Goal: Information Seeking & Learning: Learn about a topic

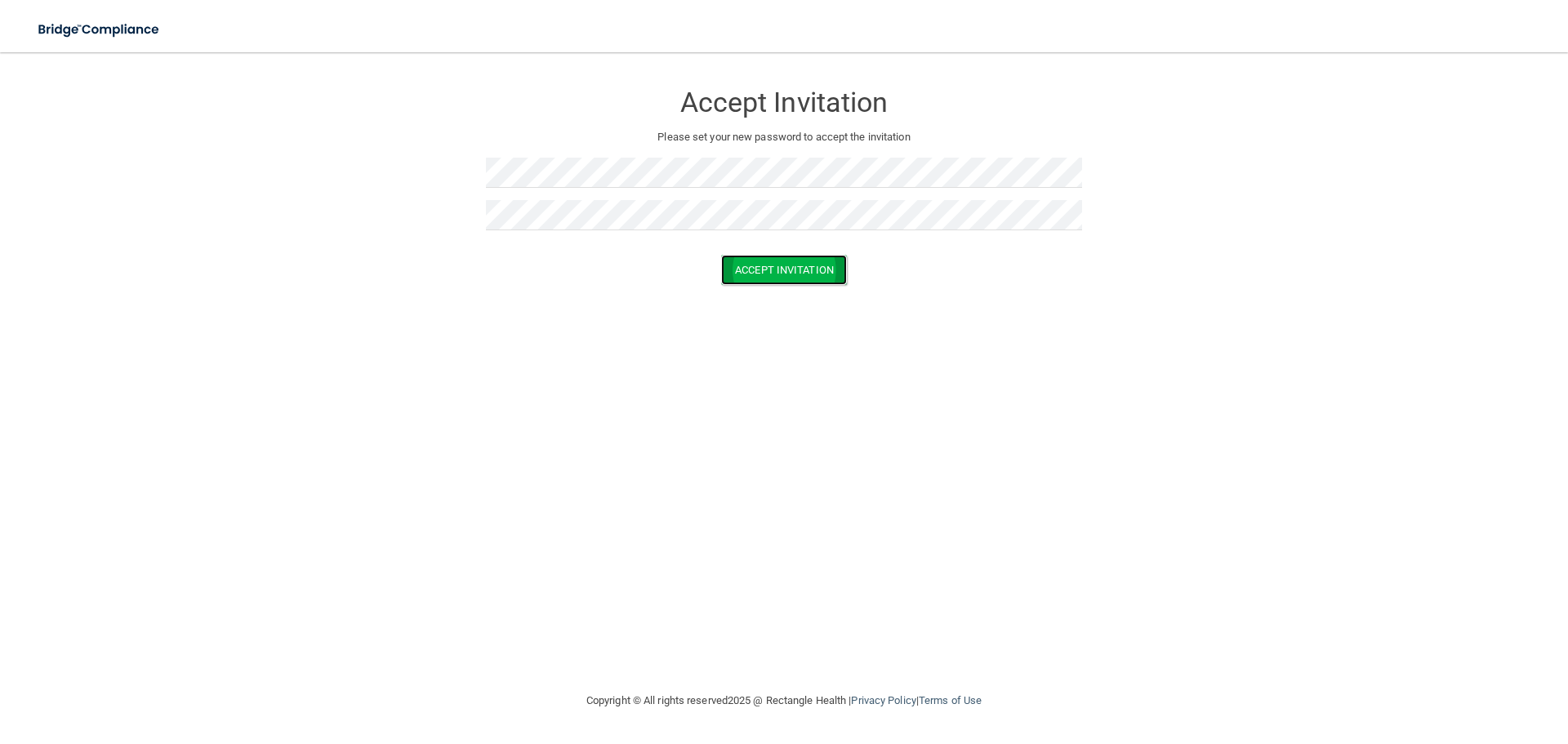
click at [782, 273] on button "Accept Invitation" at bounding box center [784, 270] width 126 height 30
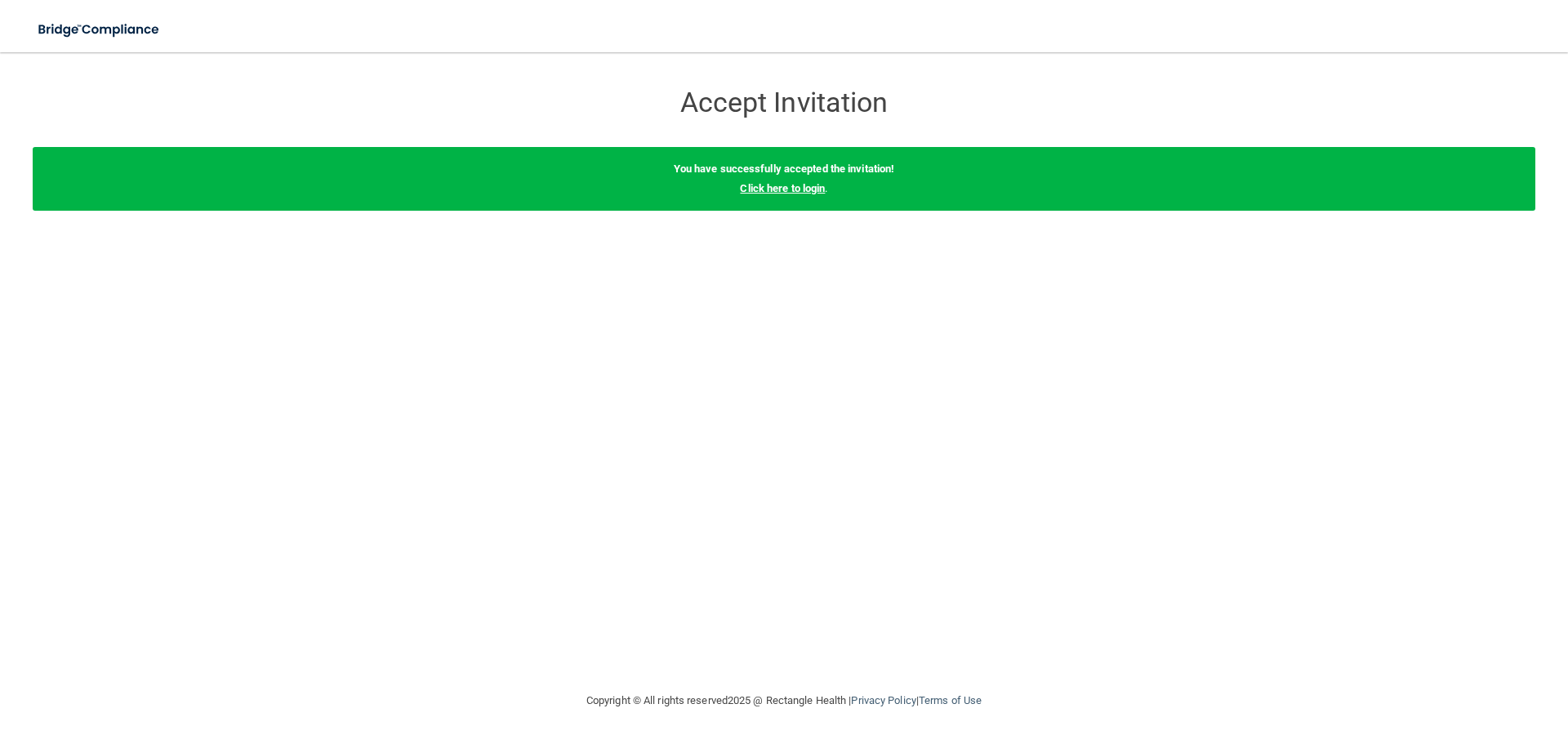
click at [772, 189] on link "Click here to login" at bounding box center [782, 188] width 85 height 12
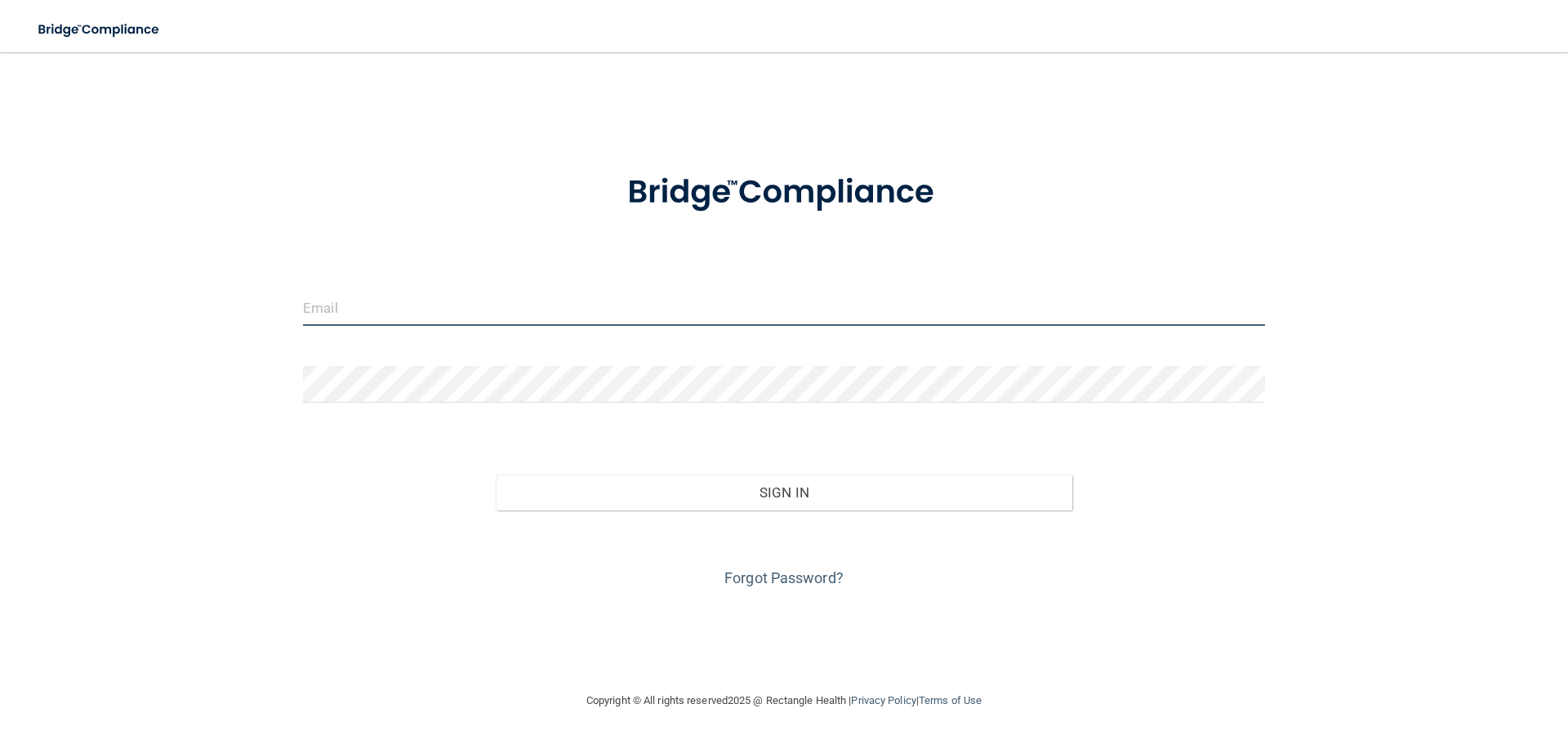
type input "[PERSON_NAME][EMAIL_ADDRESS][PERSON_NAME][DOMAIN_NAME]"
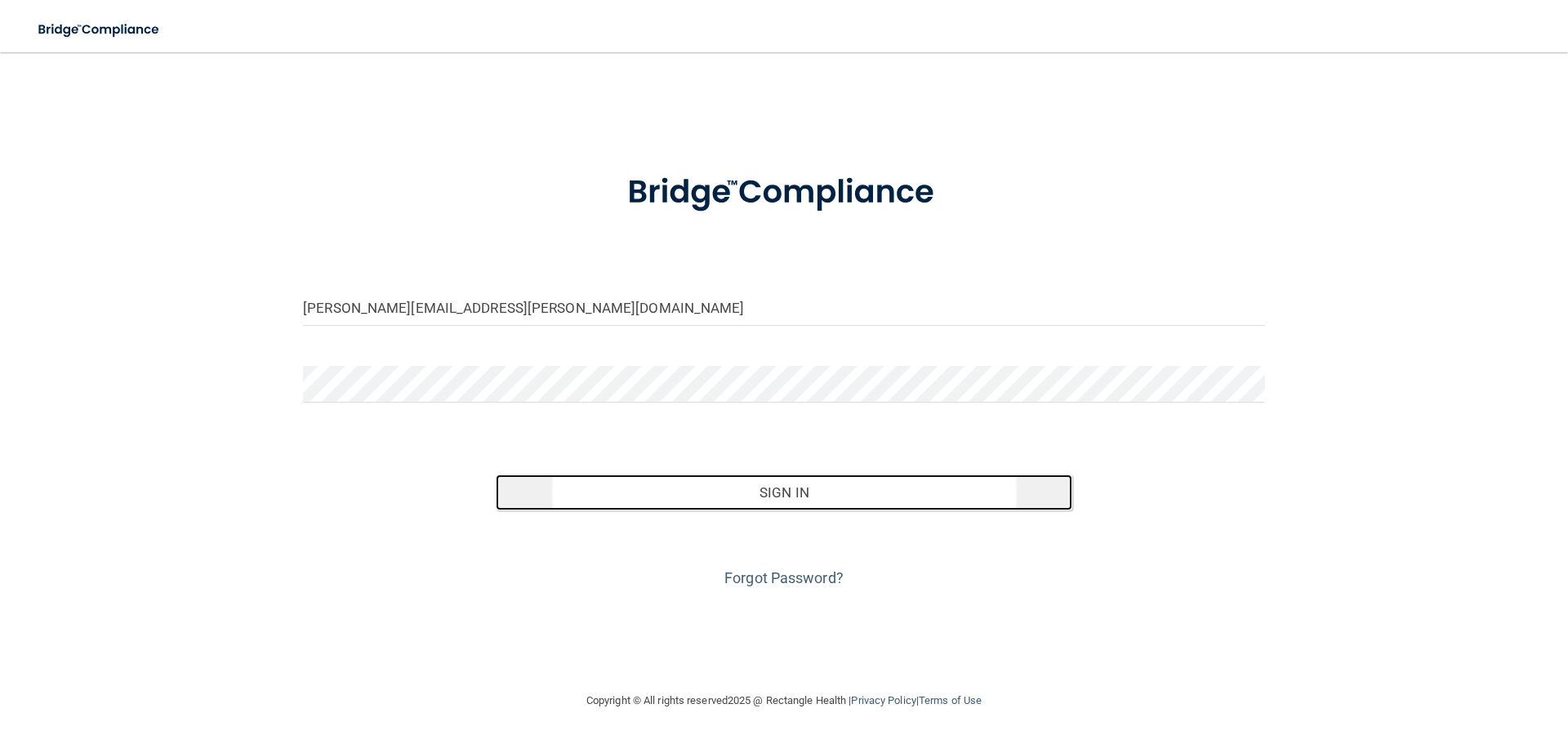
click at [759, 495] on button "Sign In" at bounding box center [784, 492] width 578 height 36
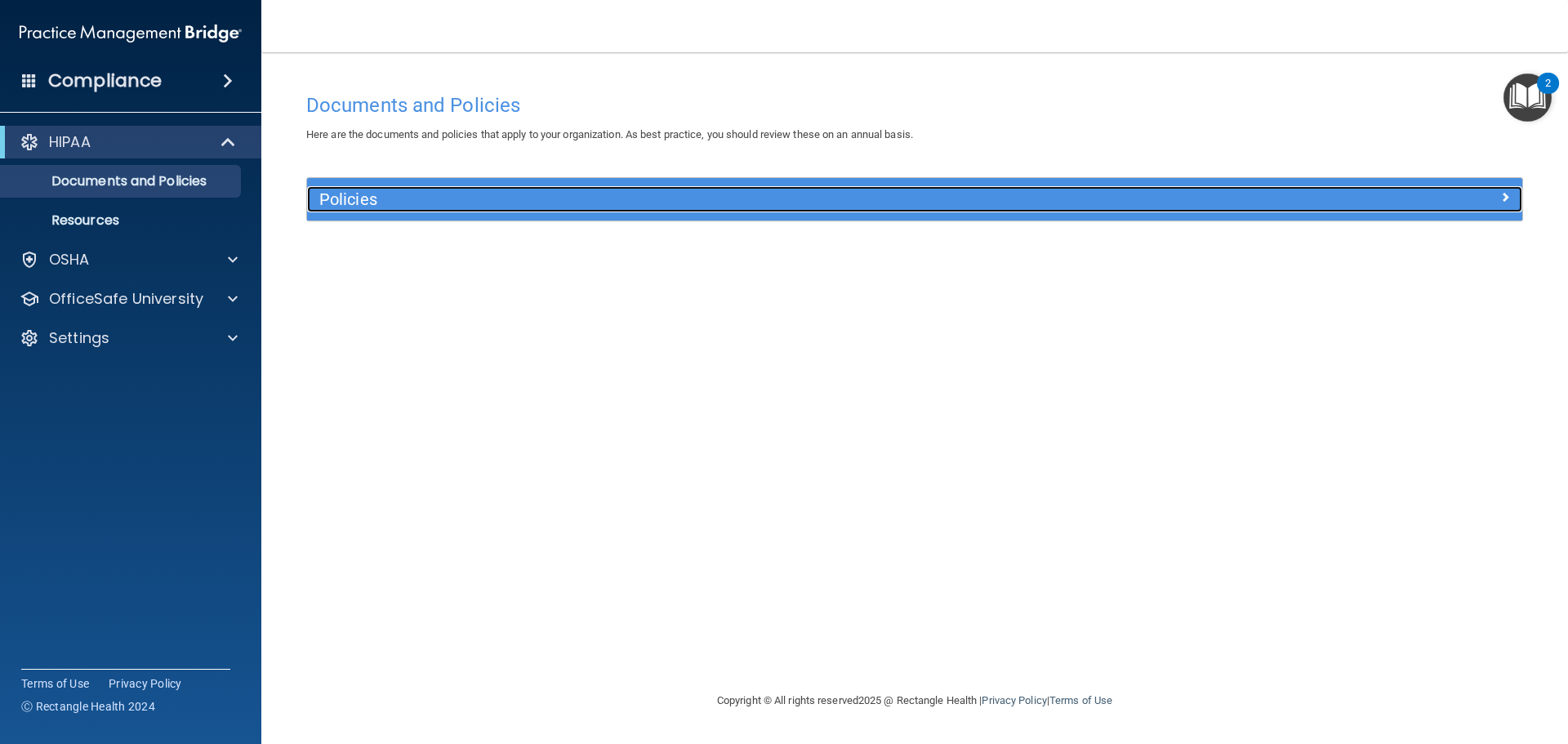
click at [374, 211] on div "Policies" at bounding box center [763, 199] width 912 height 26
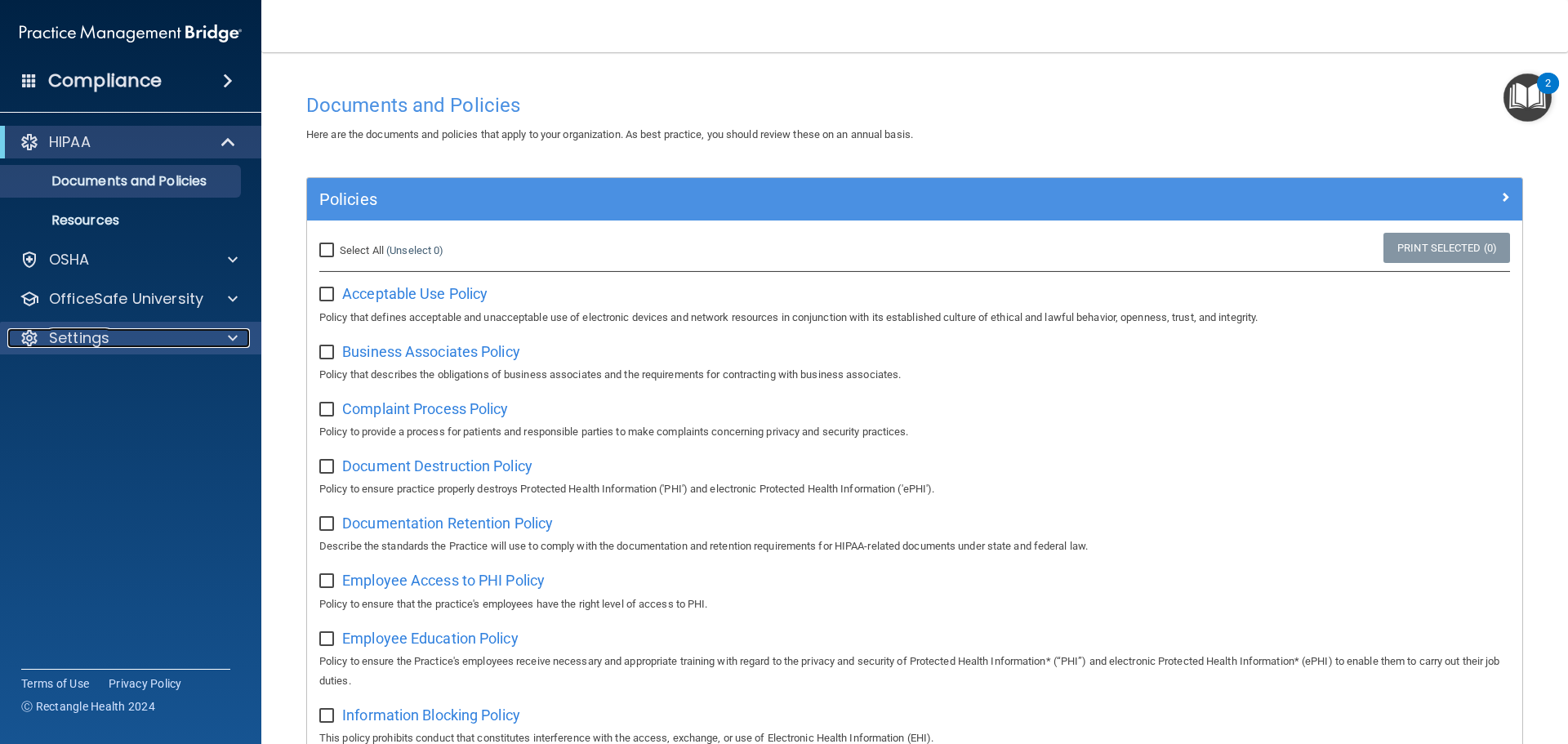
click at [97, 335] on p "Settings" at bounding box center [79, 338] width 60 height 20
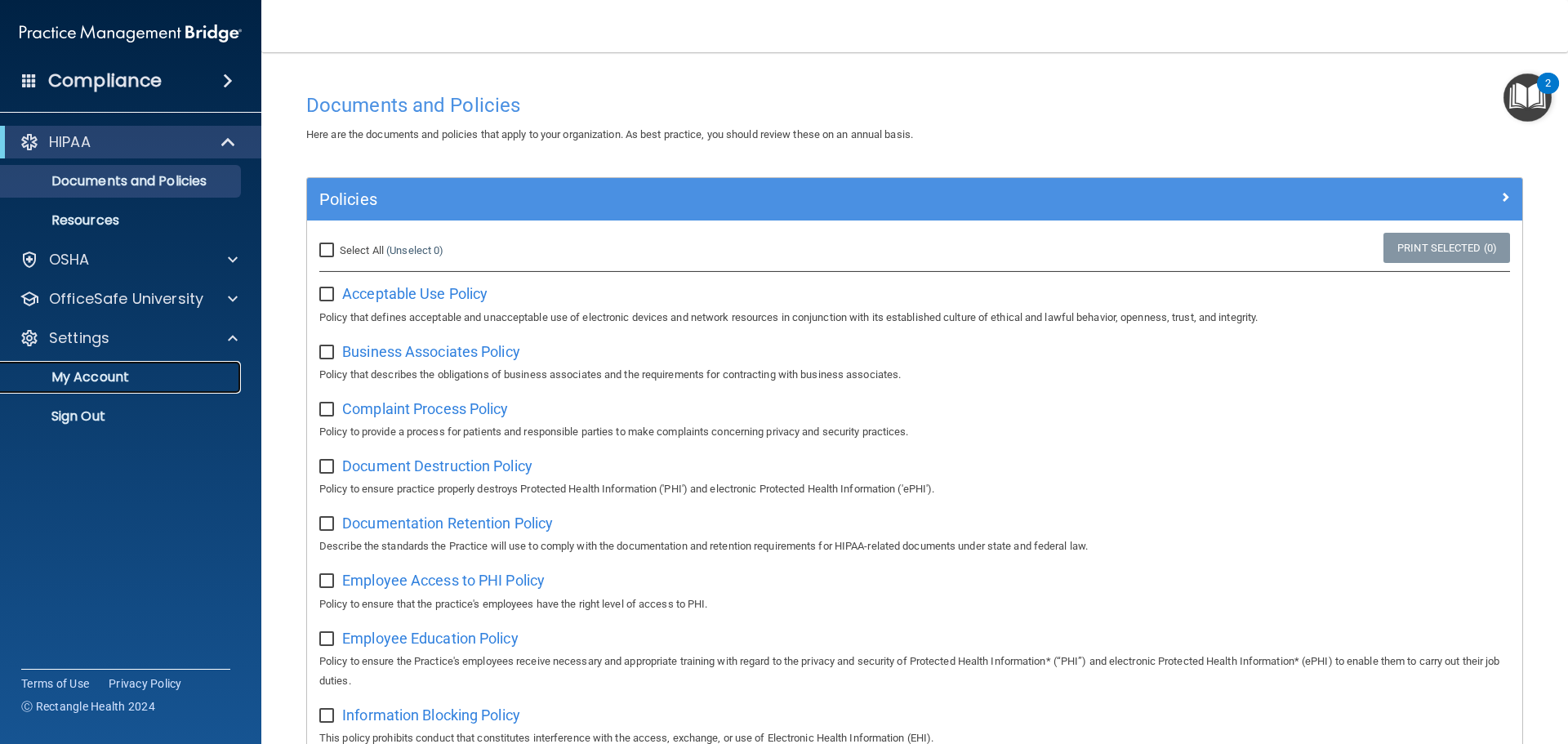
click at [99, 376] on p "My Account" at bounding box center [122, 377] width 223 height 16
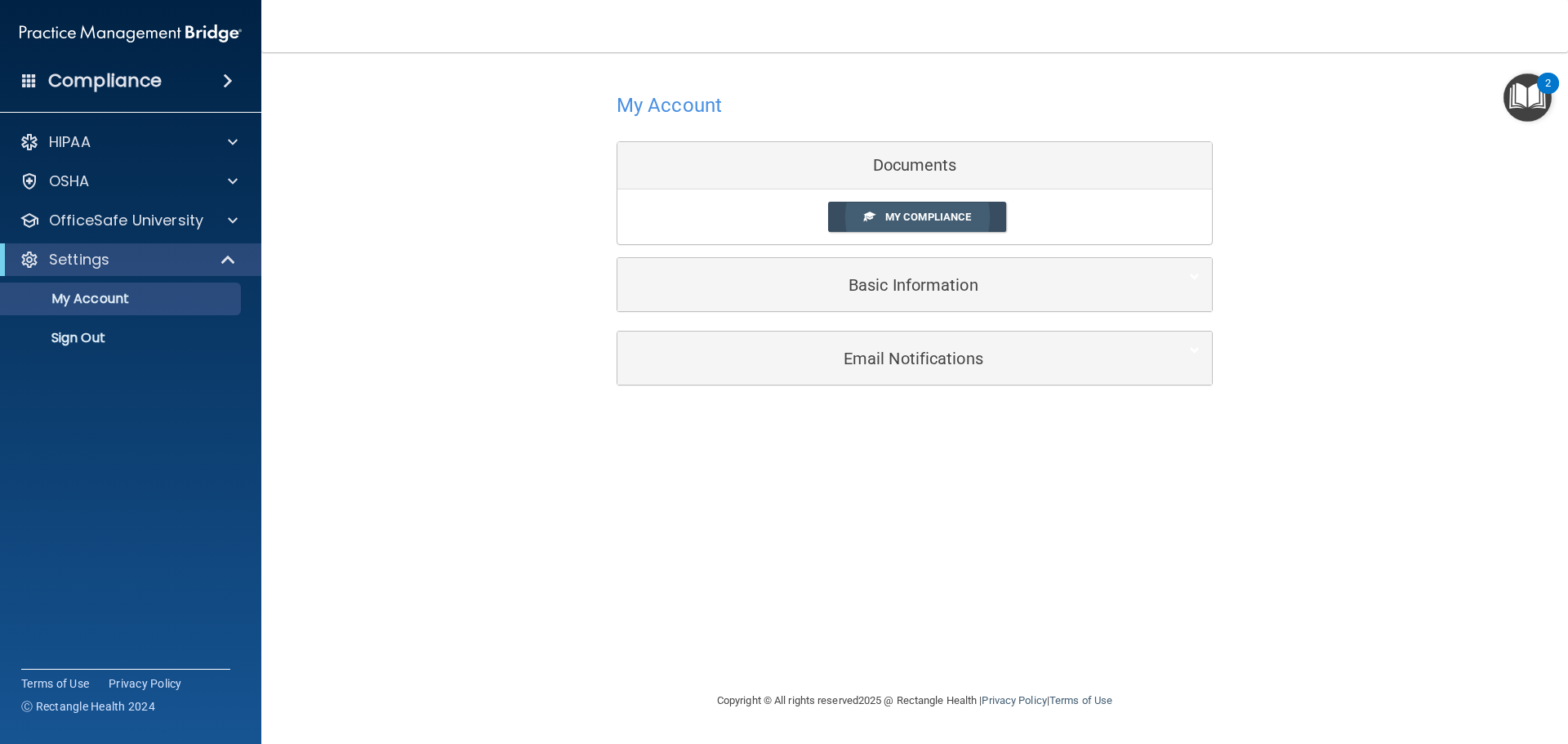
click at [911, 215] on span "My Compliance" at bounding box center [928, 216] width 86 height 12
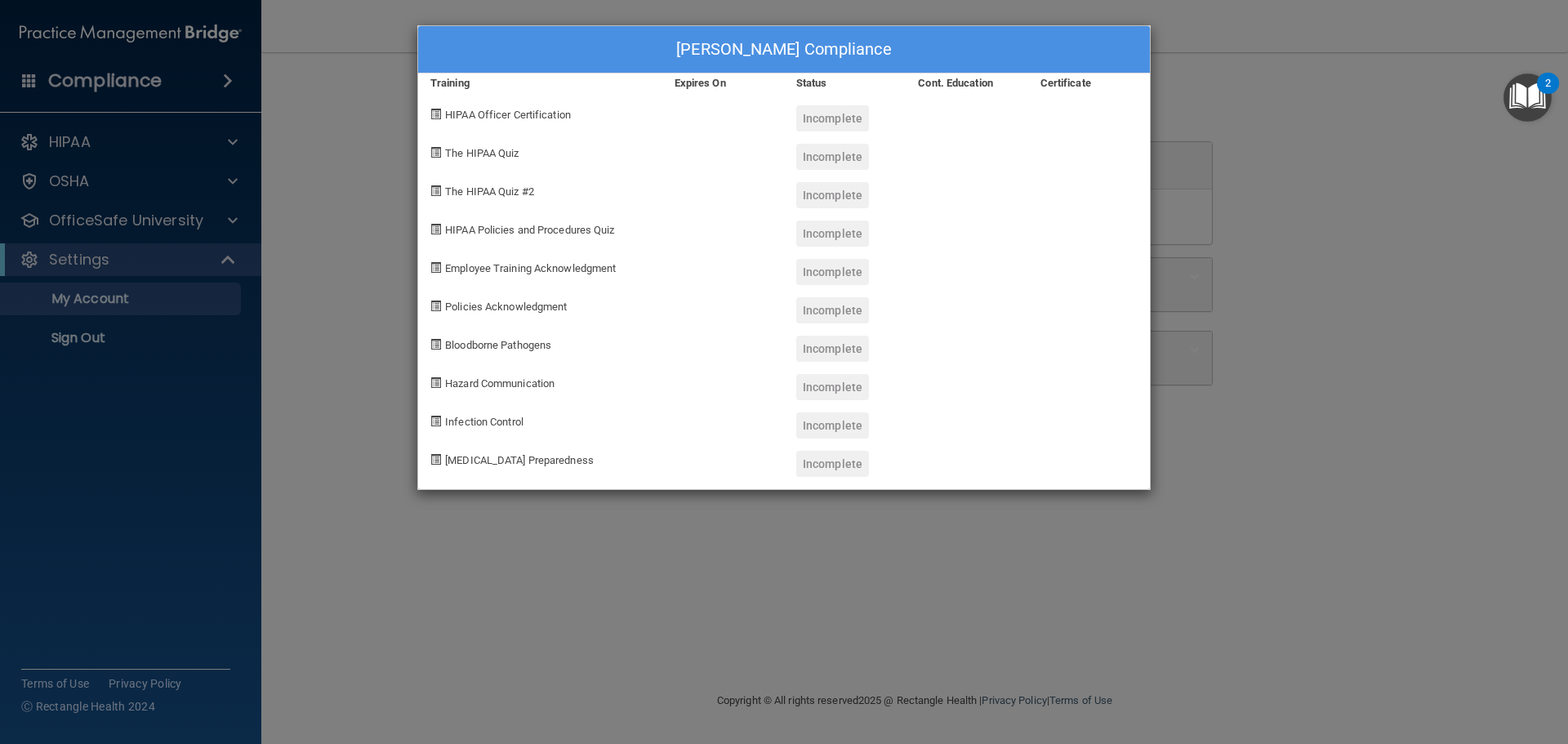
click at [1317, 164] on div "Kelsey Burke's Compliance Training Expires On Status Cont. Education Certificat…" at bounding box center [784, 372] width 1568 height 744
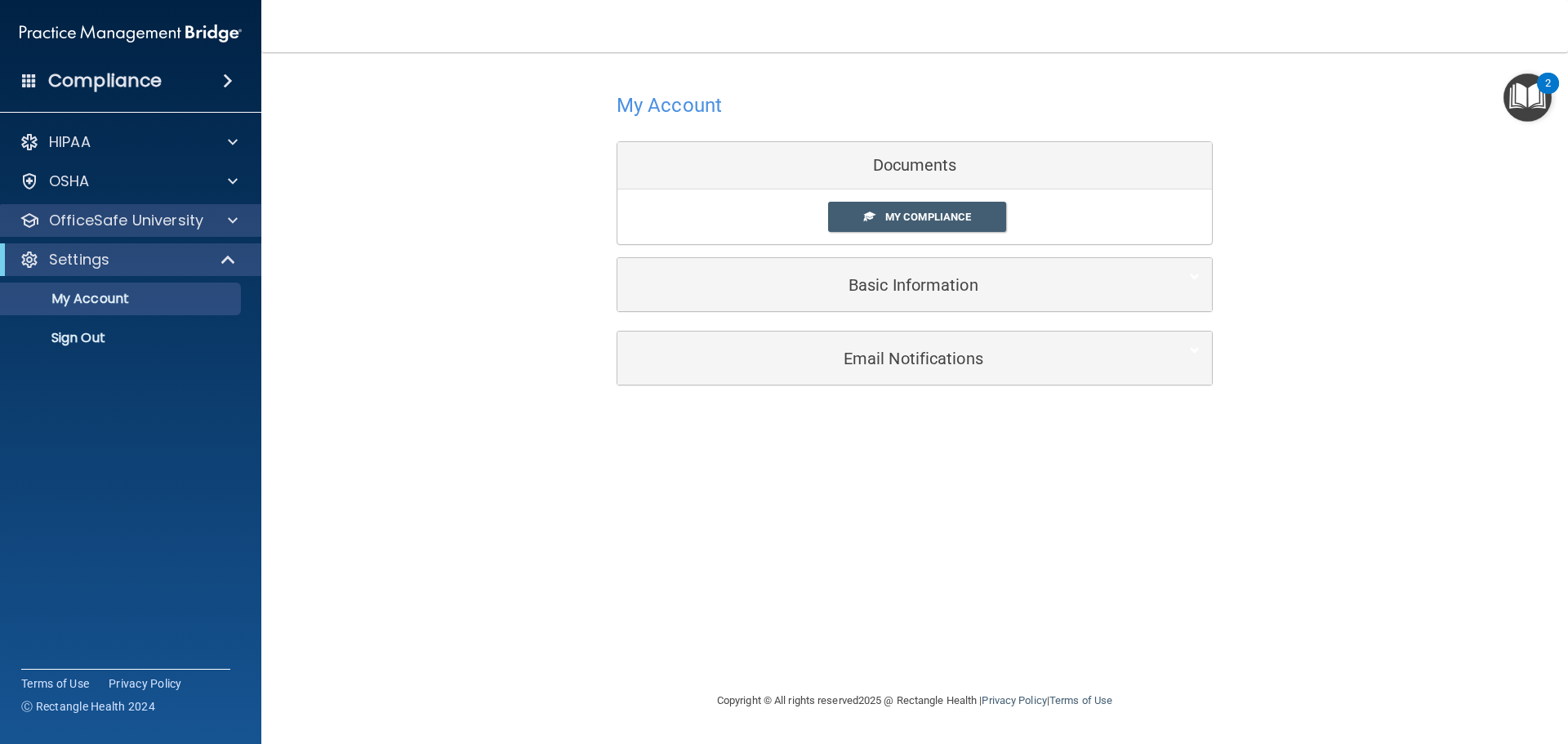
click at [142, 232] on div "OfficeSafe University" at bounding box center [131, 220] width 262 height 33
click at [232, 221] on span at bounding box center [232, 220] width 10 height 20
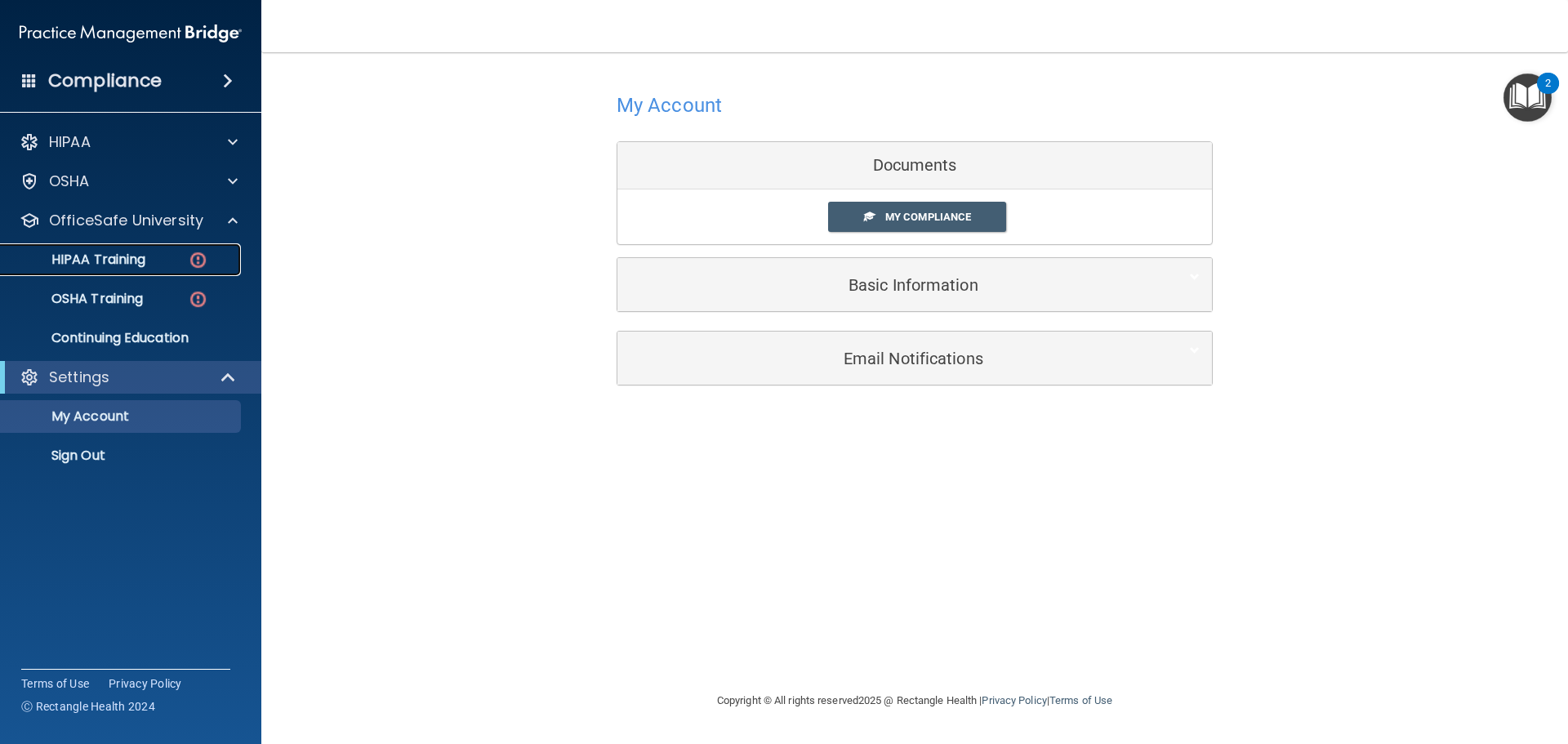
click at [139, 248] on link "HIPAA Training" at bounding box center [112, 260] width 257 height 33
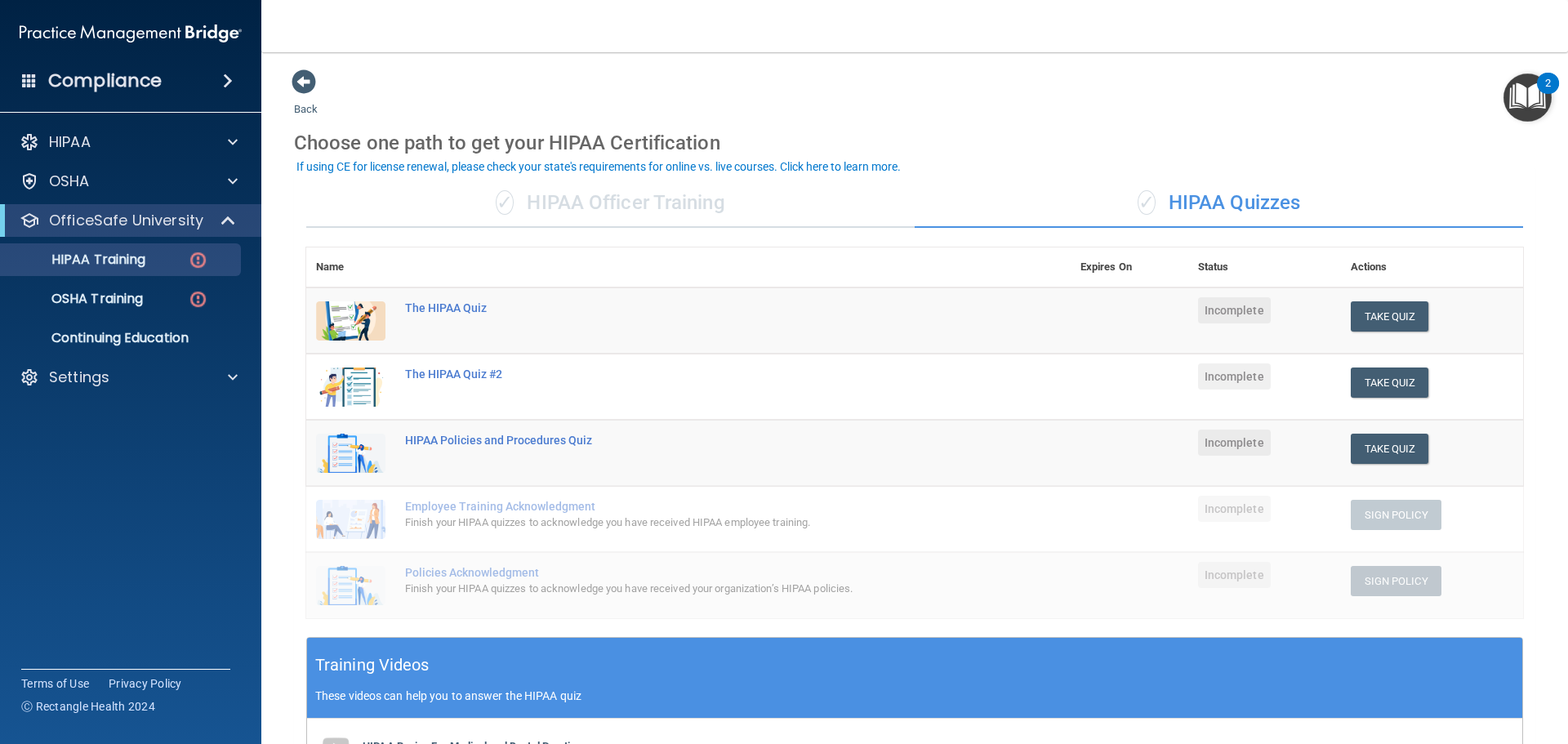
click at [605, 205] on div "✓ HIPAA Officer Training" at bounding box center [610, 203] width 609 height 49
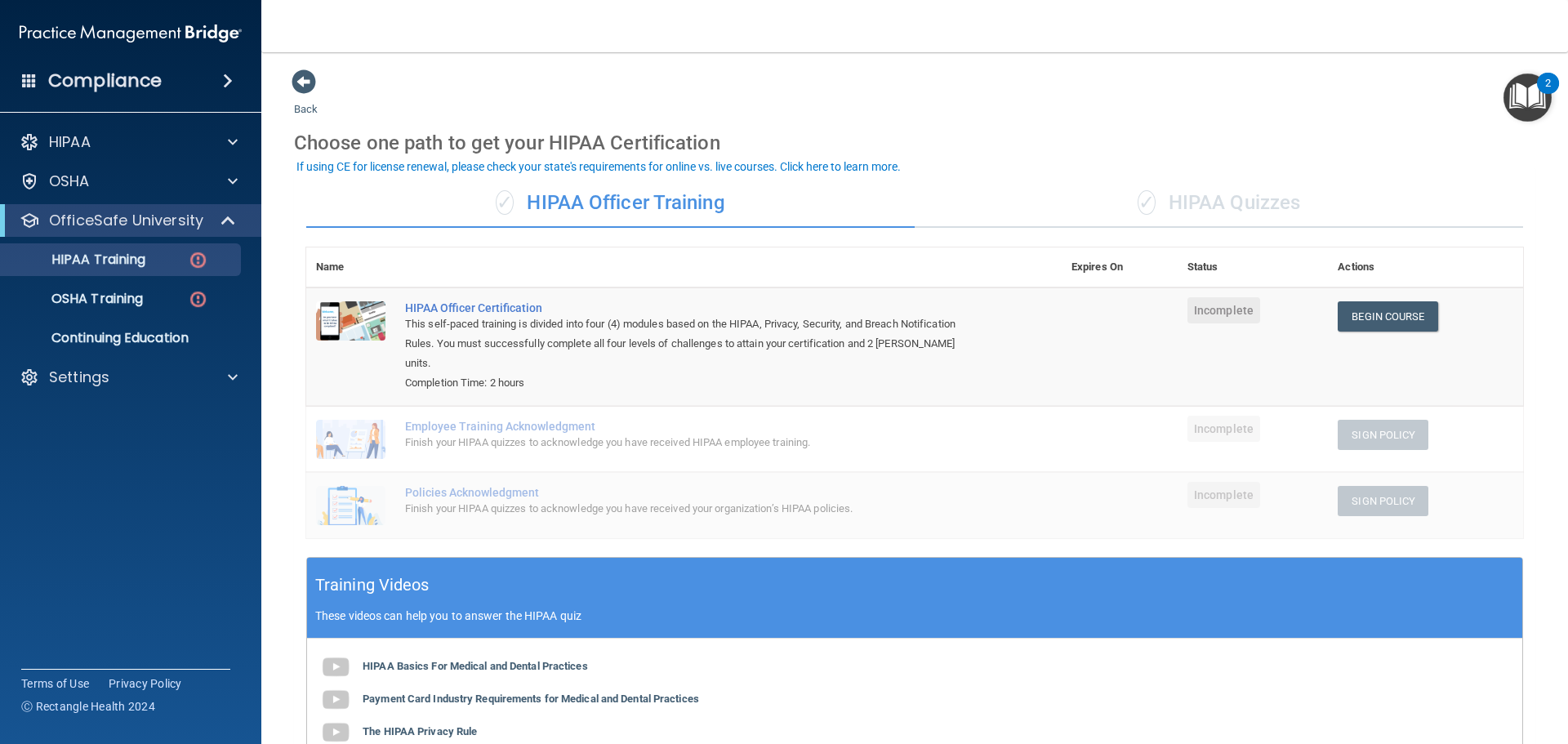
click at [1138, 205] on span "✓" at bounding box center [1147, 202] width 18 height 25
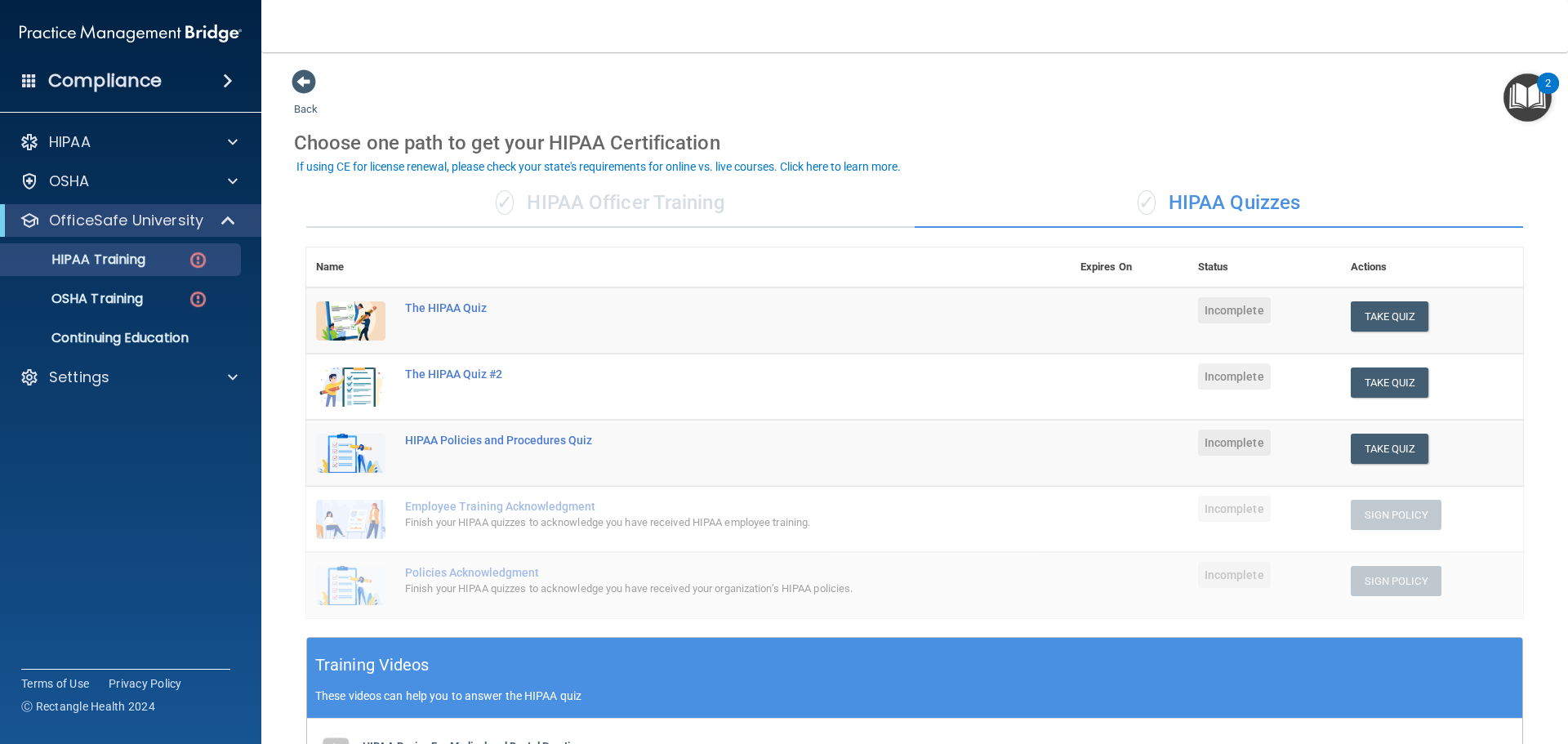
click at [717, 178] on div "✓ HIPAA Officer Training ✓ HIPAA Quizzes Name Expires On Status Actions The HIP…" at bounding box center [915, 622] width 1242 height 912
click at [704, 194] on div "✓ HIPAA Officer Training" at bounding box center [610, 203] width 609 height 49
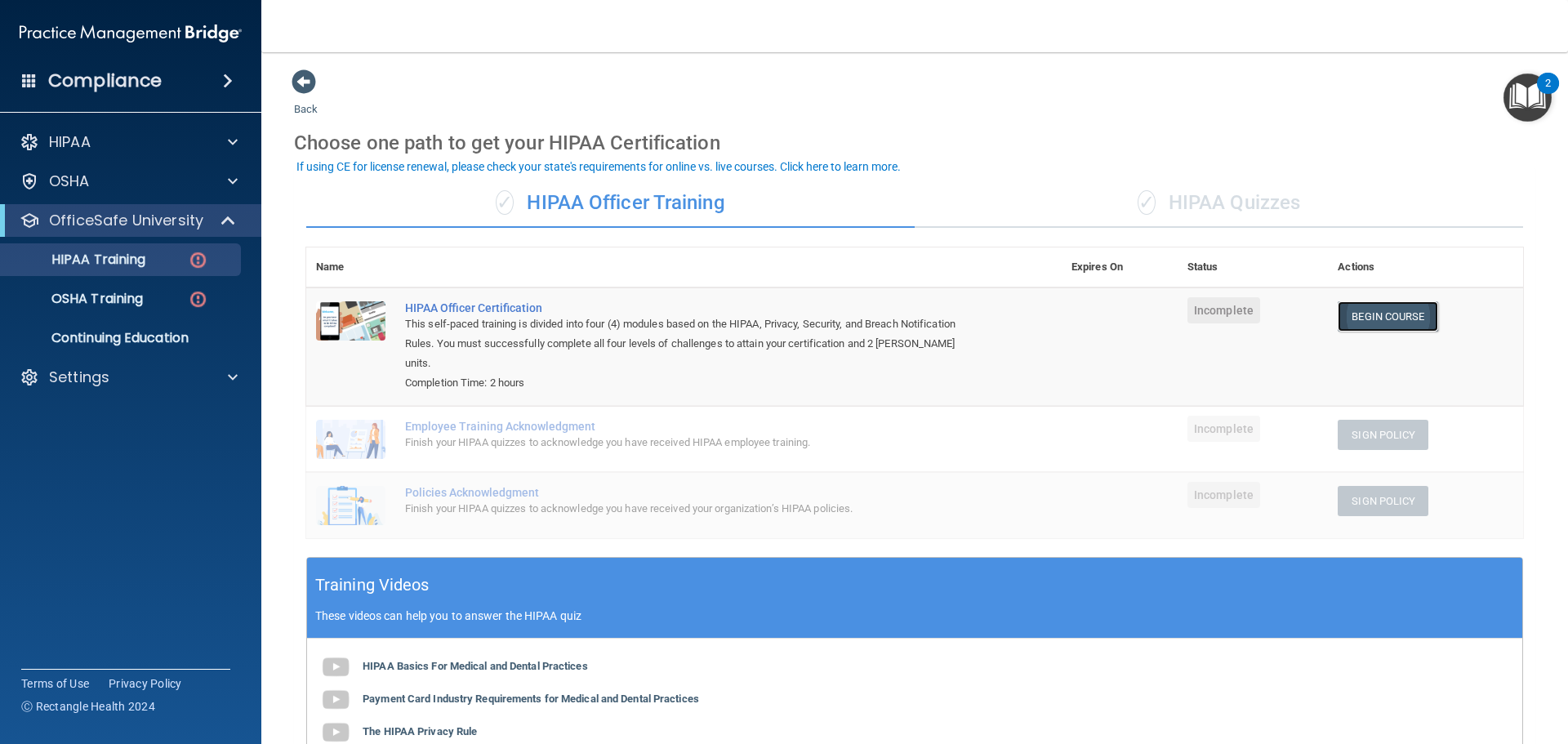
click at [1365, 315] on link "Begin Course" at bounding box center [1388, 316] width 99 height 30
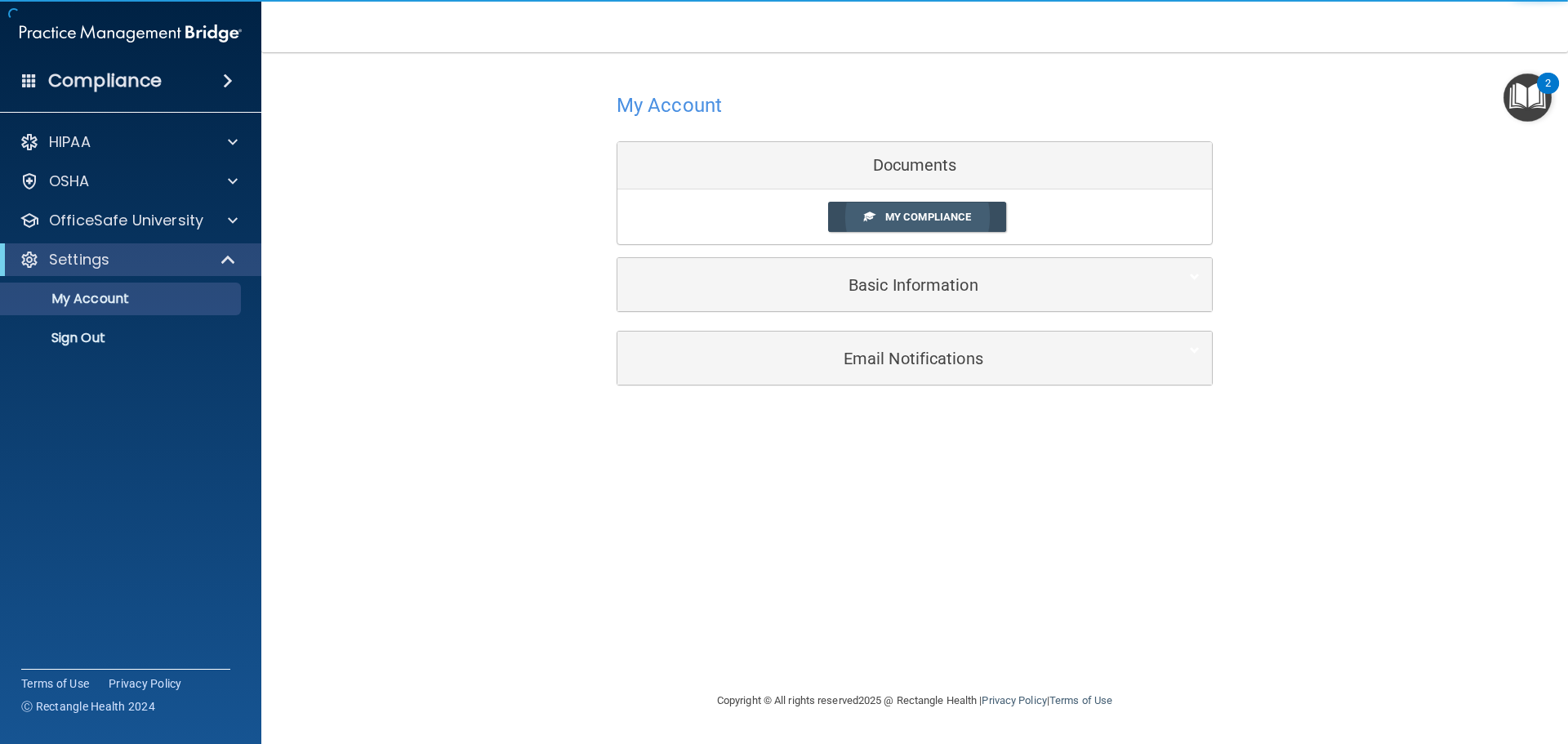
click at [891, 225] on link "My Compliance" at bounding box center [917, 216] width 179 height 30
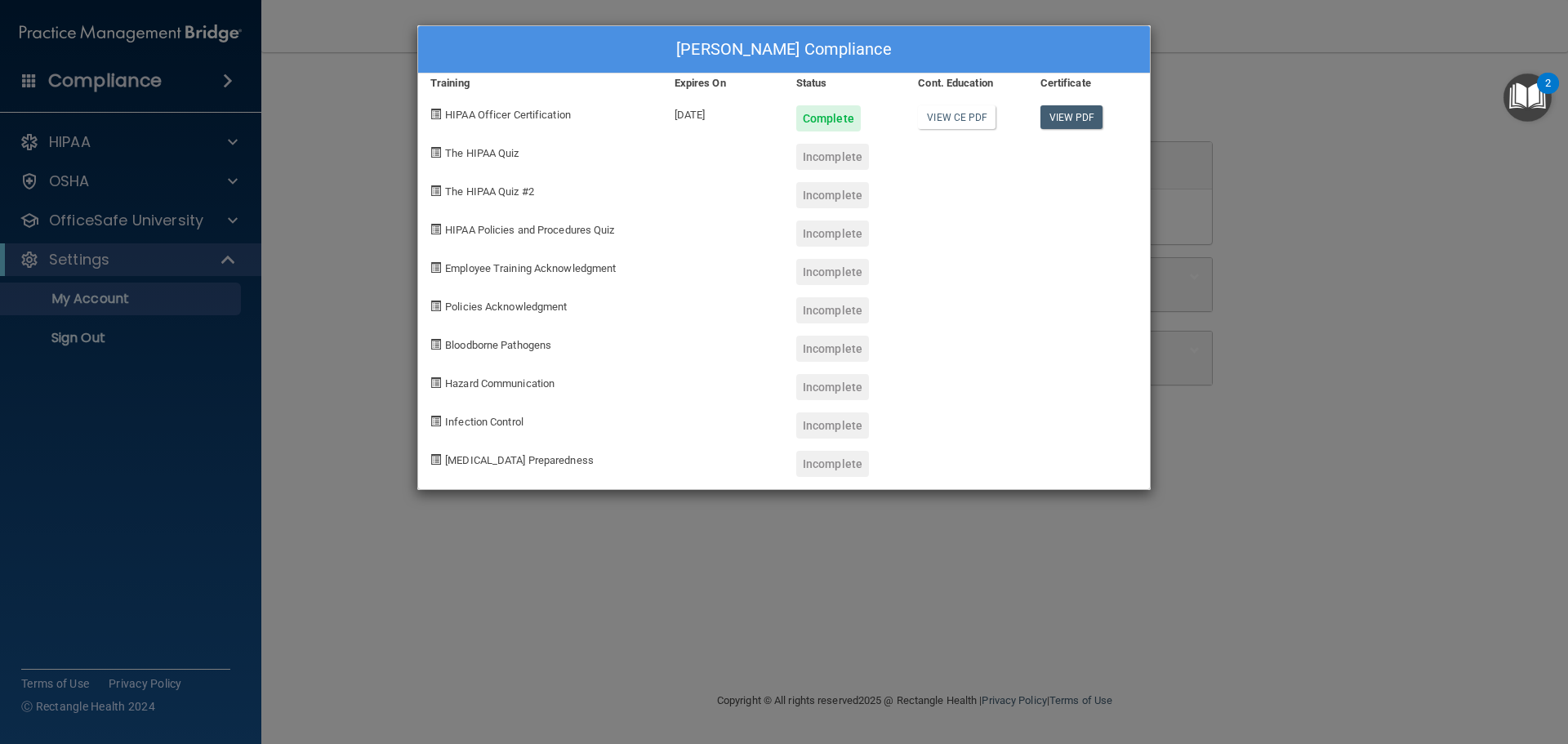
click at [508, 154] on span "The HIPAA Quiz" at bounding box center [482, 152] width 74 height 12
click at [856, 165] on div "Incomplete" at bounding box center [833, 157] width 73 height 26
click at [363, 136] on div "Kelsey Burke's Compliance Training Expires On Status Cont. Education Certificat…" at bounding box center [784, 372] width 1568 height 744
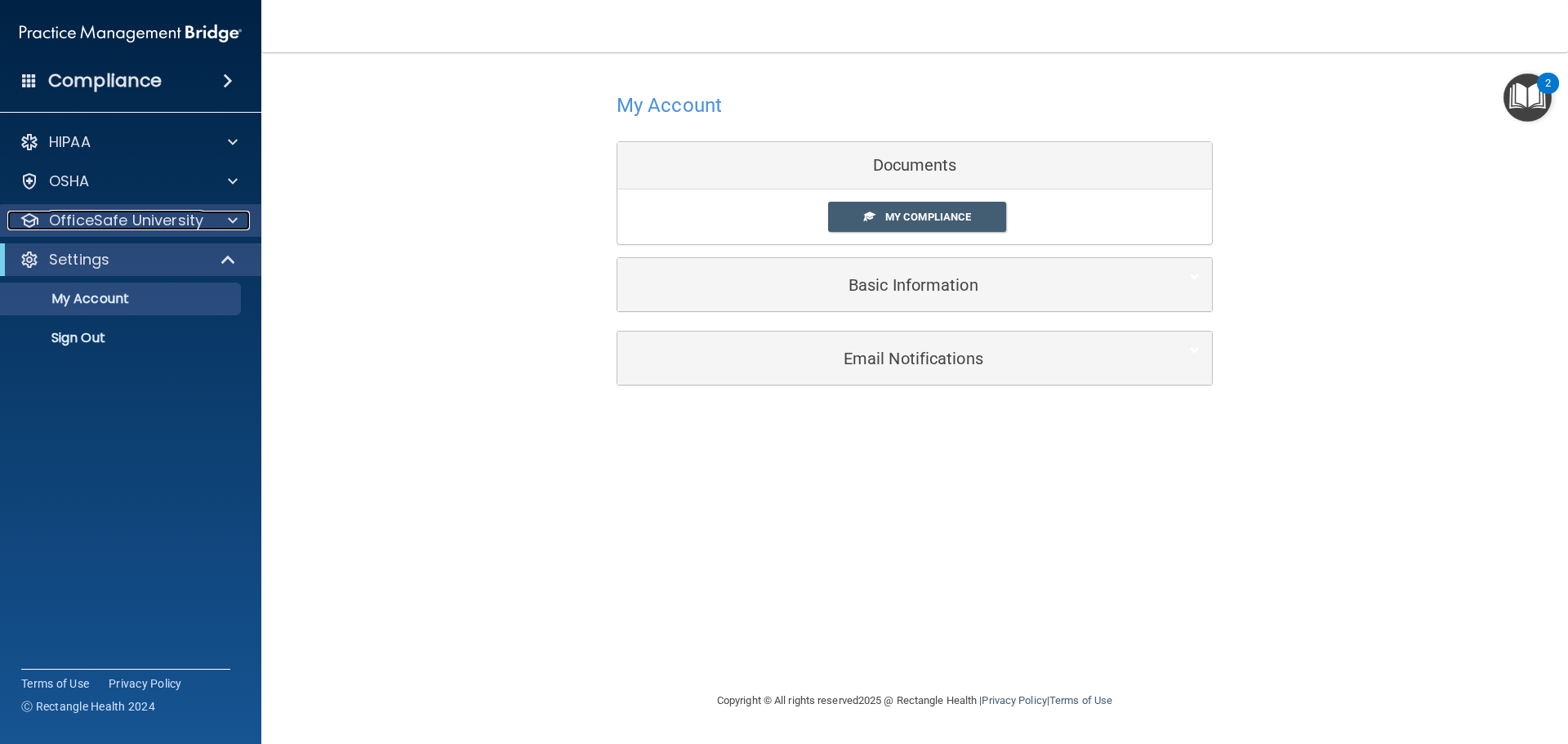
click at [137, 217] on p "OfficeSafe University" at bounding box center [126, 220] width 154 height 20
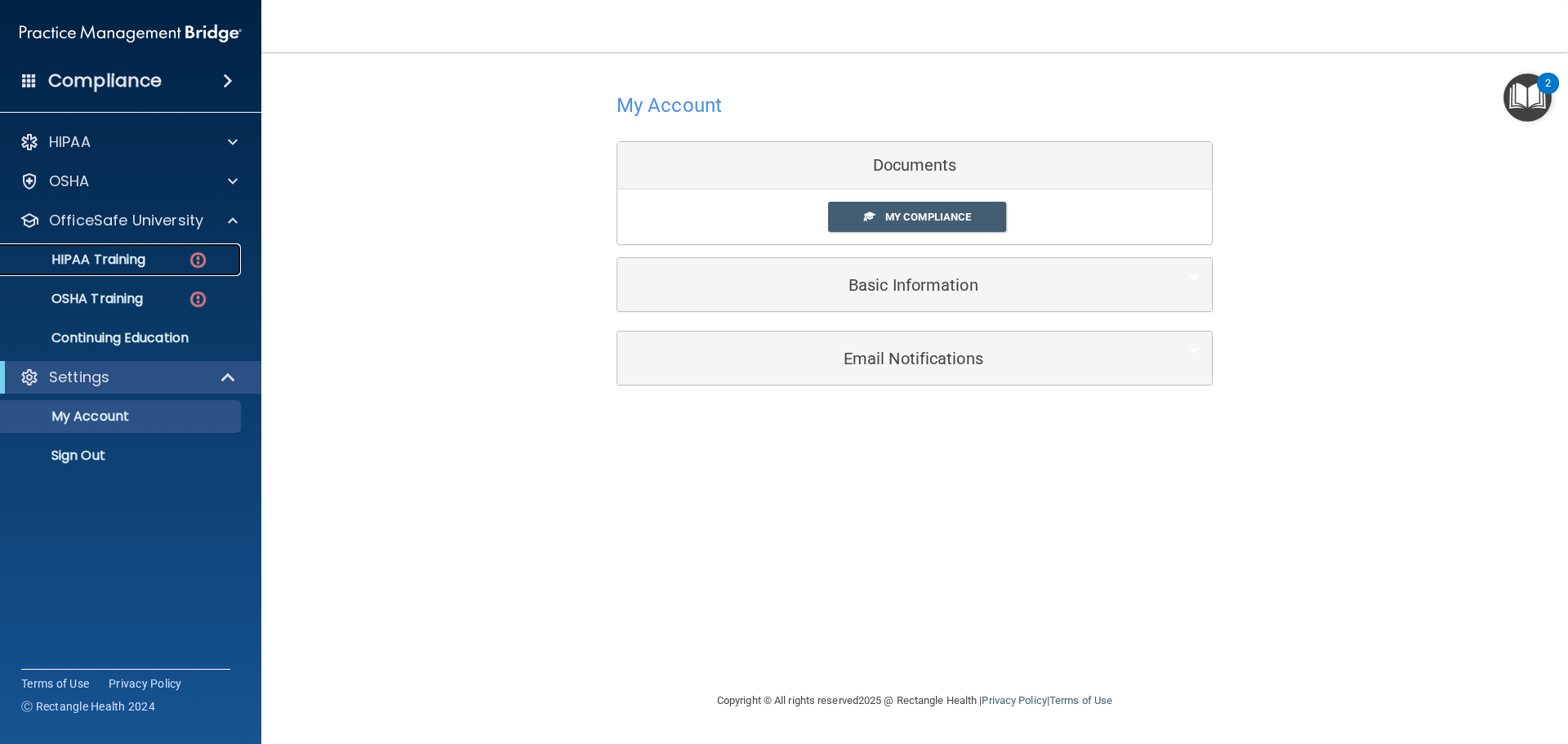
click at [128, 260] on p "HIPAA Training" at bounding box center [78, 260] width 135 height 16
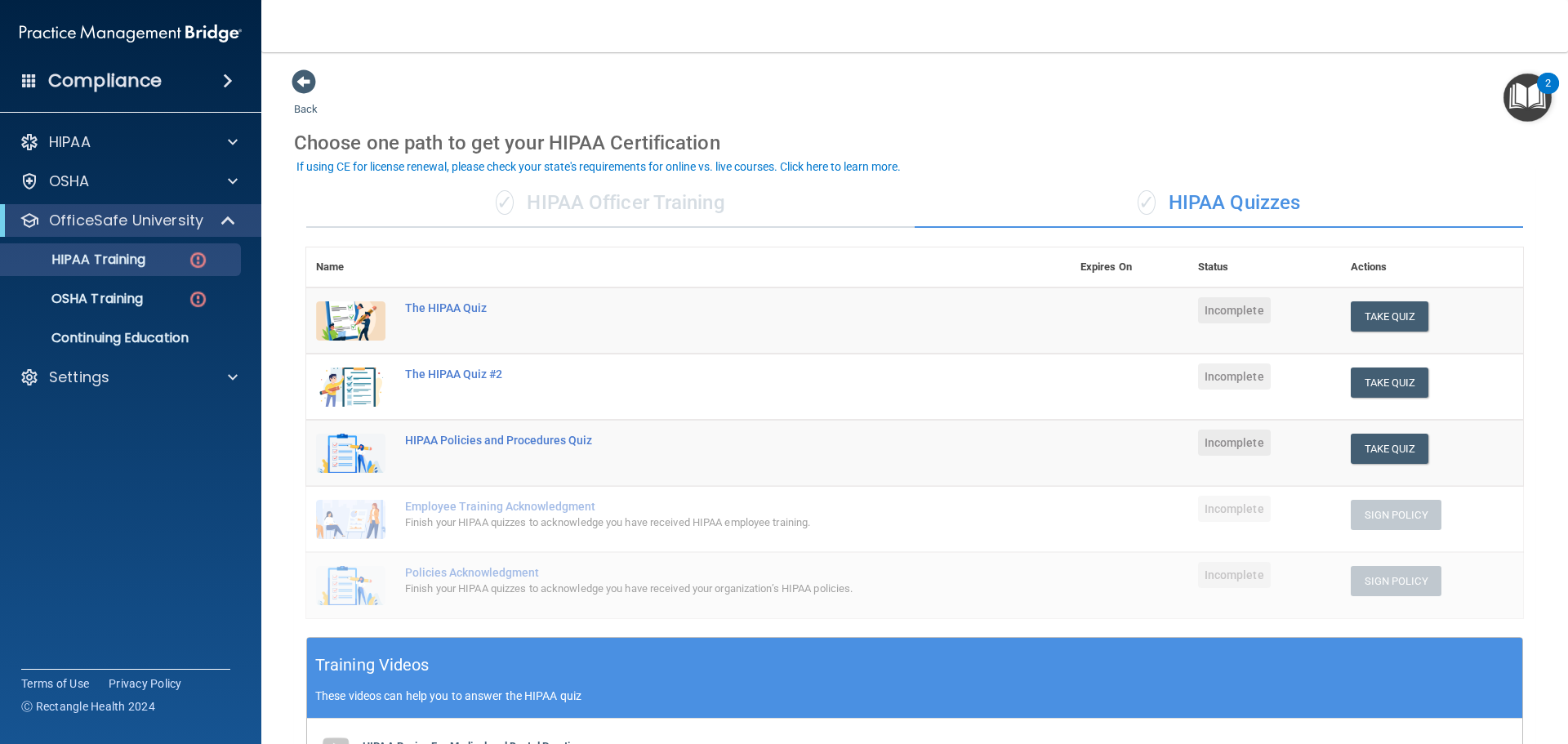
click at [672, 200] on div "✓ HIPAA Officer Training" at bounding box center [610, 203] width 609 height 49
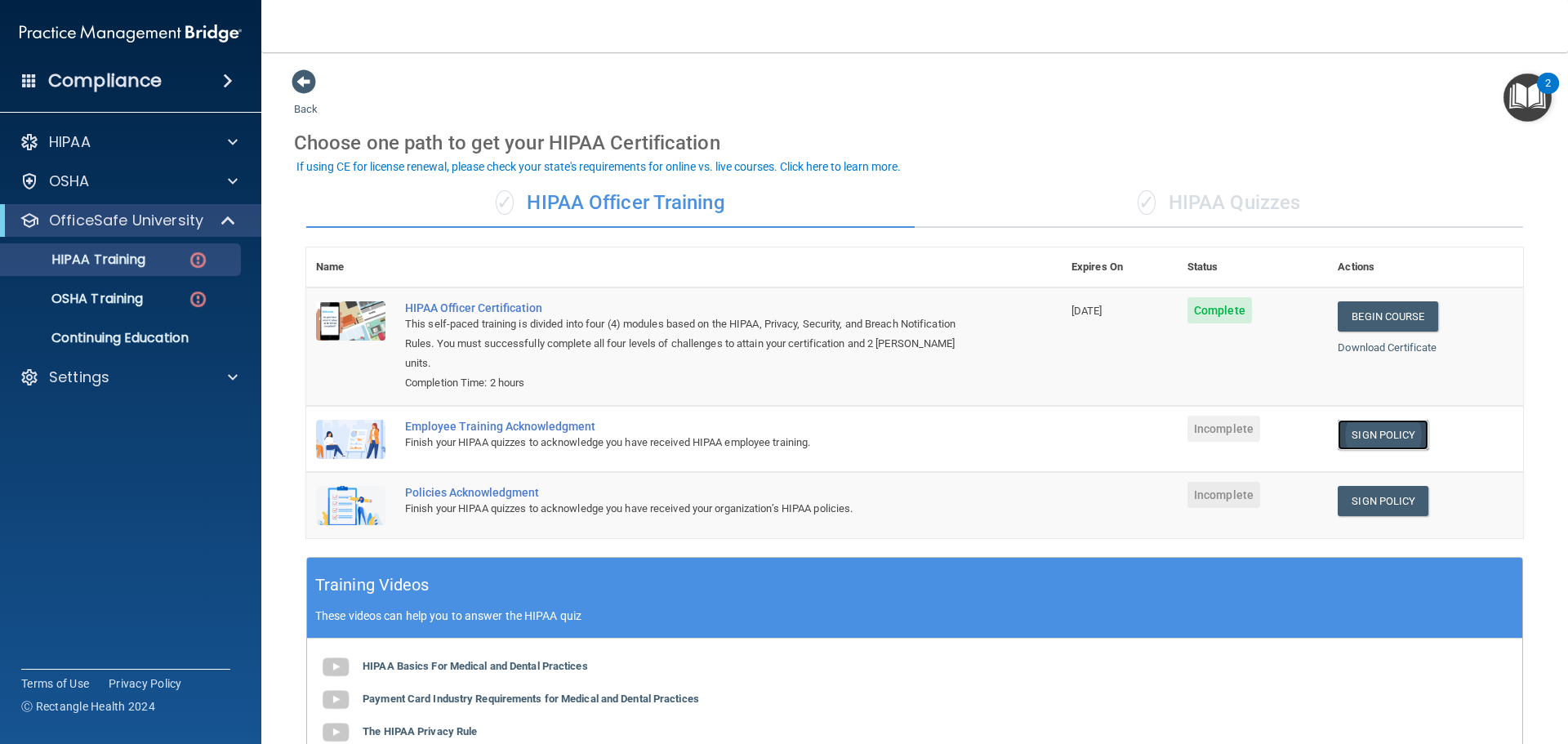
click at [1364, 420] on link "Sign Policy" at bounding box center [1384, 434] width 91 height 30
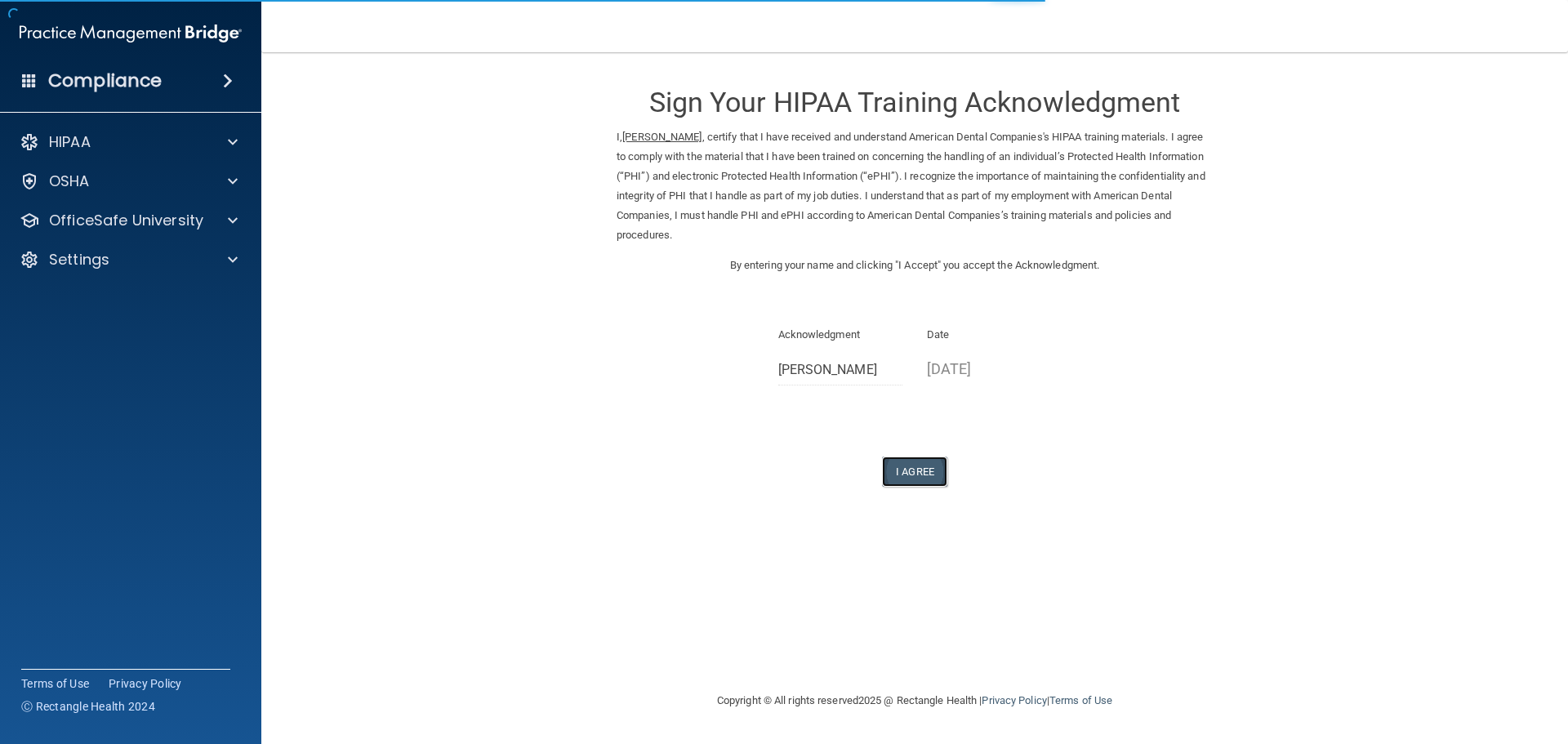
click at [903, 474] on button "I Agree" at bounding box center [915, 471] width 66 height 30
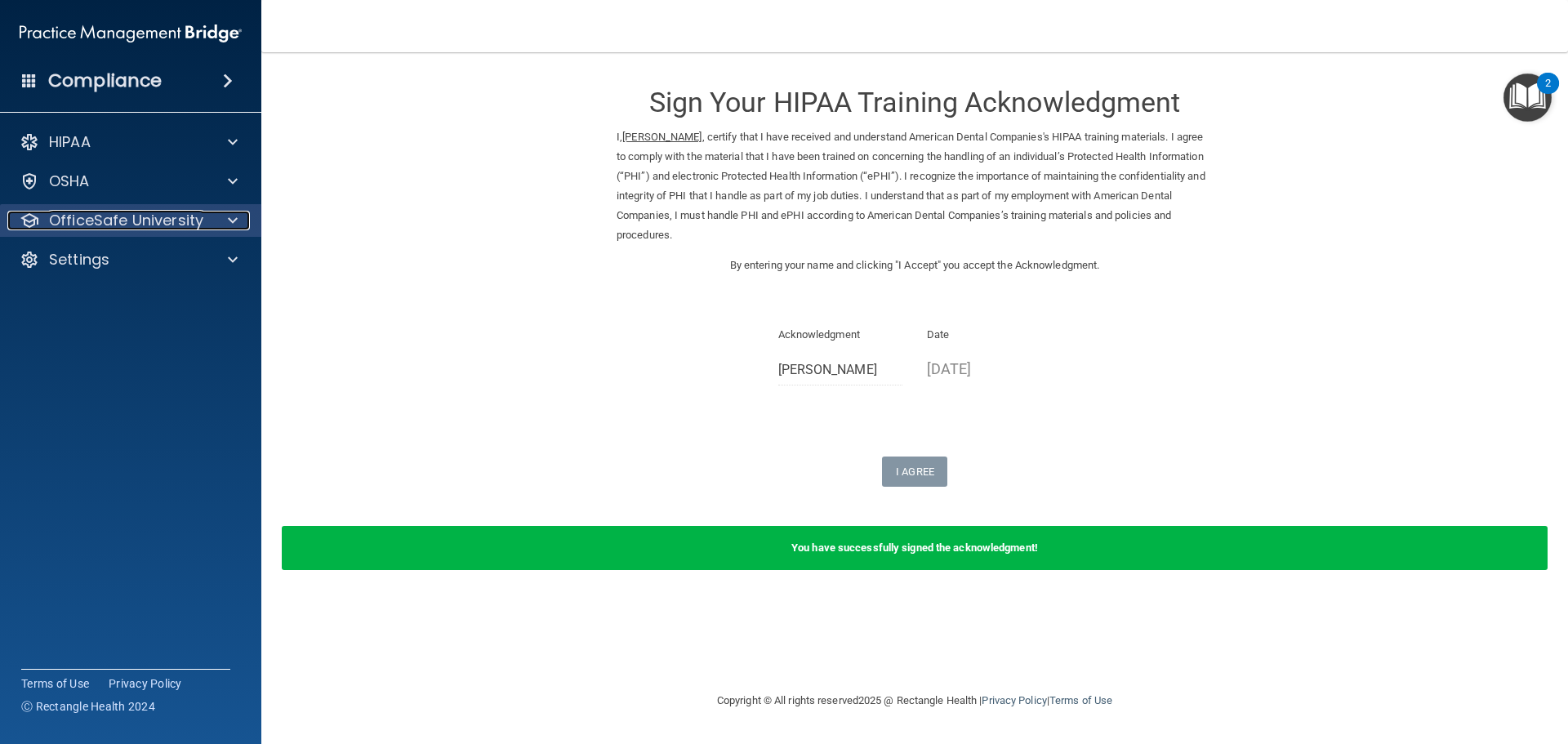
click at [150, 225] on p "OfficeSafe University" at bounding box center [126, 220] width 154 height 20
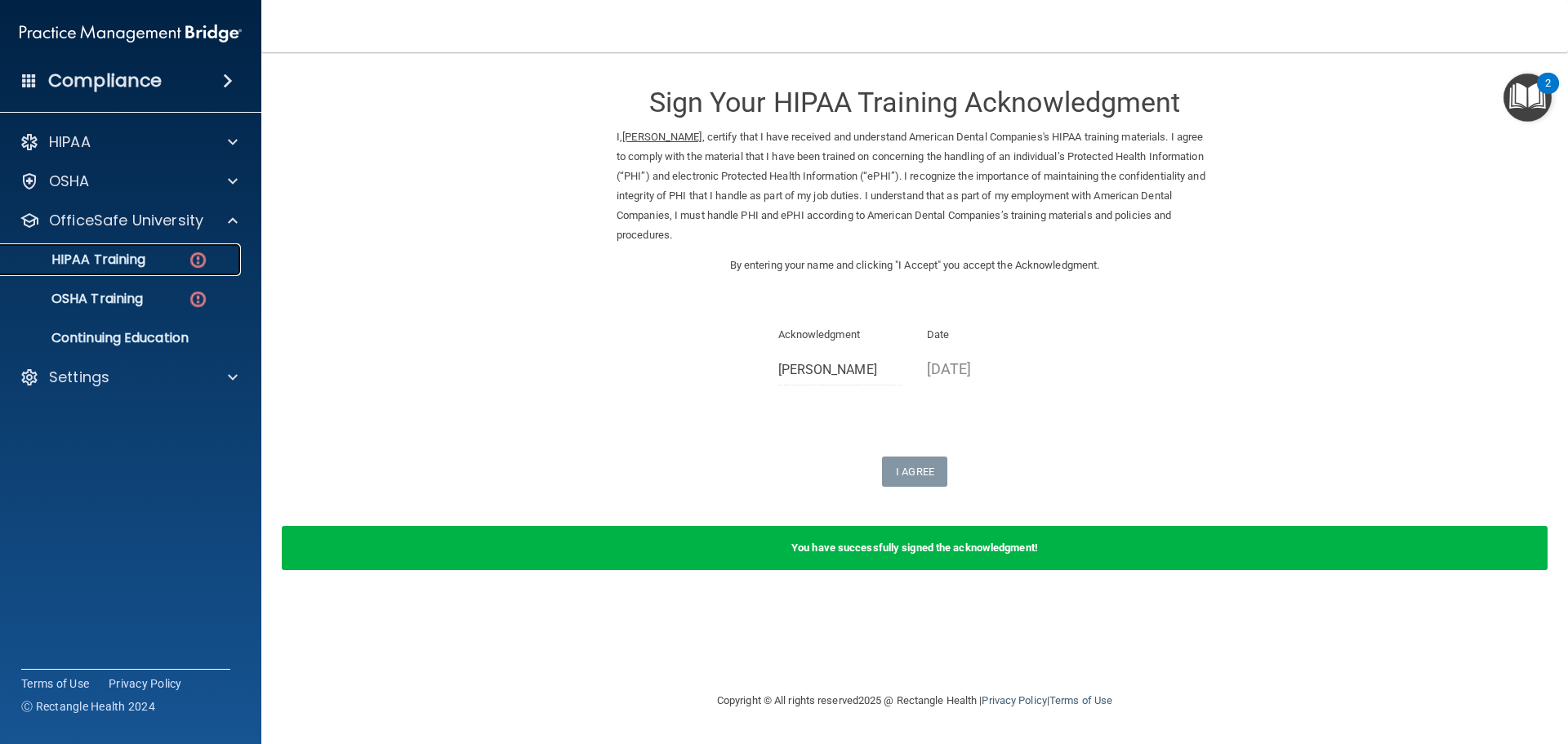
click at [148, 252] on div "HIPAA Training" at bounding box center [122, 260] width 223 height 16
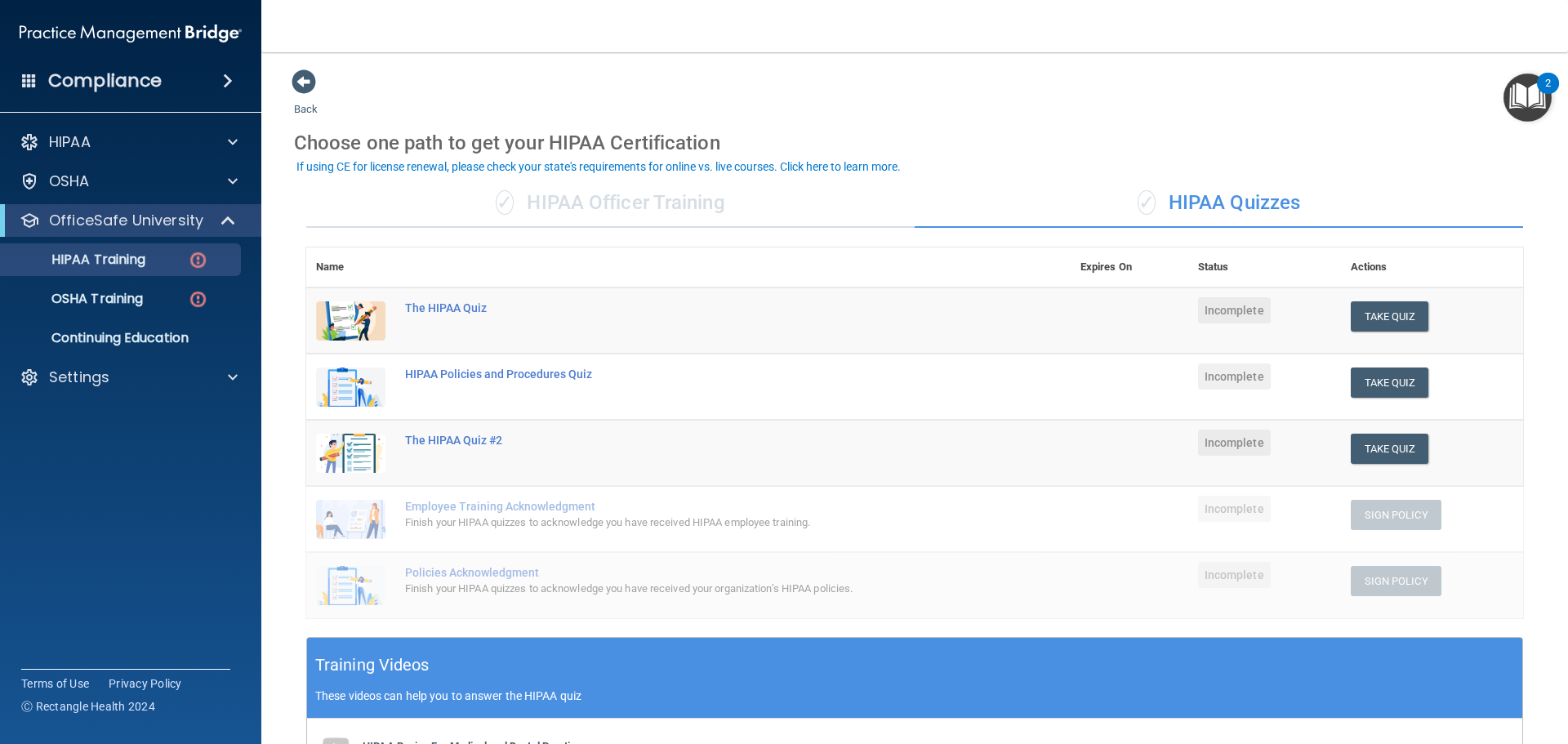
click at [663, 209] on div "✓ HIPAA Officer Training" at bounding box center [610, 203] width 609 height 49
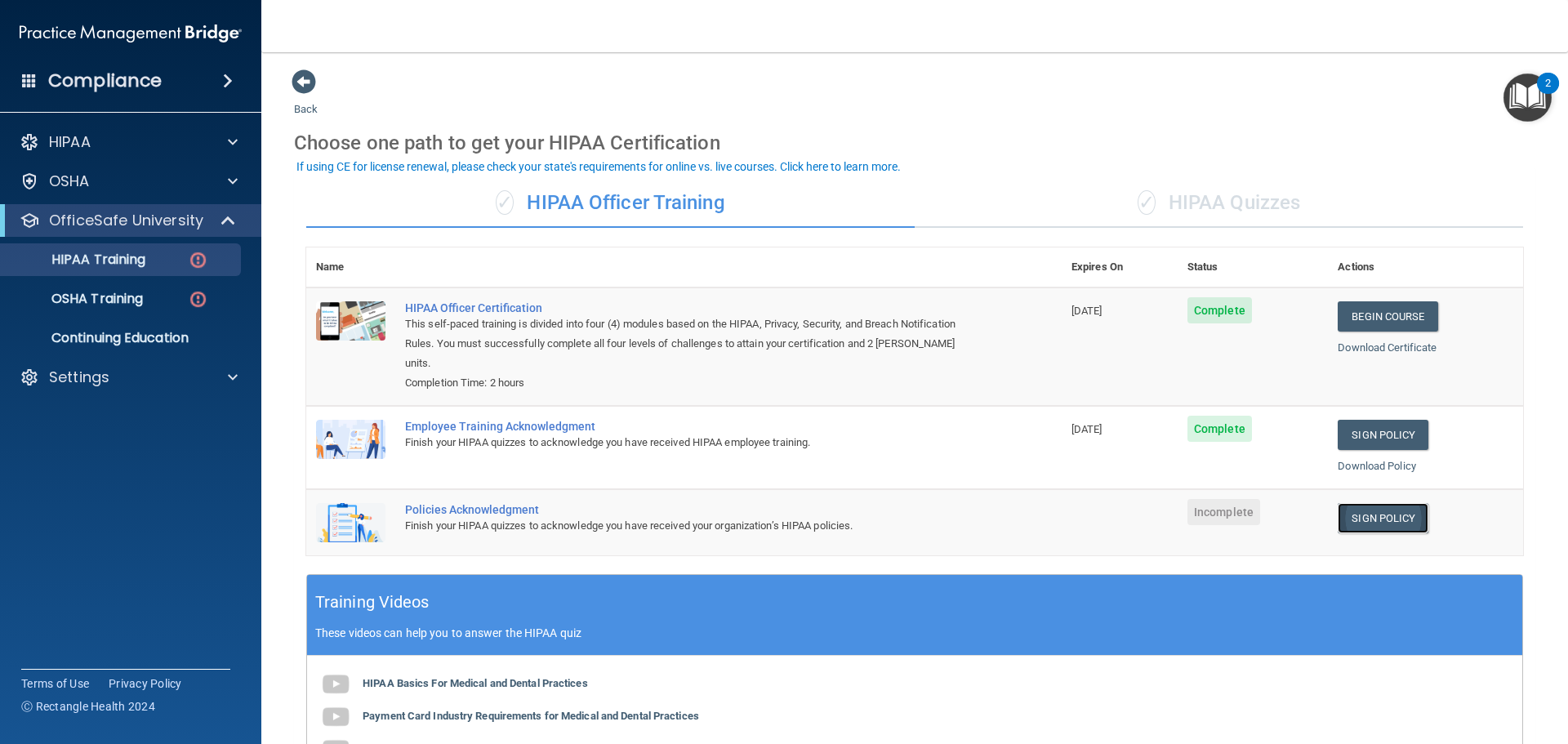
click at [1371, 503] on link "Sign Policy" at bounding box center [1384, 517] width 91 height 30
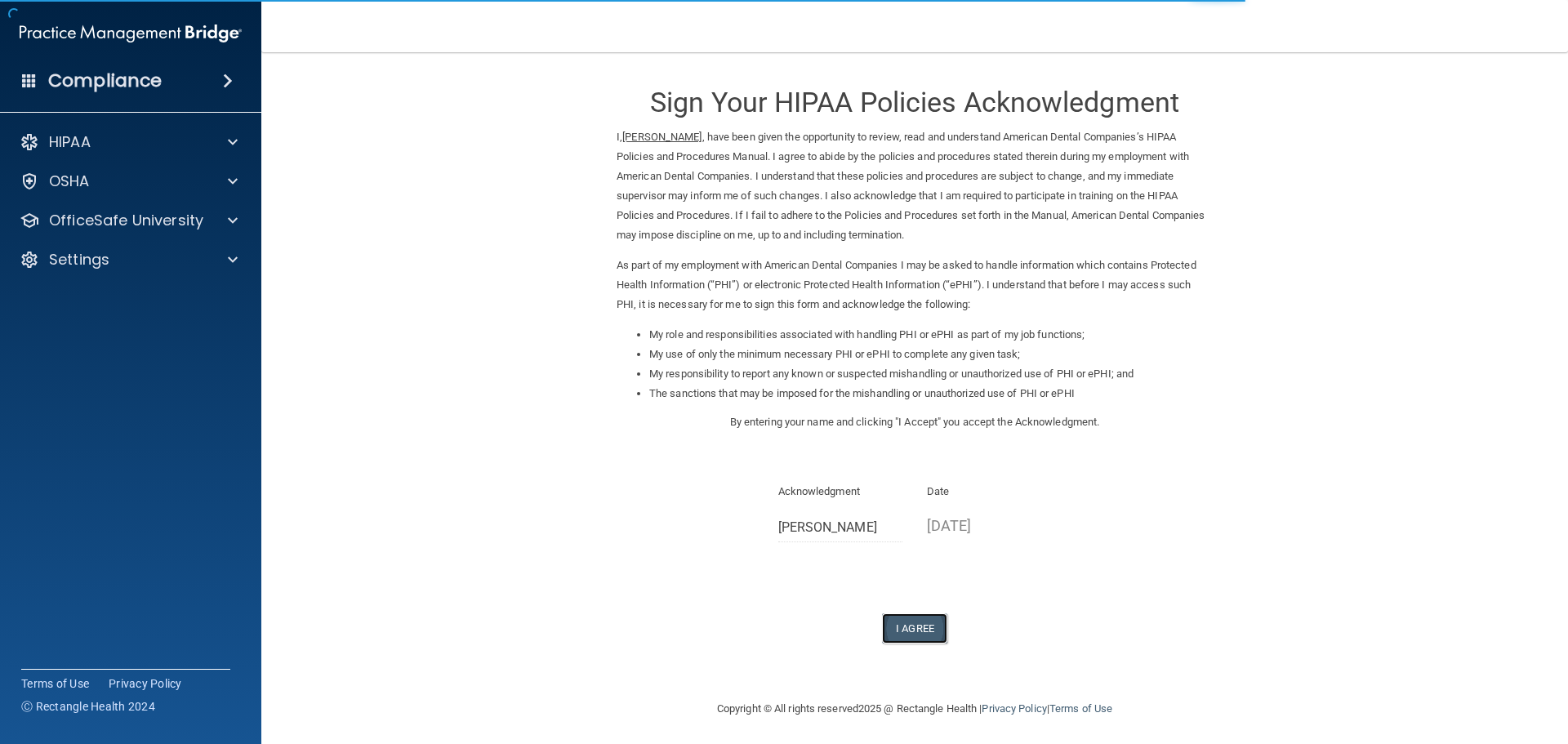
click at [898, 627] on button "I Agree" at bounding box center [915, 627] width 66 height 30
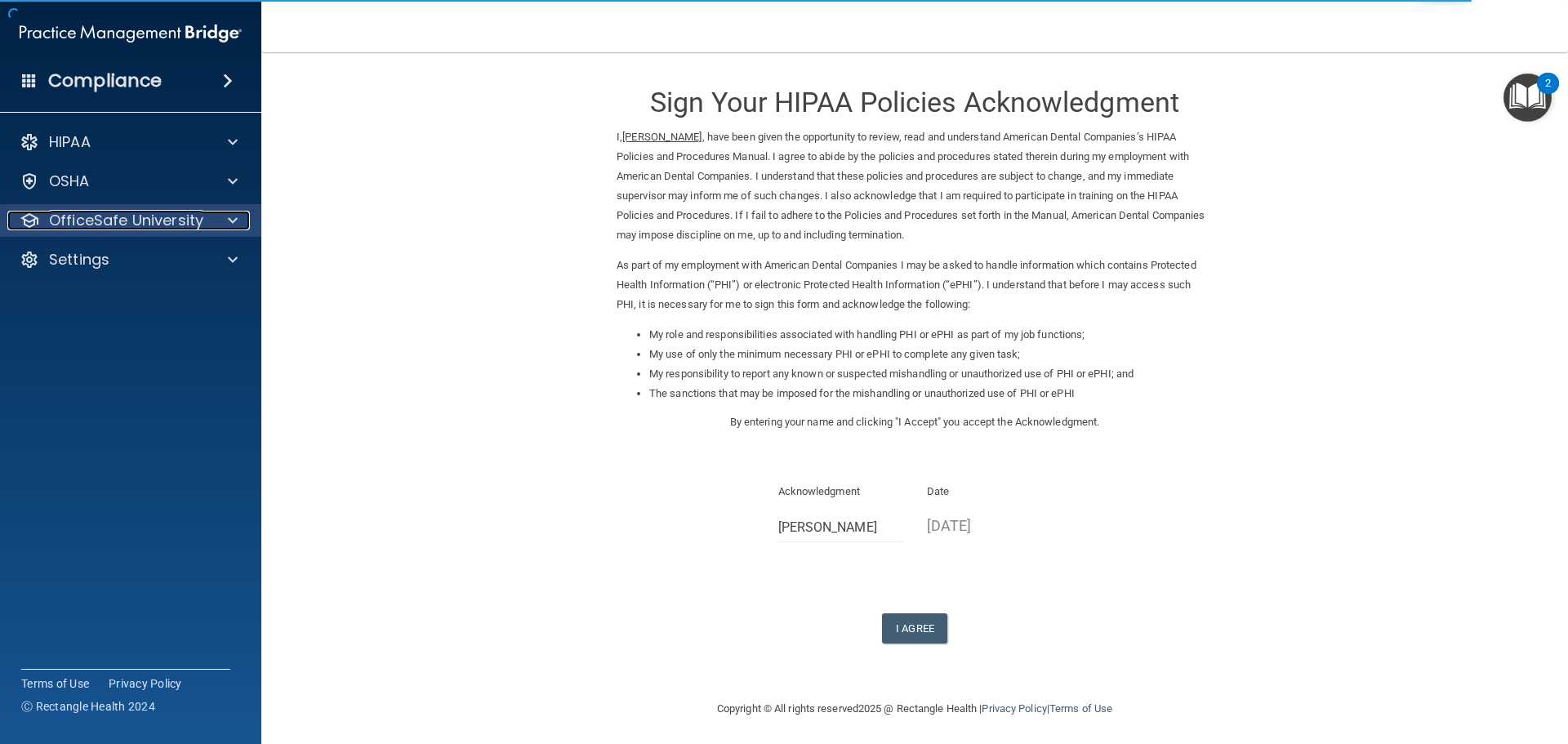
click at [202, 223] on div "OfficeSafe University" at bounding box center [108, 220] width 202 height 20
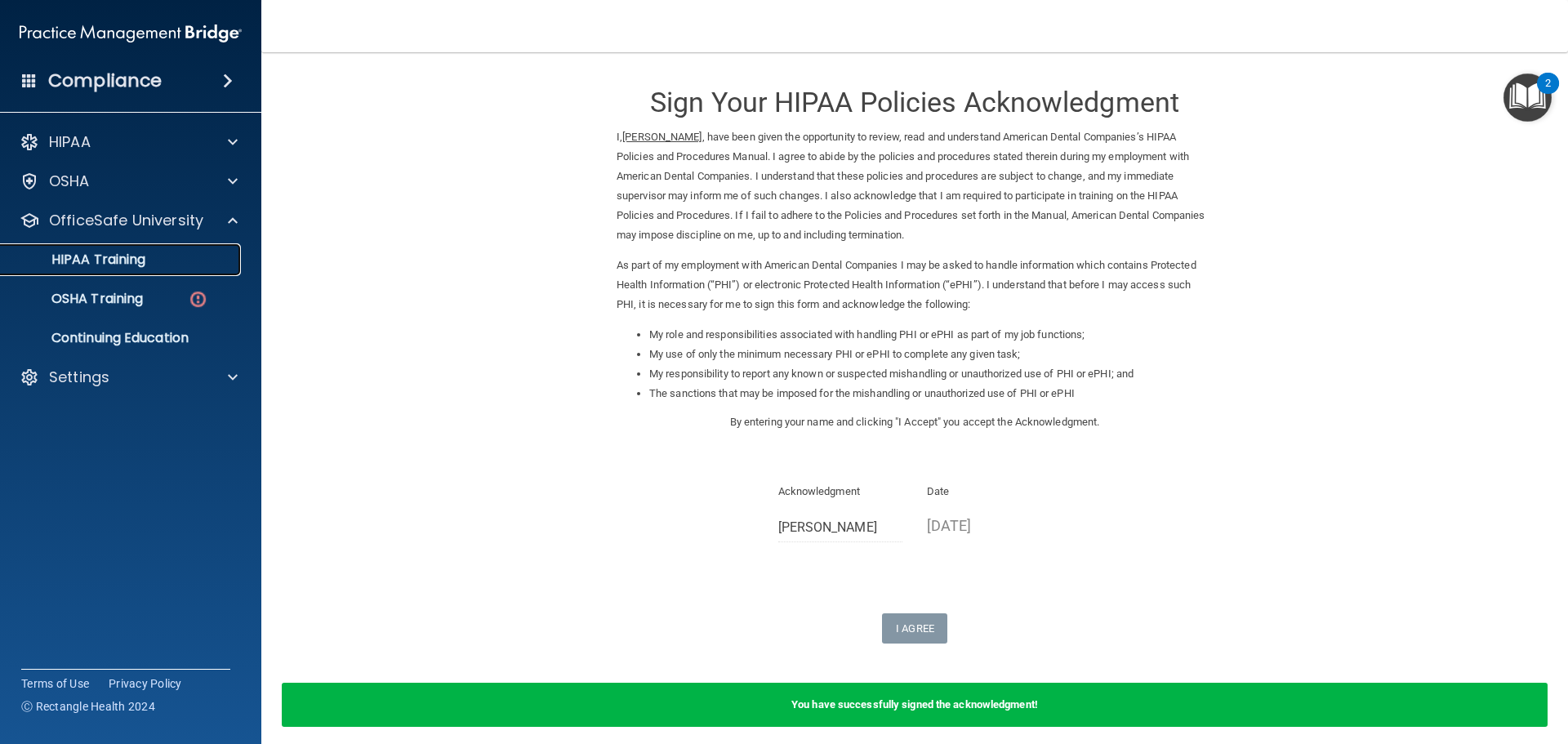
click at [173, 249] on link "HIPAA Training" at bounding box center [112, 260] width 257 height 33
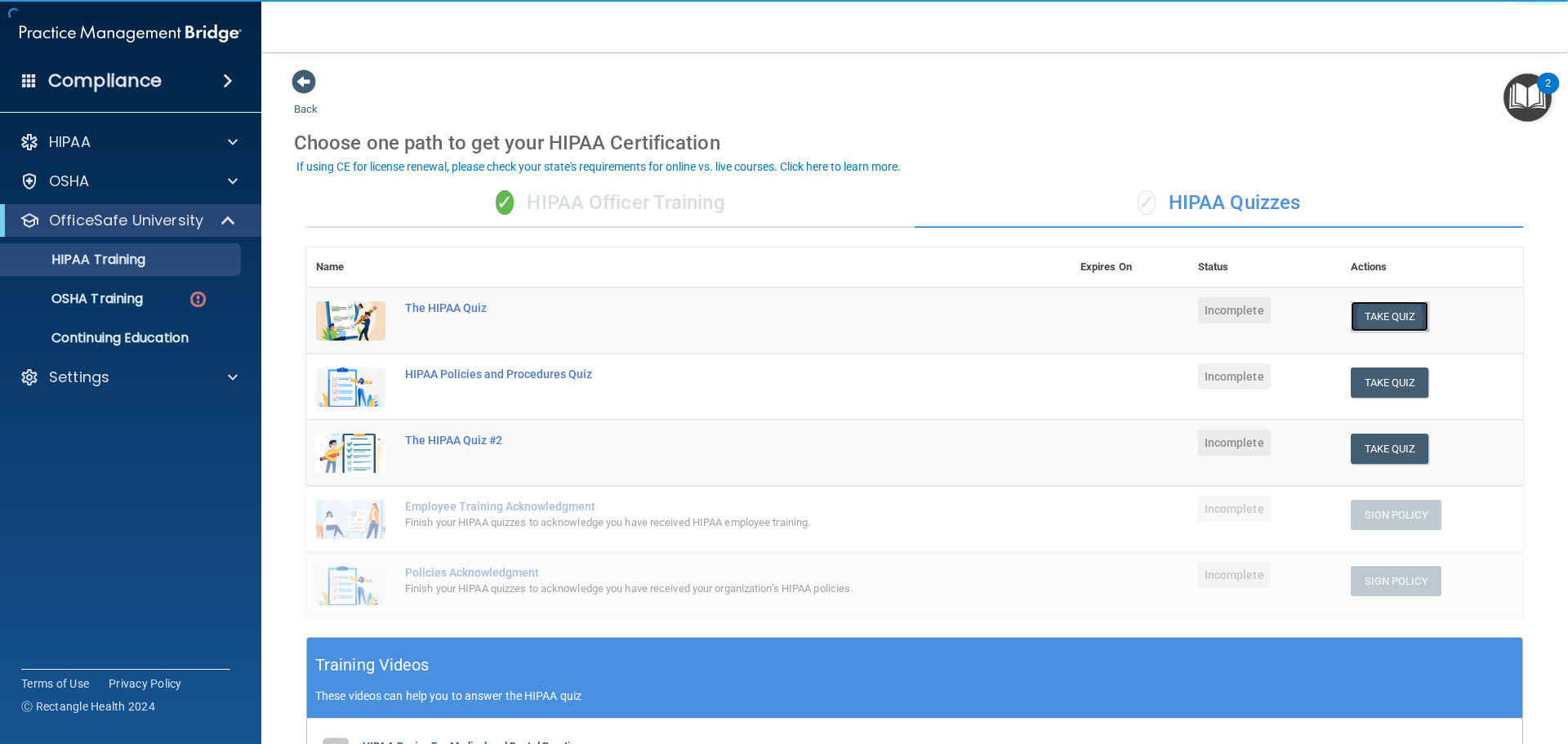
click at [1374, 322] on button "Take Quiz" at bounding box center [1390, 316] width 78 height 30
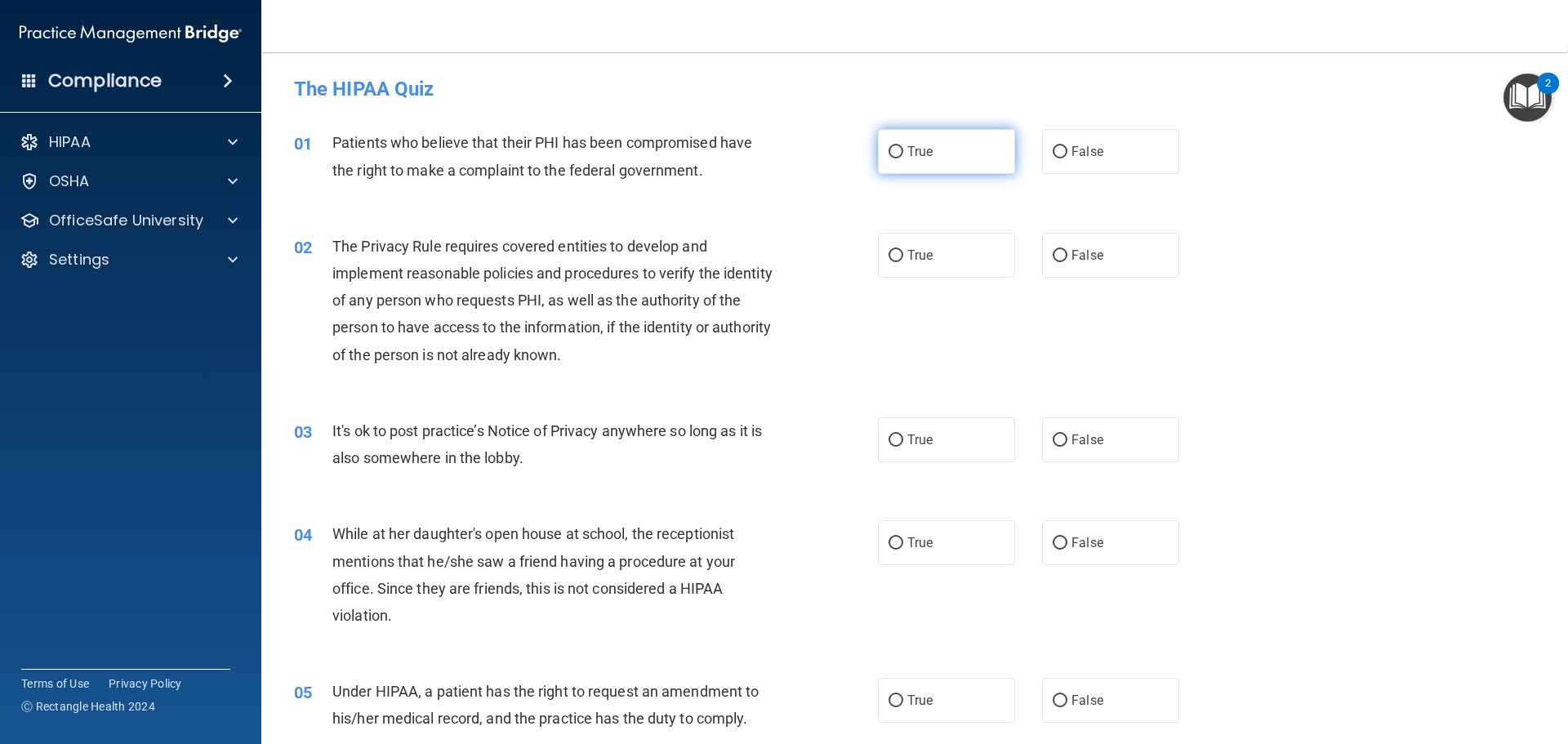
click at [920, 156] on span "True" at bounding box center [920, 151] width 26 height 15
click at [904, 156] on input "True" at bounding box center [896, 151] width 15 height 12
radio input "true"
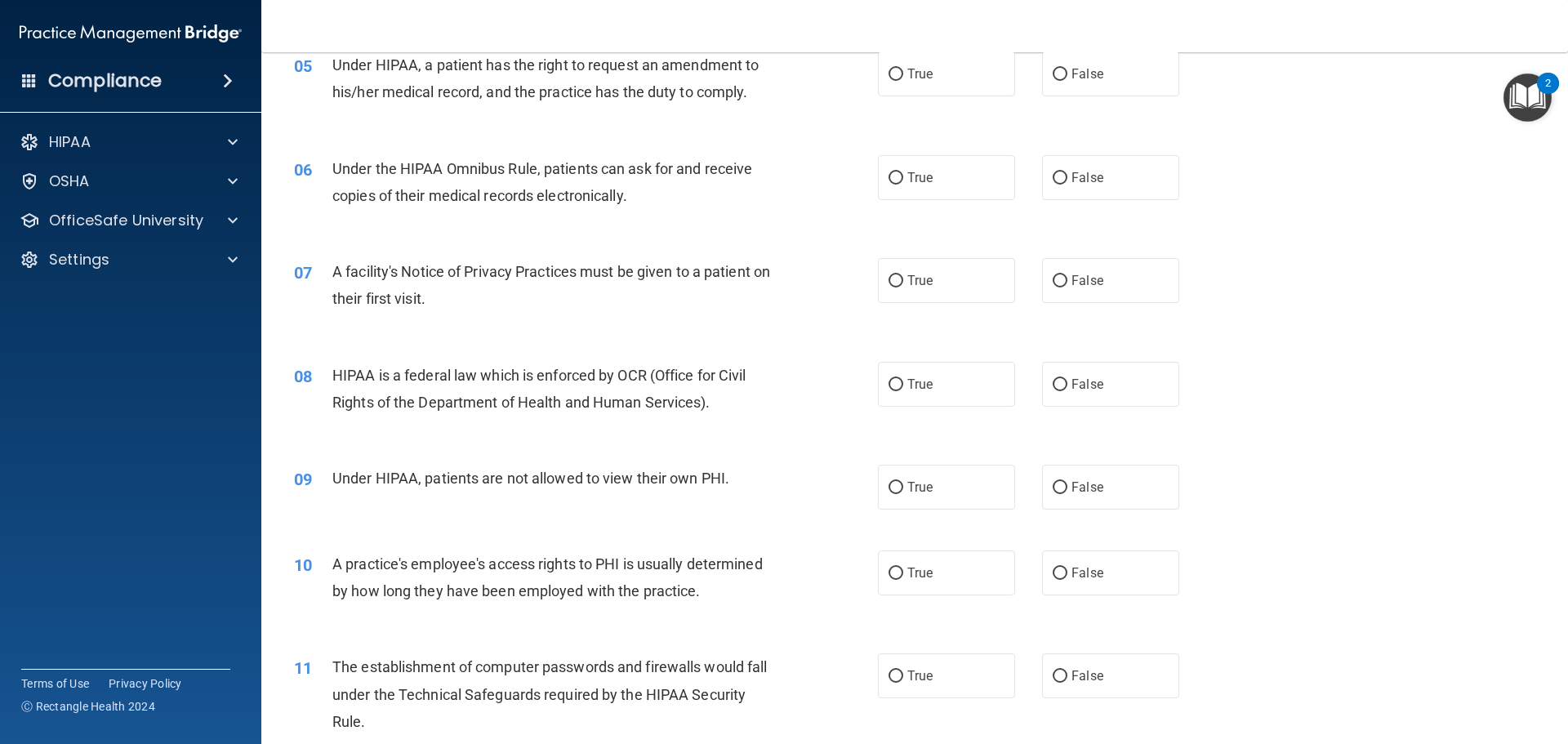
scroll to position [344, 0]
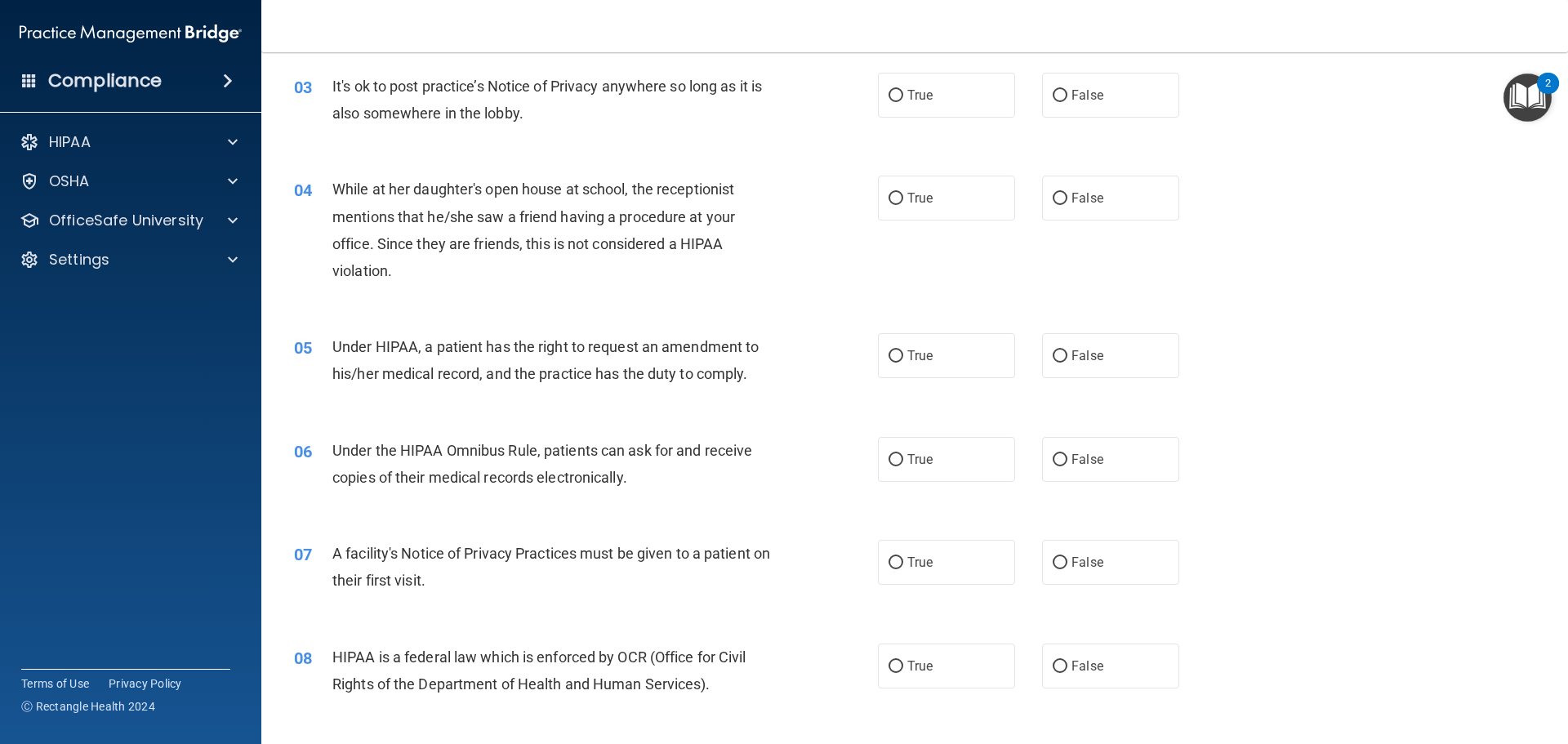
click at [1536, 102] on img "Open Resource Center, 2 new notifications" at bounding box center [1528, 97] width 48 height 48
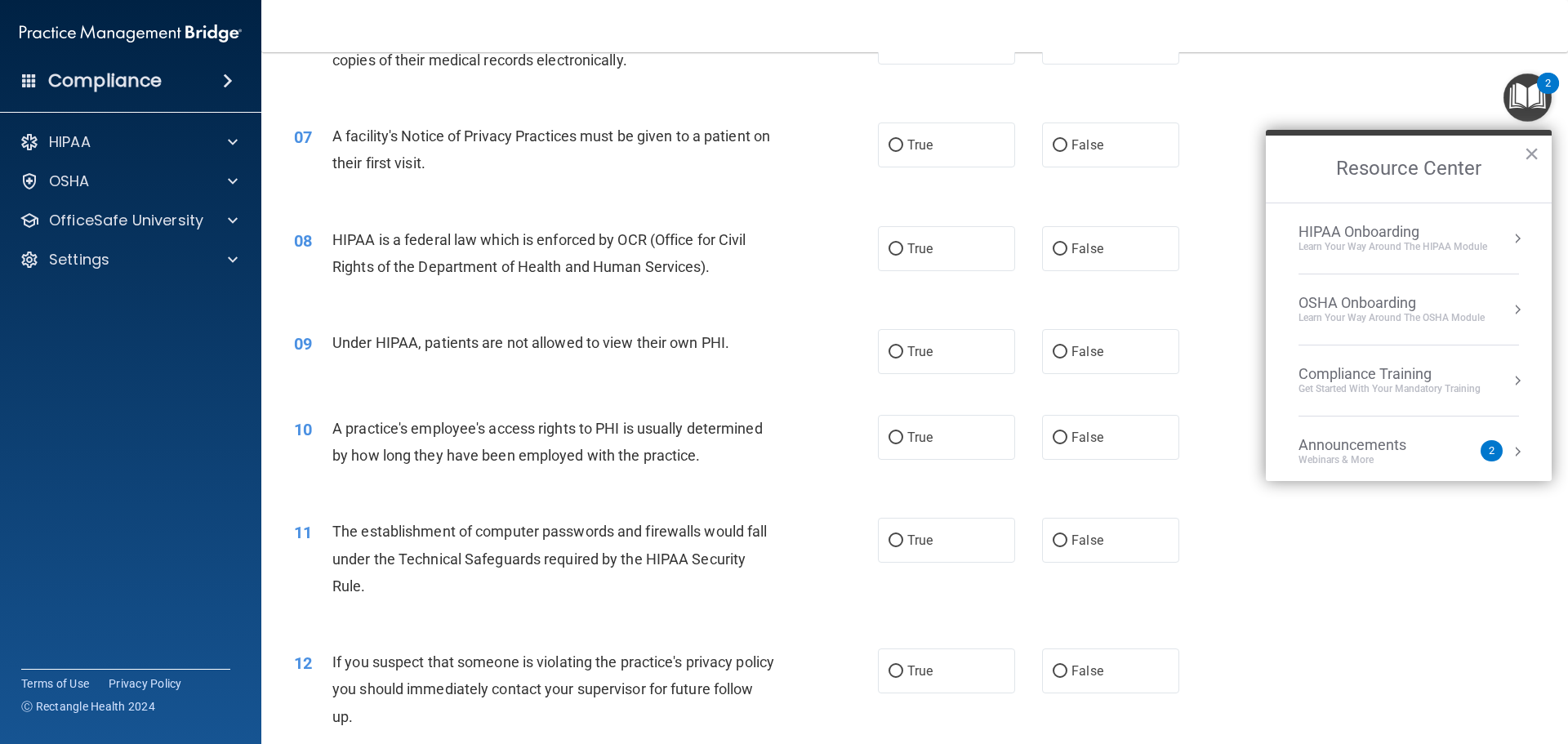
scroll to position [426, 0]
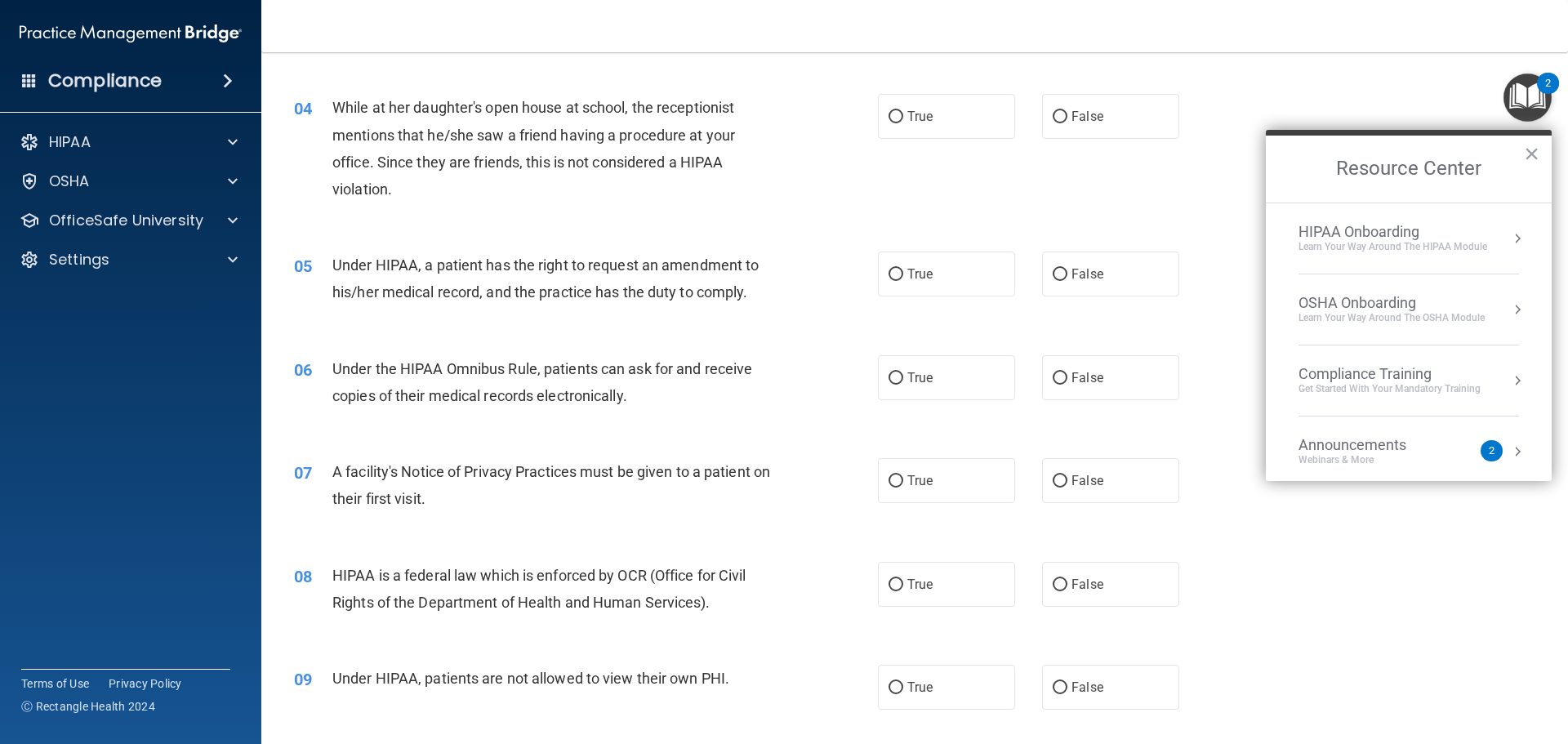
click at [1230, 328] on div "05 Under HIPAA, a patient has the right to request an amendment to his/her medi…" at bounding box center [915, 282] width 1266 height 103
click at [1436, 444] on div "Announcements" at bounding box center [1369, 445] width 140 height 18
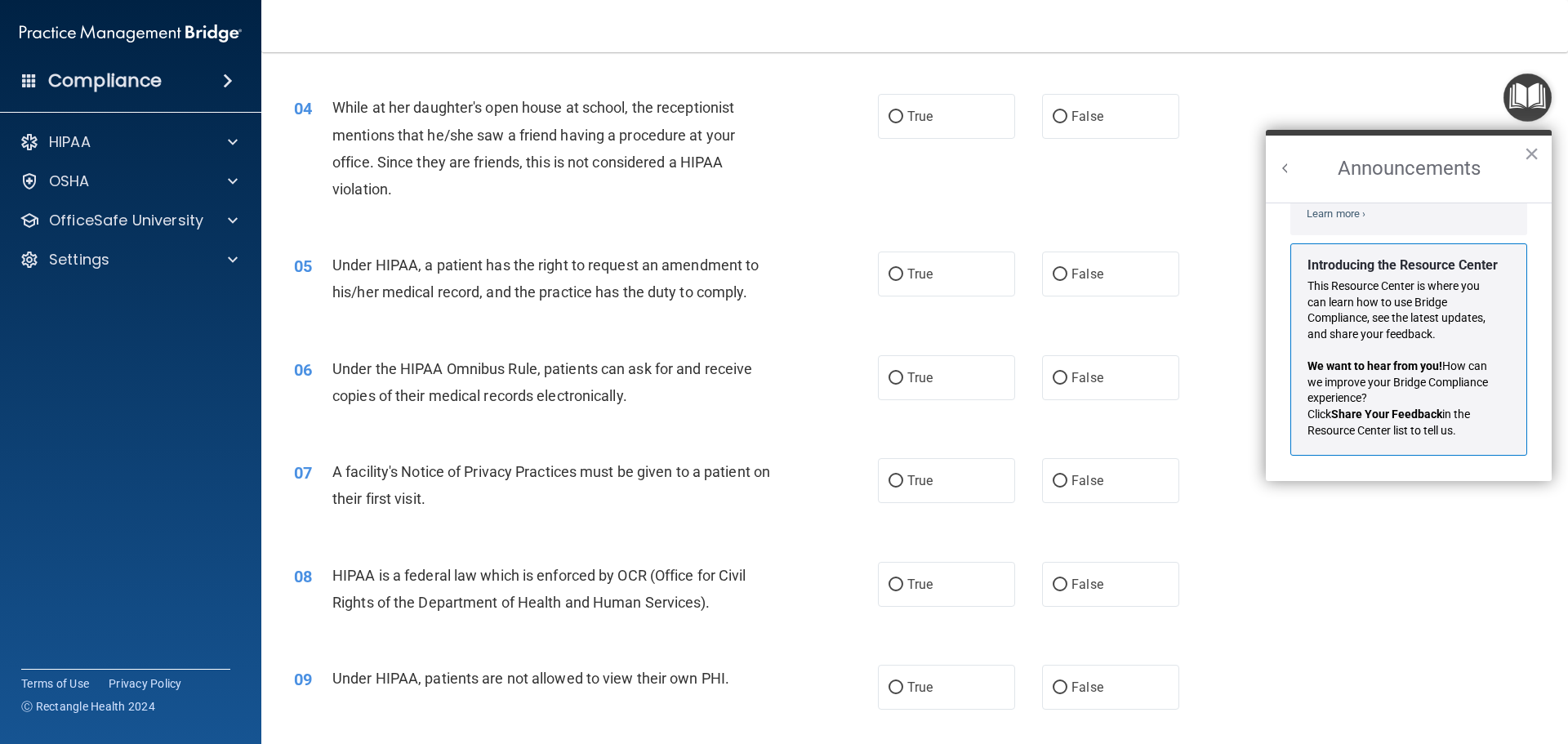
scroll to position [287, 0]
click at [1520, 109] on img "Open Resource Center" at bounding box center [1528, 97] width 48 height 48
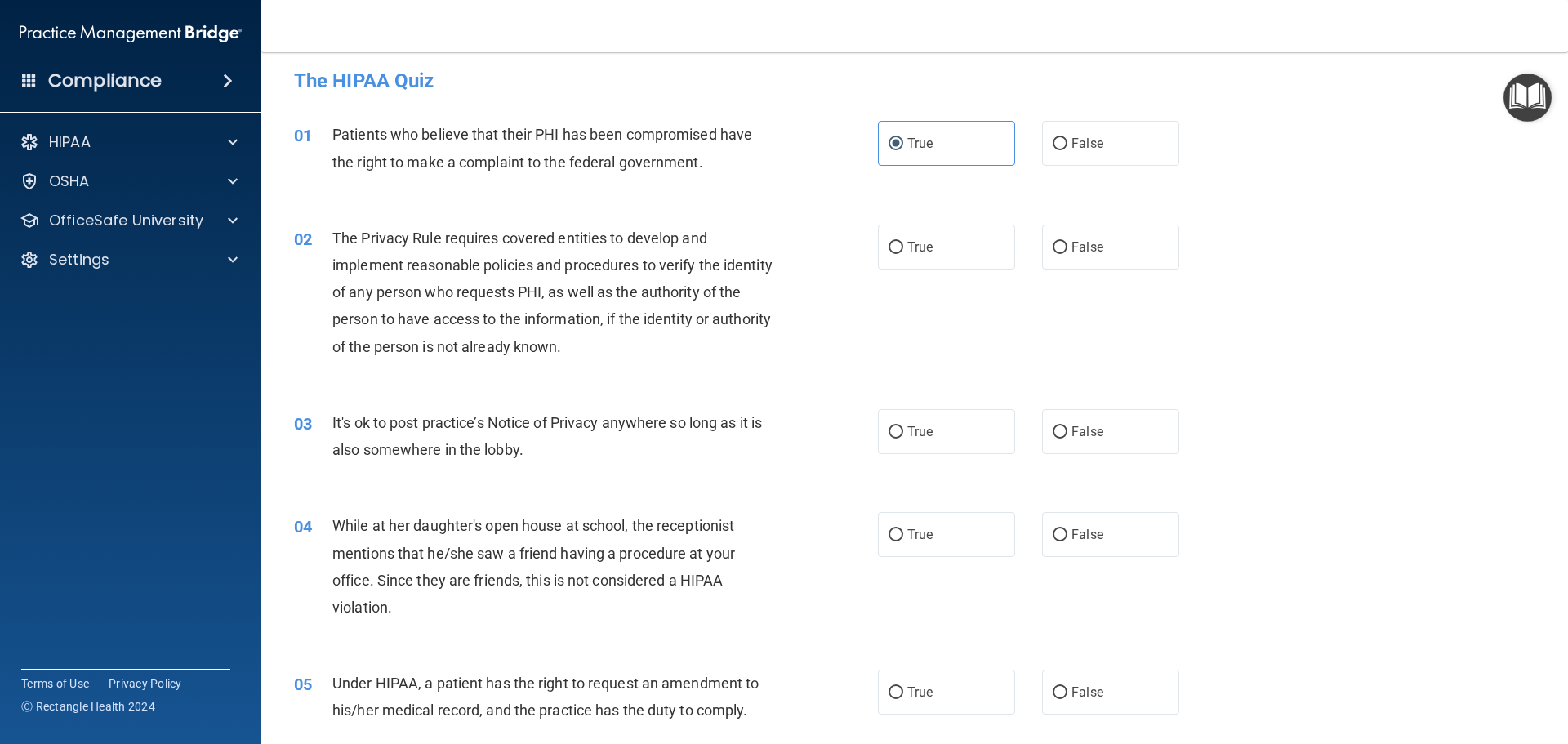
scroll to position [0, 0]
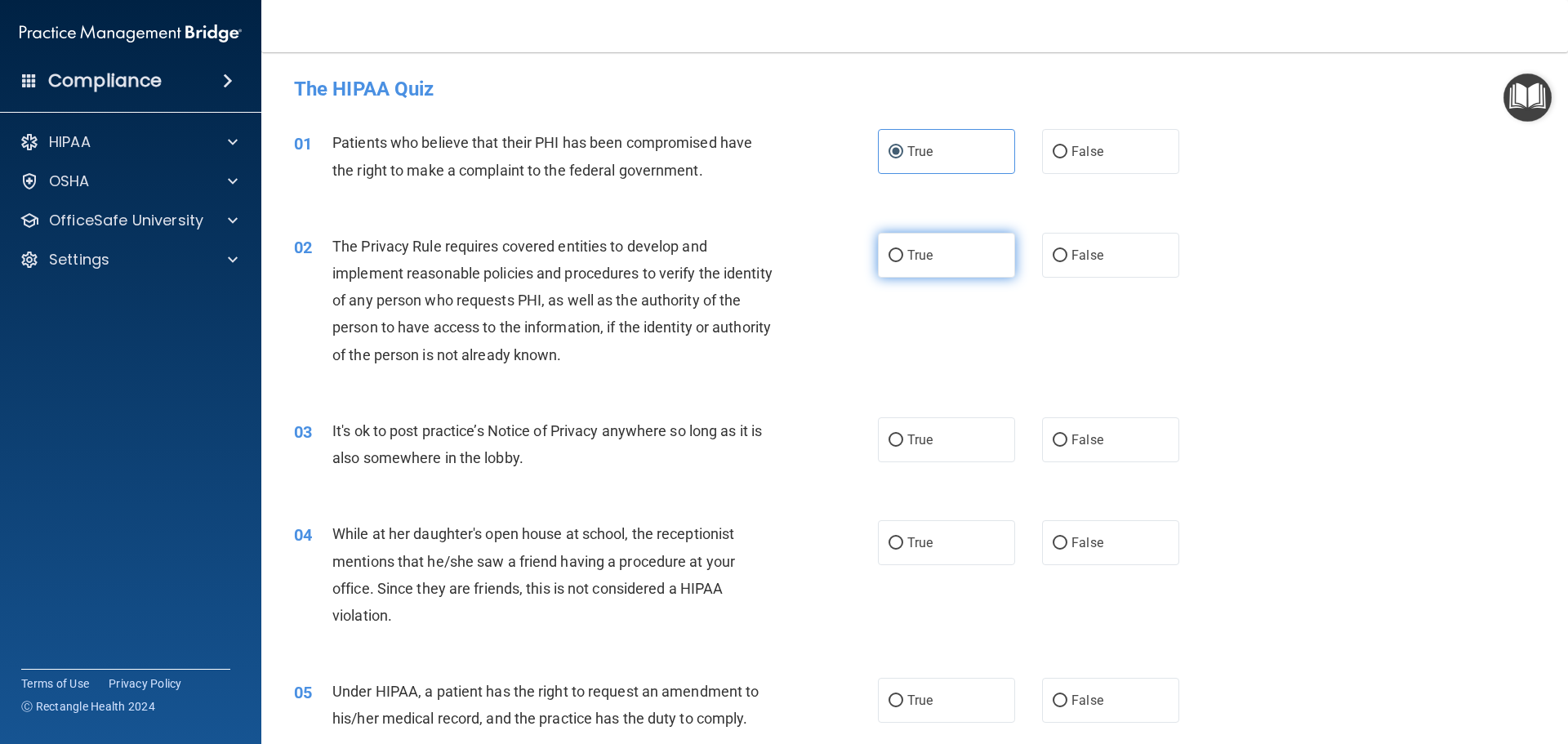
click at [907, 251] on span "True" at bounding box center [920, 255] width 26 height 15
click at [904, 251] on input "True" at bounding box center [896, 255] width 15 height 12
radio input "true"
click at [952, 453] on label "True" at bounding box center [947, 439] width 138 height 45
click at [904, 446] on input "True" at bounding box center [896, 440] width 15 height 12
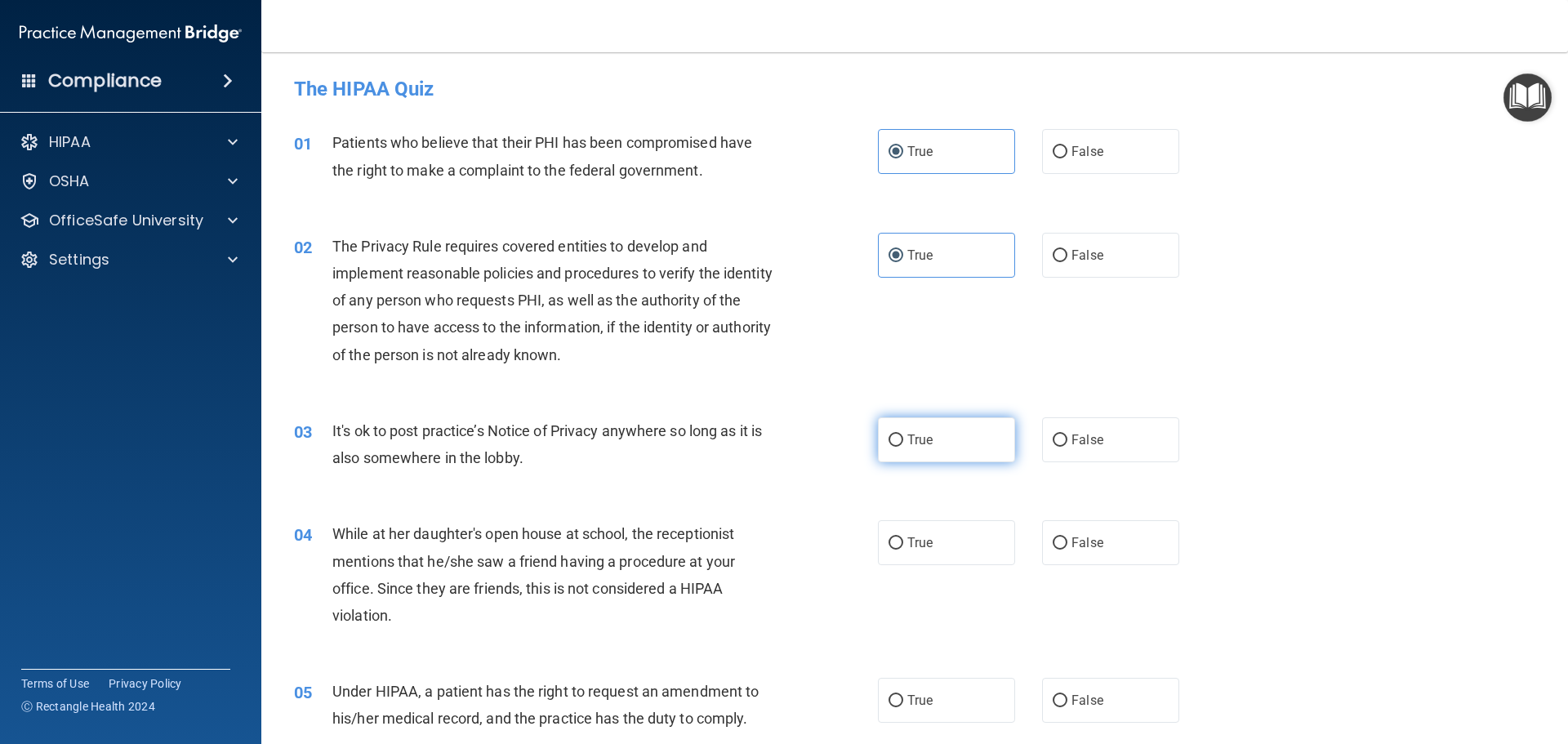
radio input "true"
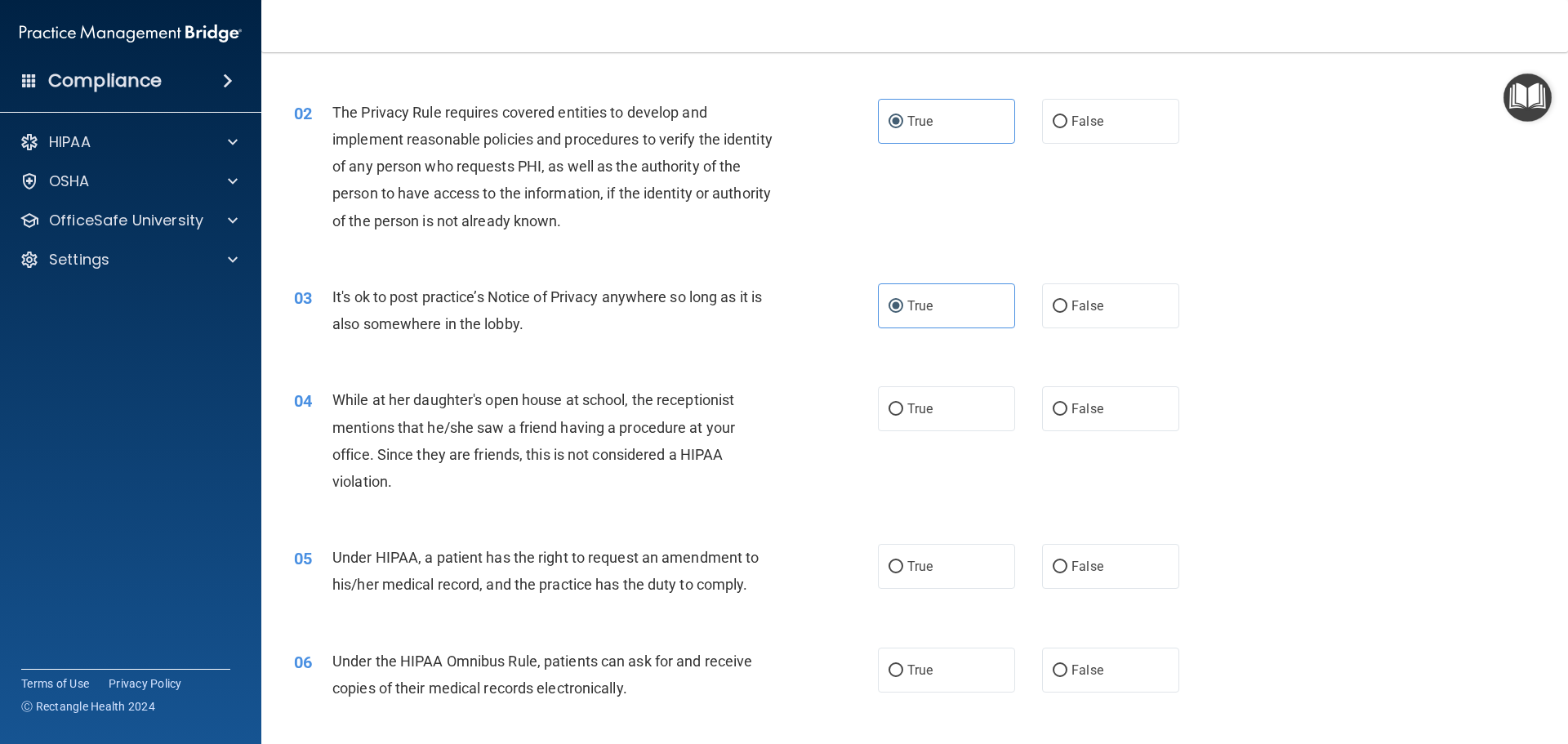
scroll to position [163, 0]
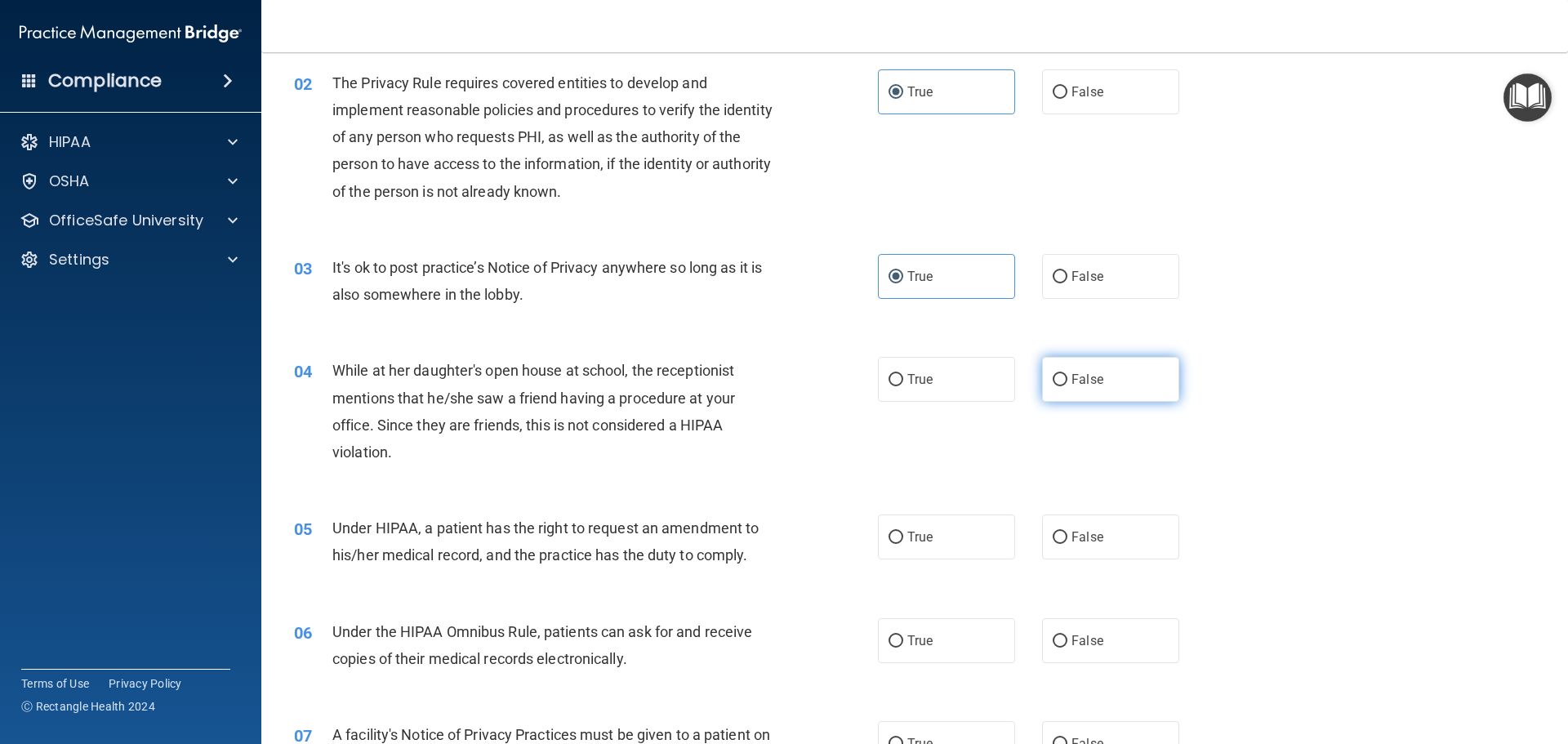
click at [1061, 383] on label "False" at bounding box center [1111, 379] width 138 height 45
click at [1061, 383] on input "False" at bounding box center [1061, 380] width 15 height 12
radio input "true"
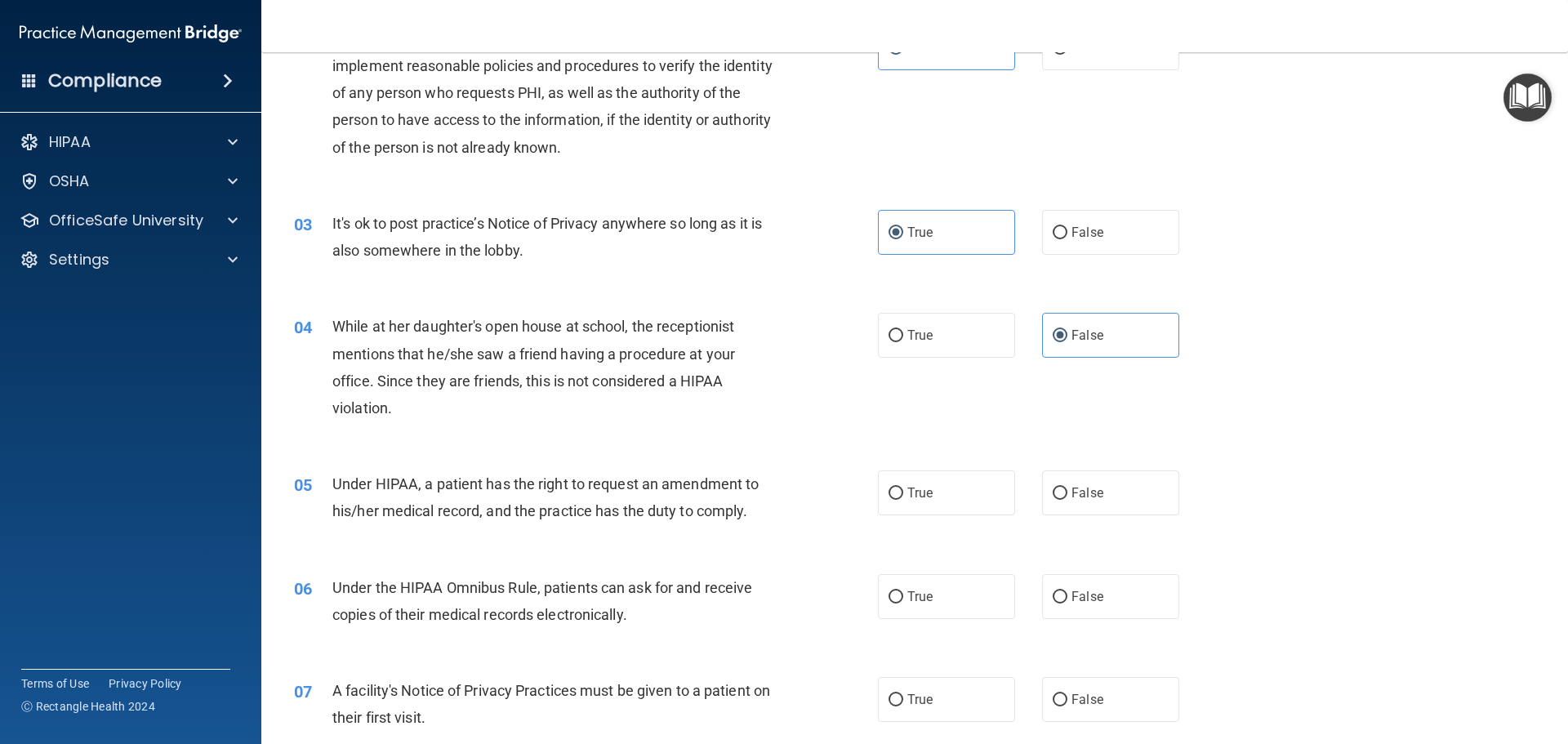
scroll to position [245, 0]
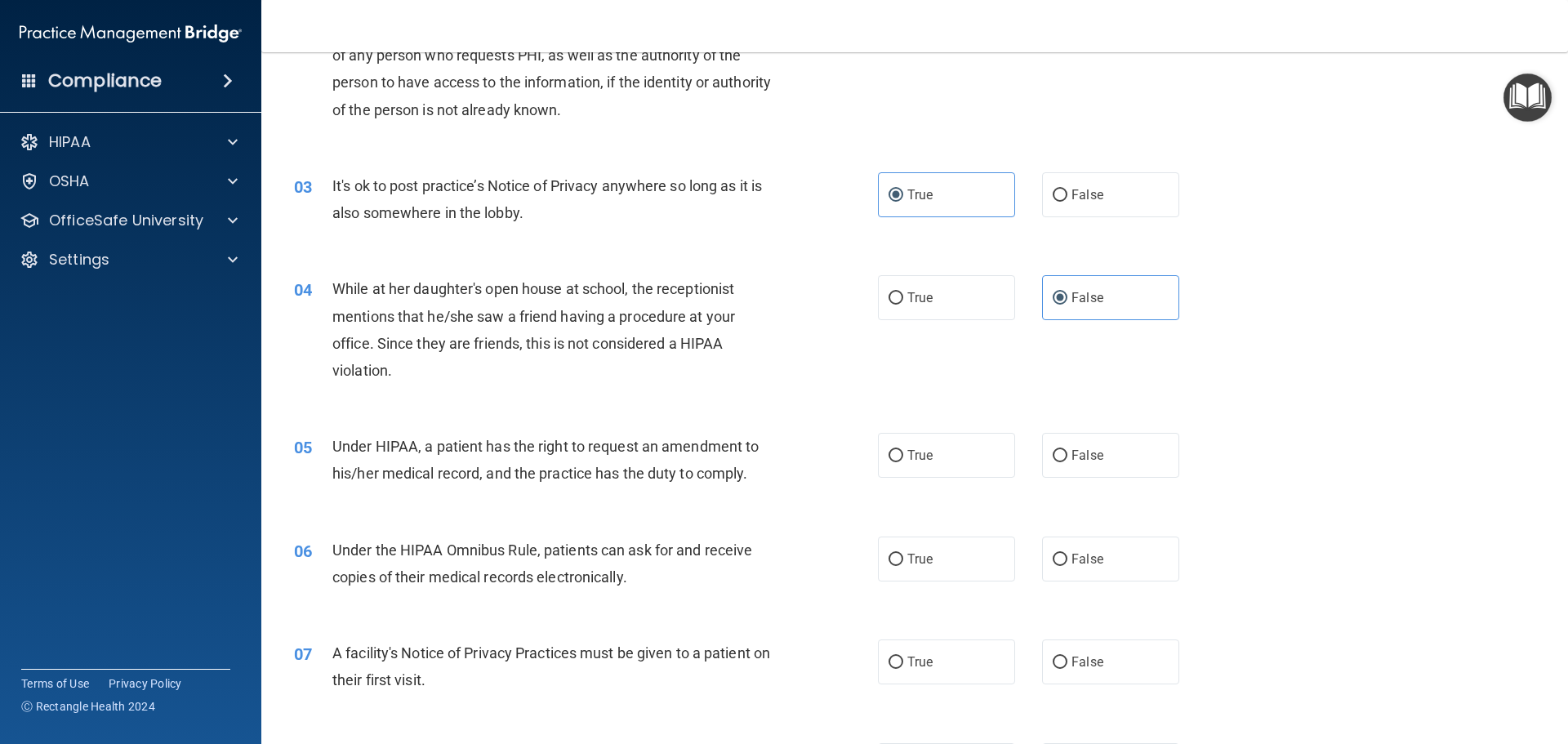
click at [773, 478] on div "Under HIPAA, a patient has the right to request an amendment to his/her medical…" at bounding box center [560, 459] width 456 height 54
click at [912, 460] on span "True" at bounding box center [920, 454] width 26 height 15
click at [904, 460] on input "True" at bounding box center [896, 455] width 15 height 12
radio input "true"
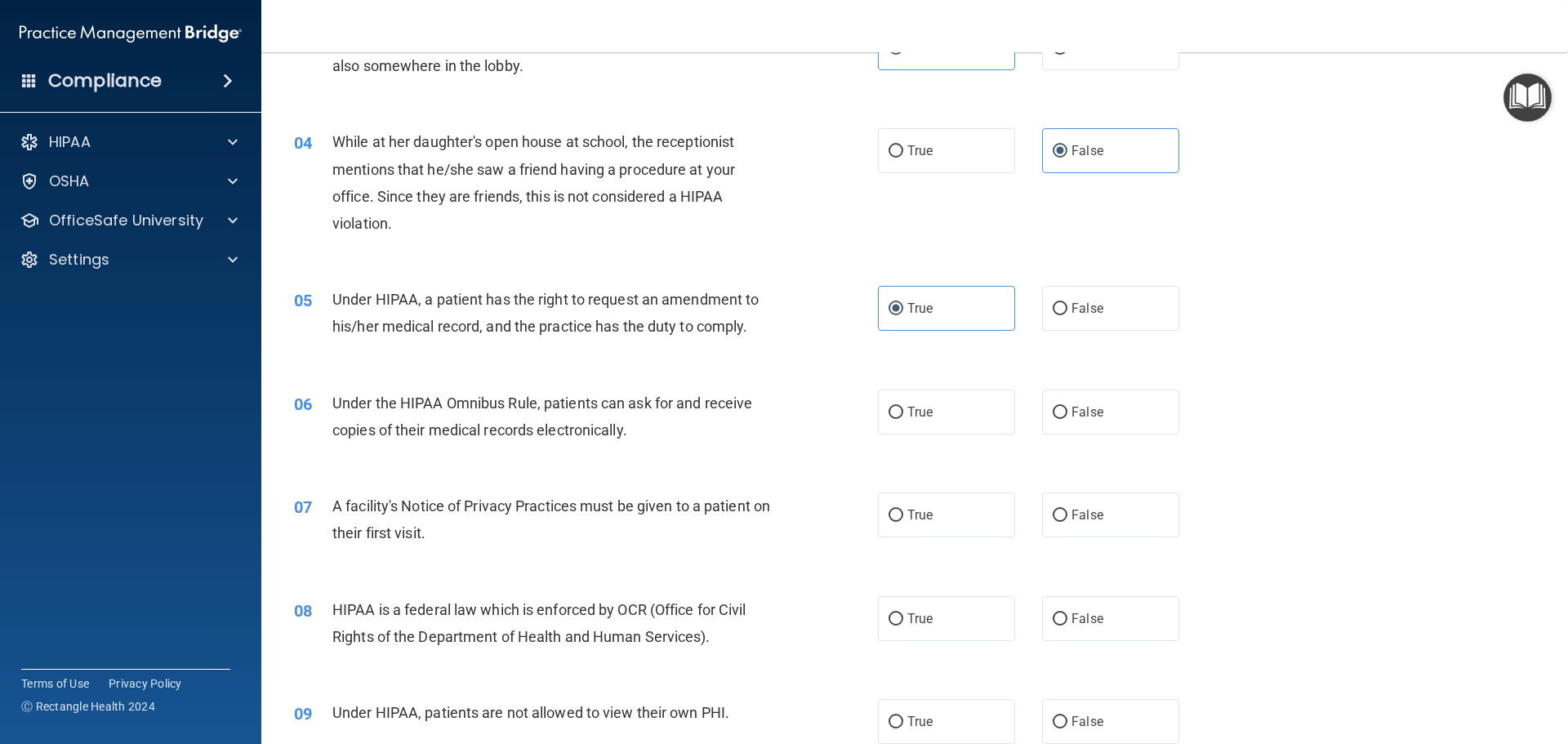
scroll to position [408, 0]
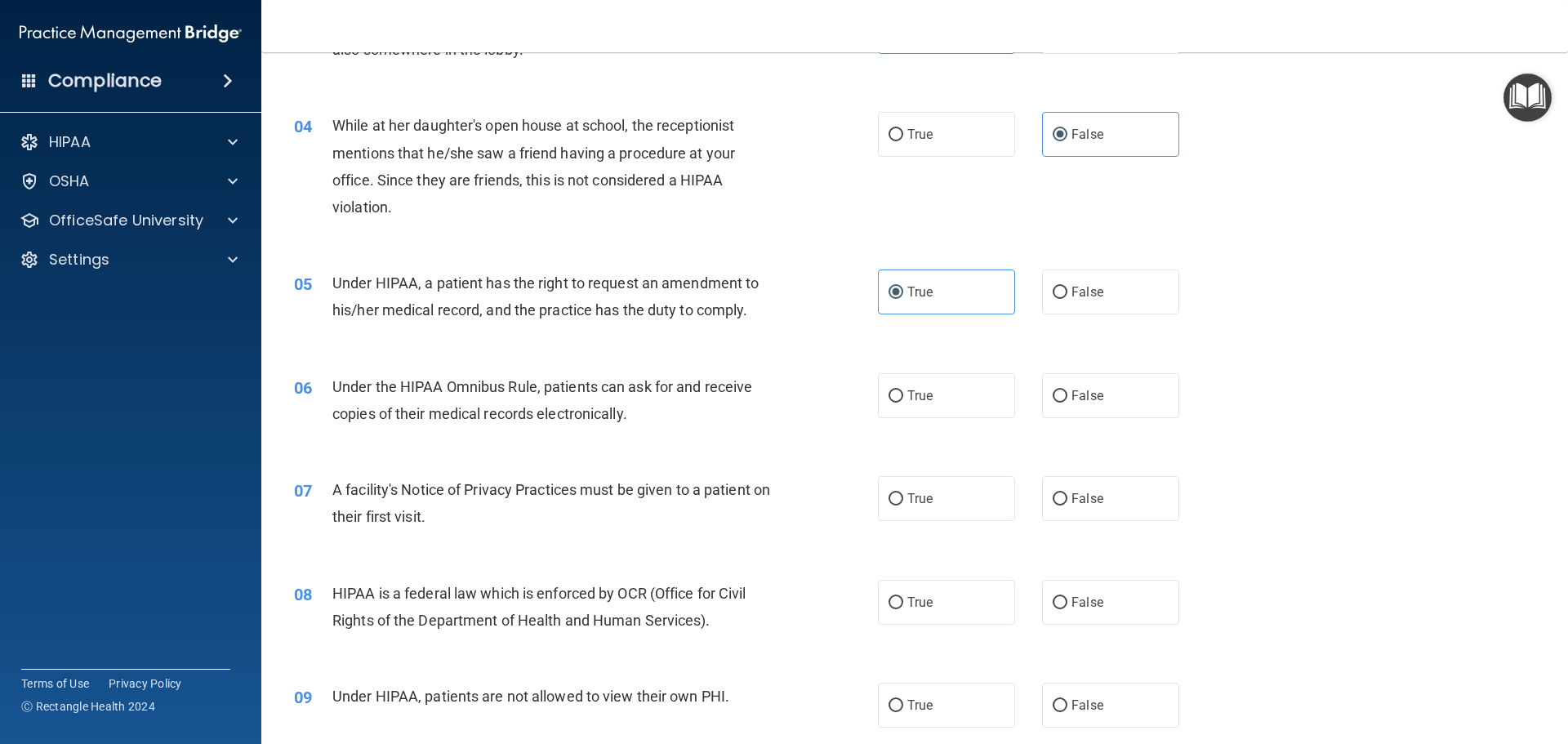
click at [1020, 379] on div "True False" at bounding box center [1042, 395] width 329 height 45
click at [1070, 384] on label "False" at bounding box center [1111, 395] width 138 height 45
click at [1068, 391] on input "False" at bounding box center [1061, 396] width 15 height 12
radio input "true"
click at [897, 403] on label "True" at bounding box center [947, 395] width 138 height 45
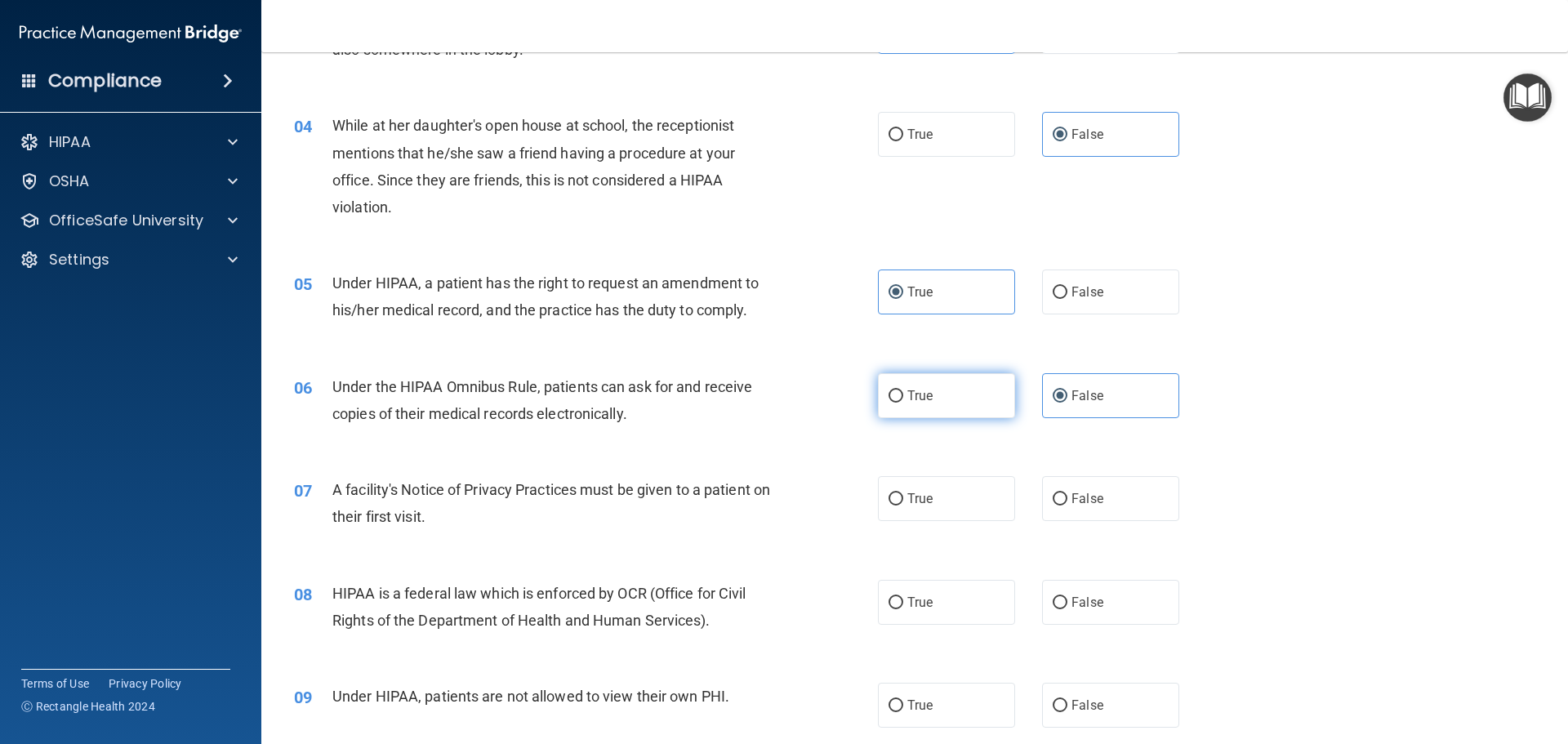
click at [897, 403] on input "True" at bounding box center [896, 396] width 15 height 12
radio input "true"
radio input "false"
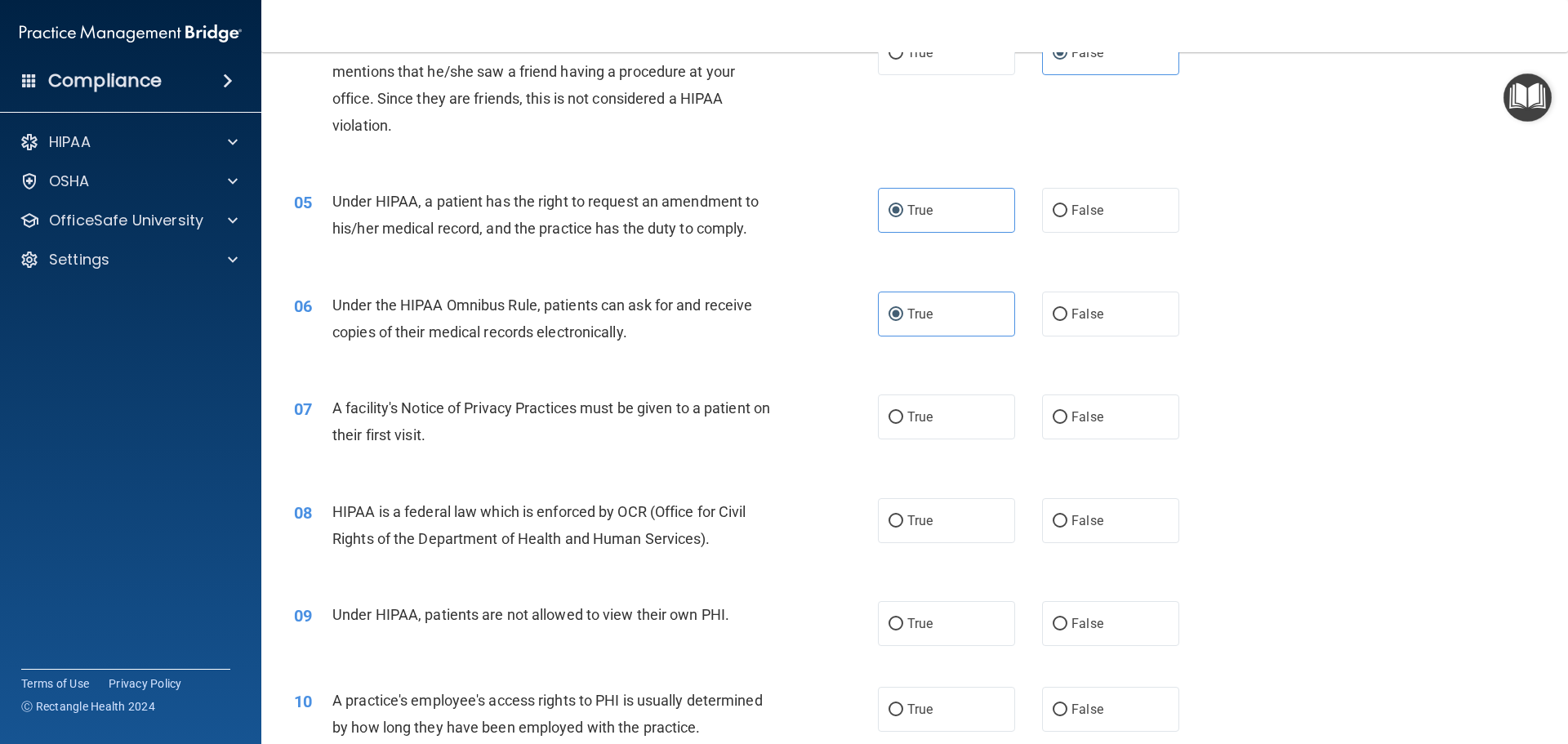
scroll to position [572, 0]
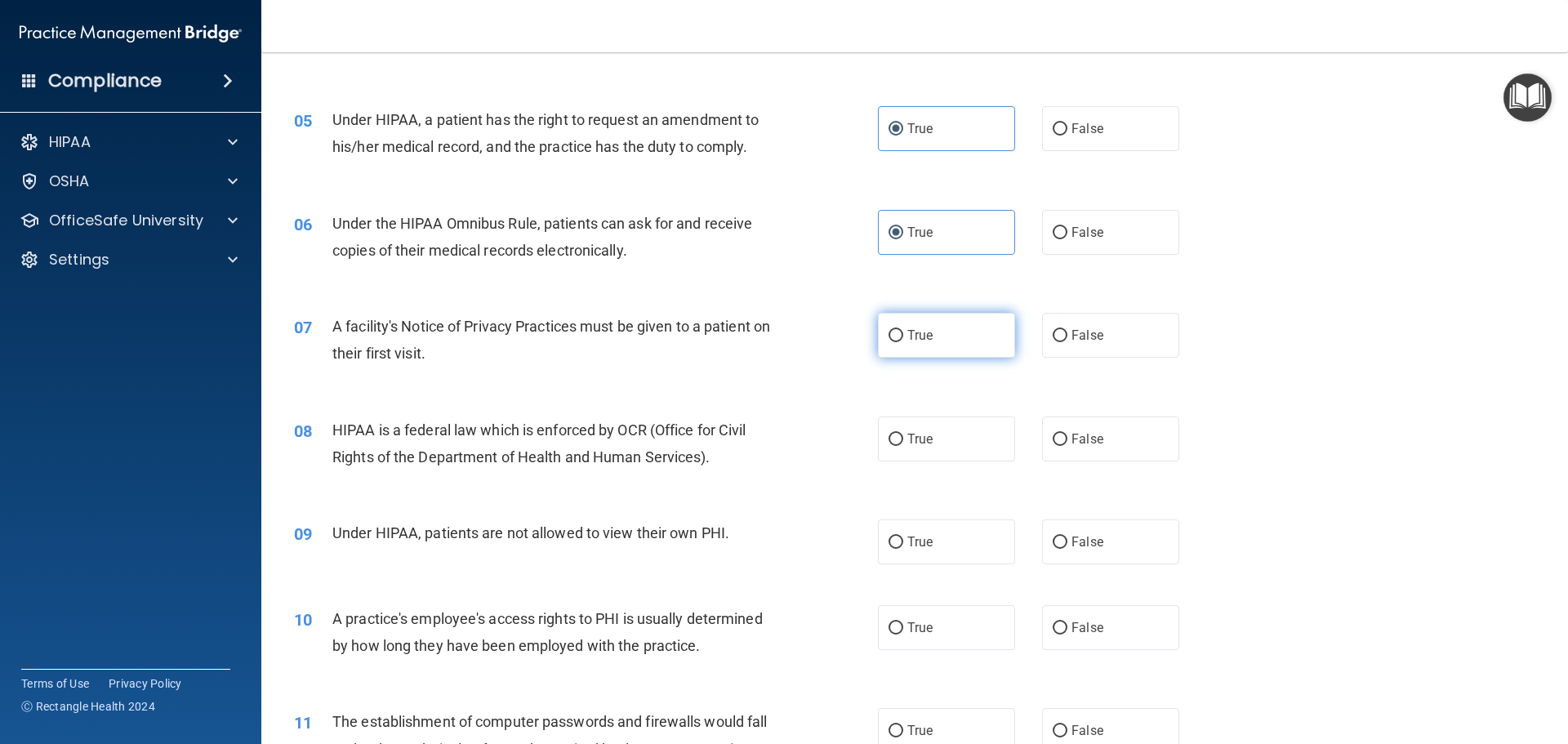
click at [912, 333] on span "True" at bounding box center [920, 335] width 26 height 15
click at [904, 333] on input "True" at bounding box center [896, 335] width 15 height 12
radio input "true"
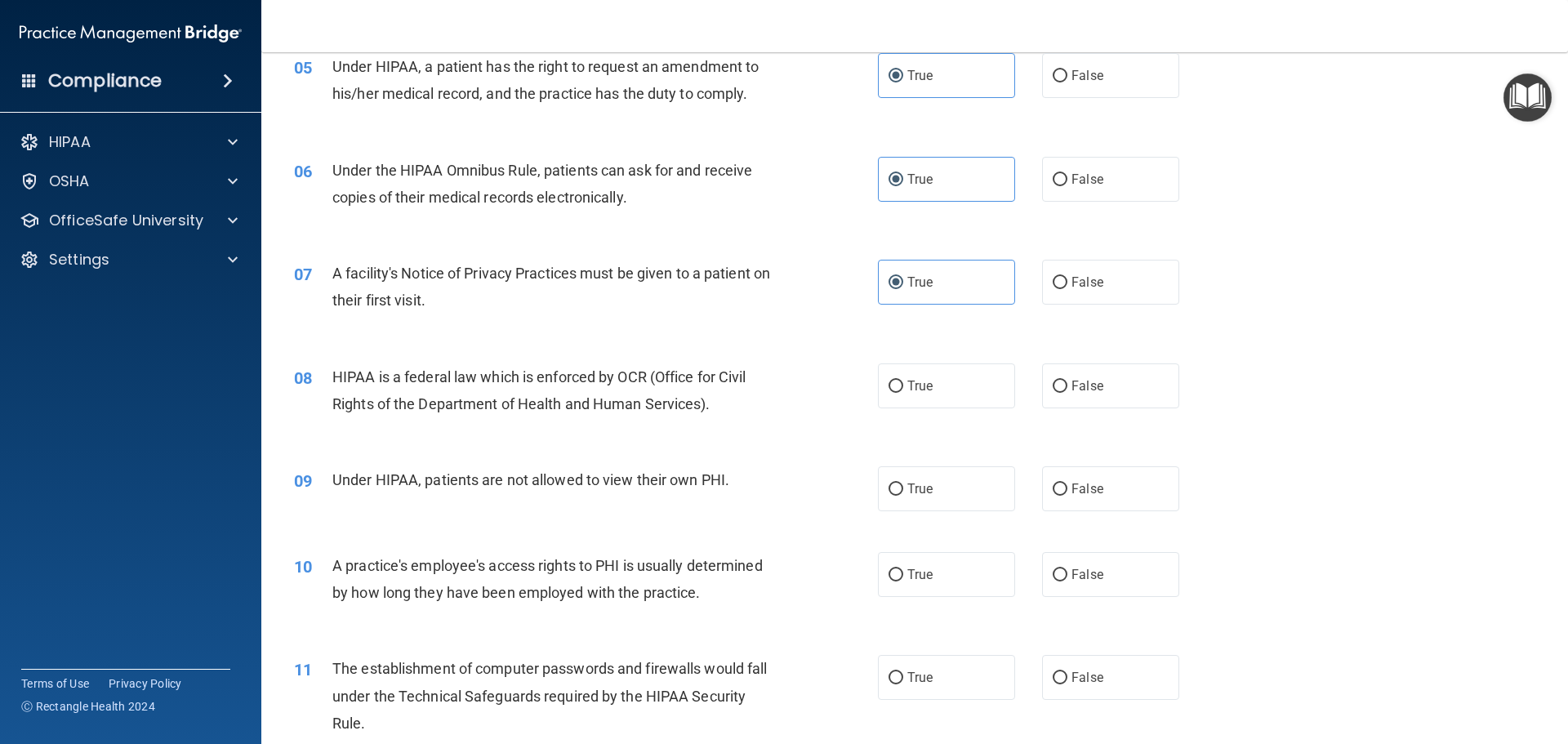
scroll to position [653, 0]
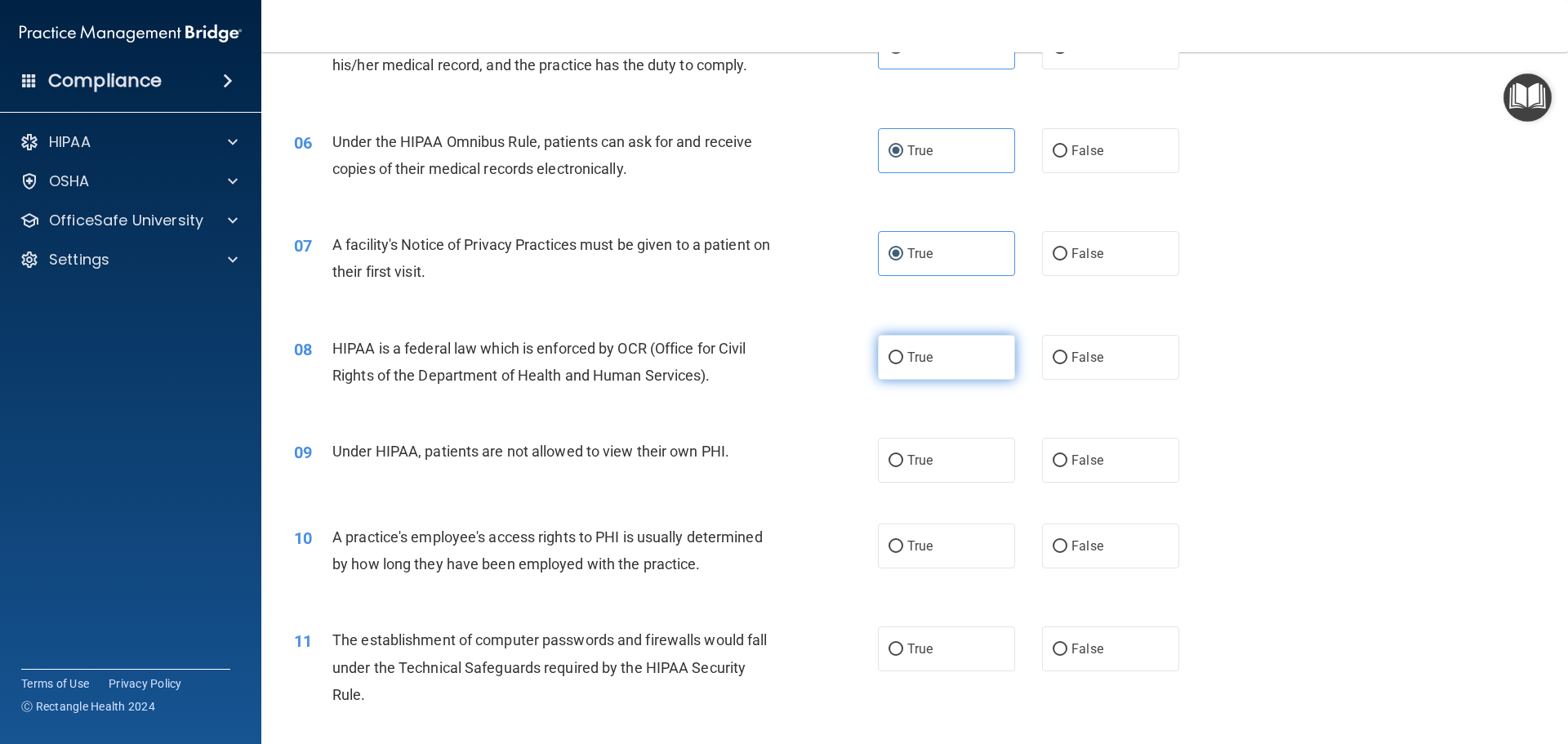
click at [944, 350] on label "True" at bounding box center [947, 357] width 138 height 45
click at [904, 352] on input "True" at bounding box center [896, 357] width 15 height 12
radio input "true"
click at [698, 455] on span "Under HIPAA, patients are not allowed to view their own PHI." at bounding box center [531, 451] width 397 height 17
click at [706, 454] on span "Under HIPAA, patients are not allowed to view their own PHI." at bounding box center [531, 451] width 397 height 17
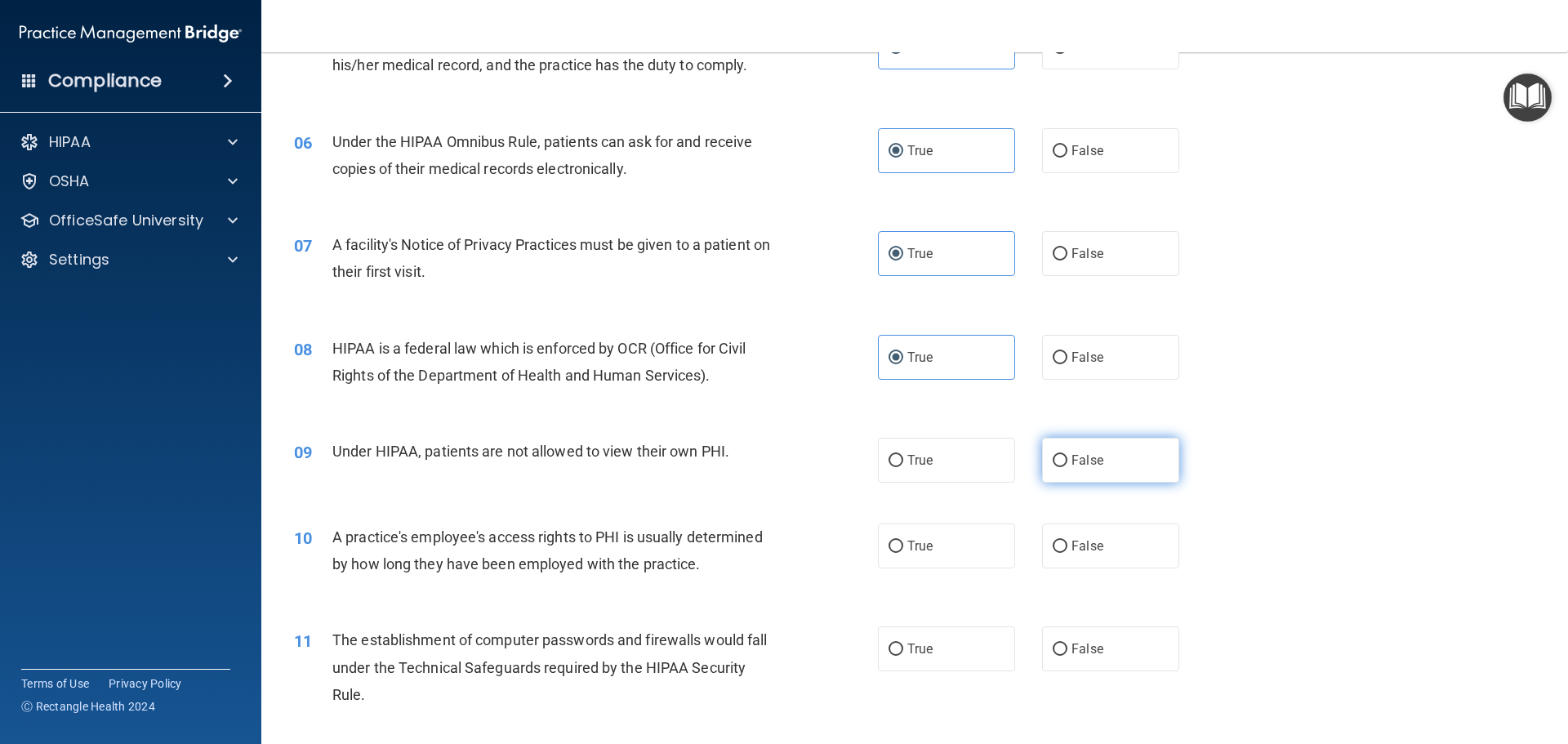
click at [1148, 454] on label "False" at bounding box center [1111, 460] width 138 height 45
click at [1068, 454] on input "False" at bounding box center [1061, 460] width 15 height 12
radio input "true"
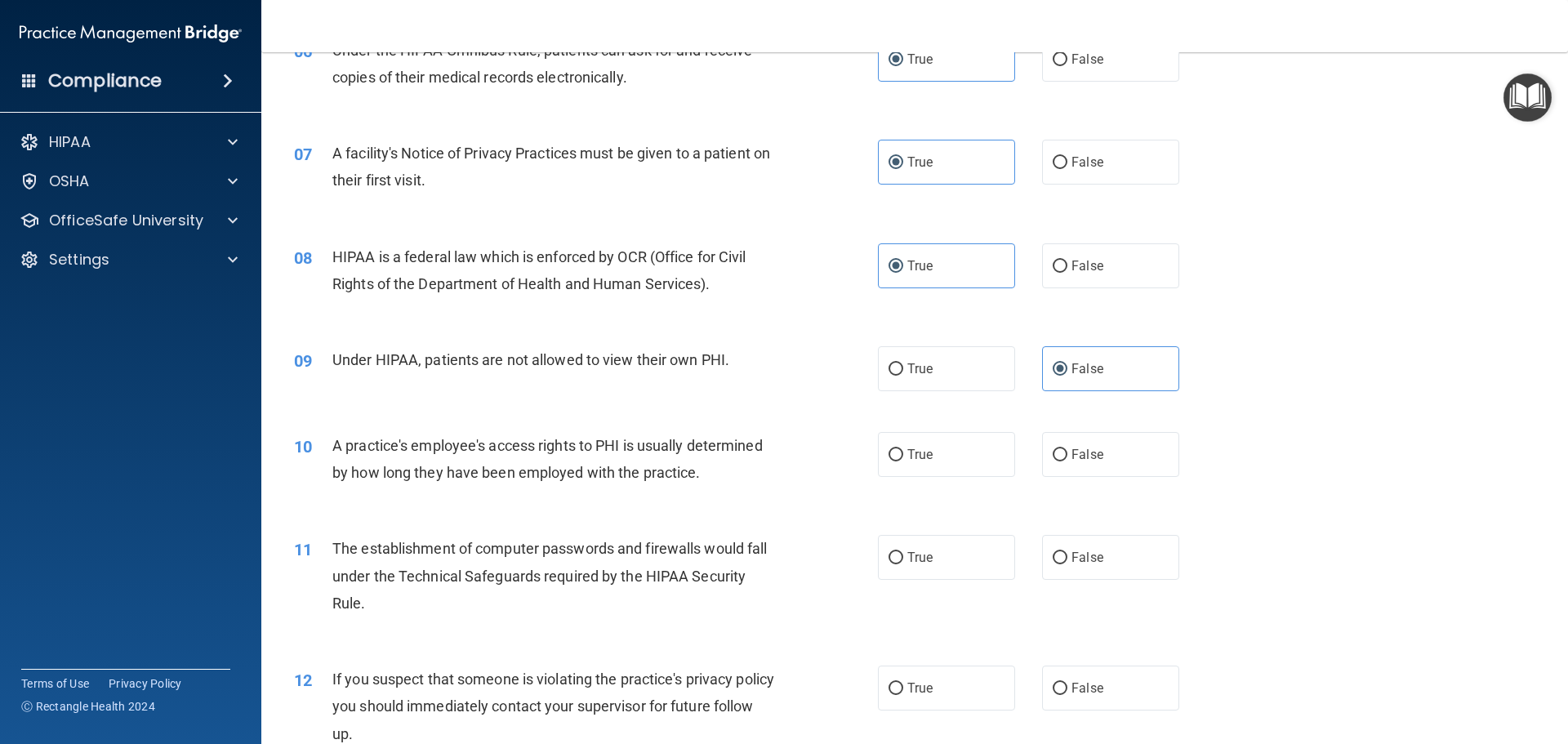
scroll to position [898, 0]
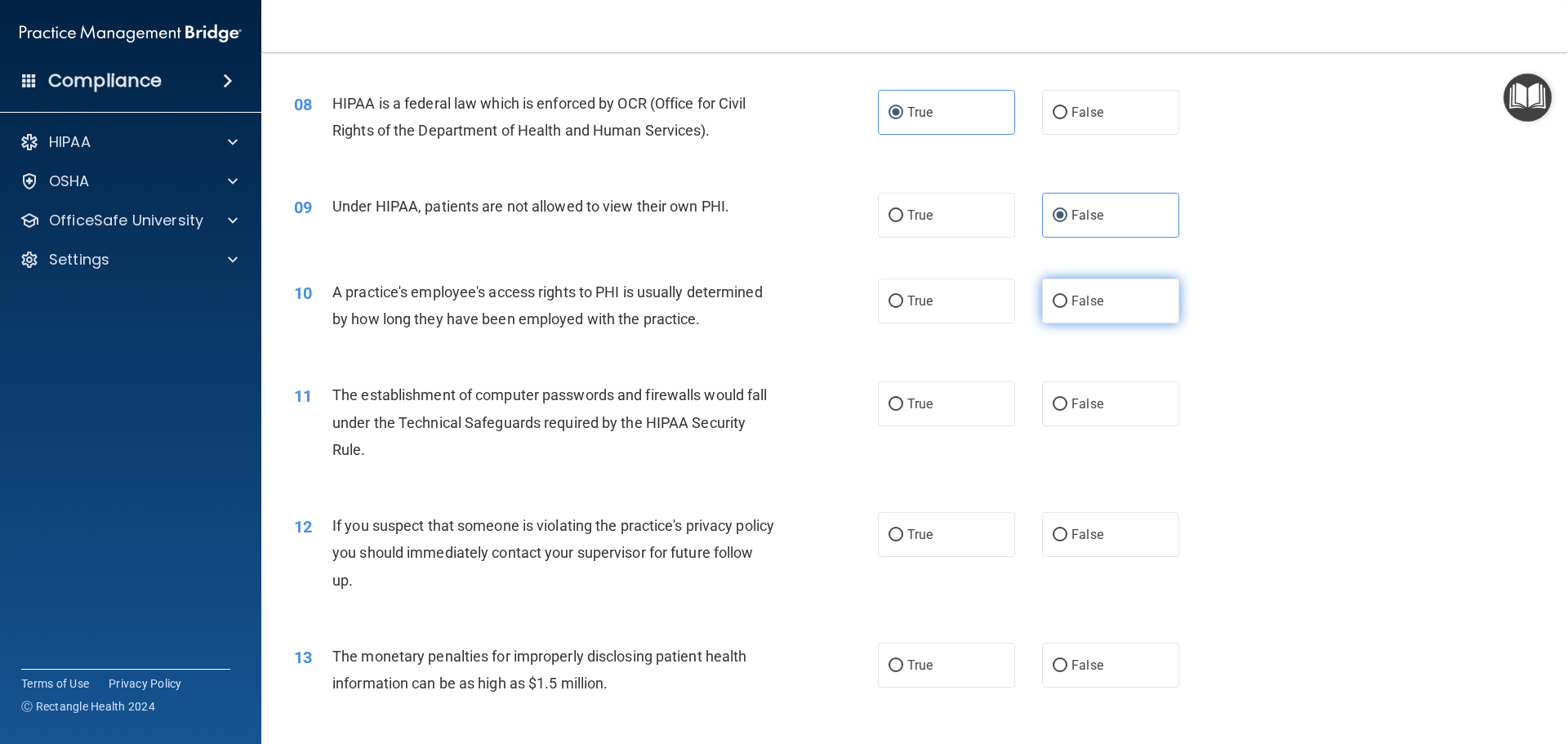
click at [1114, 297] on label "False" at bounding box center [1111, 301] width 138 height 45
click at [1068, 297] on input "False" at bounding box center [1061, 301] width 15 height 12
radio input "true"
click at [913, 409] on span "True" at bounding box center [920, 403] width 26 height 15
click at [904, 409] on input "True" at bounding box center [896, 404] width 15 height 12
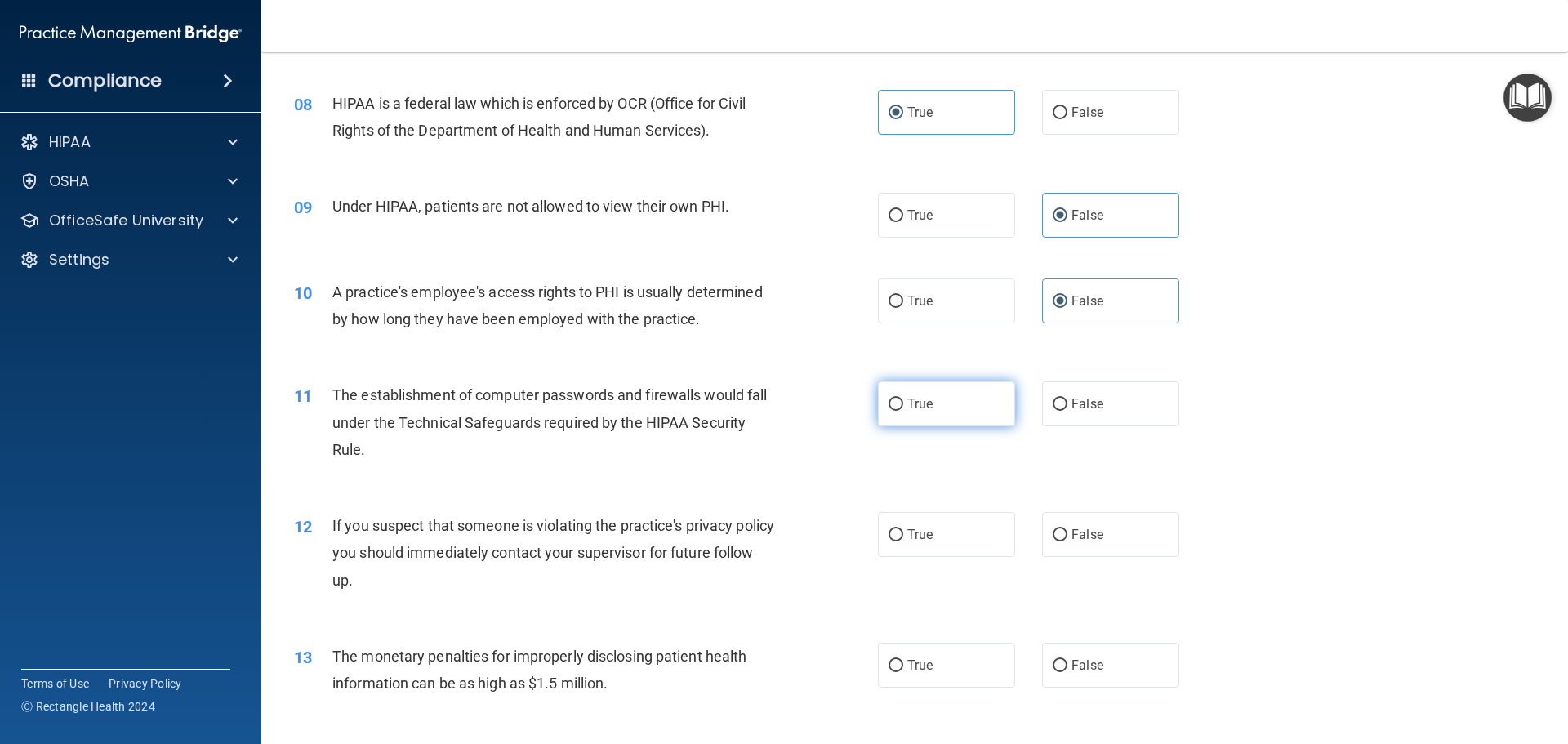
radio input "true"
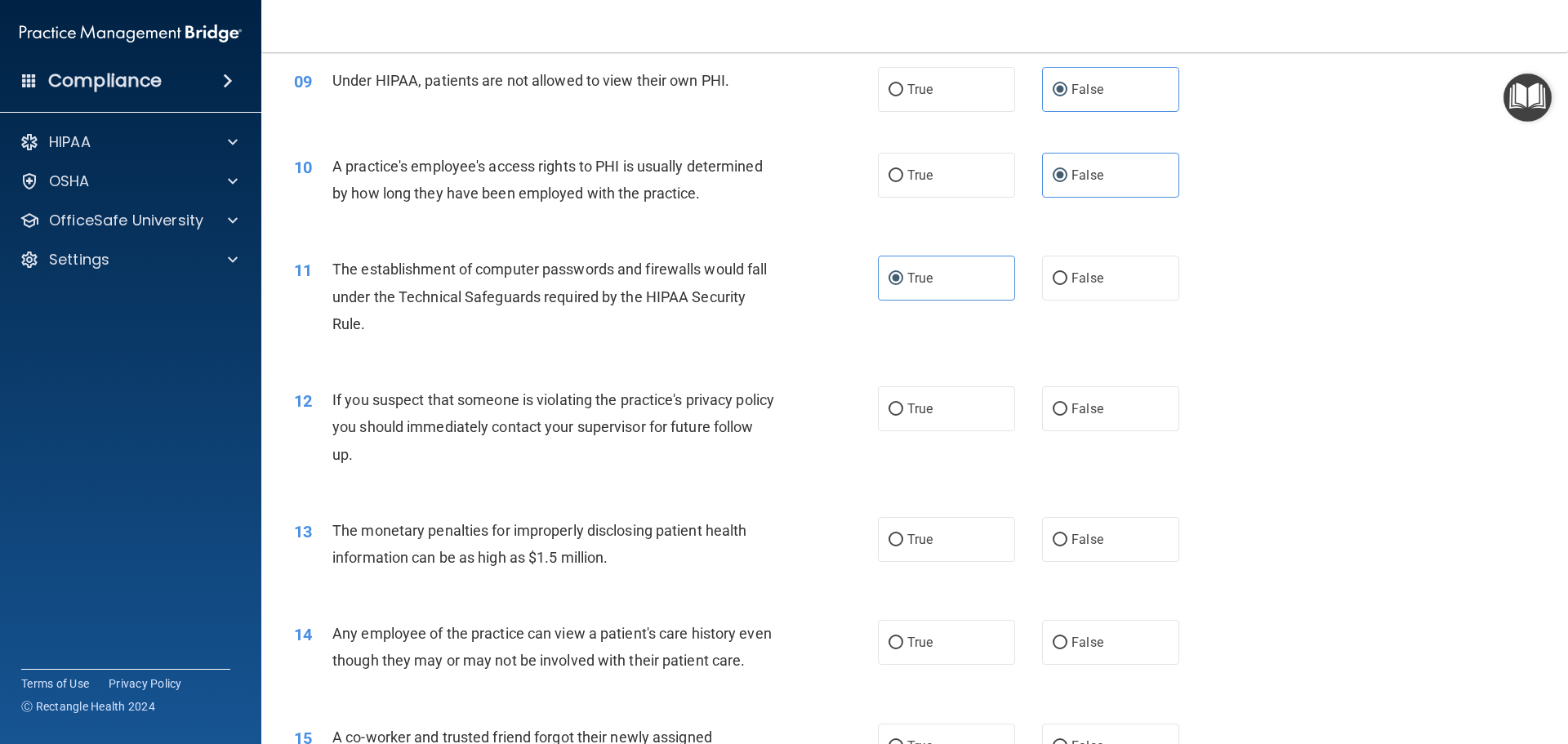
scroll to position [1143, 0]
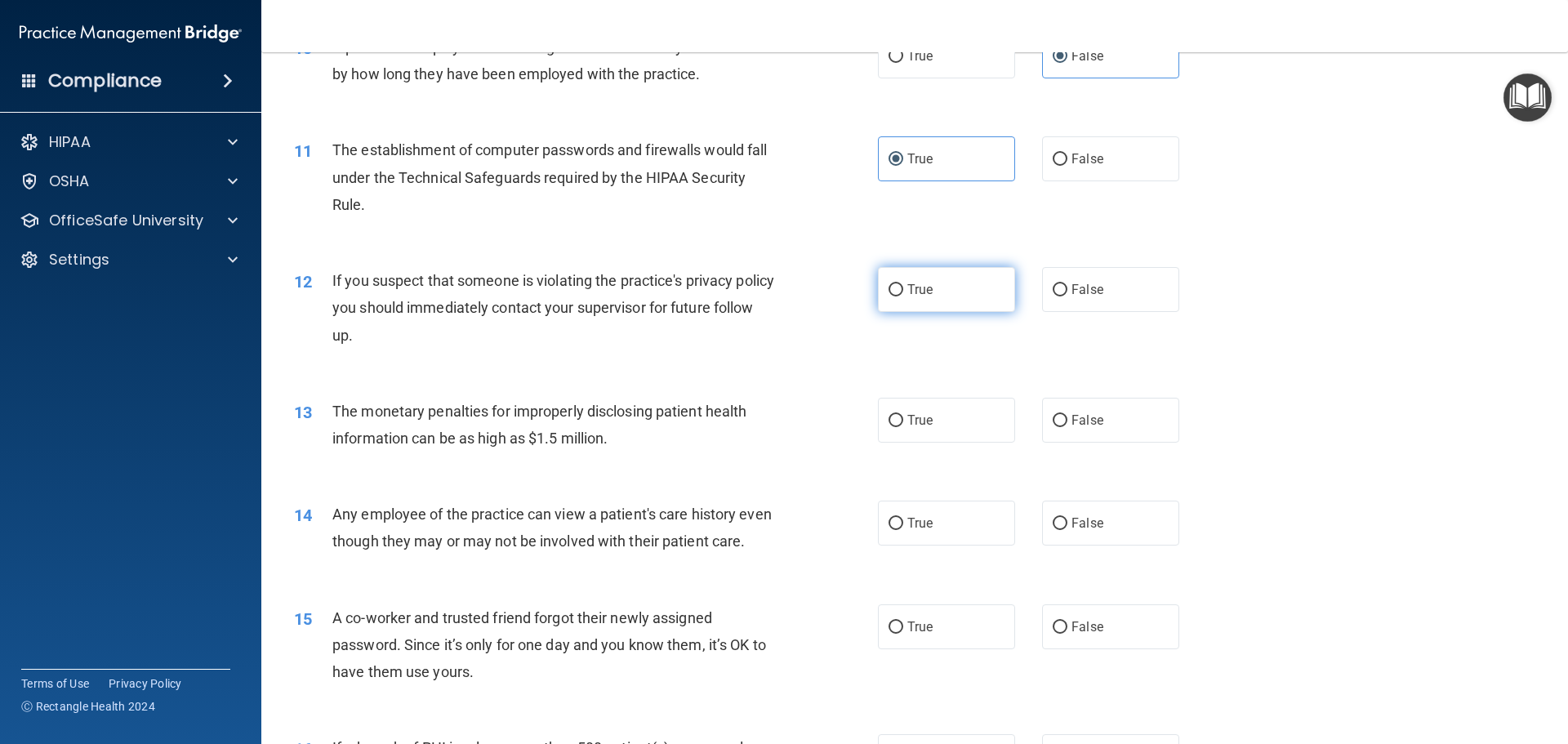
click at [912, 304] on label "True" at bounding box center [947, 289] width 138 height 45
click at [904, 296] on input "True" at bounding box center [896, 290] width 15 height 12
radio input "true"
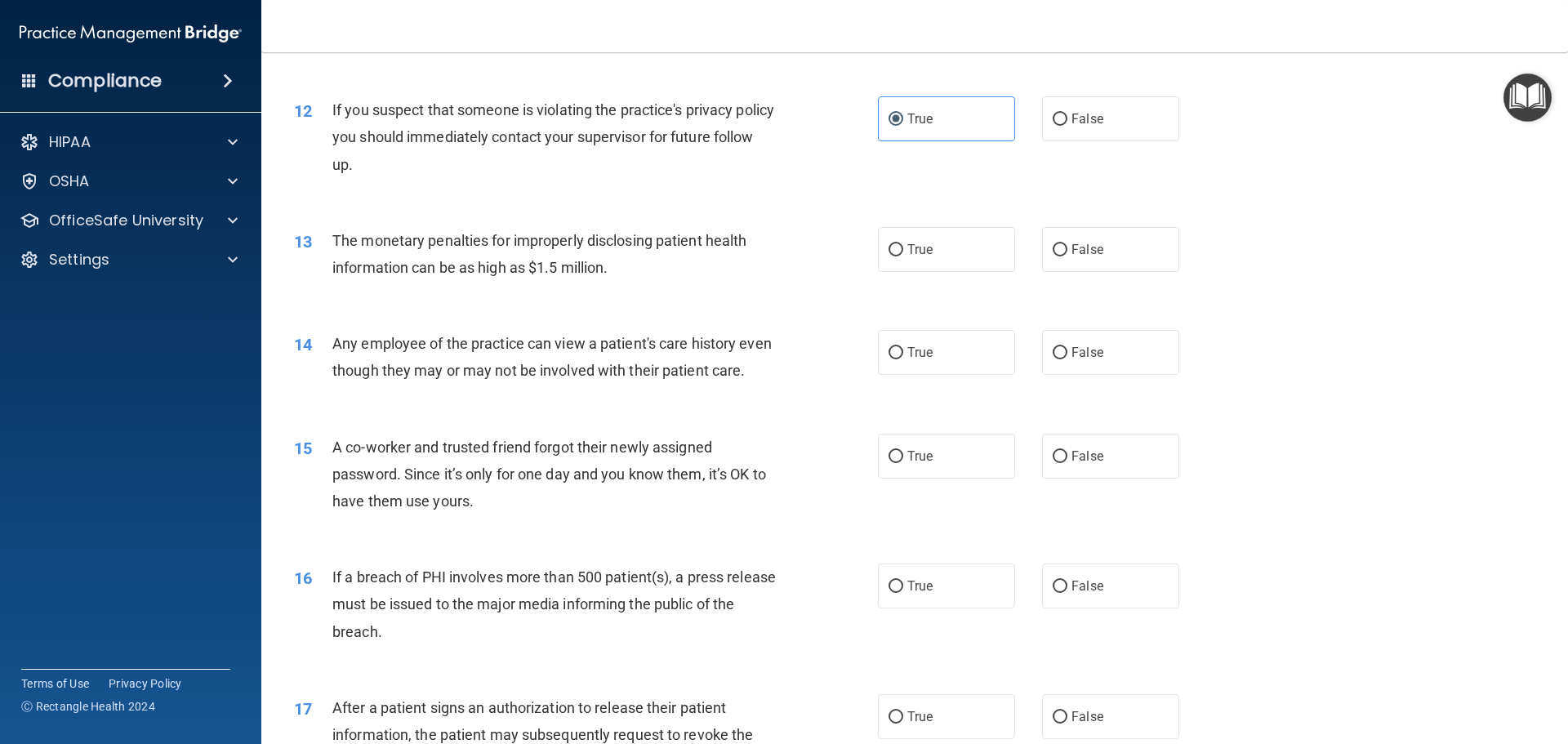
scroll to position [1306, 0]
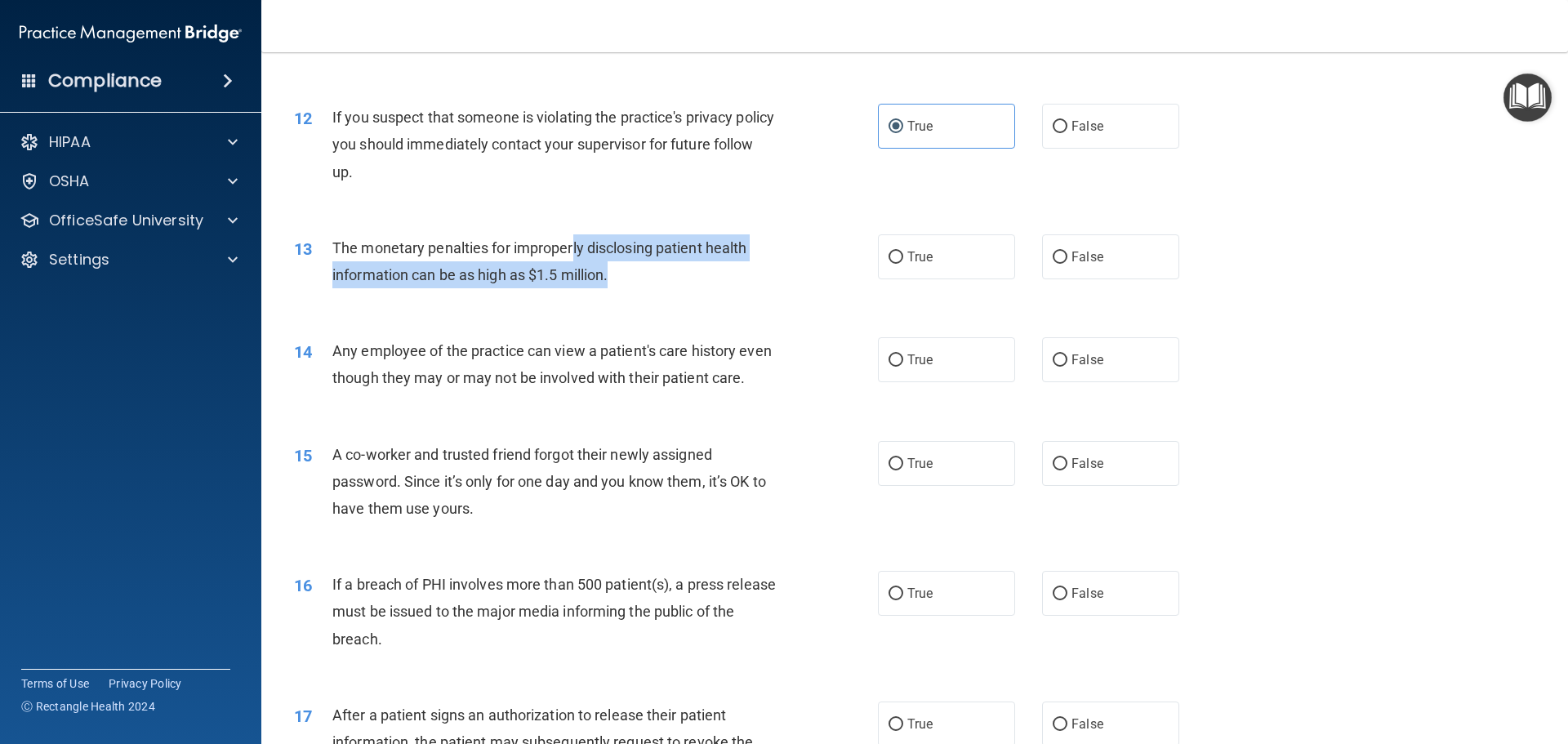
drag, startPoint x: 572, startPoint y: 257, endPoint x: 738, endPoint y: 280, distance: 167.6
click at [738, 280] on div "The monetary penalties for improperly disclosing patient health information can…" at bounding box center [560, 260] width 456 height 54
click at [699, 294] on div "13 The monetary penalties for improperly disclosing patient health information …" at bounding box center [586, 265] width 633 height 62
drag, startPoint x: 631, startPoint y: 277, endPoint x: 339, endPoint y: 240, distance: 294.3
click at [339, 240] on div "The monetary penalties for improperly disclosing patient health information can…" at bounding box center [560, 260] width 456 height 54
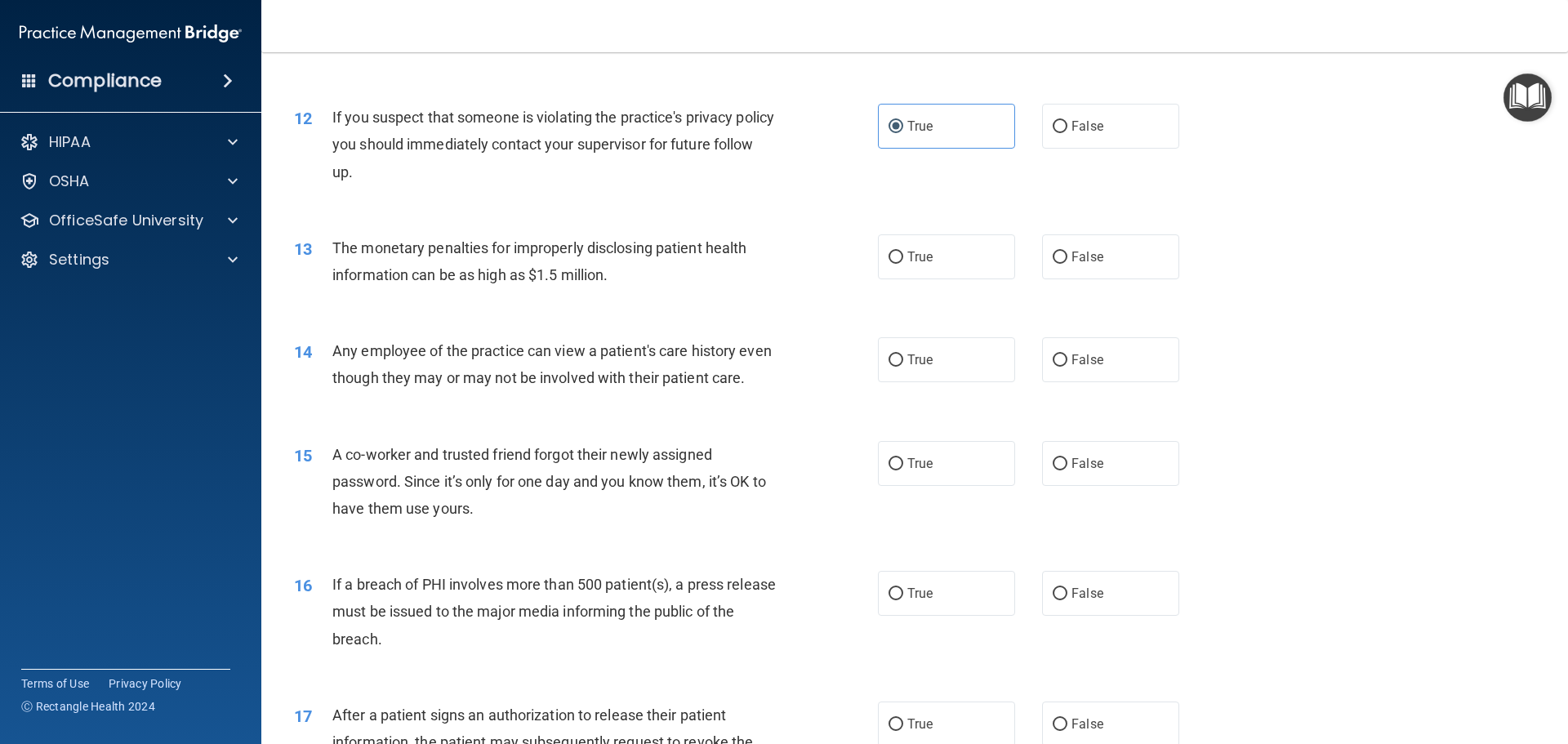
click at [620, 301] on div "13 The monetary penalties for improperly disclosing patient health information …" at bounding box center [915, 265] width 1266 height 103
click at [169, 214] on p "OfficeSafe University" at bounding box center [126, 220] width 154 height 20
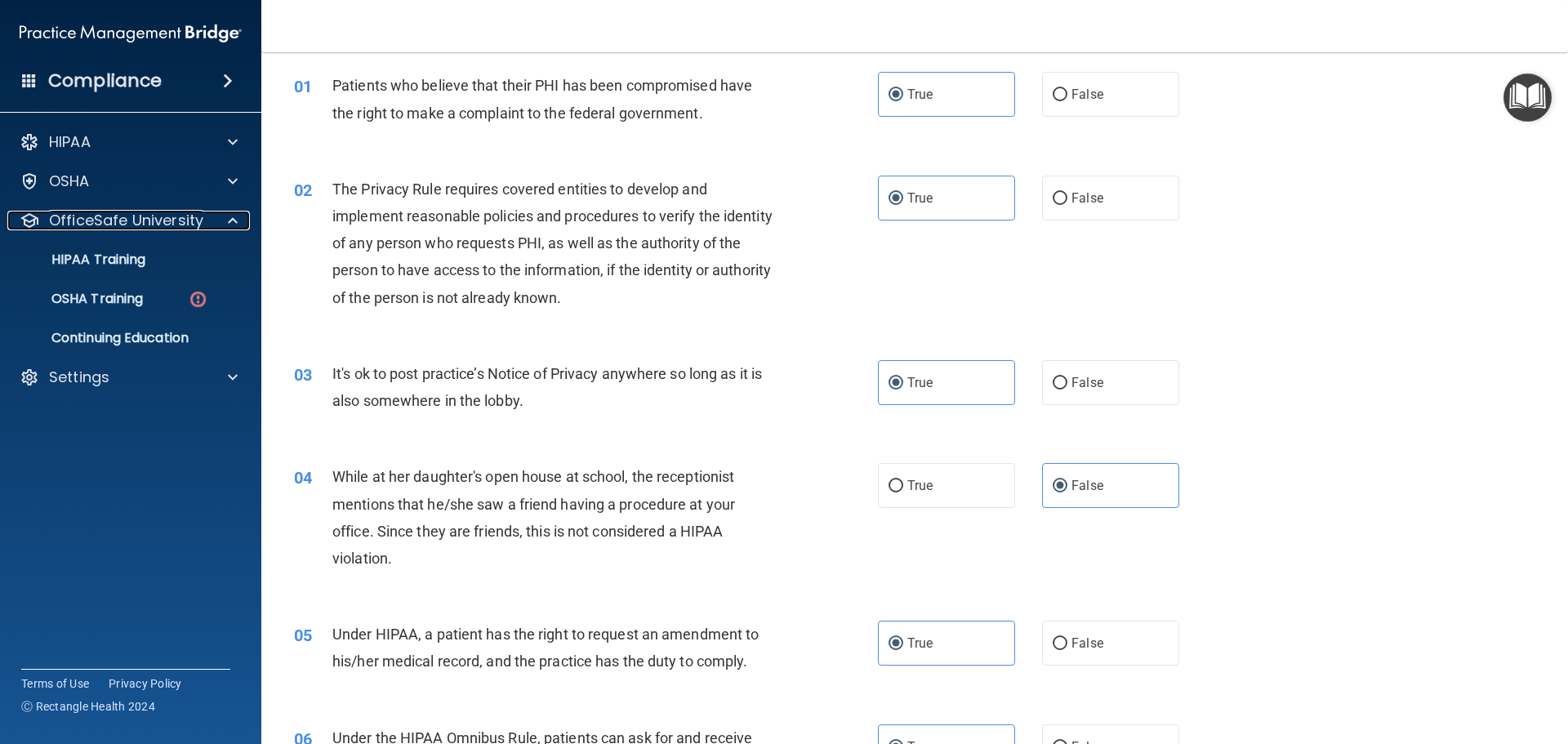
scroll to position [0, 0]
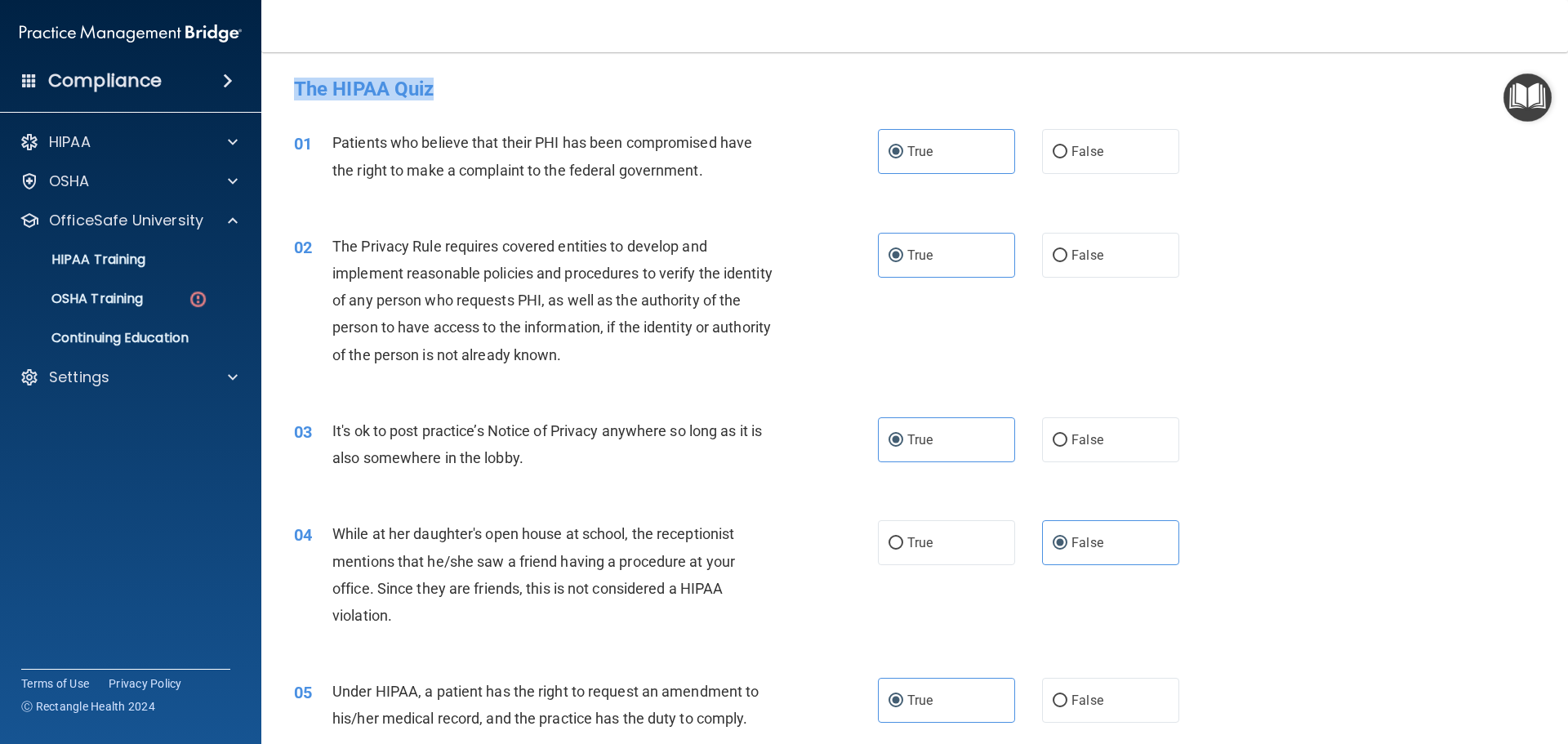
drag, startPoint x: 285, startPoint y: 90, endPoint x: 480, endPoint y: 99, distance: 195.2
click at [480, 99] on div "The HIPAA Quiz" at bounding box center [915, 88] width 1266 height 40
drag, startPoint x: 446, startPoint y: 87, endPoint x: 272, endPoint y: 92, distance: 174.1
click at [272, 92] on main "- The HIPAA Quiz This quiz doesn’t expire until . Are you sure you want to take…" at bounding box center [915, 397] width 1307 height 691
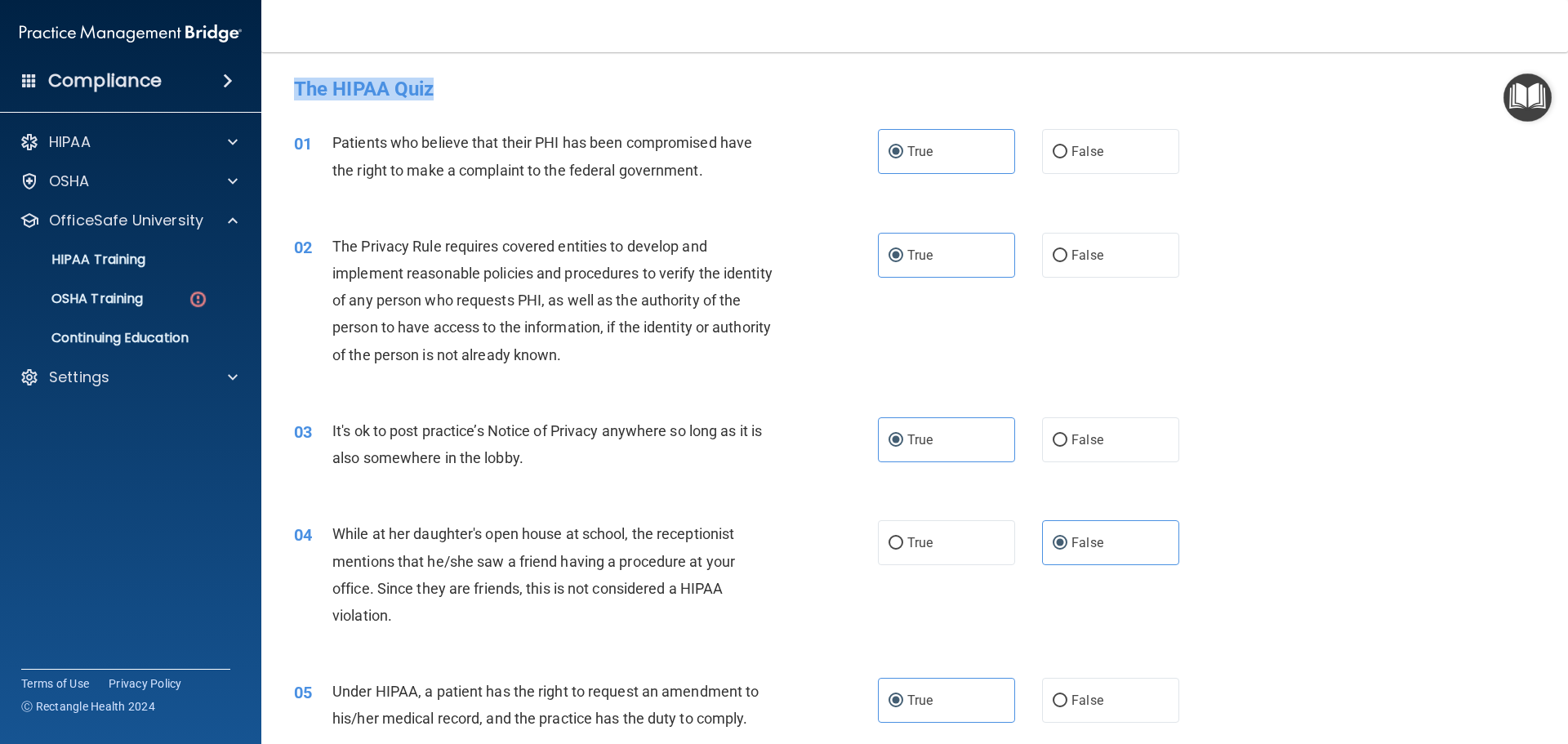
click at [498, 86] on h4 "The HIPAA Quiz" at bounding box center [915, 88] width 1242 height 21
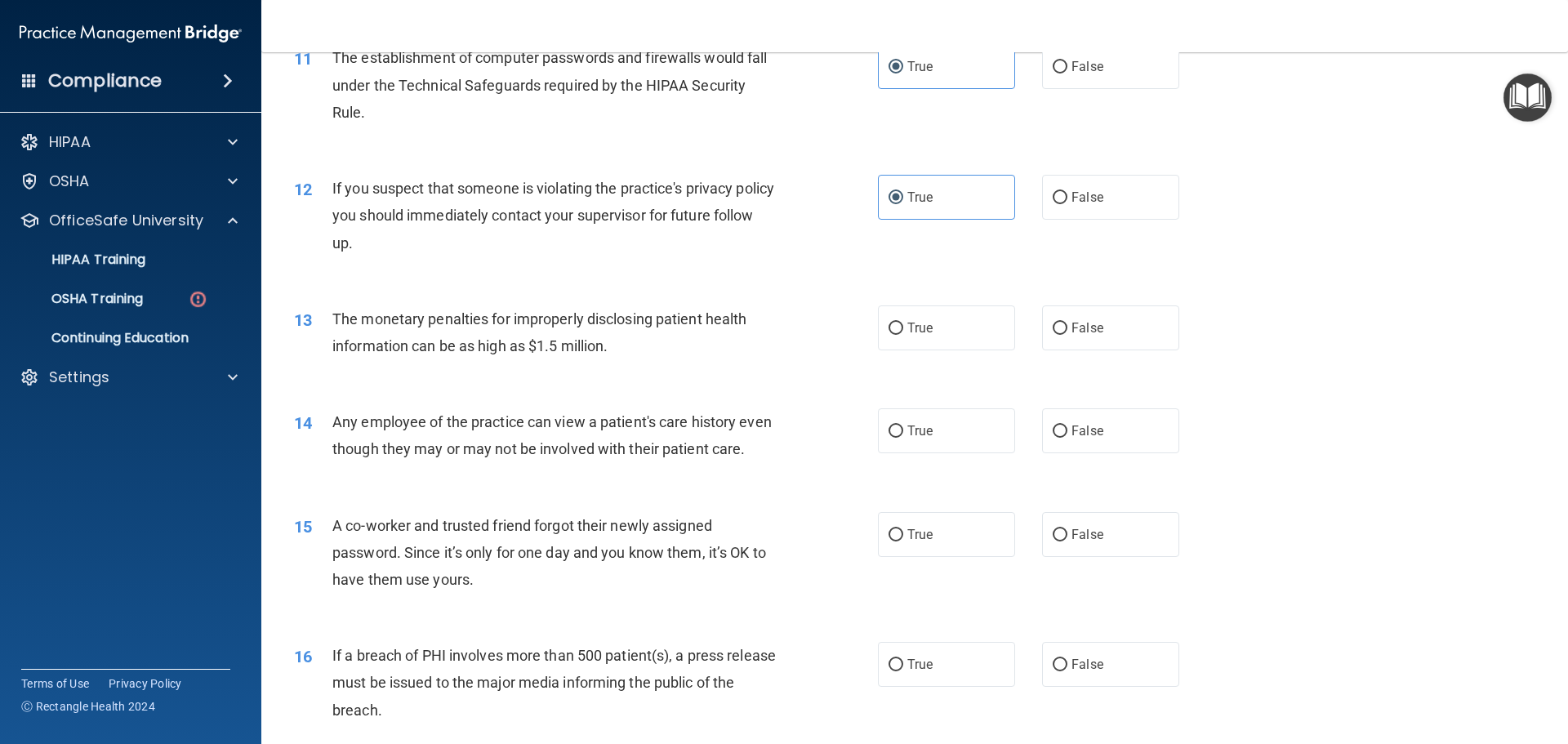
scroll to position [1306, 0]
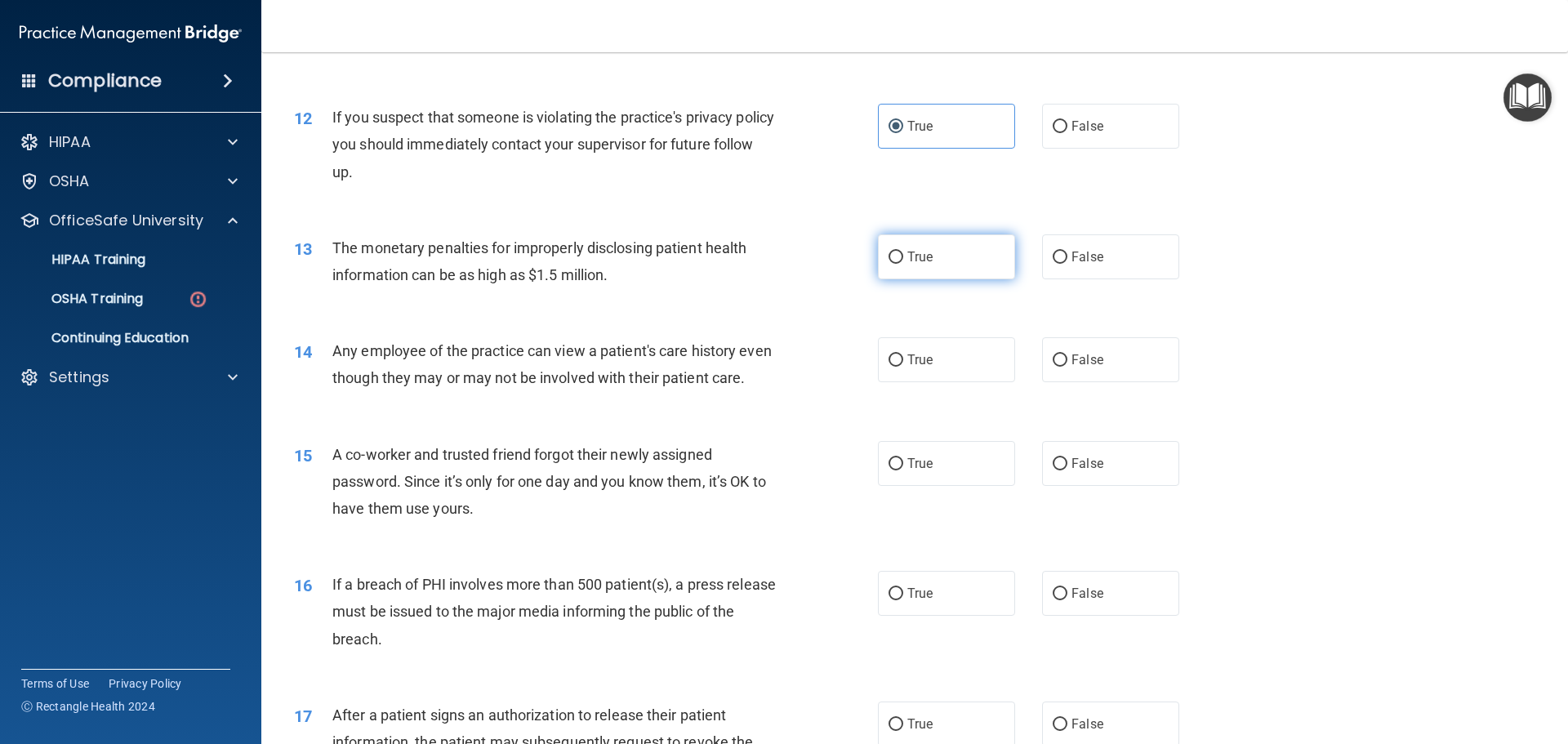
click at [927, 257] on label "True" at bounding box center [947, 256] width 138 height 45
click at [904, 257] on input "True" at bounding box center [896, 257] width 15 height 12
radio input "true"
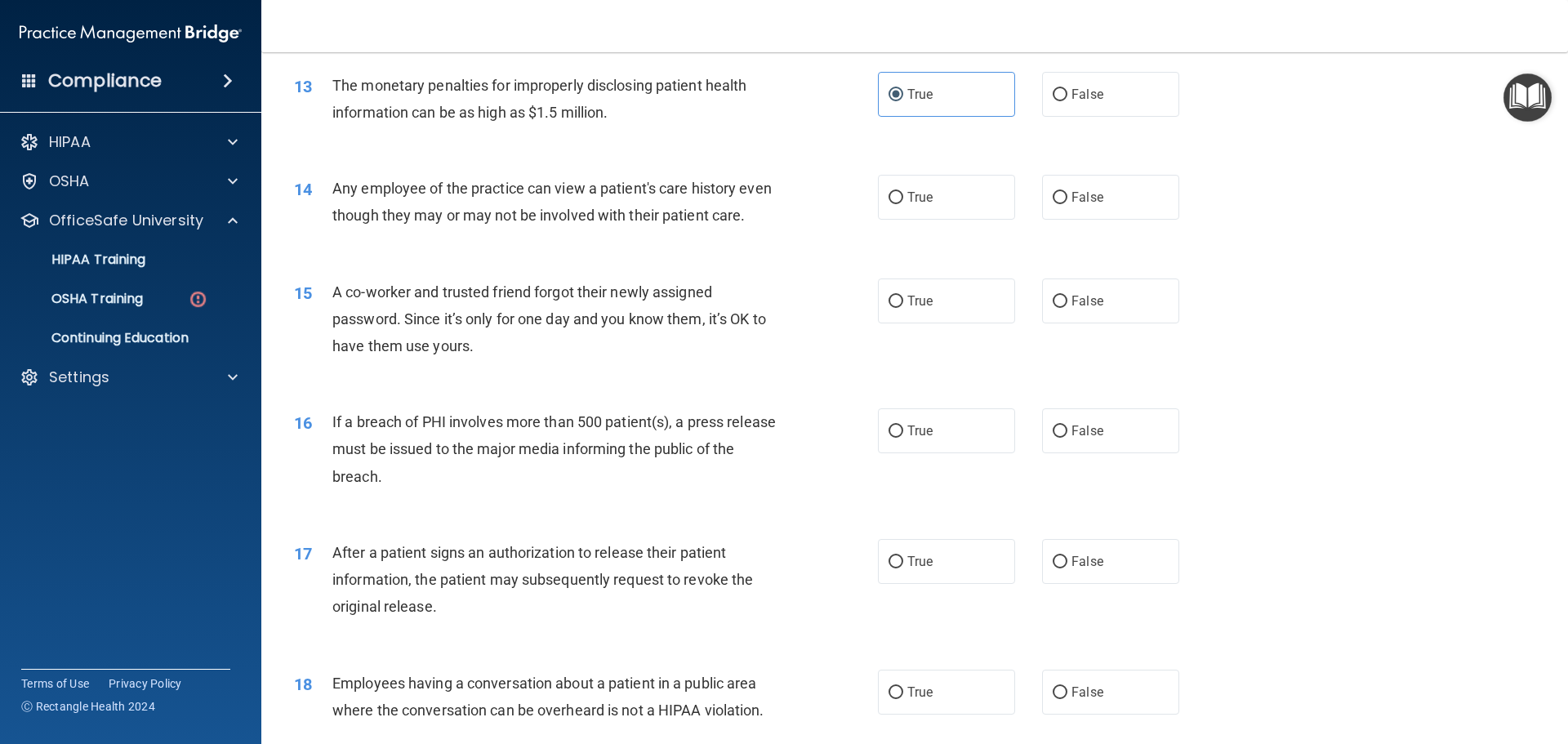
scroll to position [1551, 0]
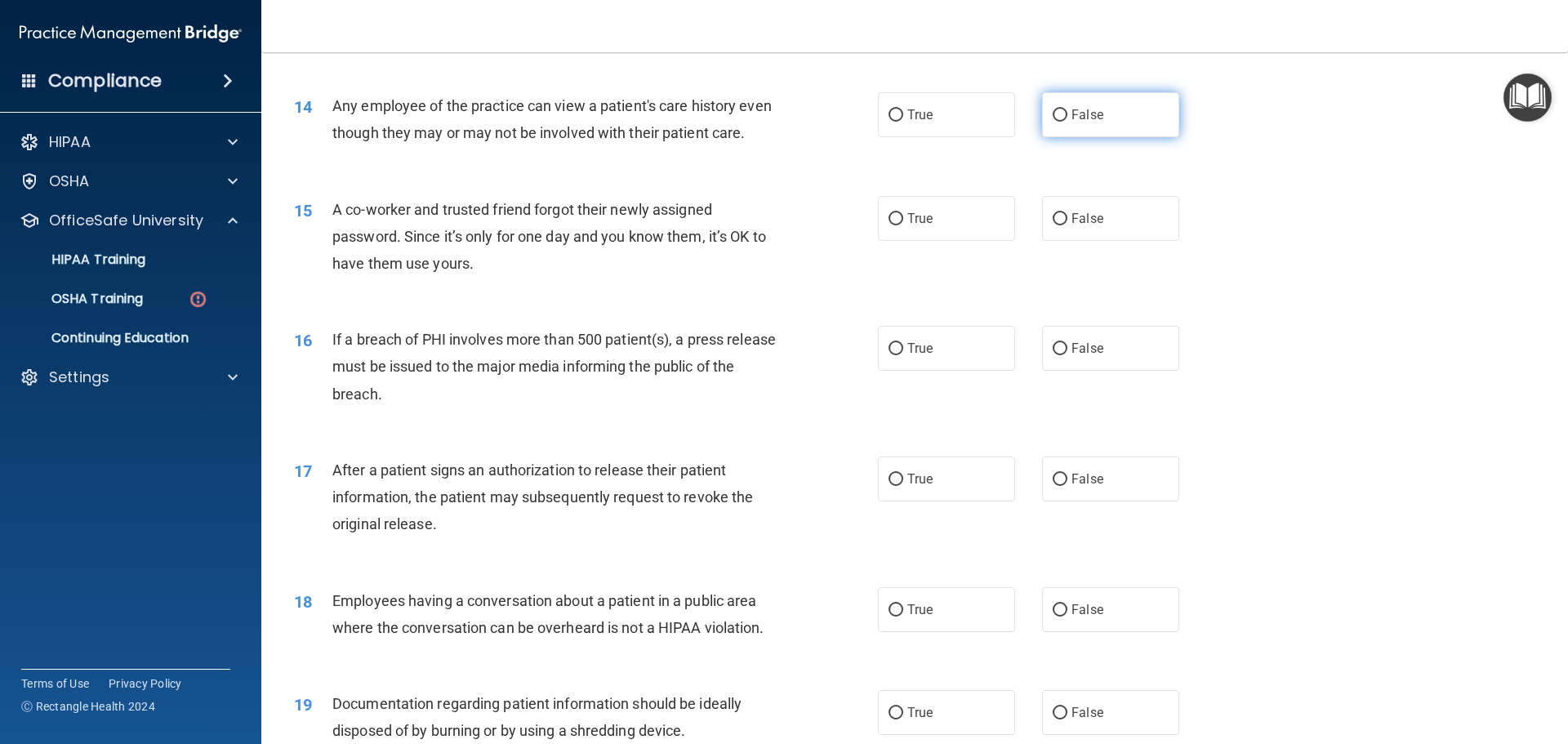
click at [1071, 120] on span "False" at bounding box center [1087, 114] width 32 height 15
click at [1064, 120] on input "False" at bounding box center [1061, 115] width 15 height 12
radio input "true"
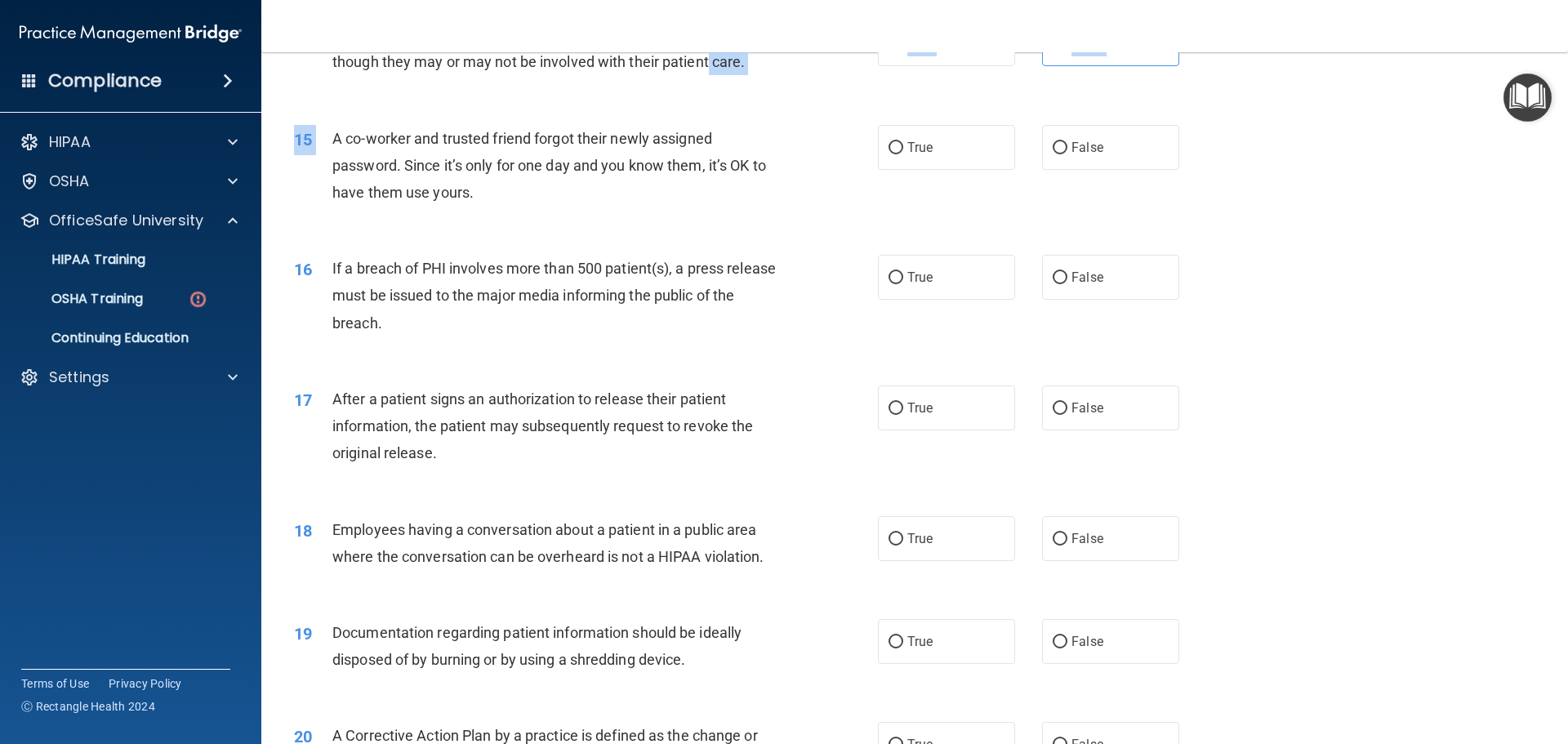
scroll to position [1610, 0]
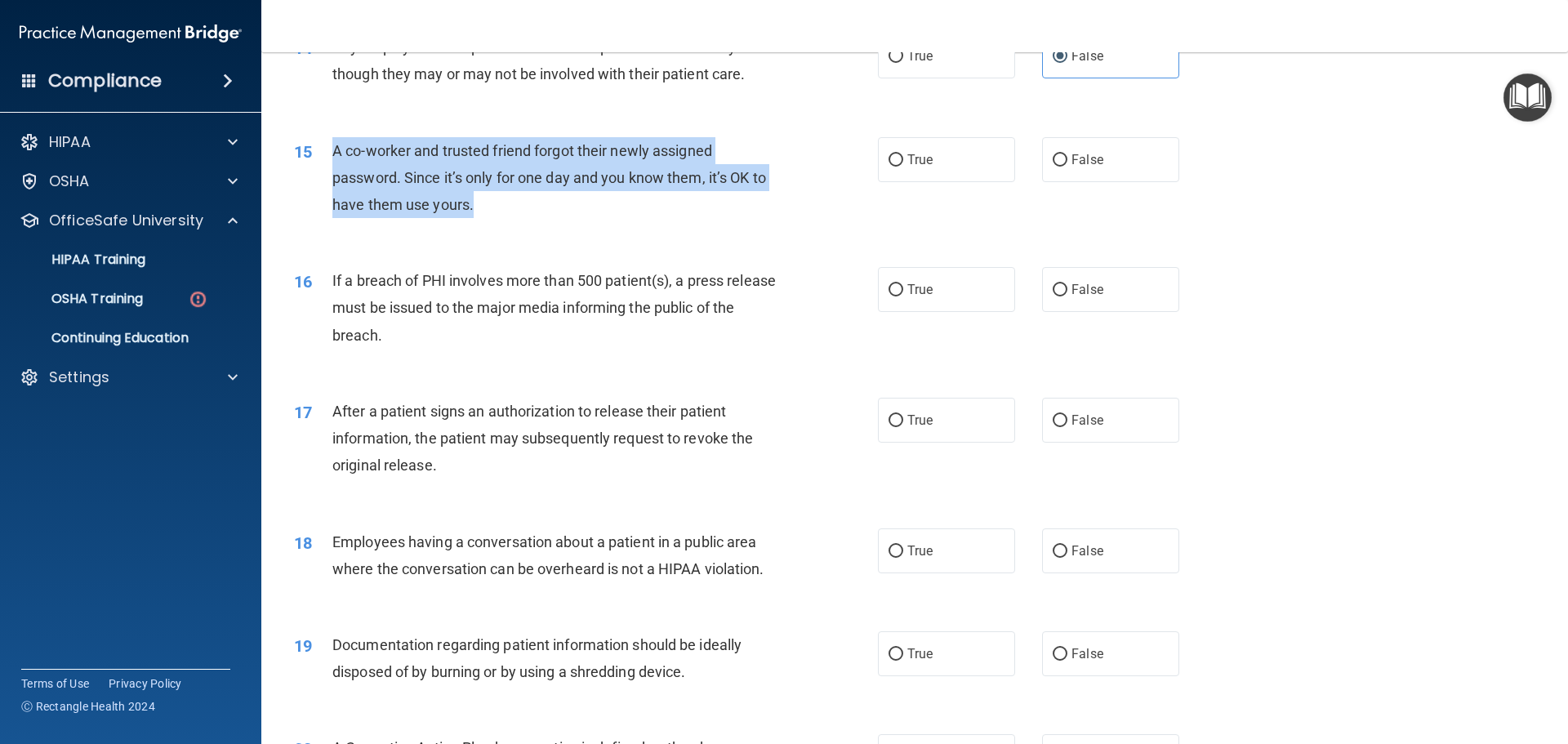
drag, startPoint x: 332, startPoint y: 75, endPoint x: 753, endPoint y: 240, distance: 452.2
click at [753, 219] on div "A co-worker and trusted friend forgot their newly assigned password. Since it’s…" at bounding box center [560, 178] width 456 height 82
click at [573, 219] on div "A co-worker and trusted friend forgot their newly assigned password. Since it’s…" at bounding box center [560, 178] width 456 height 82
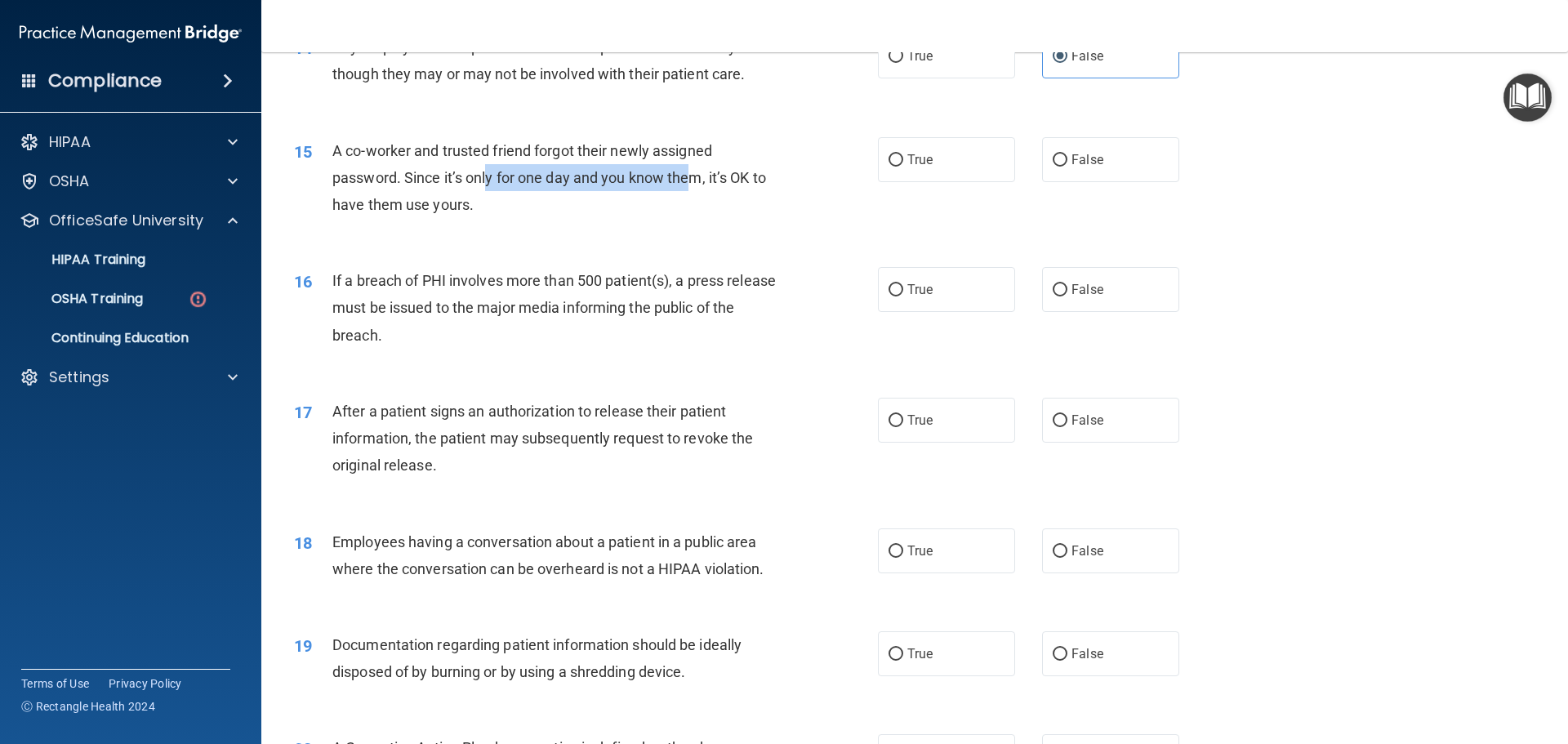
drag, startPoint x: 487, startPoint y: 202, endPoint x: 689, endPoint y: 199, distance: 202.0
click at [689, 199] on span "A co-worker and trusted friend forgot their newly assigned password. Since it’s…" at bounding box center [549, 178] width 434 height 71
click at [668, 219] on div "A co-worker and trusted friend forgot their newly assigned password. Since it’s…" at bounding box center [560, 178] width 456 height 82
click at [1076, 168] on span "False" at bounding box center [1087, 159] width 32 height 15
click at [1068, 167] on input "False" at bounding box center [1061, 159] width 15 height 12
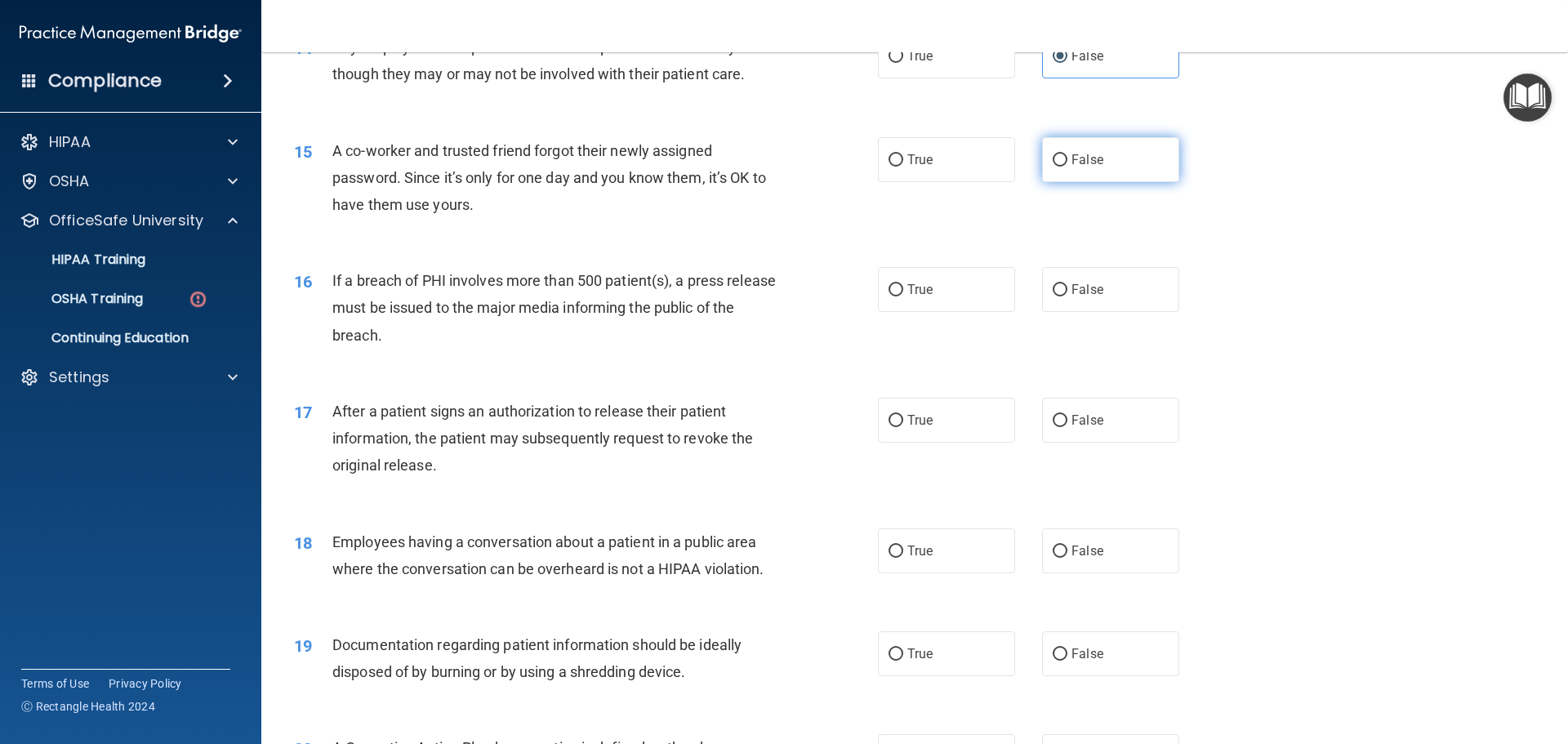
radio input "true"
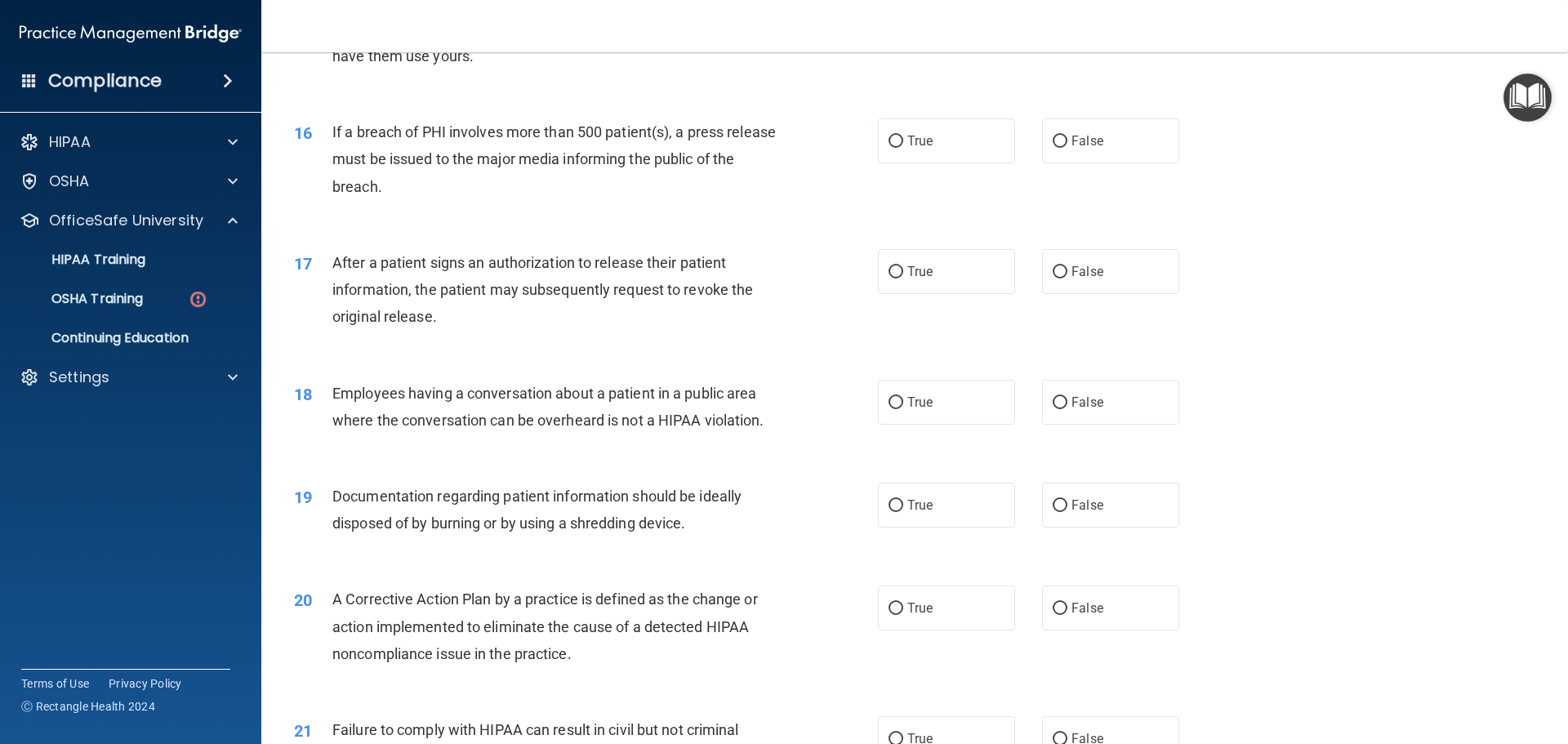
scroll to position [1773, 0]
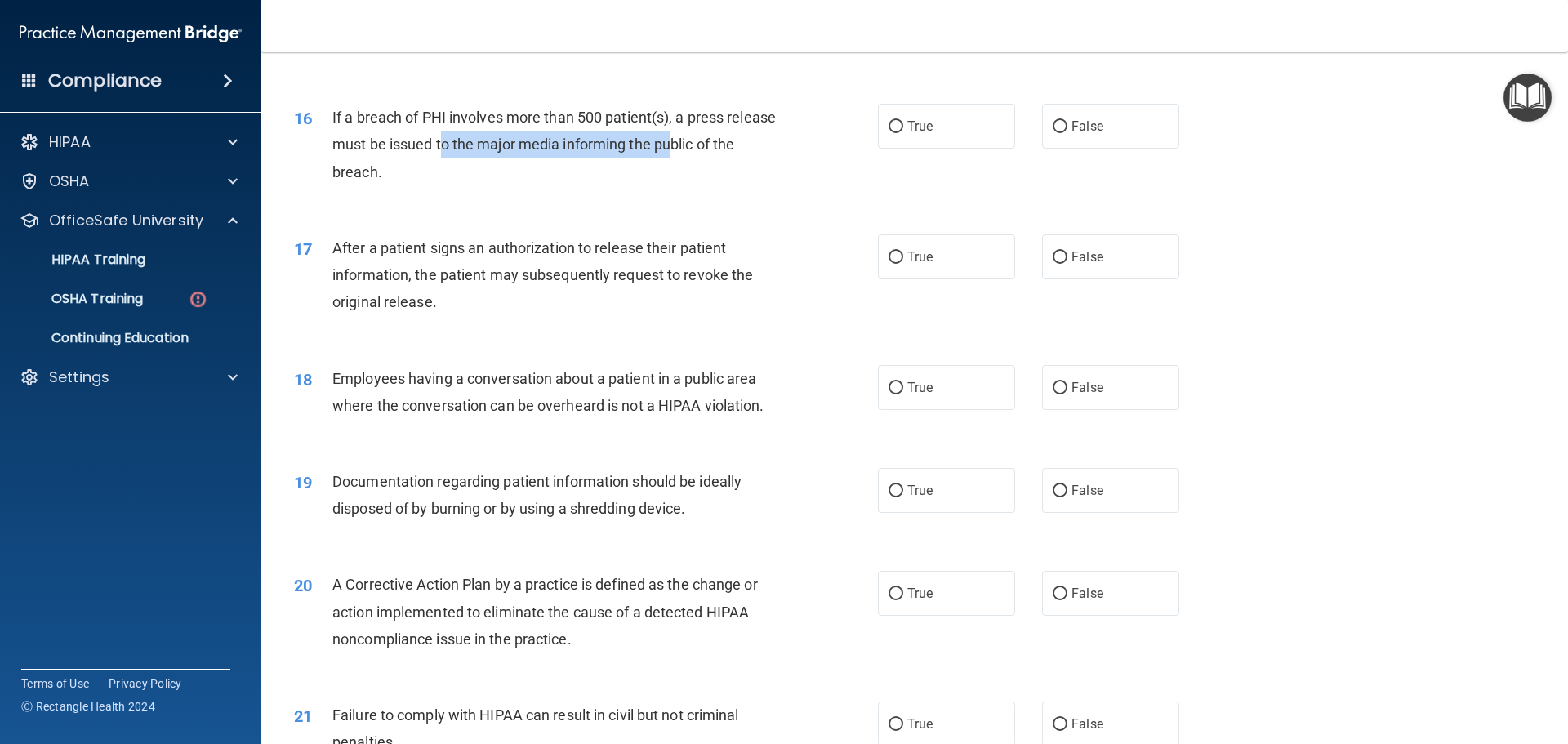
drag, startPoint x: 532, startPoint y: 171, endPoint x: 750, endPoint y: 178, distance: 218.1
click at [750, 178] on span "If a breach of PHI involves more than 500 patient(s), a press release must be i…" at bounding box center [554, 144] width 444 height 71
click at [780, 214] on div "16 If a breach of PHI involves more than 500 patient(s), a press release must b…" at bounding box center [915, 148] width 1266 height 130
click at [940, 148] on label "True" at bounding box center [947, 126] width 138 height 45
click at [904, 133] on input "True" at bounding box center [896, 127] width 15 height 12
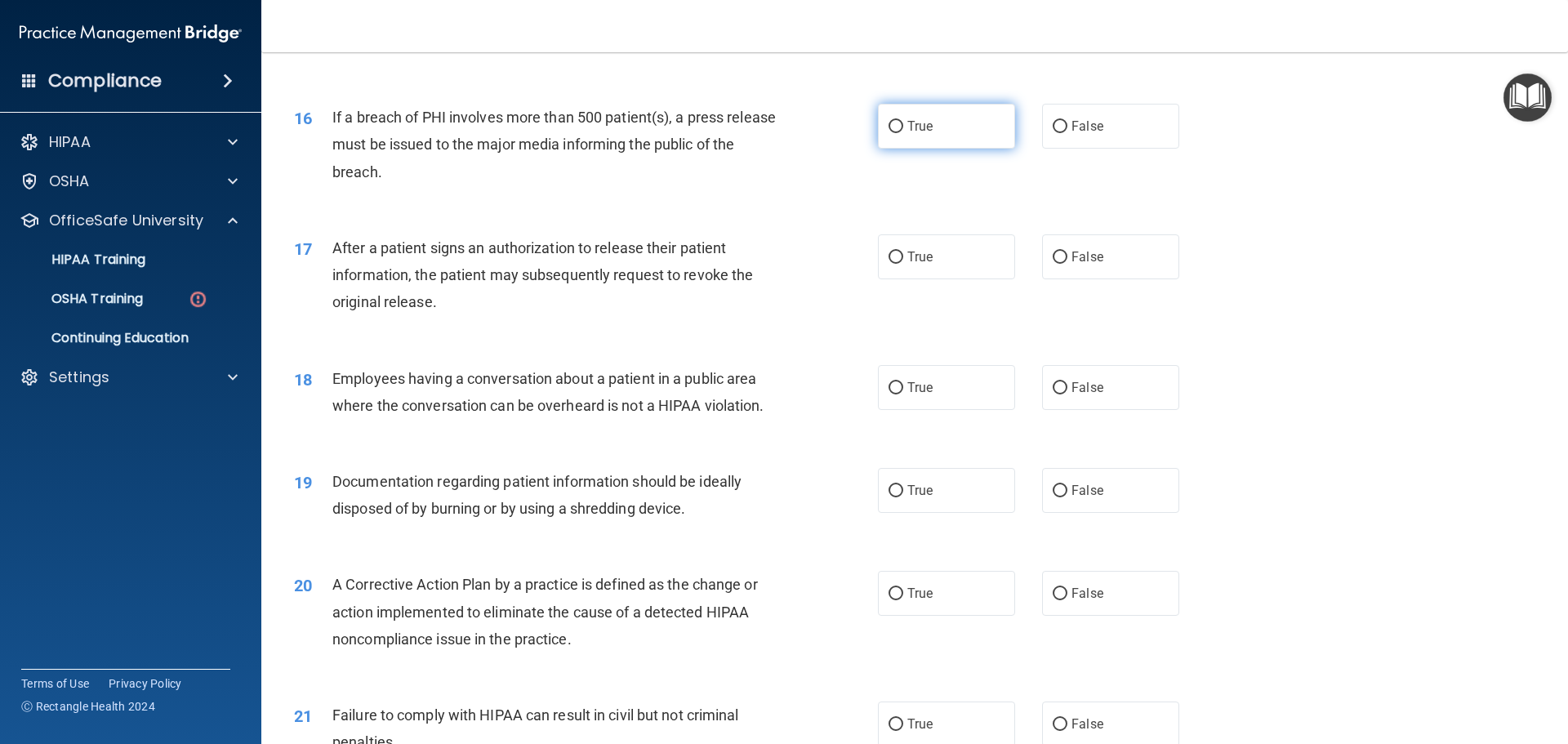
radio input "true"
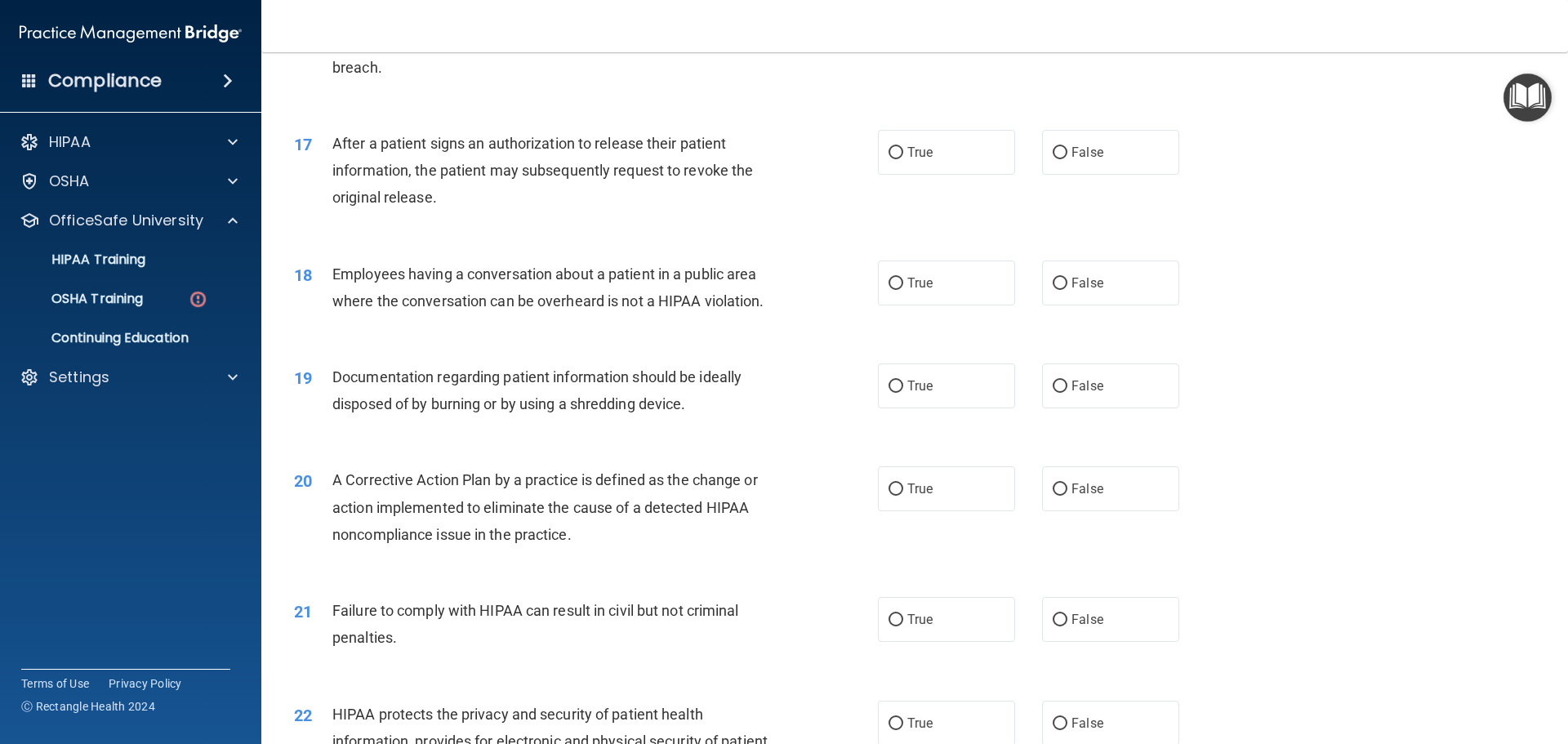
scroll to position [1937, 0]
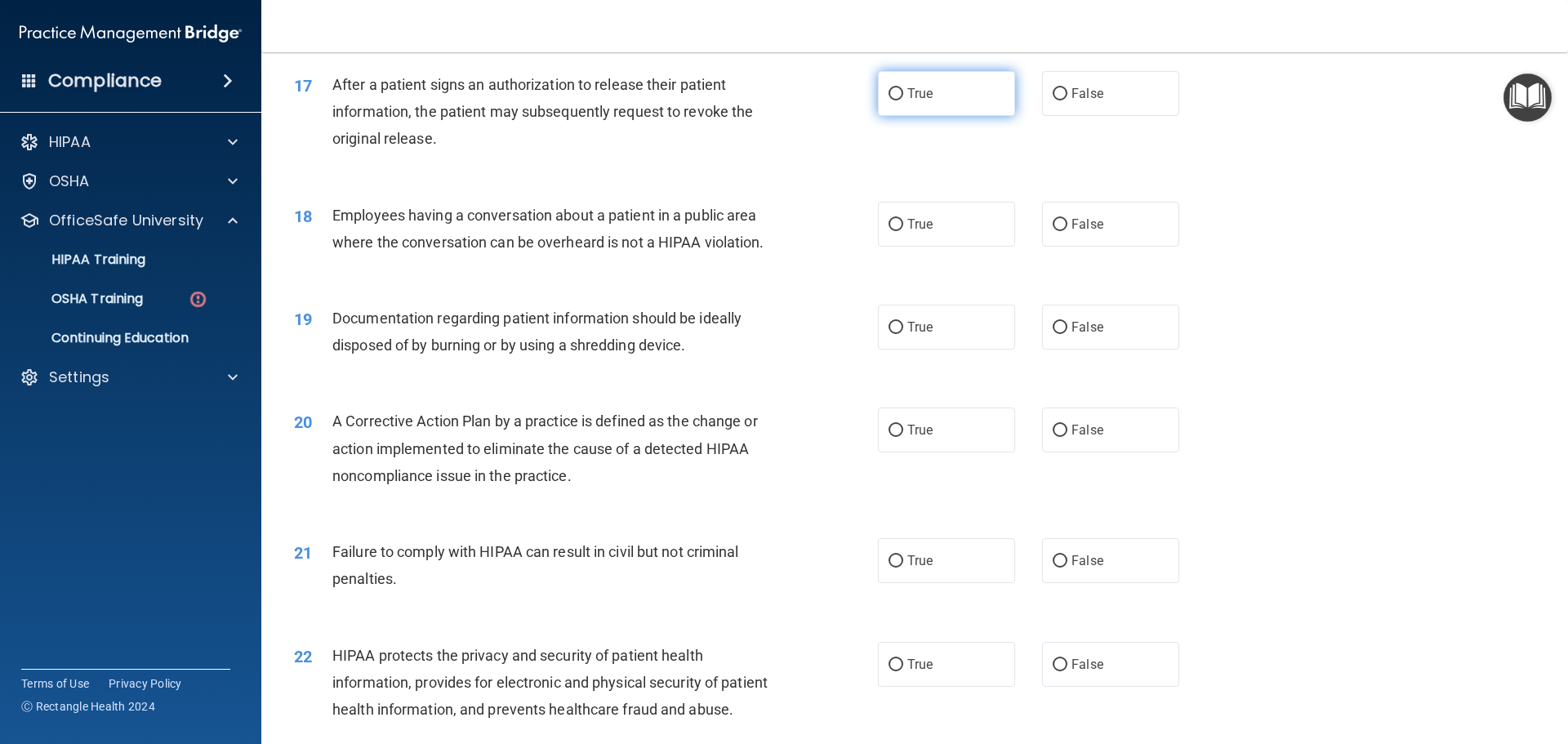
click at [917, 101] on span "True" at bounding box center [920, 93] width 26 height 15
click at [904, 100] on input "True" at bounding box center [896, 94] width 15 height 12
radio input "true"
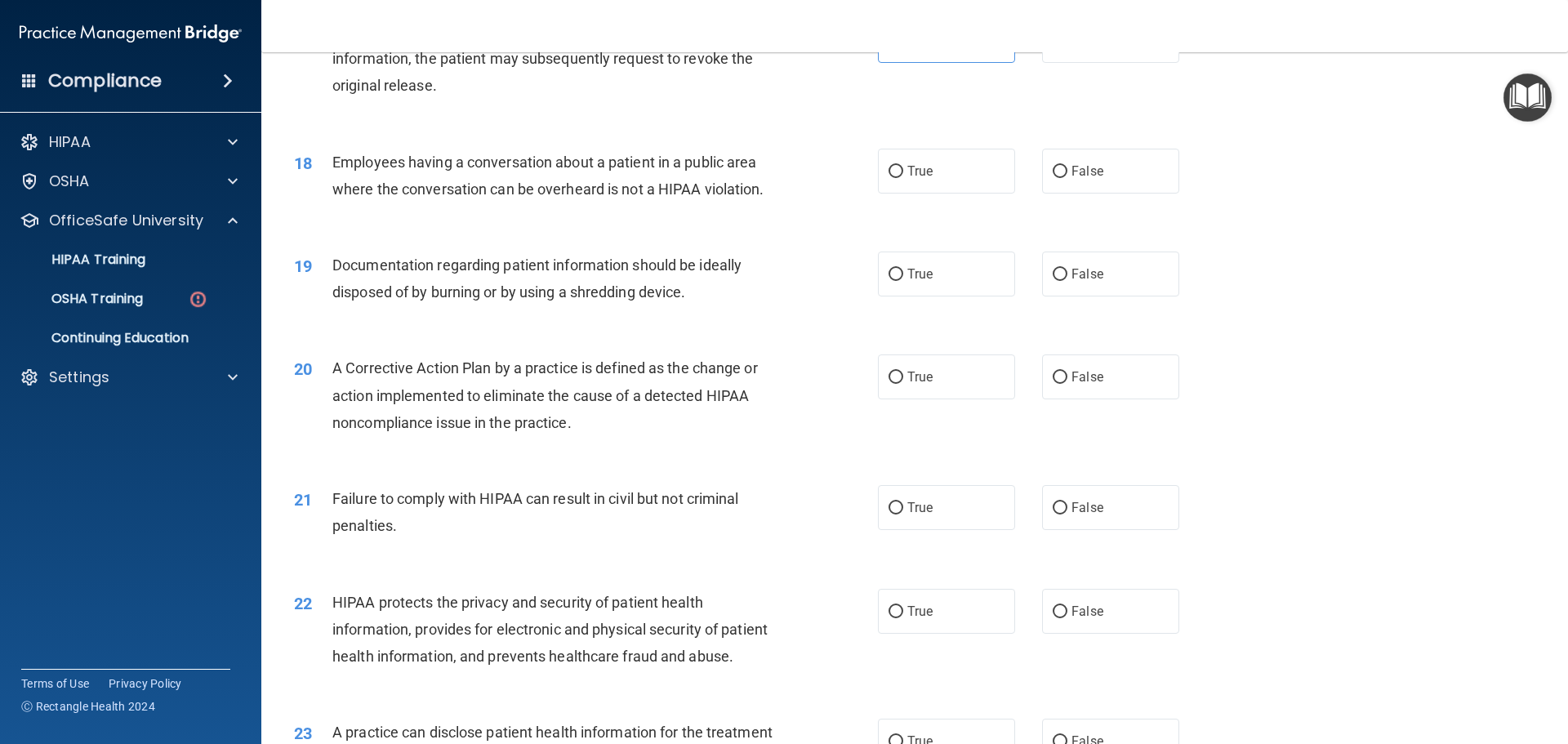
scroll to position [2018, 0]
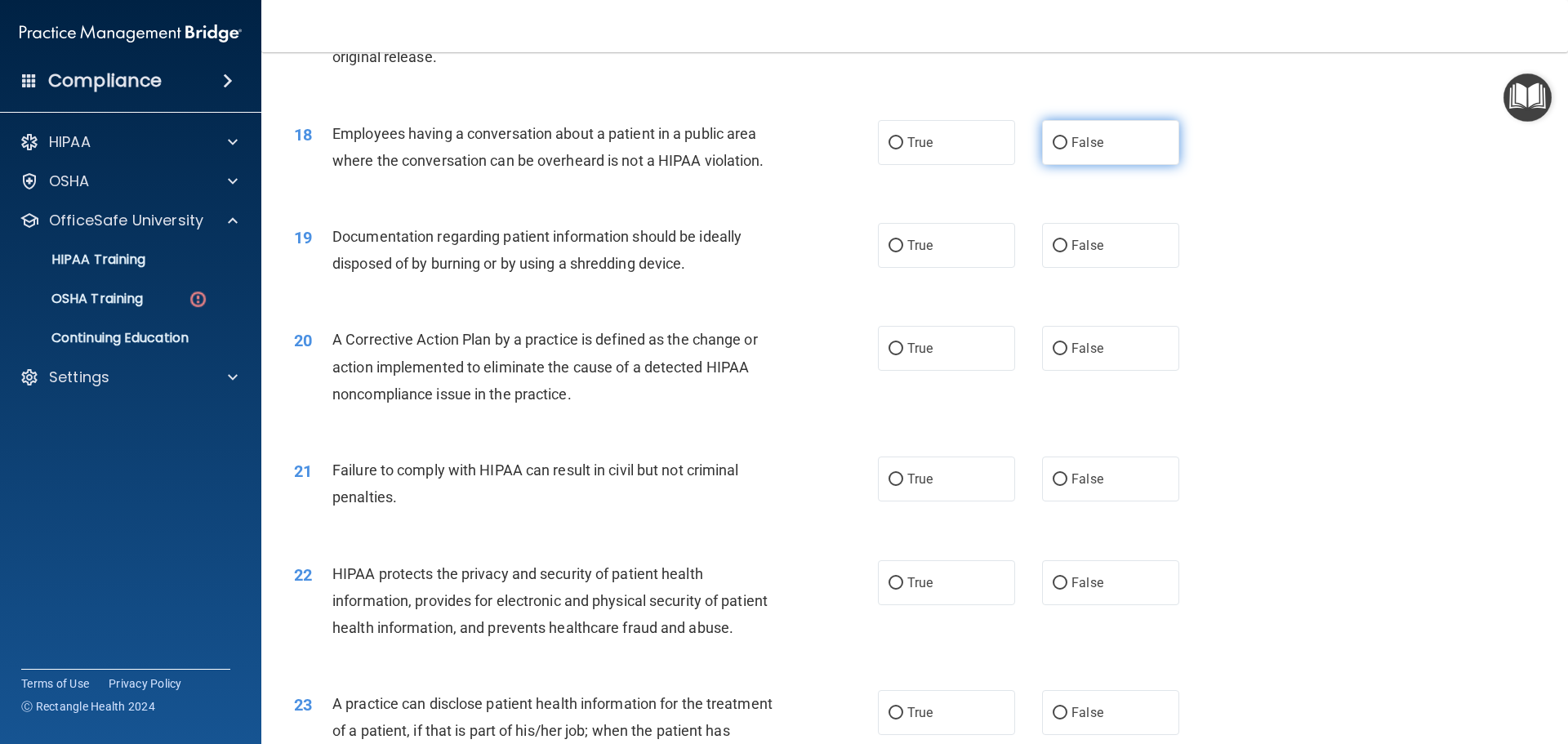
click at [1043, 165] on label "False" at bounding box center [1111, 142] width 138 height 45
click at [1053, 149] on input "False" at bounding box center [1061, 143] width 15 height 12
radio input "true"
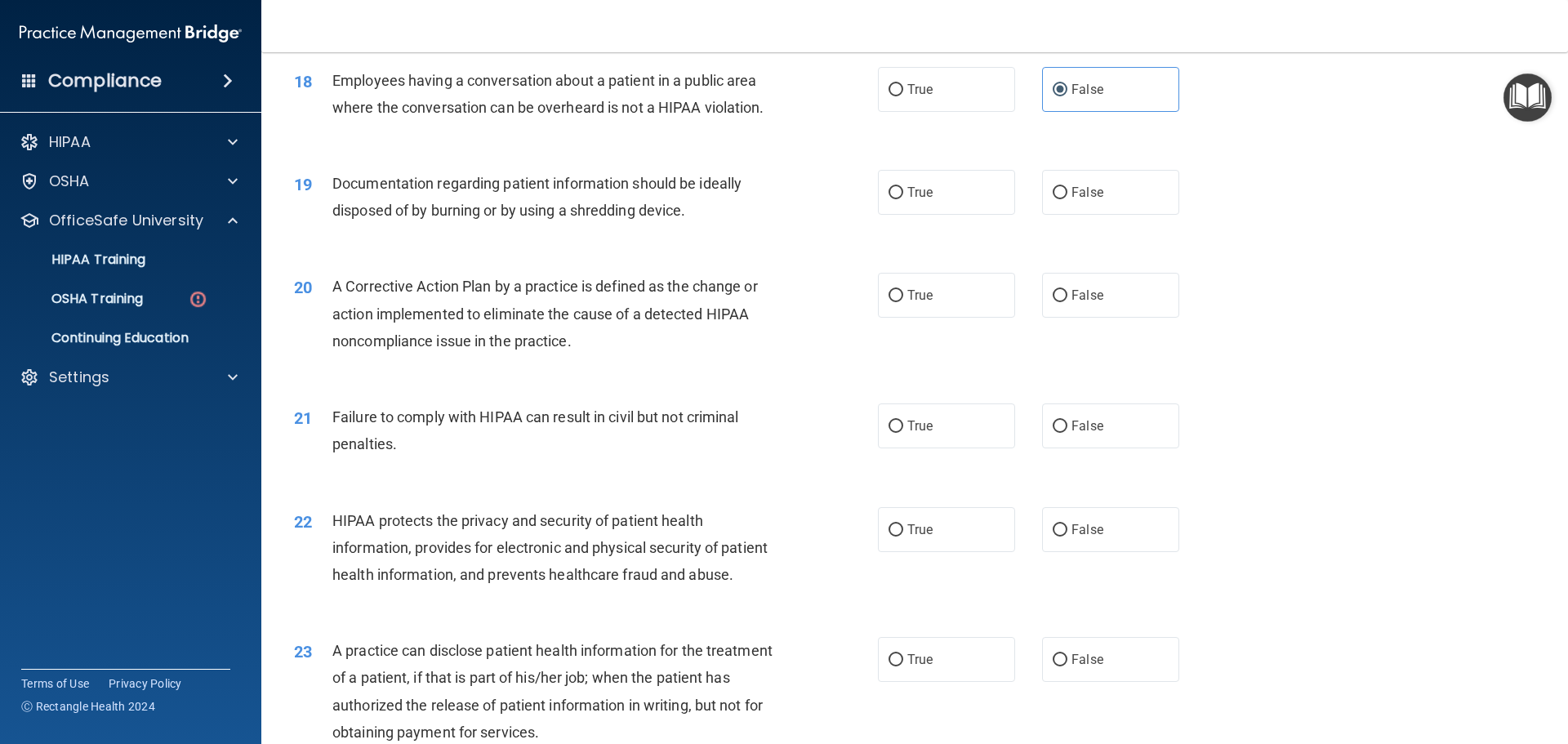
scroll to position [2100, 0]
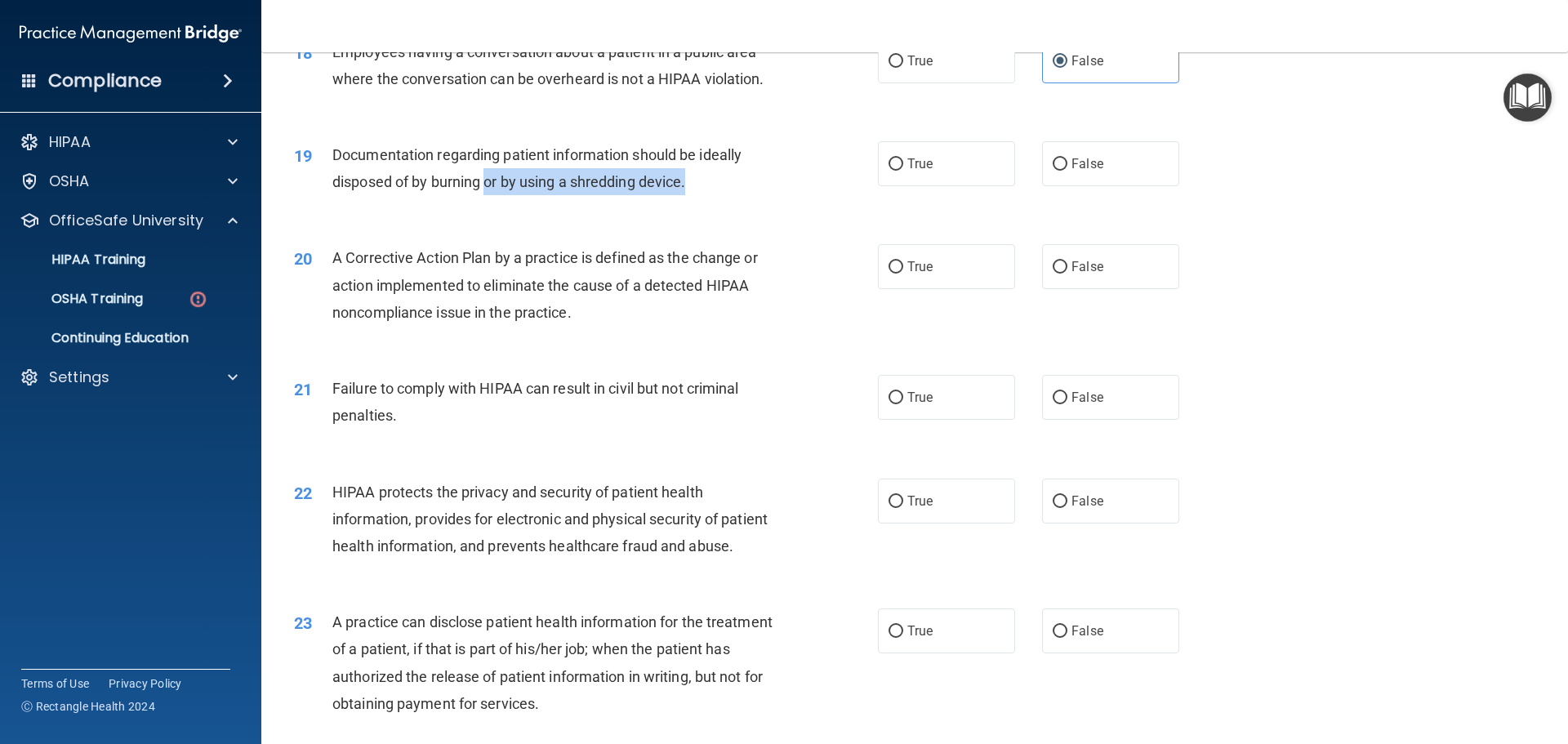
drag, startPoint x: 490, startPoint y: 214, endPoint x: 830, endPoint y: 209, distance: 340.0
click at [830, 203] on div "19 Documentation regarding patient information should be ideally disposed of by…" at bounding box center [586, 172] width 633 height 62
click at [926, 171] on span "True" at bounding box center [920, 163] width 26 height 15
click at [904, 170] on input "True" at bounding box center [896, 164] width 15 height 12
radio input "true"
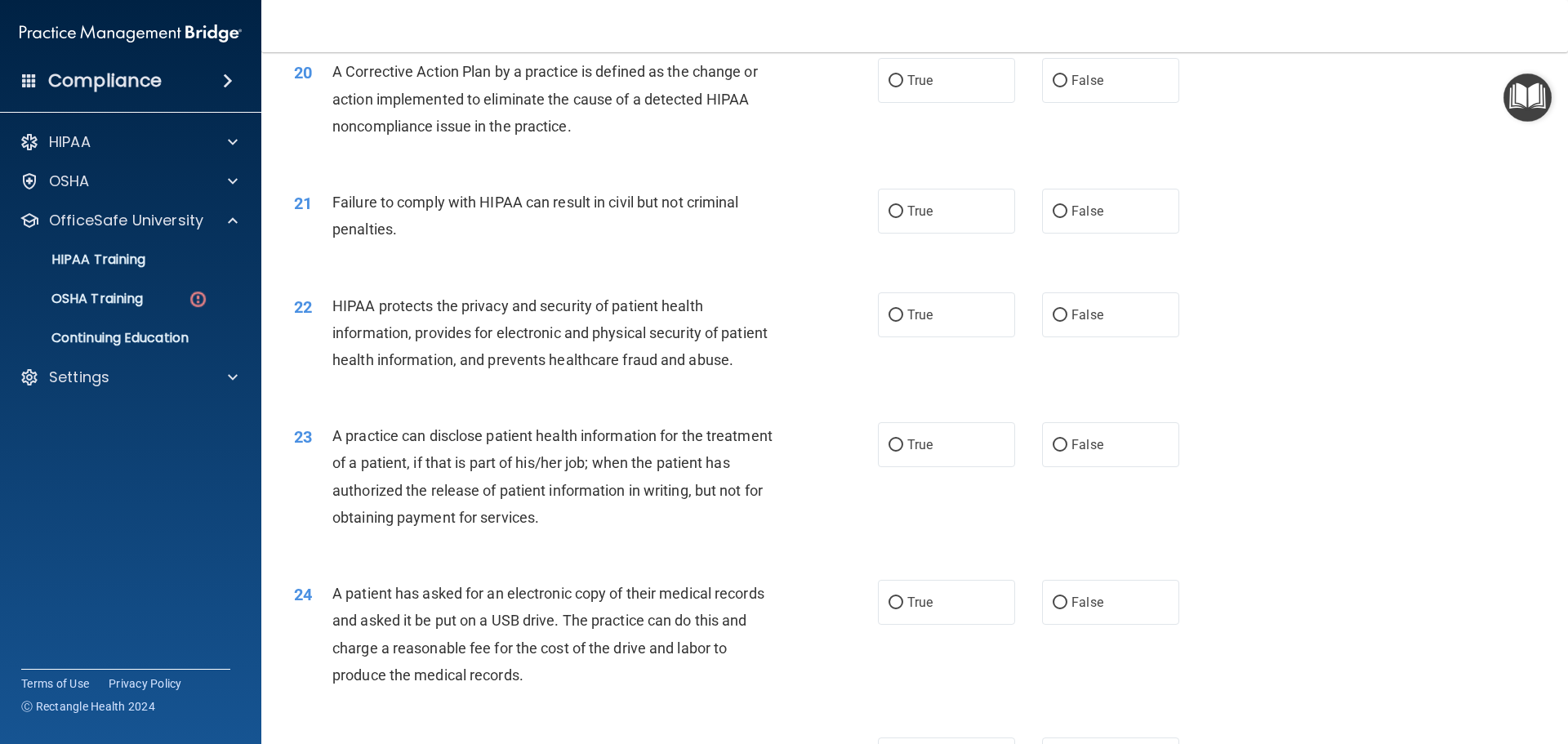
scroll to position [2205, 0]
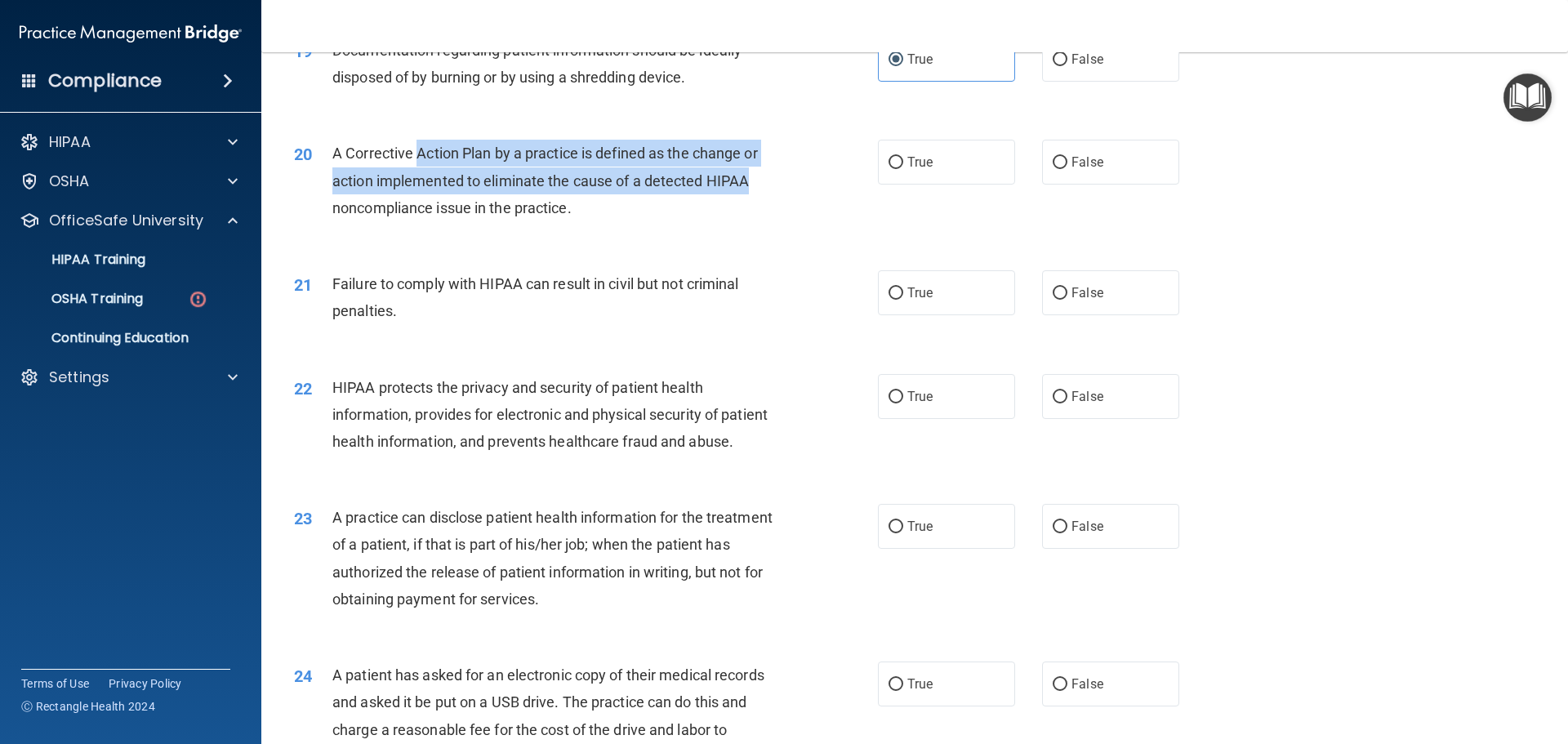
drag, startPoint x: 415, startPoint y: 184, endPoint x: 440, endPoint y: 270, distance: 89.6
click at [766, 216] on div "A Corrective Action Plan by a practice is defined as the change or action imple…" at bounding box center [560, 180] width 456 height 82
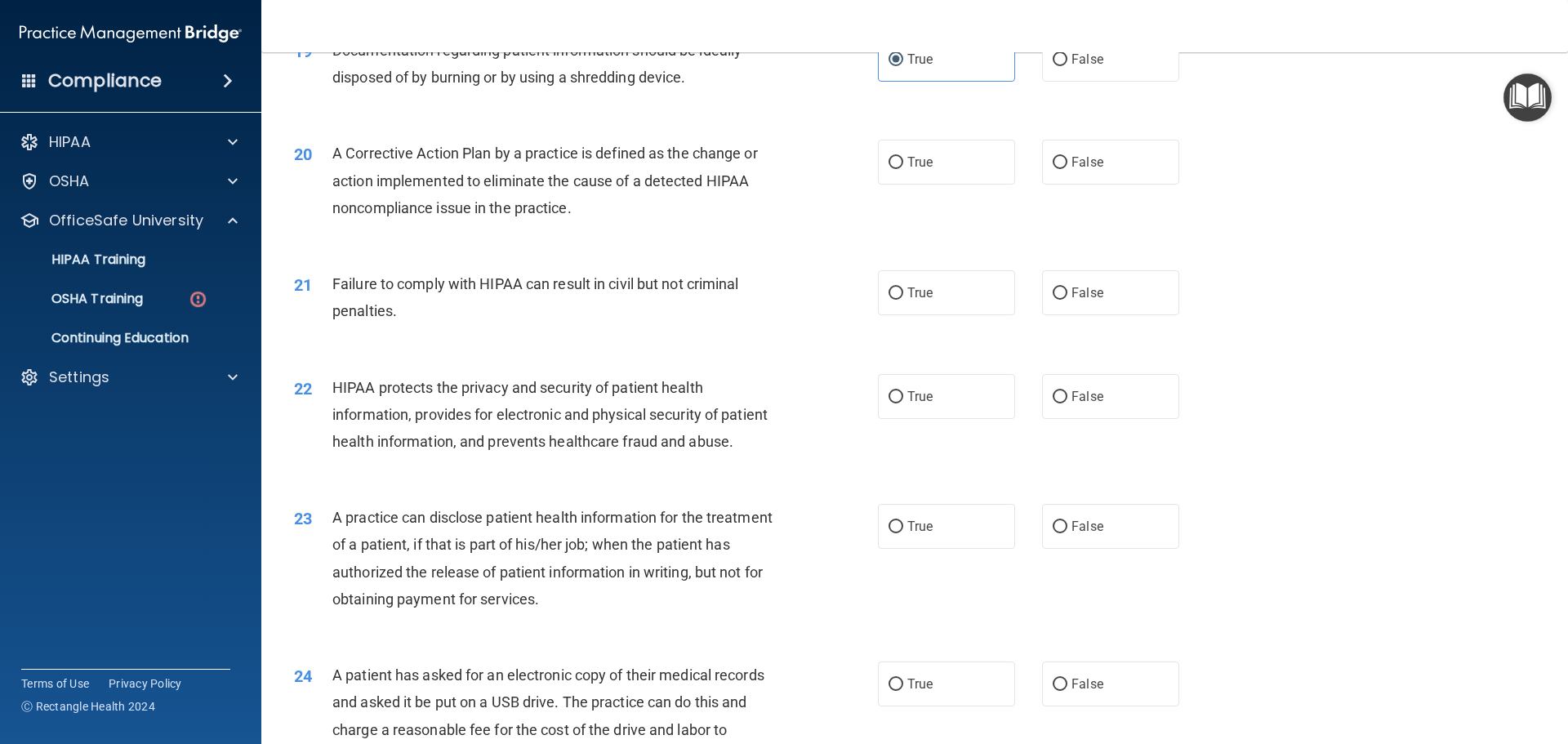
click at [604, 221] on div "A Corrective Action Plan by a practice is defined as the change or action imple…" at bounding box center [560, 180] width 456 height 82
click at [971, 185] on label "True" at bounding box center [947, 161] width 138 height 45
click at [904, 169] on input "True" at bounding box center [896, 162] width 15 height 12
radio input "true"
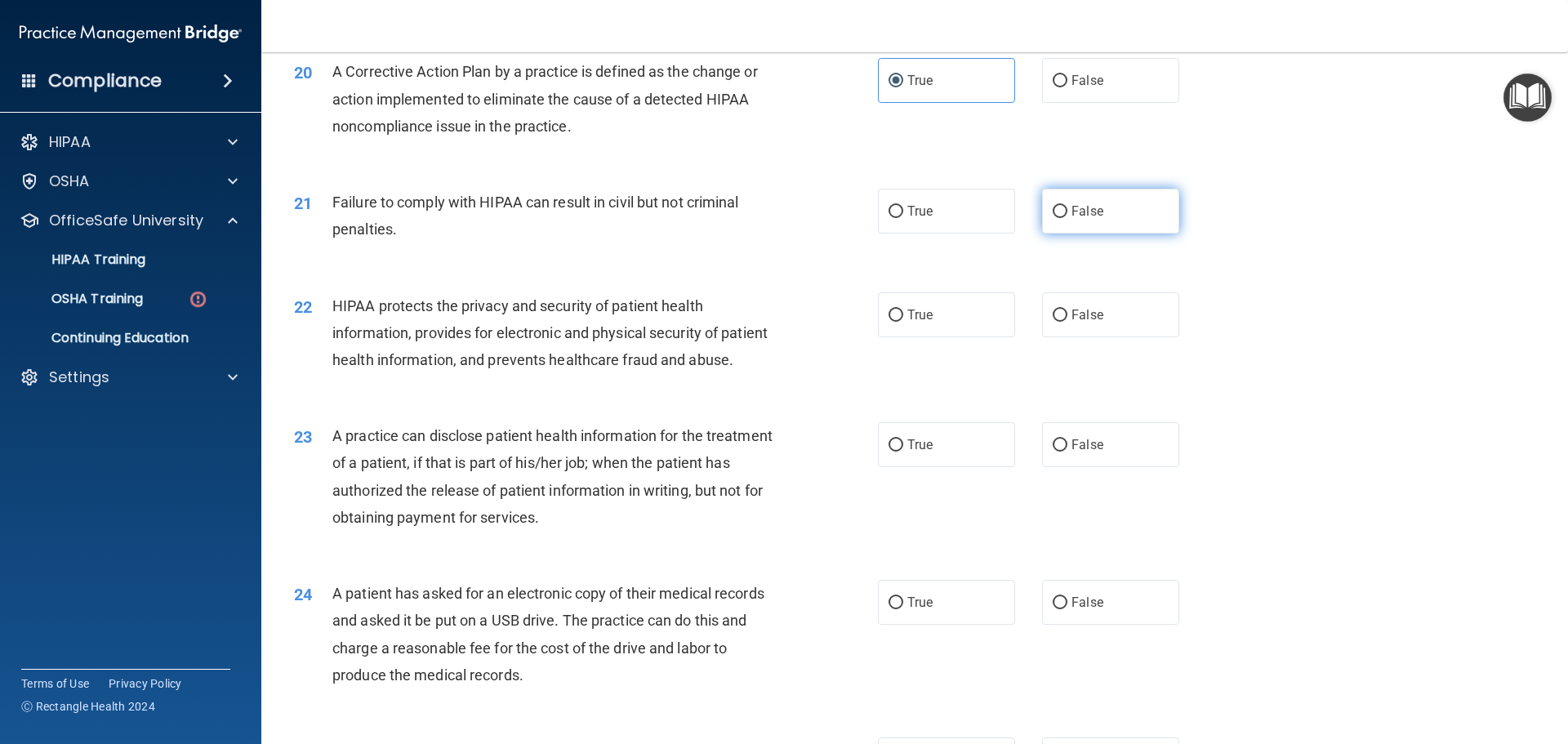
click at [1115, 233] on label "False" at bounding box center [1111, 210] width 138 height 45
click at [1068, 218] on input "False" at bounding box center [1061, 211] width 15 height 12
radio input "true"
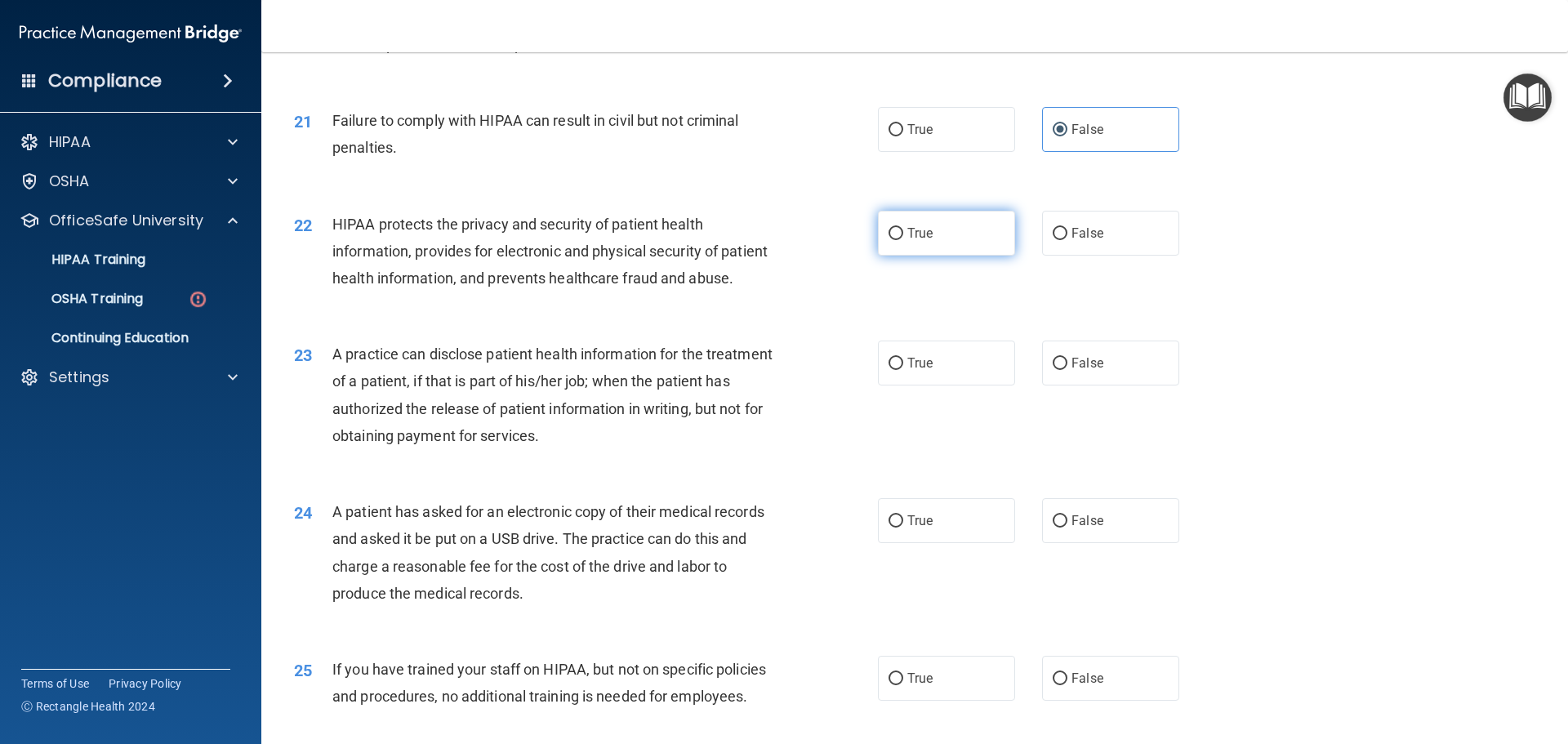
click at [928, 256] on label "True" at bounding box center [947, 232] width 138 height 45
click at [904, 240] on input "True" at bounding box center [896, 233] width 15 height 12
radio input "true"
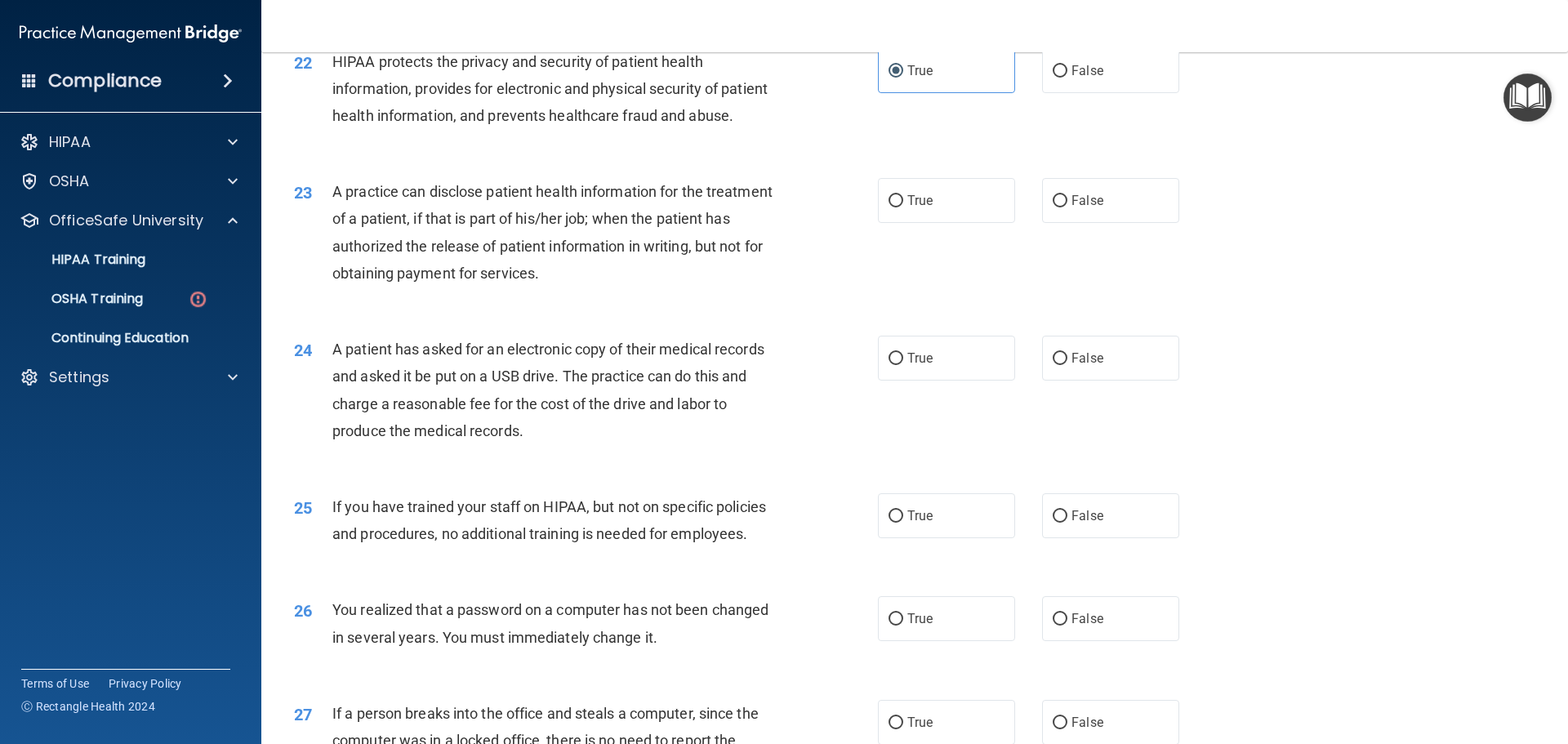
scroll to position [2531, 0]
click at [942, 222] on label "True" at bounding box center [947, 199] width 138 height 45
click at [904, 207] on input "True" at bounding box center [896, 199] width 15 height 12
radio input "true"
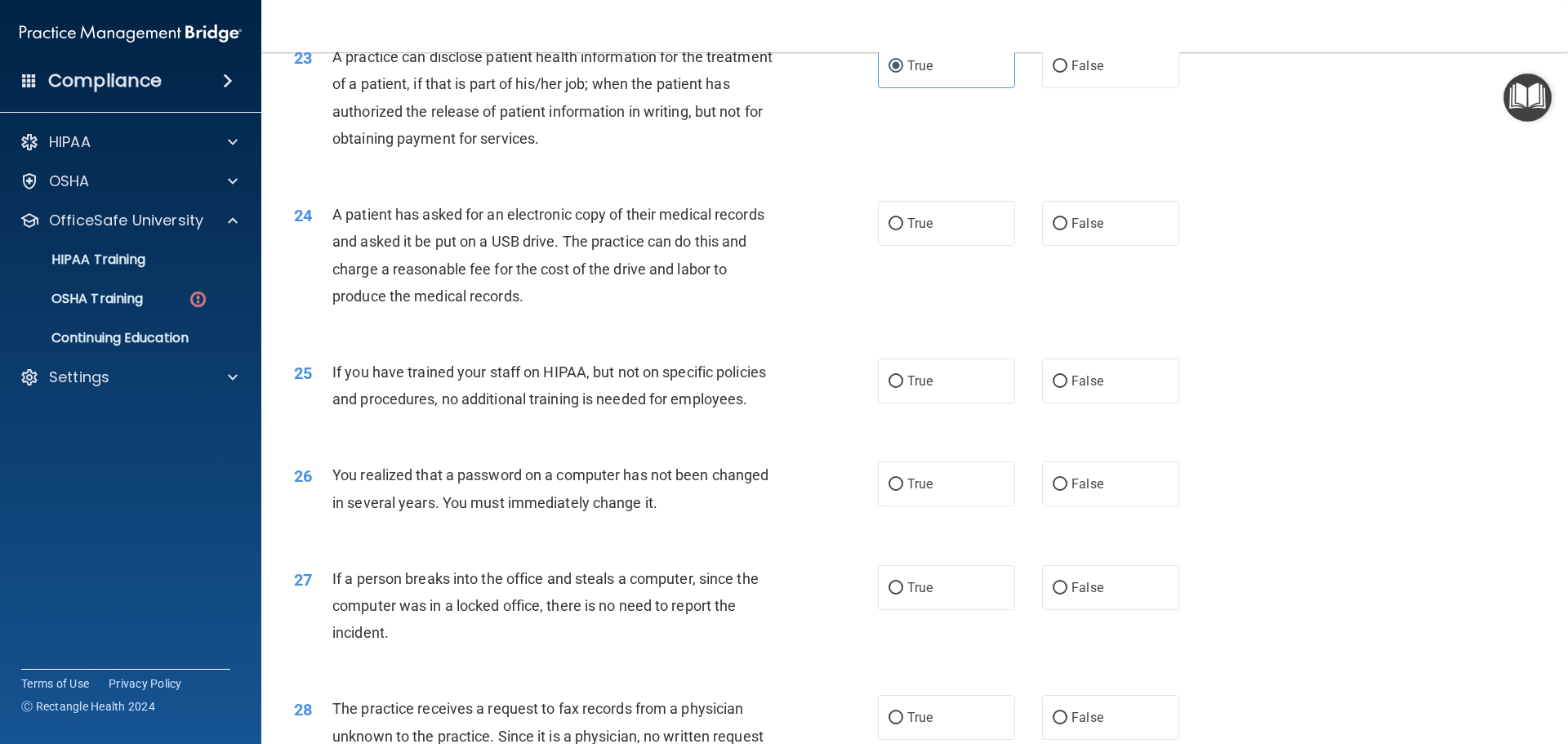
scroll to position [2695, 0]
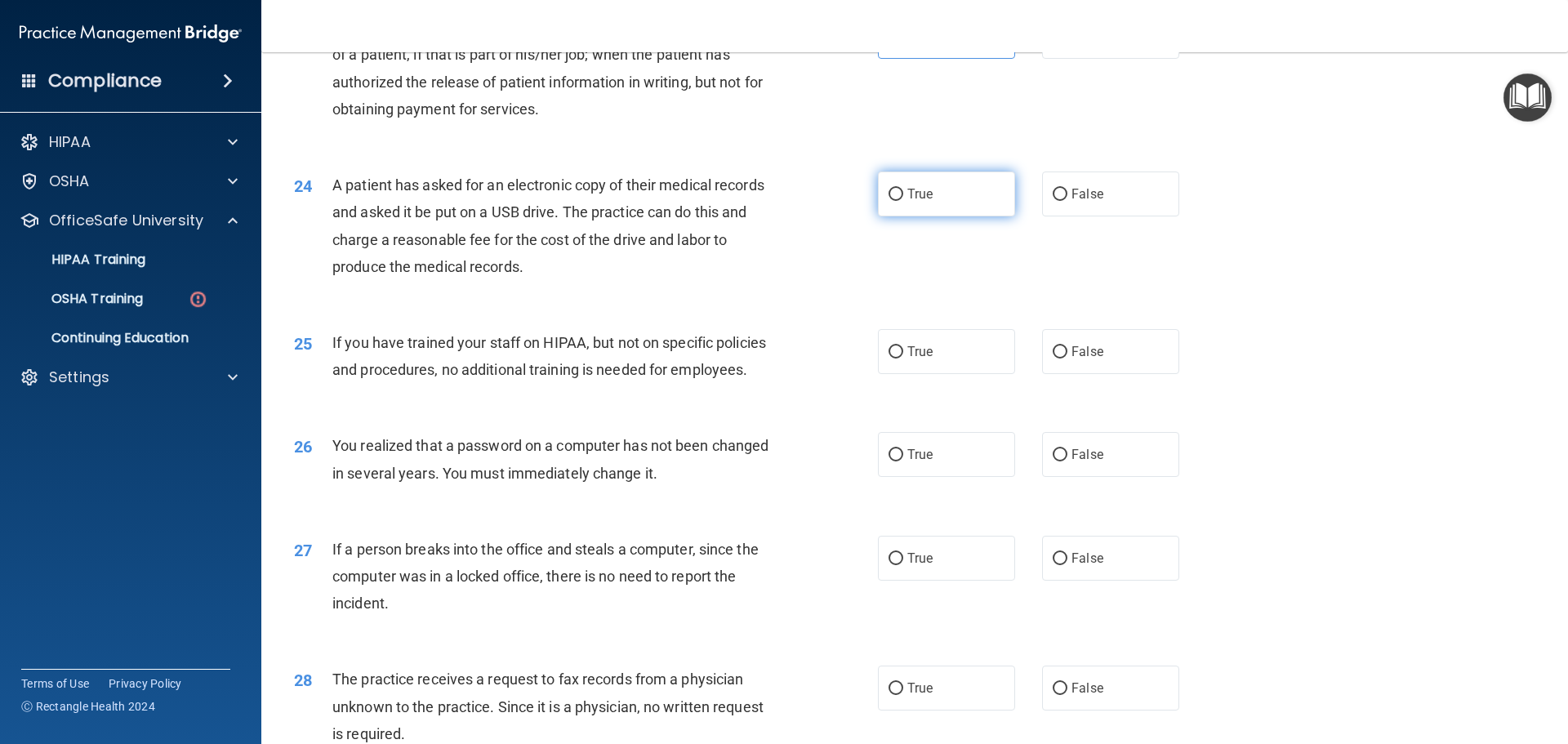
click at [951, 217] on label "True" at bounding box center [947, 193] width 138 height 45
click at [904, 201] on input "True" at bounding box center [896, 194] width 15 height 12
radio input "true"
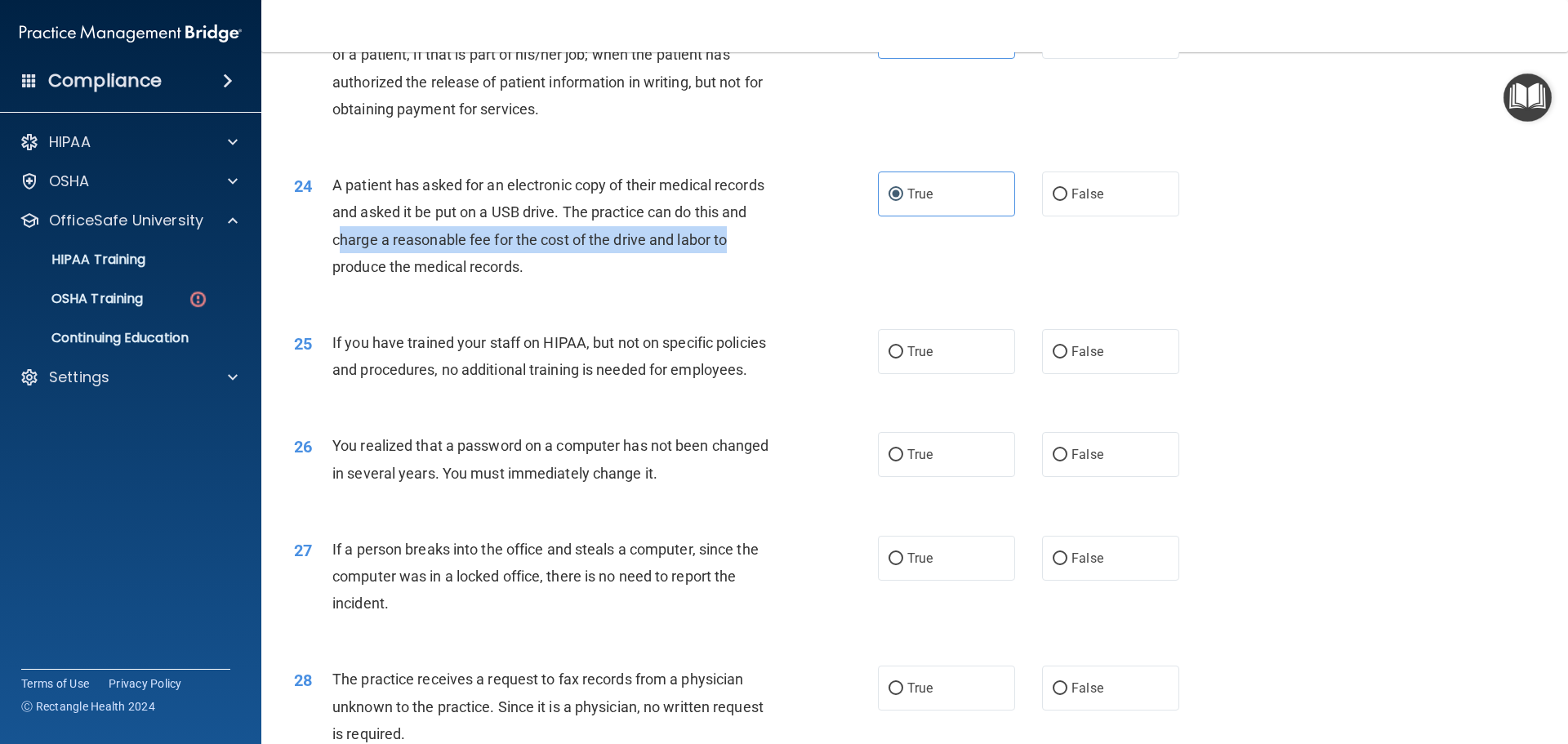
drag, startPoint x: 339, startPoint y: 290, endPoint x: 738, endPoint y: 301, distance: 399.2
click at [738, 280] on div "A patient has asked for an electronic copy of their medical records and asked i…" at bounding box center [560, 225] width 456 height 108
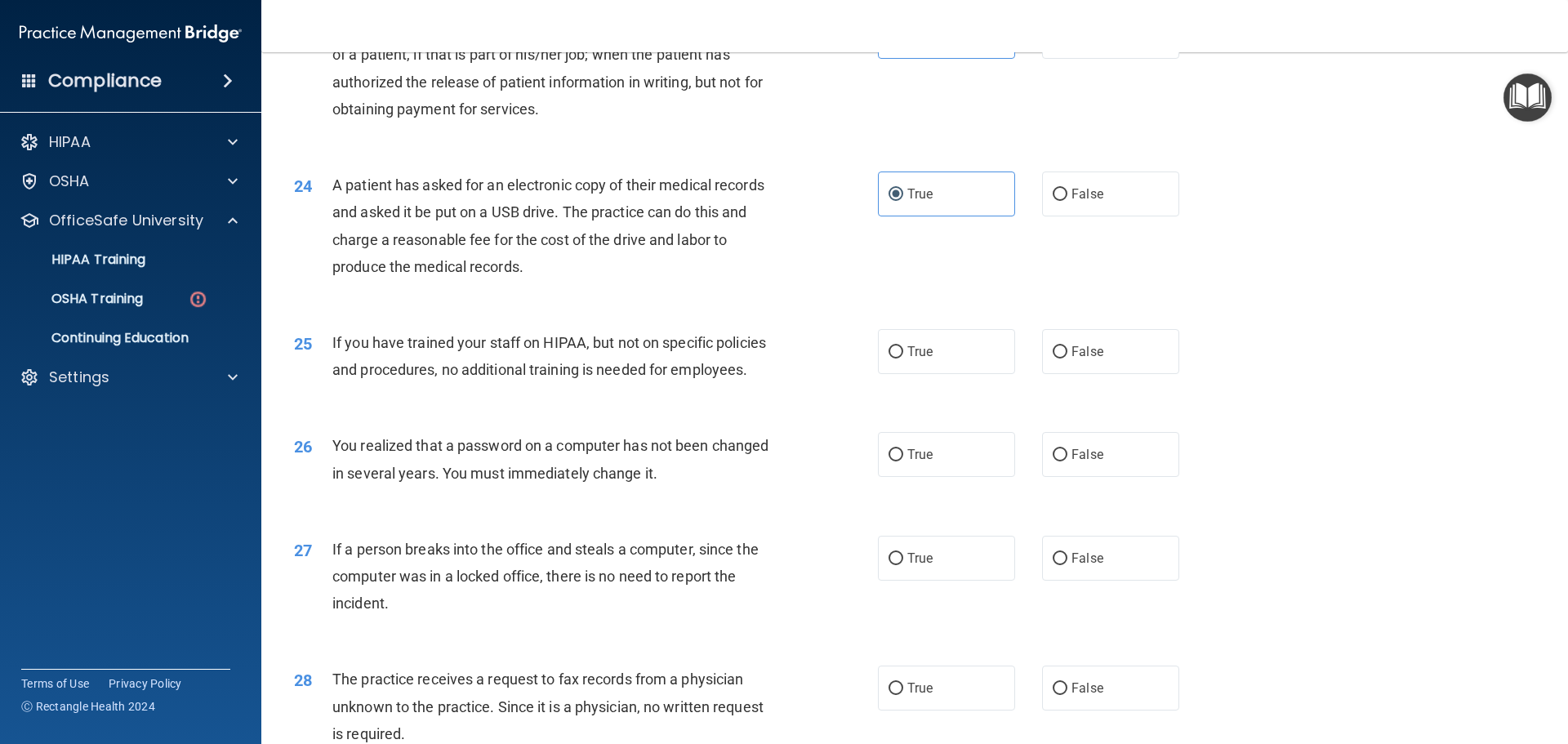
click at [658, 280] on div "A patient has asked for an electronic copy of their medical records and asked i…" at bounding box center [560, 225] width 456 height 108
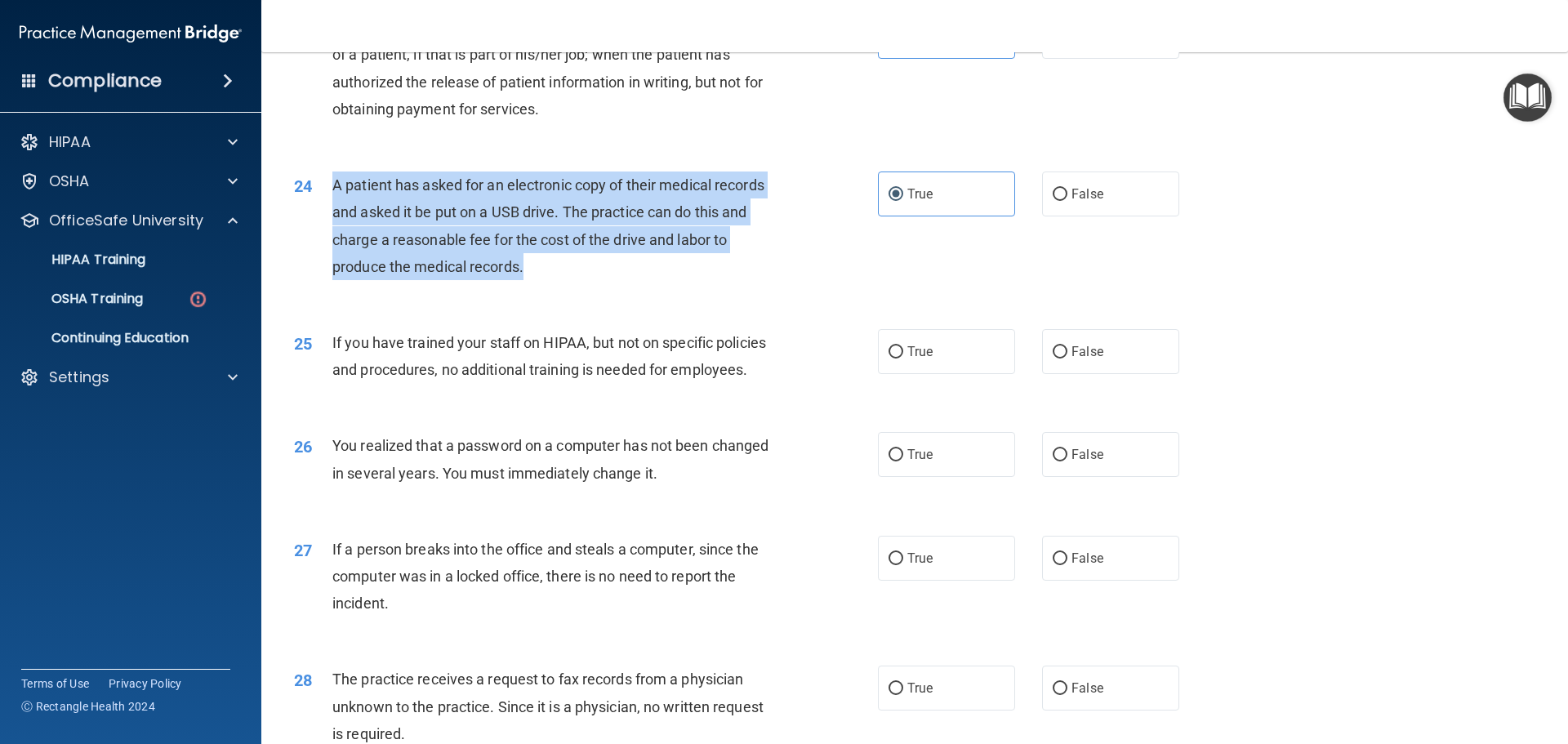
drag, startPoint x: 557, startPoint y: 329, endPoint x: 322, endPoint y: 246, distance: 249.2
click at [322, 246] on div "24 A patient has asked for an electronic copy of their medical records and aske…" at bounding box center [586, 229] width 633 height 117
click at [664, 280] on div "A patient has asked for an electronic copy of their medical records and asked i…" at bounding box center [560, 225] width 456 height 108
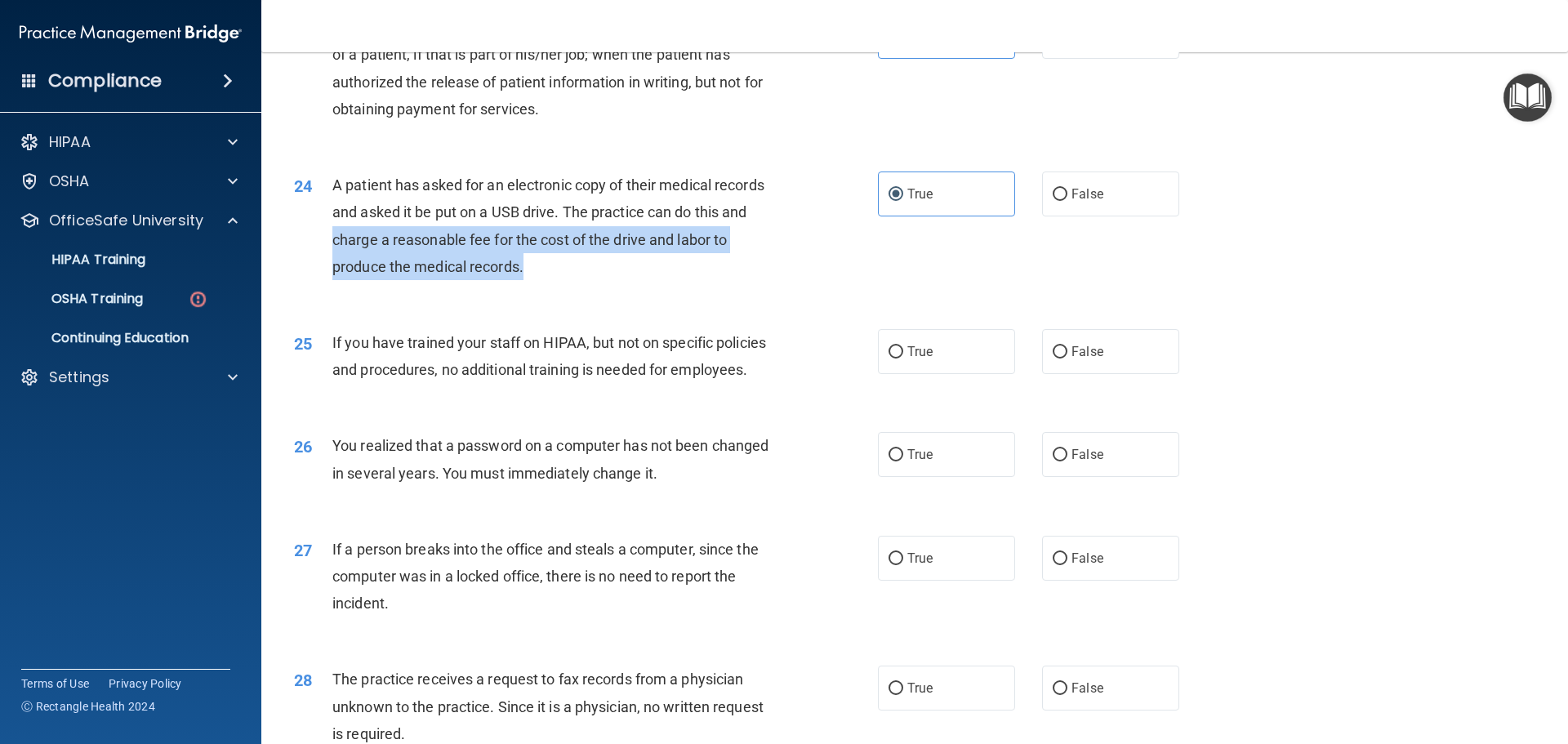
drag, startPoint x: 334, startPoint y: 296, endPoint x: 739, endPoint y: 339, distance: 407.3
click at [739, 288] on div "24 A patient has asked for an electronic copy of their medical records and aske…" at bounding box center [586, 229] width 633 height 117
click at [626, 280] on div "A patient has asked for an electronic copy of their medical records and asked i…" at bounding box center [560, 225] width 456 height 108
drag, startPoint x: 525, startPoint y: 320, endPoint x: 319, endPoint y: 289, distance: 208.3
click at [319, 288] on div "24 A patient has asked for an electronic copy of their medical records and aske…" at bounding box center [586, 229] width 633 height 117
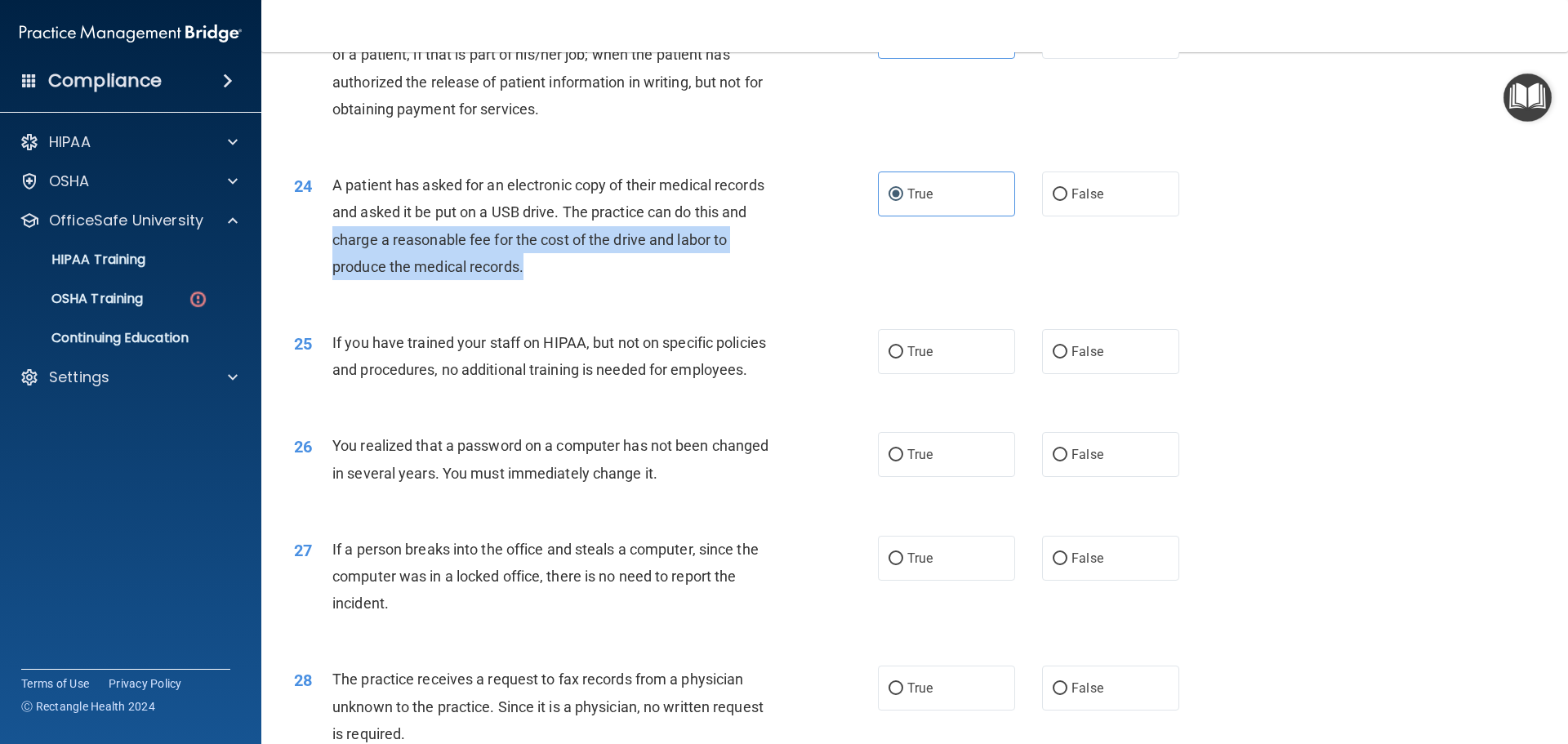
click at [606, 280] on div "A patient has asked for an electronic copy of their medical records and asked i…" at bounding box center [560, 225] width 456 height 108
drag, startPoint x: 394, startPoint y: 293, endPoint x: 725, endPoint y: 304, distance: 331.2
click at [725, 280] on div "A patient has asked for an electronic copy of their medical records and asked i…" at bounding box center [560, 225] width 456 height 108
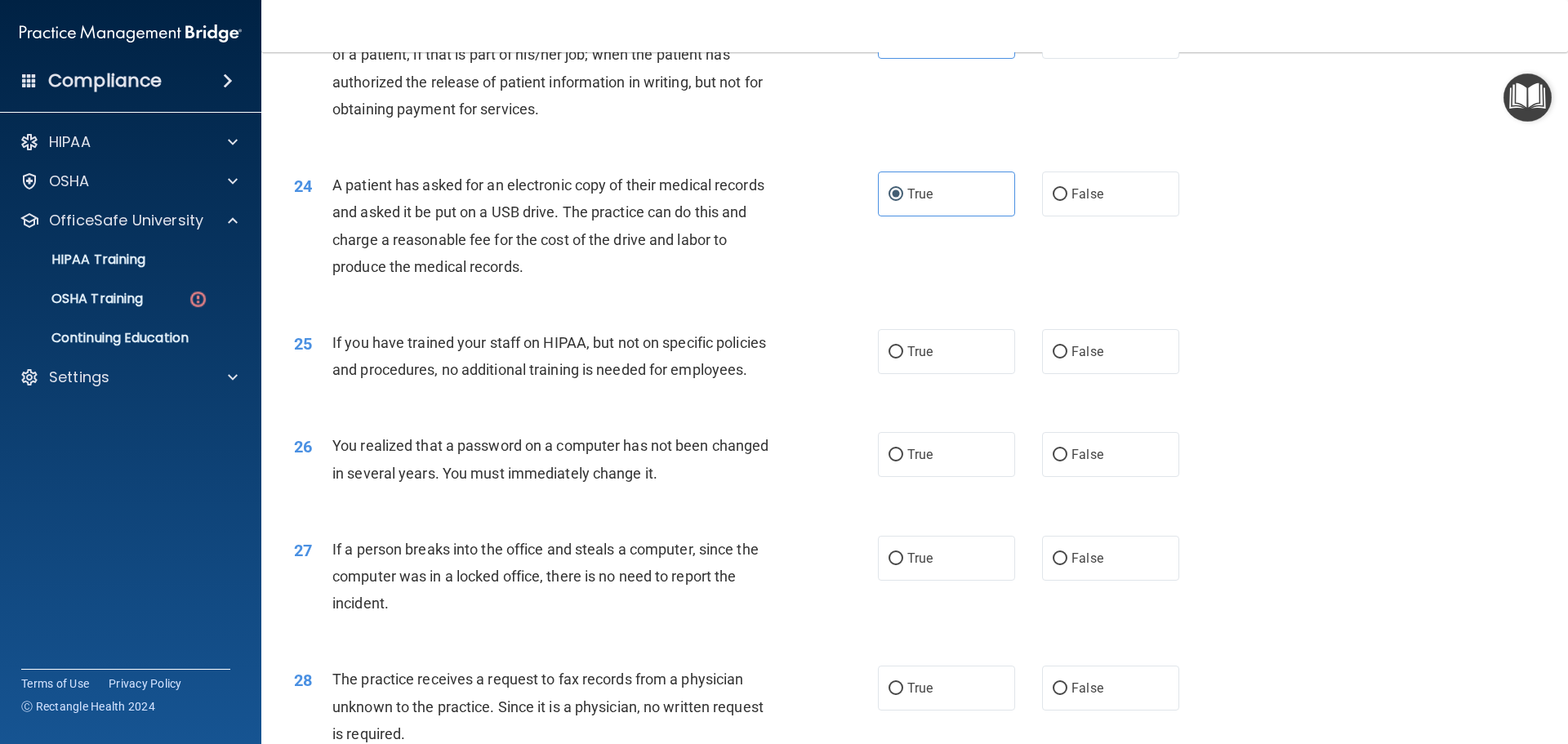
click at [571, 280] on div "A patient has asked for an electronic copy of their medical records and asked i…" at bounding box center [560, 225] width 456 height 108
drag, startPoint x: 535, startPoint y: 318, endPoint x: 442, endPoint y: 321, distance: 93.0
click at [442, 280] on div "A patient has asked for an electronic copy of their medical records and asked i…" at bounding box center [560, 225] width 456 height 108
click at [575, 280] on div "A patient has asked for an electronic copy of their medical records and asked i…" at bounding box center [560, 225] width 456 height 108
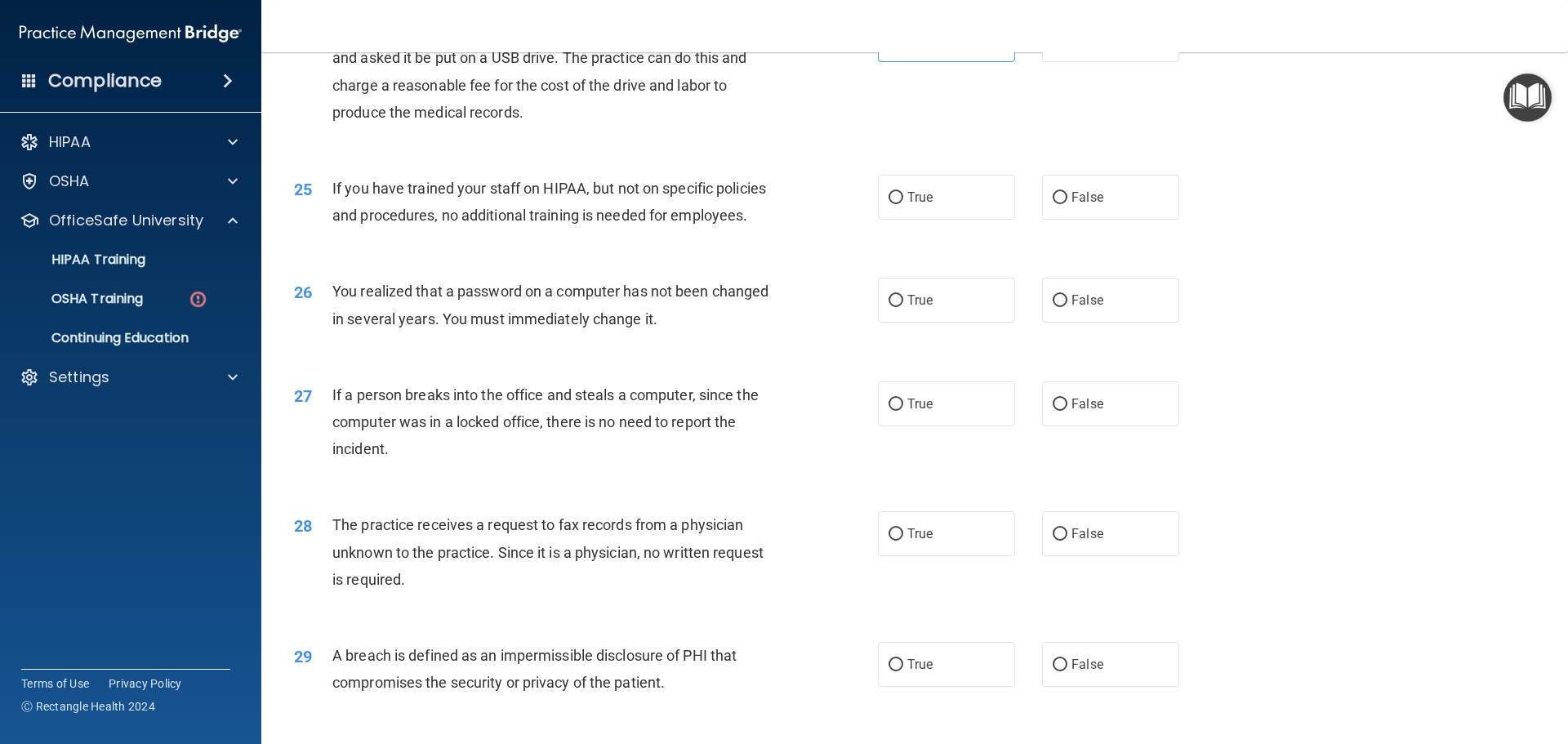
scroll to position [2858, 0]
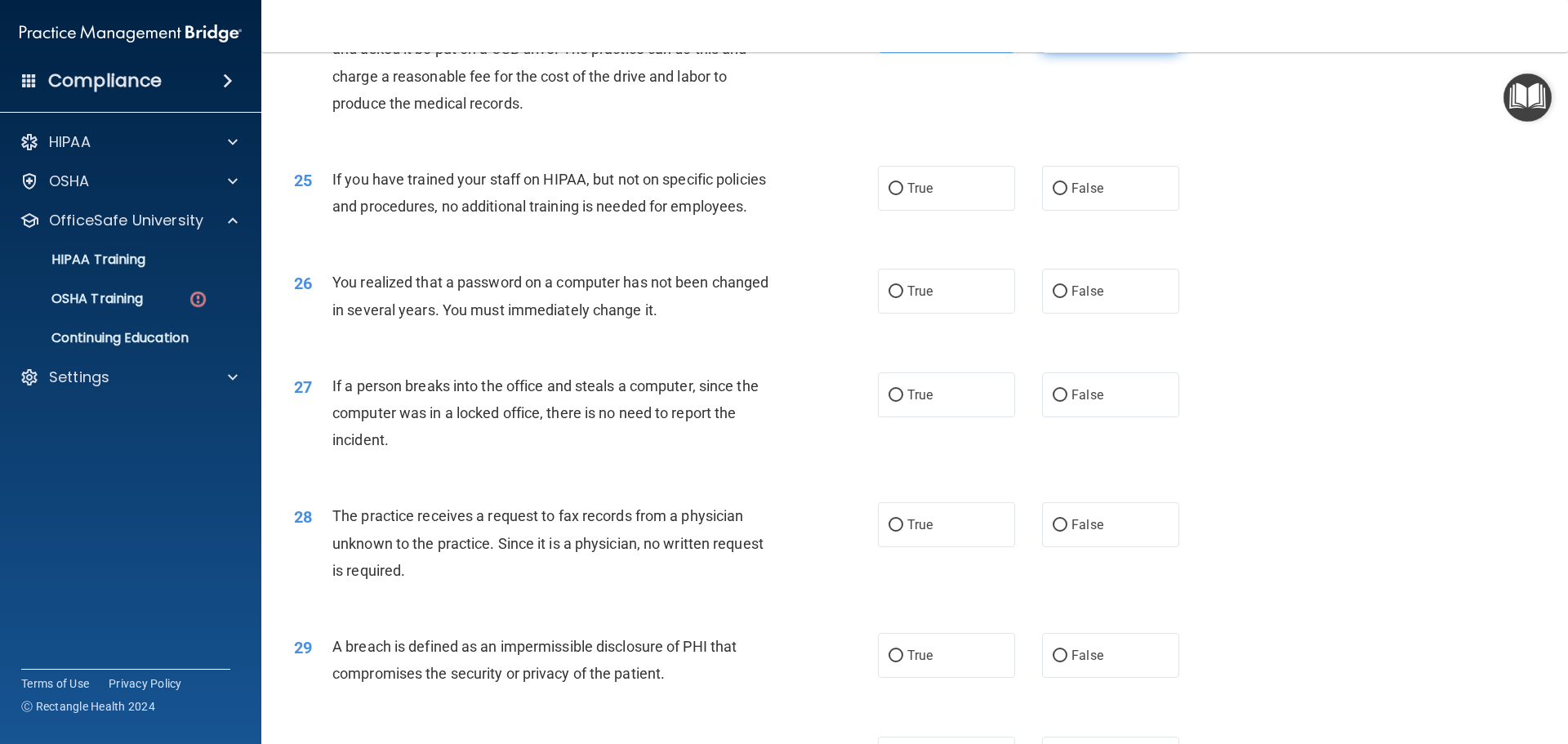
click at [1065, 53] on label "False" at bounding box center [1111, 30] width 138 height 45
click at [1065, 37] on input "False" at bounding box center [1061, 31] width 15 height 12
radio input "true"
radio input "false"
click at [1061, 210] on label "False" at bounding box center [1111, 188] width 138 height 45
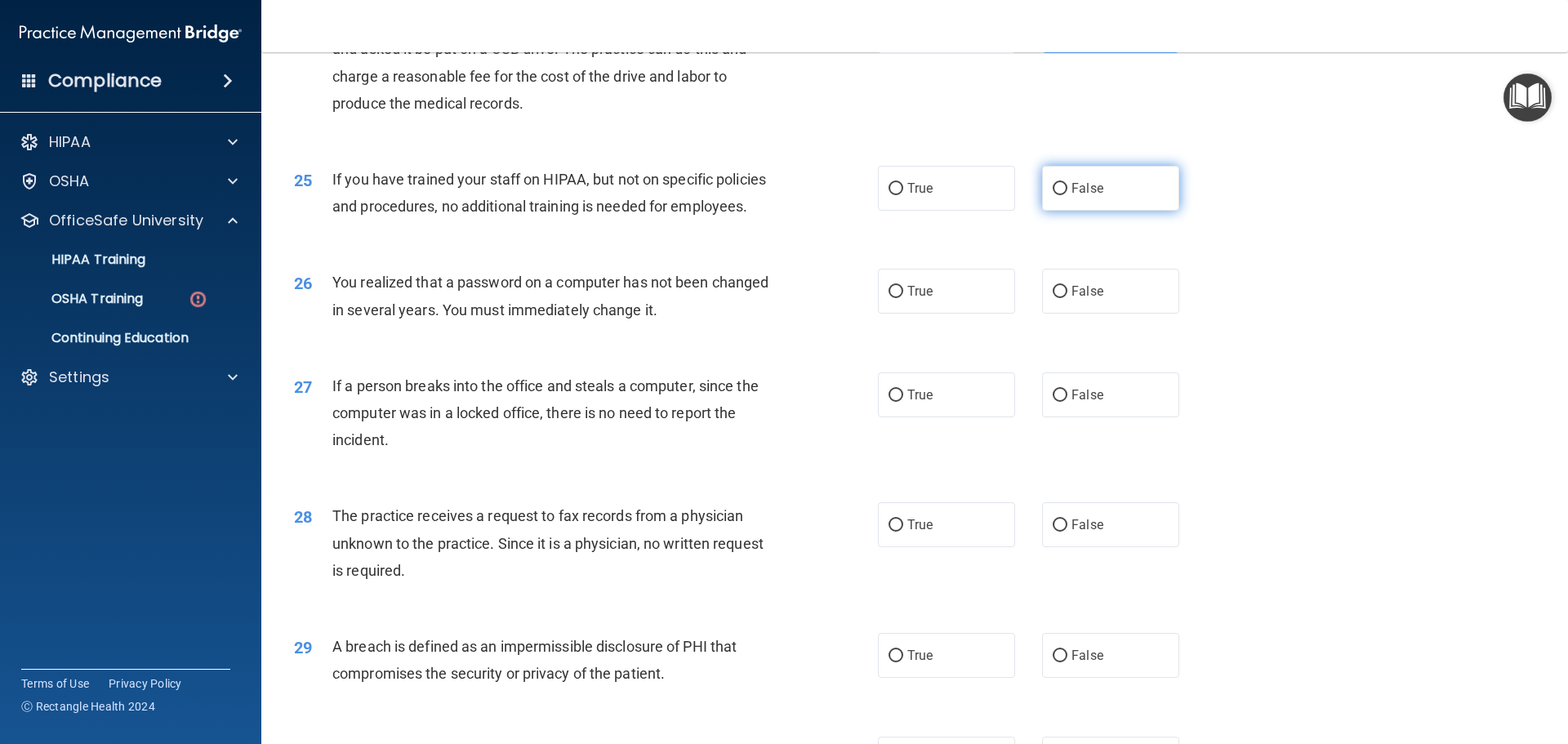
click at [1061, 195] on input "False" at bounding box center [1061, 189] width 15 height 12
radio input "true"
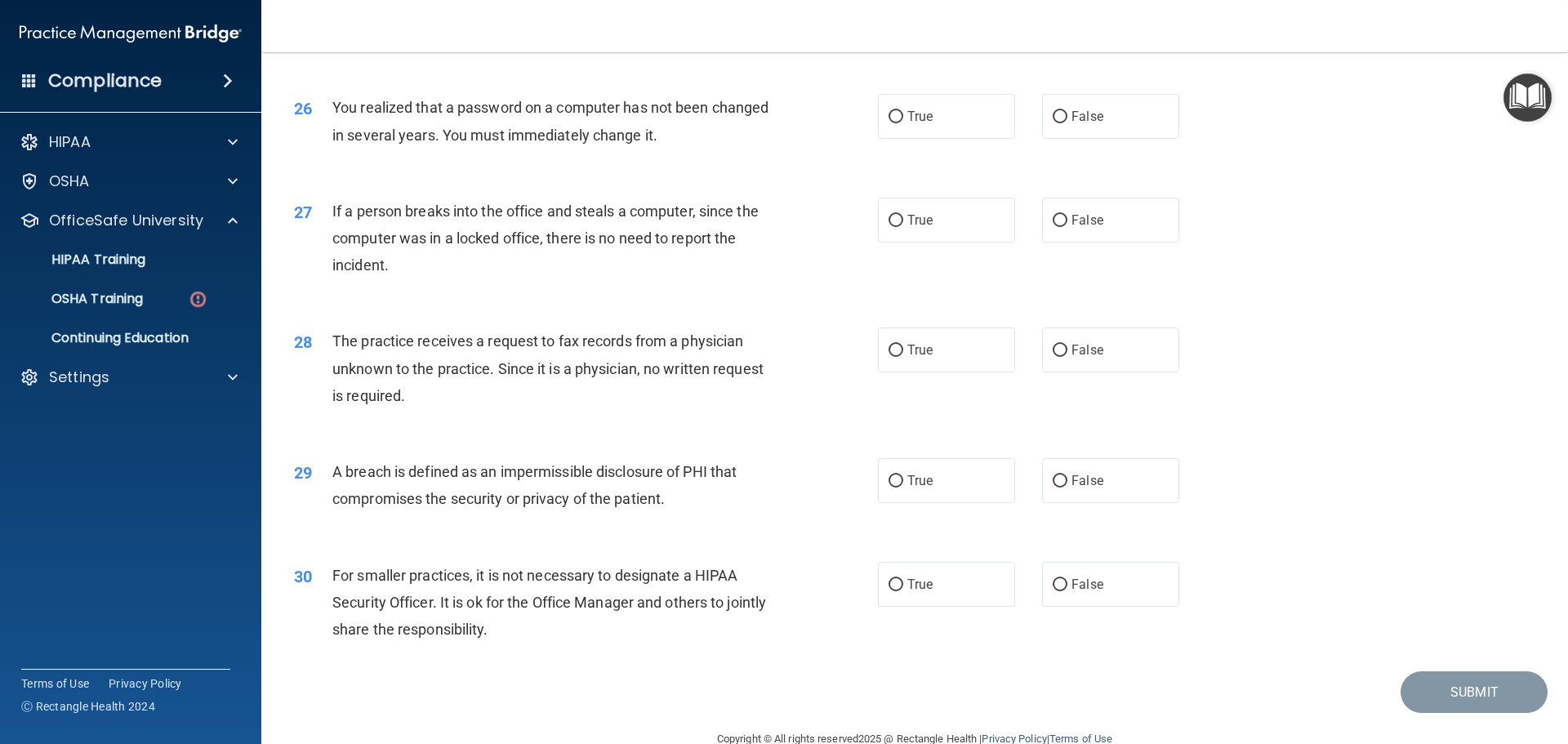
scroll to position [3103, 0]
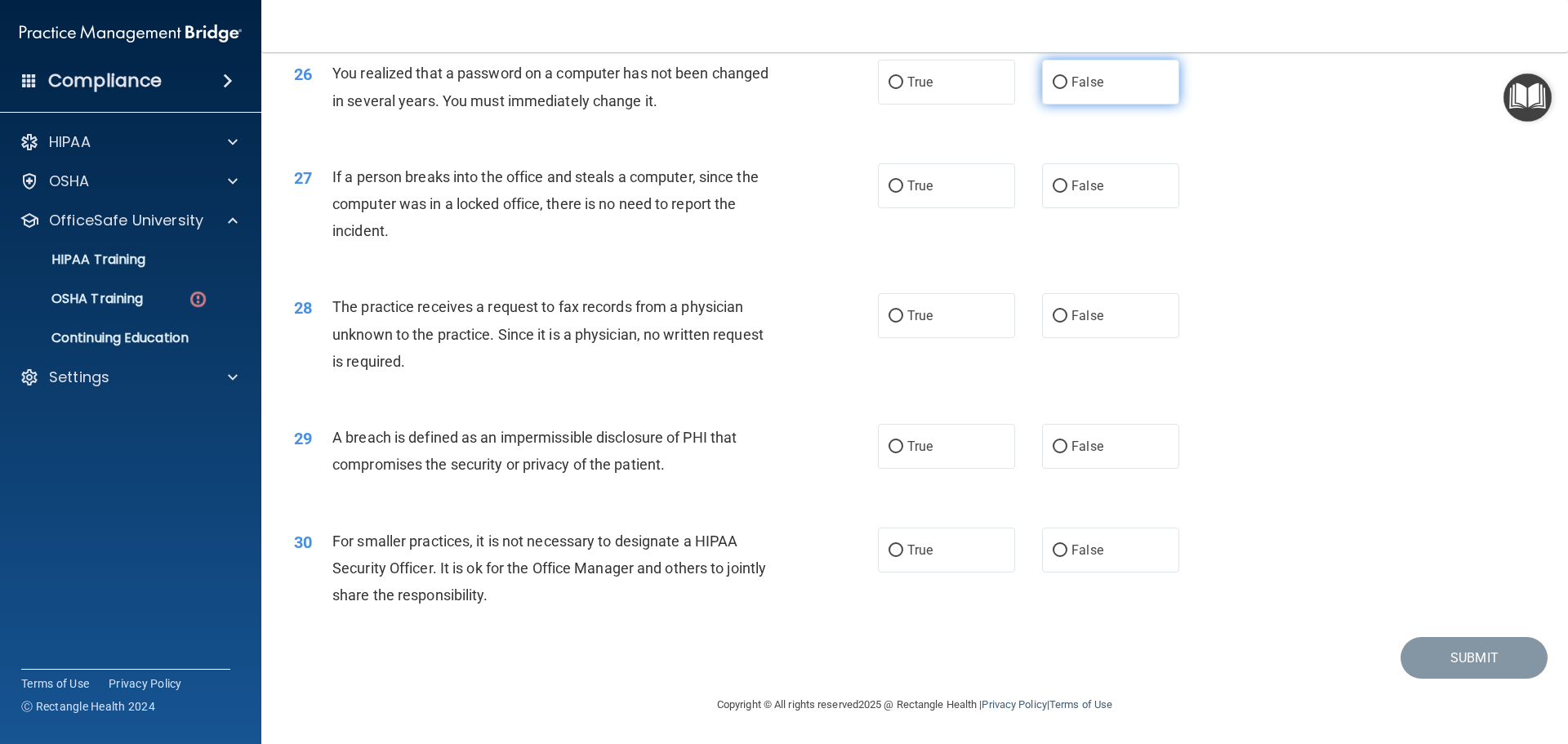
click at [1054, 89] on input "False" at bounding box center [1061, 82] width 15 height 12
radio input "true"
click at [1073, 193] on span "False" at bounding box center [1087, 185] width 32 height 15
click at [1068, 193] on input "False" at bounding box center [1061, 186] width 15 height 12
radio input "true"
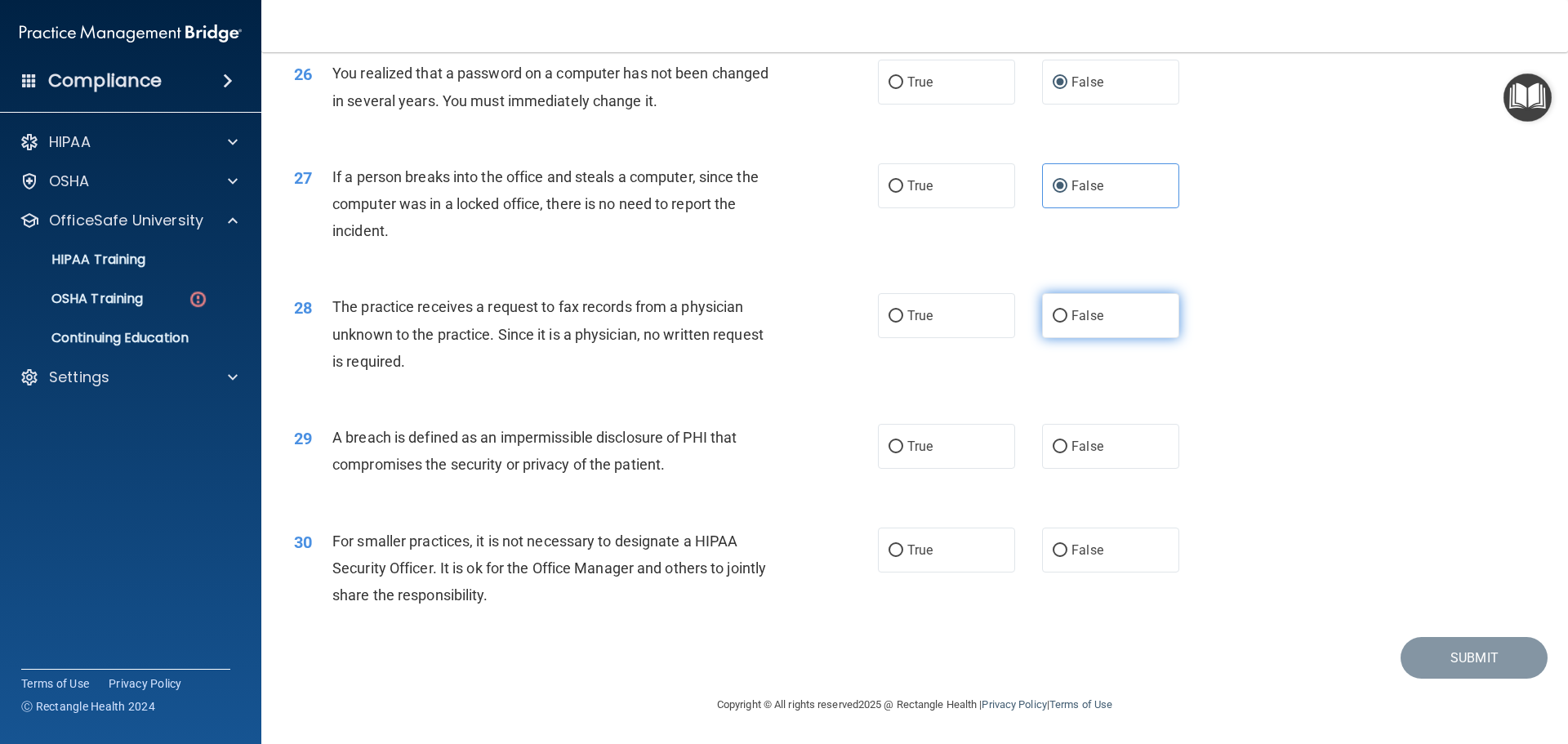
click at [1083, 323] on span "False" at bounding box center [1087, 315] width 32 height 15
click at [1068, 322] on input "False" at bounding box center [1061, 316] width 15 height 12
radio input "true"
click at [1004, 436] on label "True" at bounding box center [947, 445] width 138 height 45
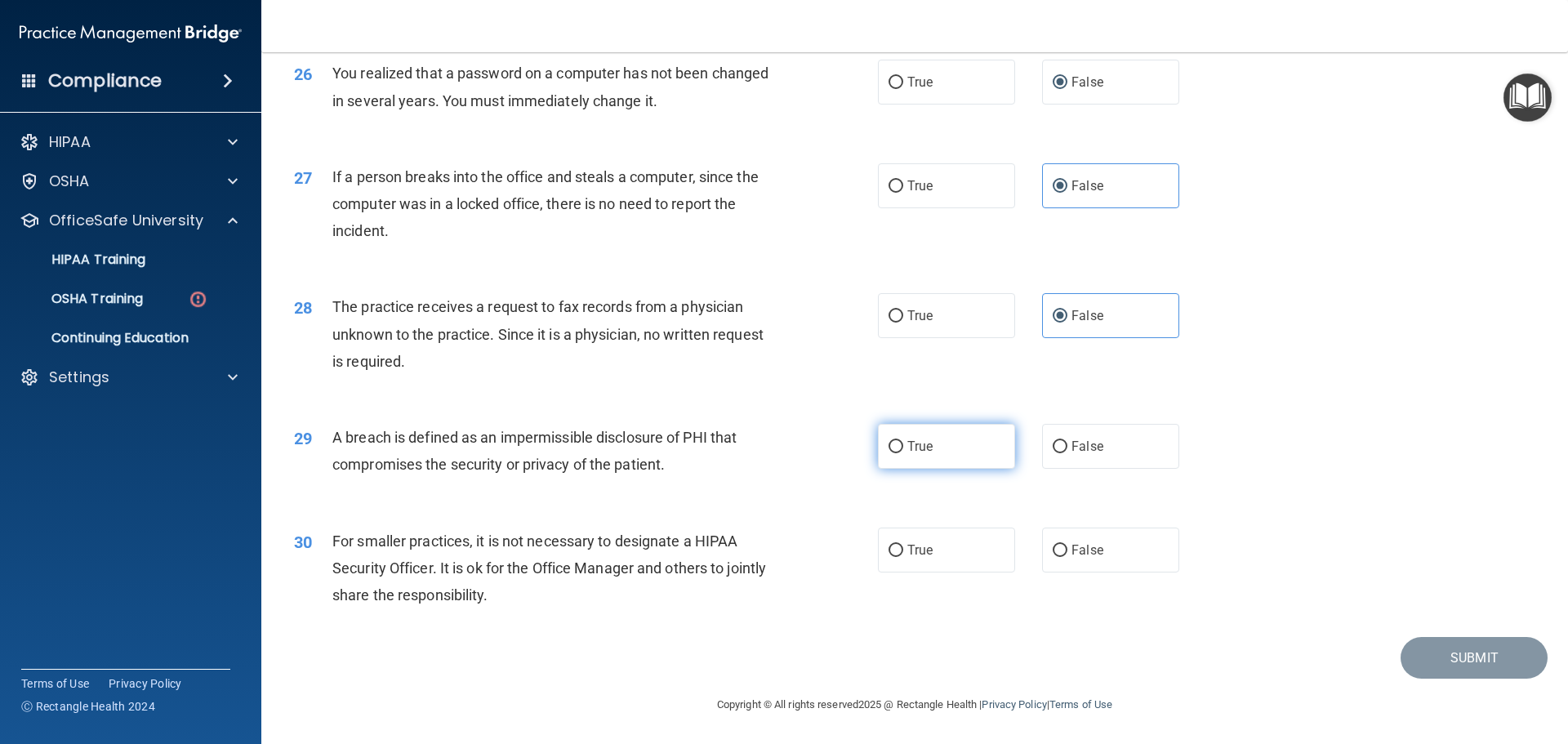
click at [904, 441] on input "True" at bounding box center [896, 446] width 15 height 12
radio input "true"
click at [1070, 558] on label "False" at bounding box center [1111, 549] width 138 height 45
click at [1068, 556] on input "False" at bounding box center [1061, 550] width 15 height 12
radio input "true"
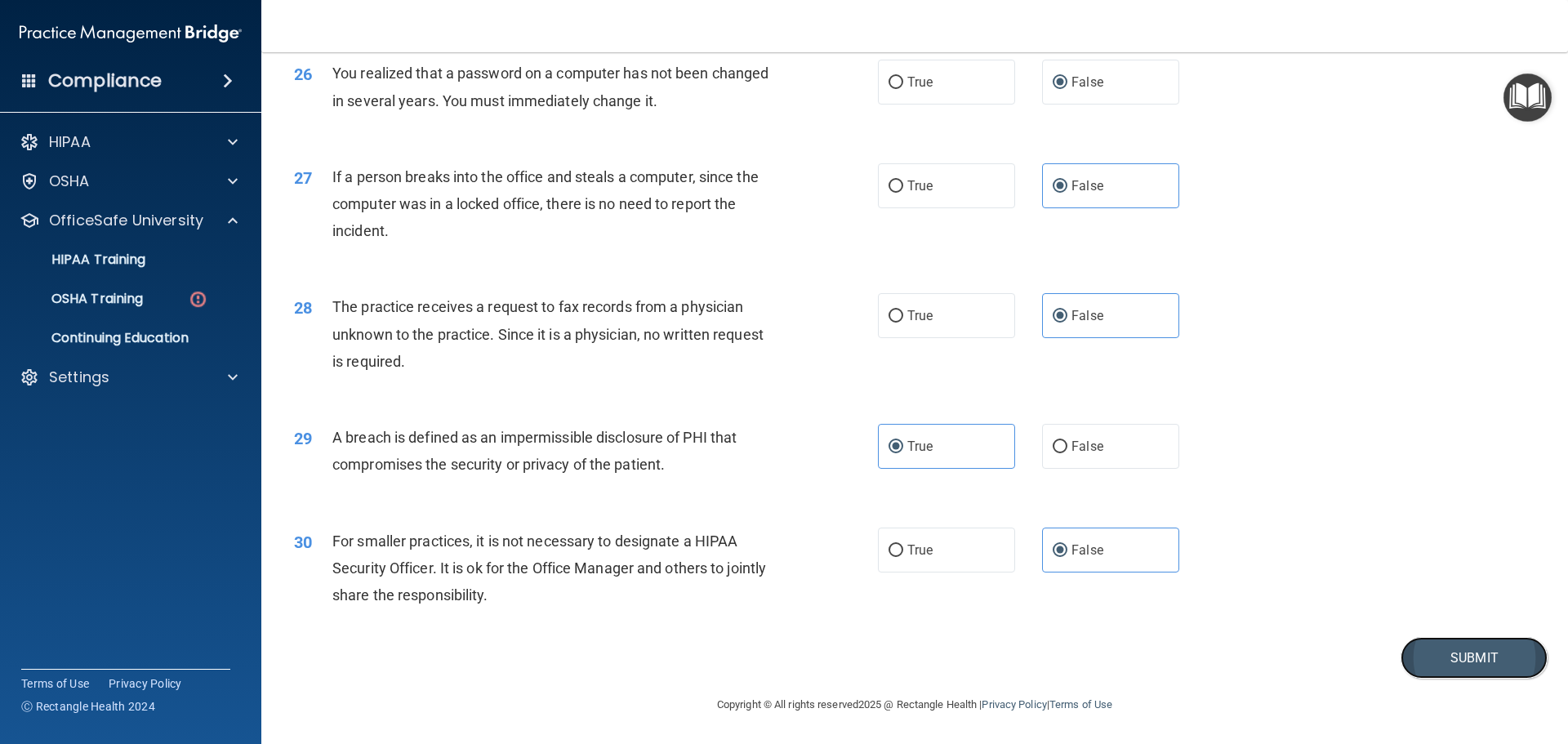
click at [1451, 663] on button "Submit" at bounding box center [1474, 657] width 147 height 42
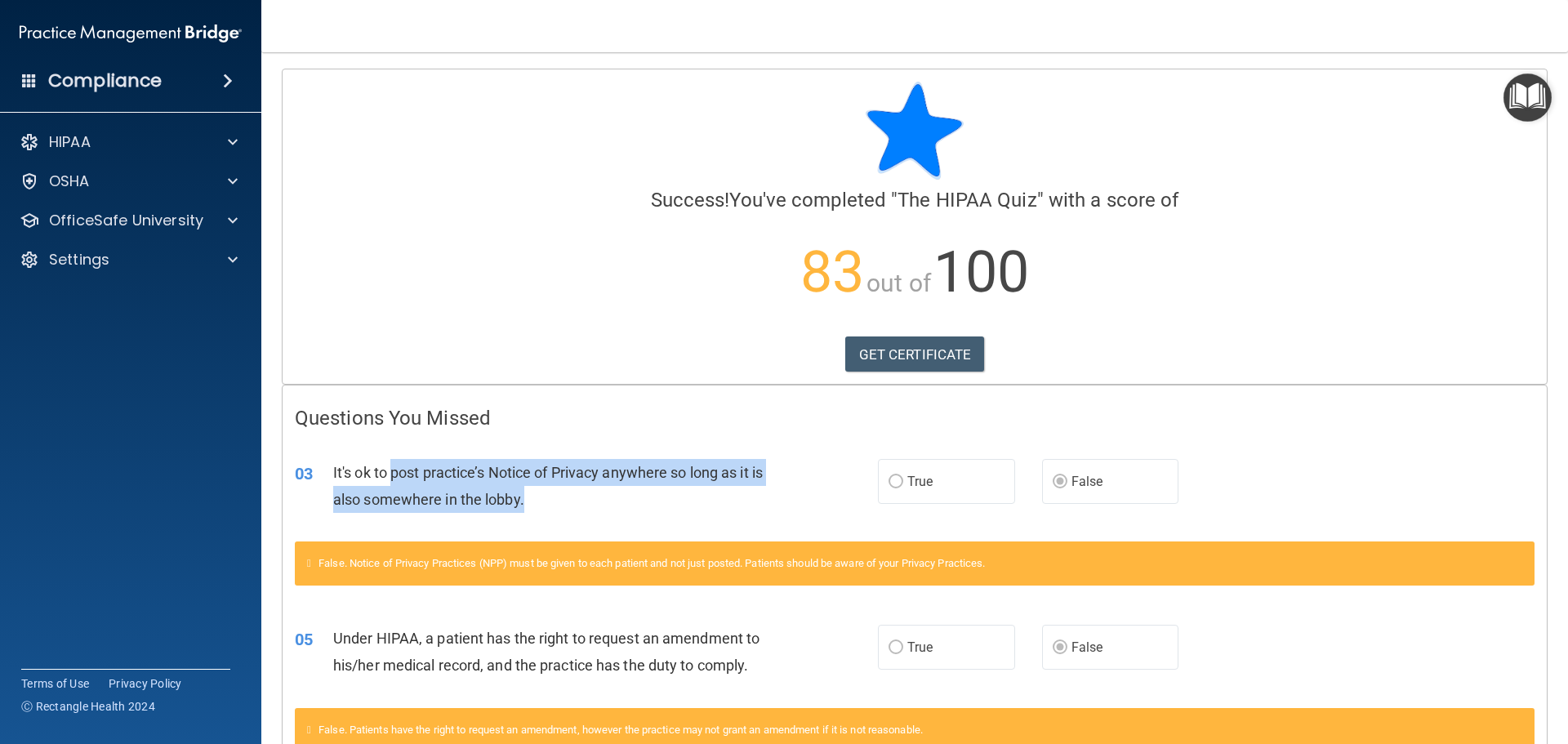
drag, startPoint x: 392, startPoint y: 476, endPoint x: 739, endPoint y: 494, distance: 347.5
click at [739, 494] on div "It's ok to post practice’s Notice of Privacy anywhere so long as it is also som…" at bounding box center [561, 485] width 456 height 54
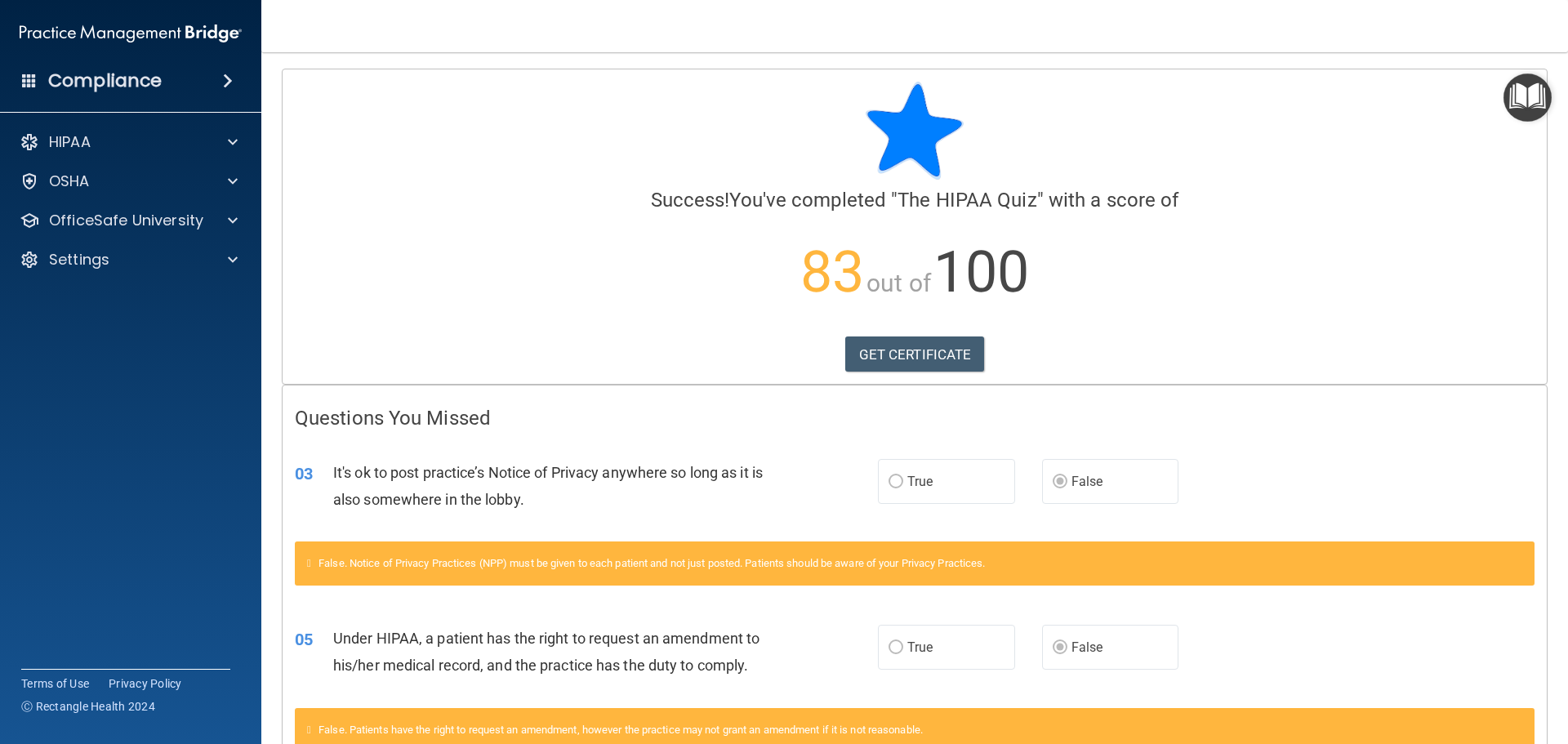
click at [709, 523] on div "03 It's ok to post practice’s Notice of Privacy anywhere so long as it is also …" at bounding box center [915, 489] width 1265 height 103
click at [883, 360] on link "GET CERTIFICATE" at bounding box center [915, 353] width 139 height 36
click at [241, 225] on div at bounding box center [230, 220] width 41 height 20
click at [138, 265] on p "HIPAA Training" at bounding box center [78, 260] width 135 height 16
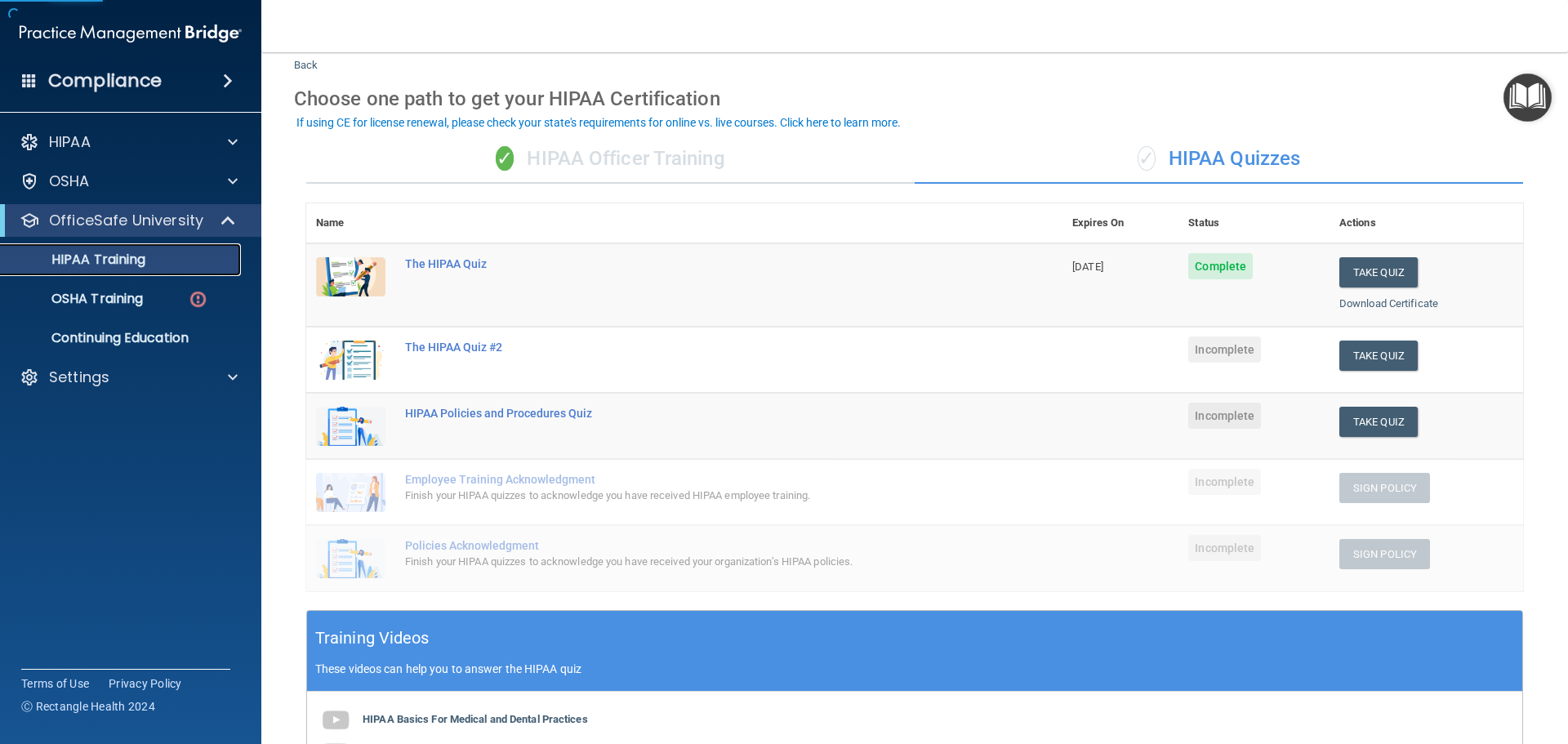
scroll to position [82, 0]
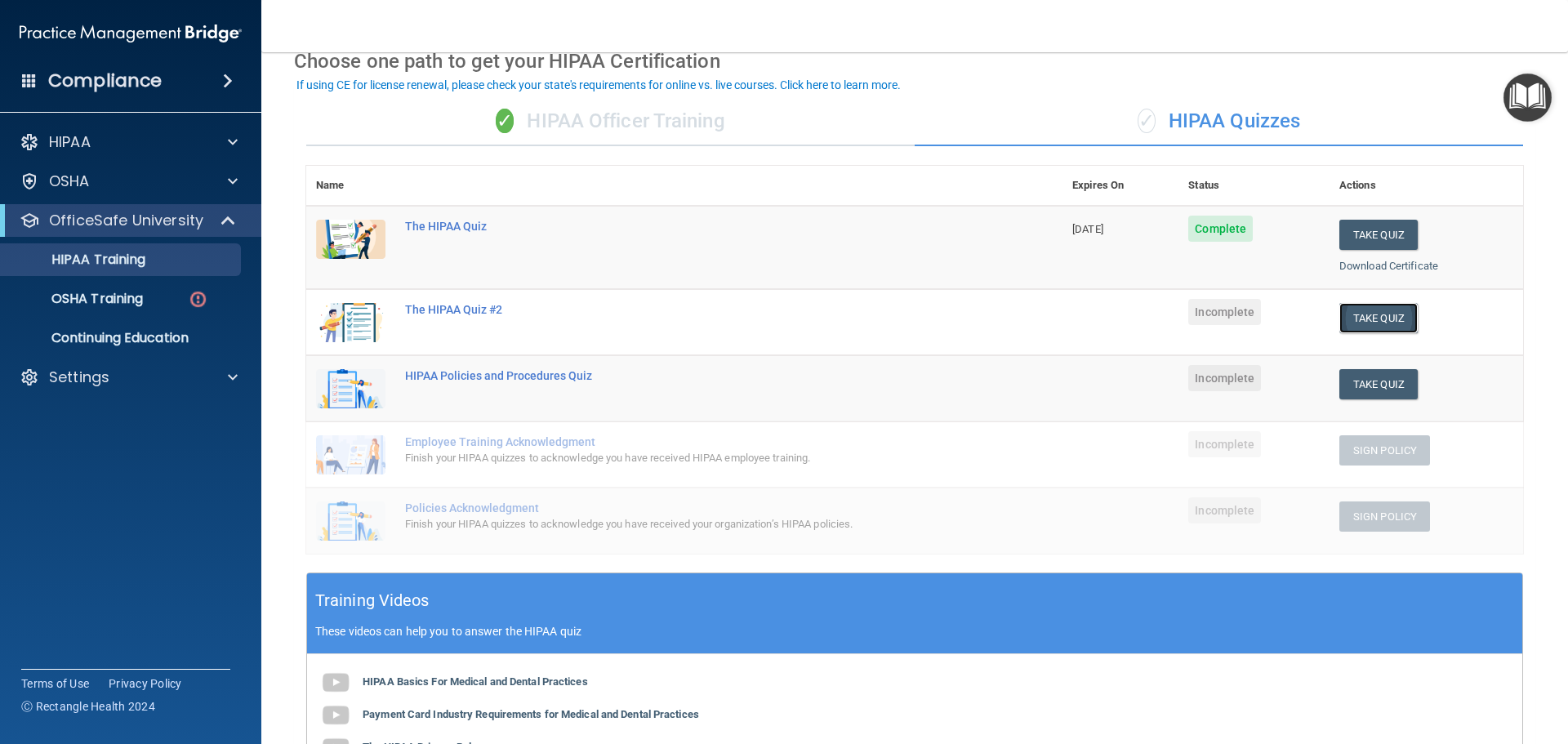
click at [1339, 319] on button "Take Quiz" at bounding box center [1378, 318] width 78 height 30
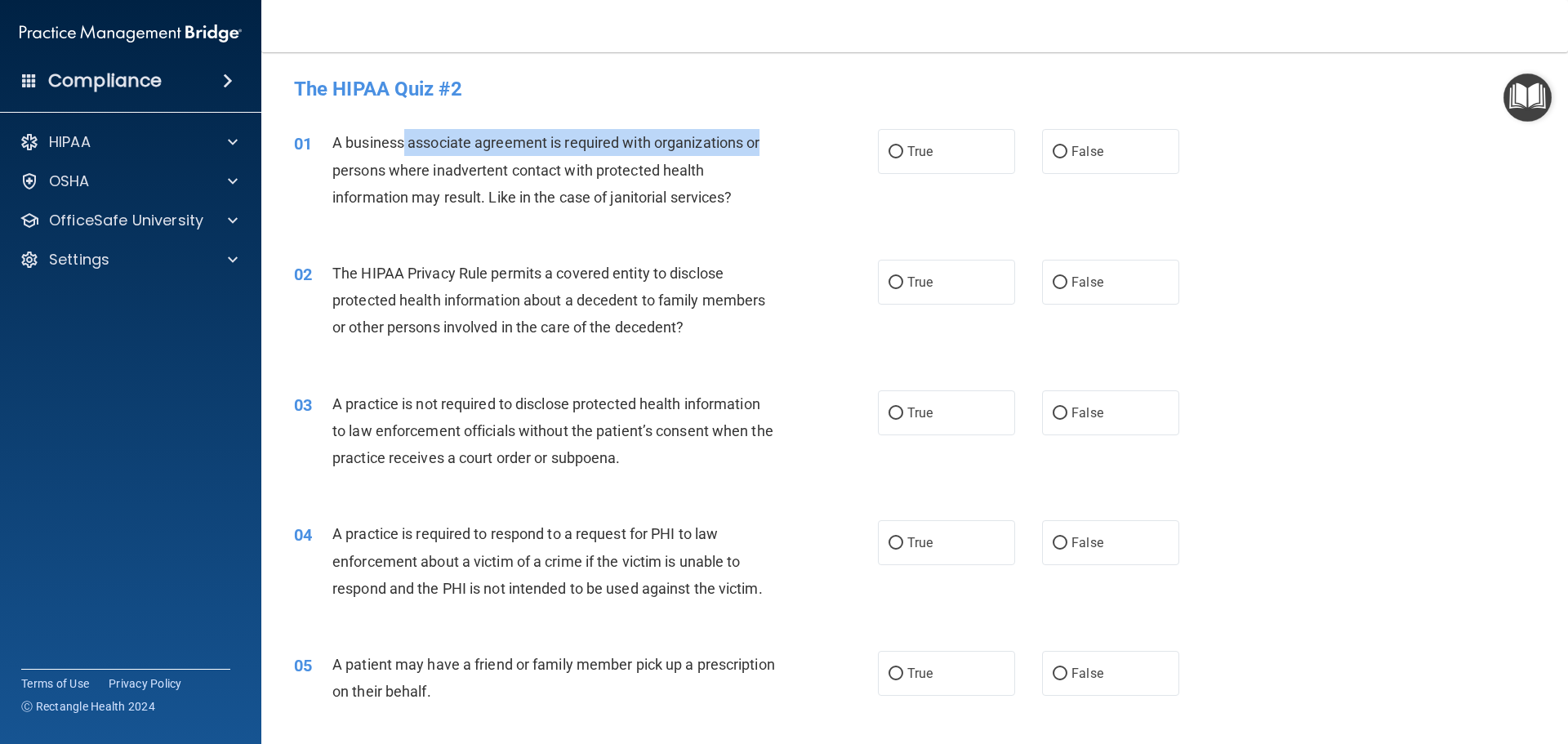
drag, startPoint x: 405, startPoint y: 147, endPoint x: 764, endPoint y: 153, distance: 359.1
click at [764, 153] on div "A business associate agreement is required with organizations or persons where …" at bounding box center [560, 170] width 456 height 82
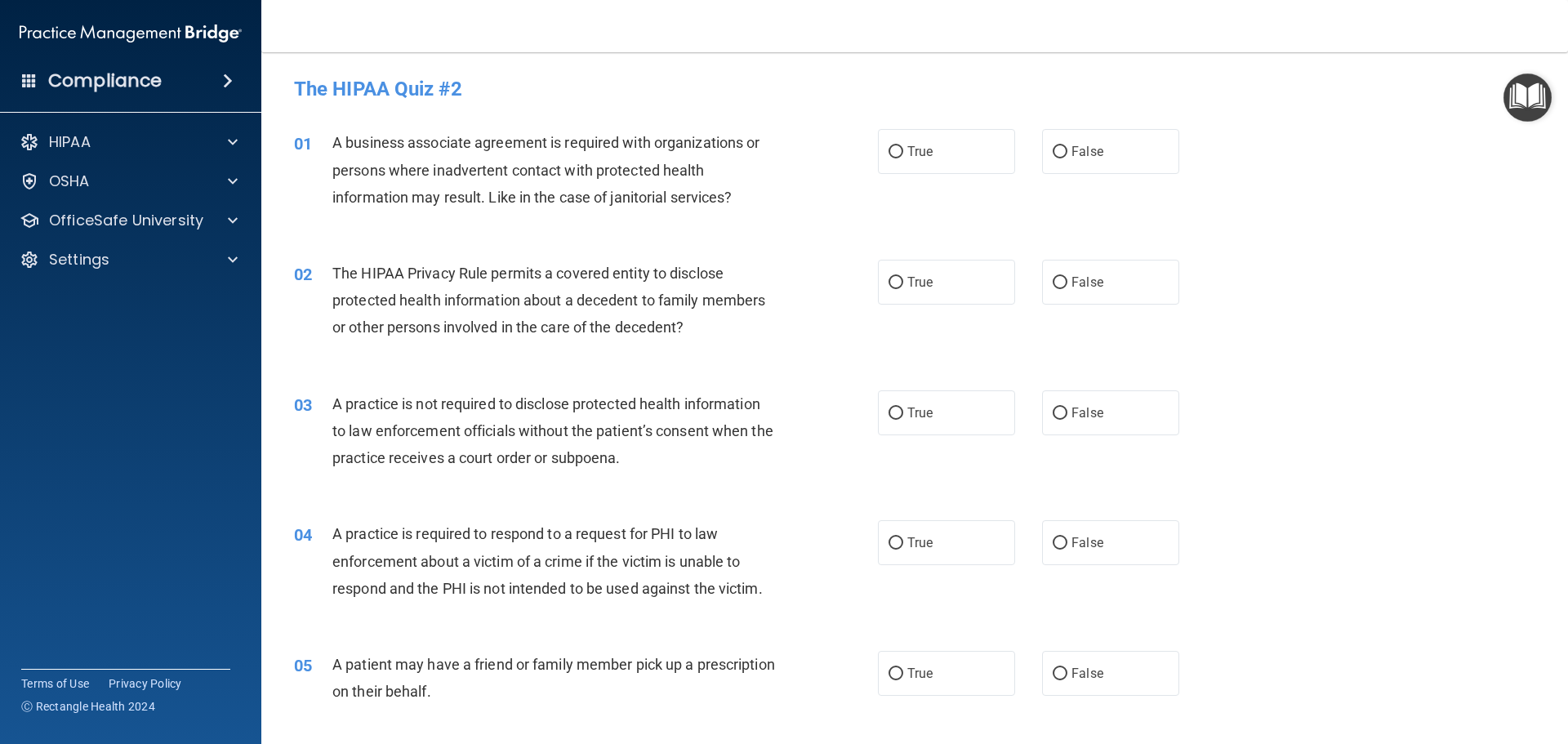
click at [752, 190] on div "A business associate agreement is required with organizations or persons where …" at bounding box center [560, 170] width 456 height 82
drag, startPoint x: 398, startPoint y: 200, endPoint x: 762, endPoint y: 201, distance: 364.0
click at [762, 201] on div "A business associate agreement is required with organizations or persons where …" at bounding box center [560, 170] width 456 height 82
click at [754, 229] on div "01 A business associate agreement is required with organizations or persons whe…" at bounding box center [915, 173] width 1266 height 130
click at [1090, 147] on span "False" at bounding box center [1087, 151] width 32 height 15
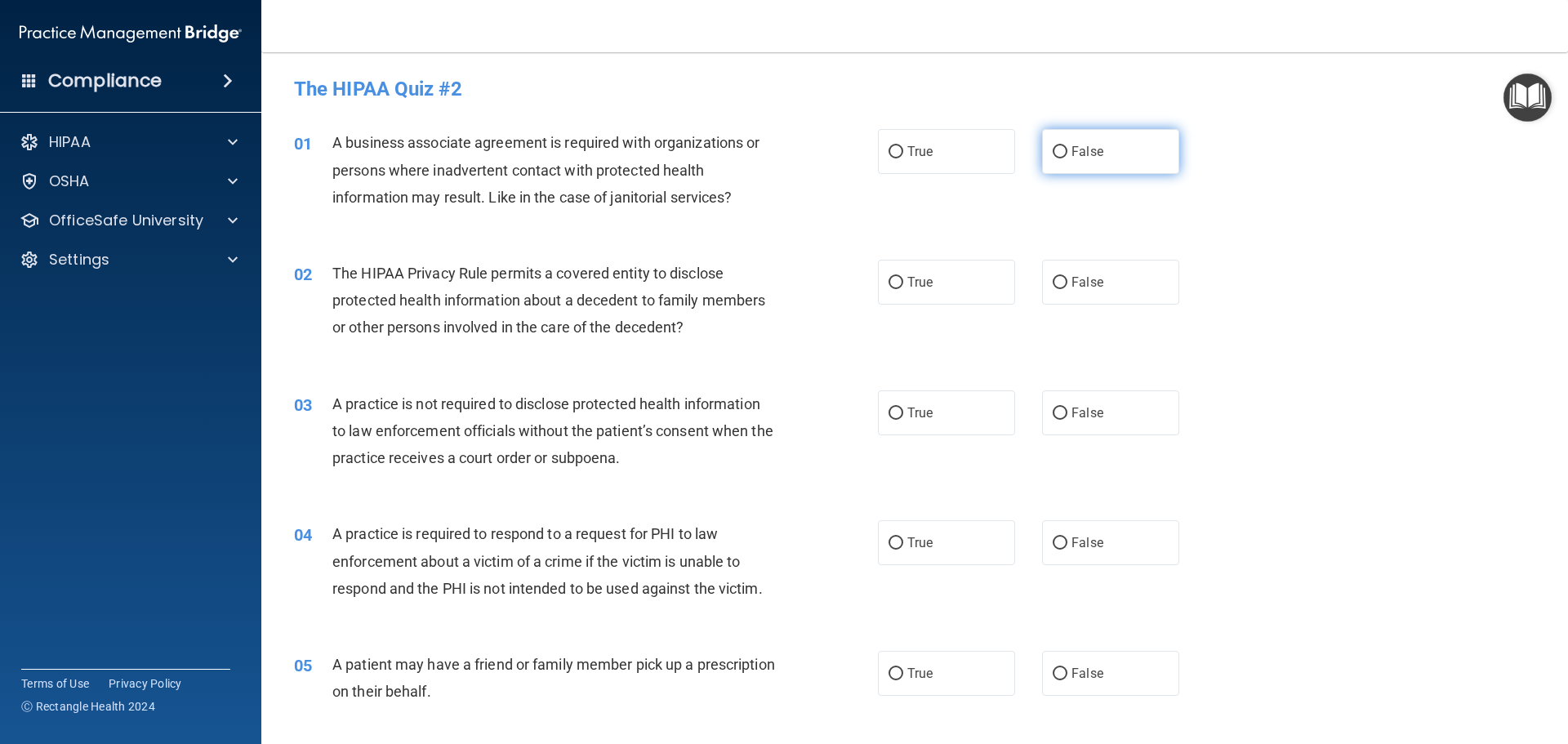
click at [1068, 147] on input "False" at bounding box center [1061, 151] width 15 height 12
radio input "true"
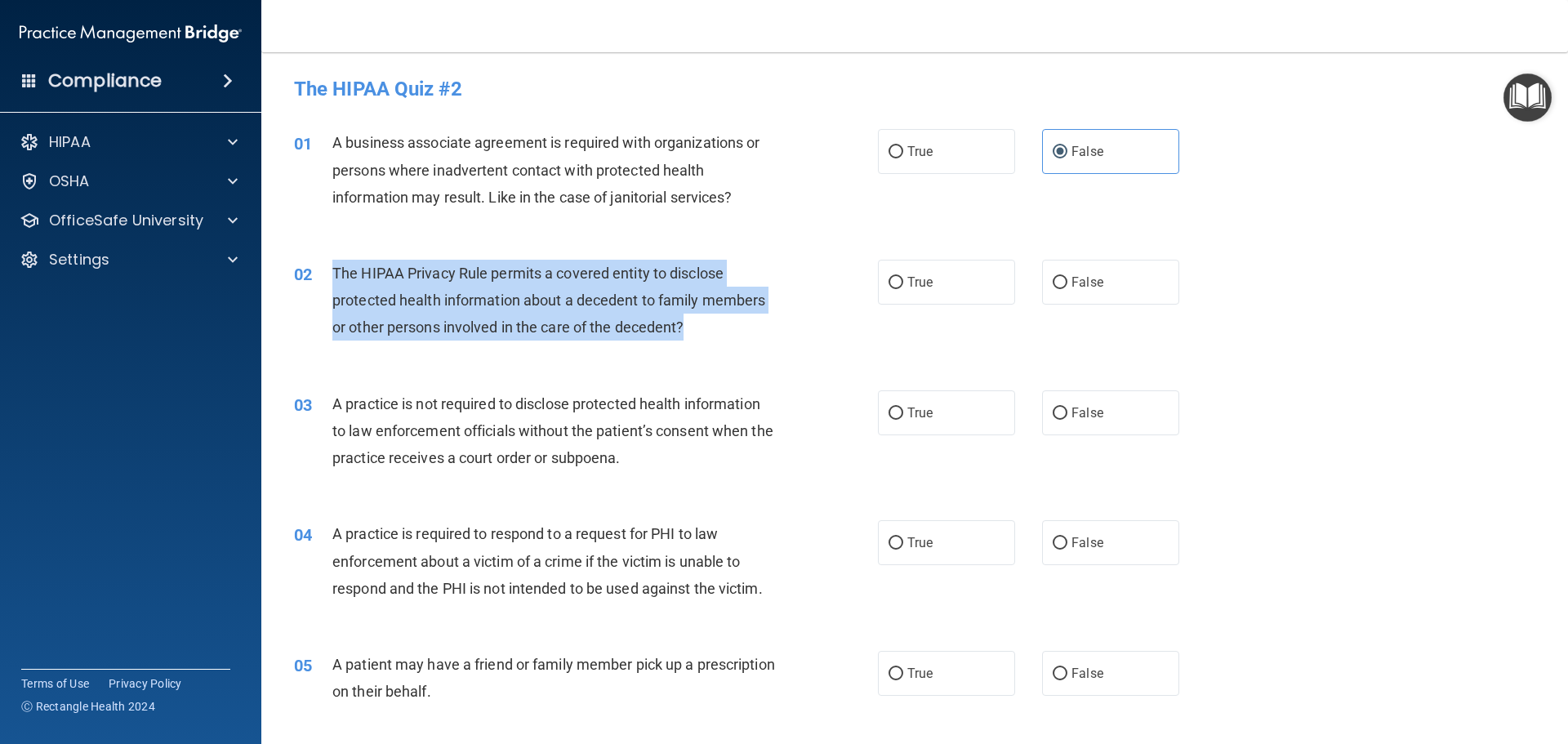
drag, startPoint x: 702, startPoint y: 328, endPoint x: 330, endPoint y: 270, distance: 376.5
click at [330, 270] on div "02 The HIPAA Privacy Rule permits a covered entity to disclose protected health…" at bounding box center [586, 304] width 633 height 90
click at [728, 344] on div "02 The HIPAA Privacy Rule permits a covered entity to disclose protected health…" at bounding box center [586, 304] width 633 height 90
drag, startPoint x: 698, startPoint y: 328, endPoint x: 550, endPoint y: 278, distance: 156.2
click at [550, 278] on div "The HIPAA Privacy Rule permits a covered entity to disclose protected health in…" at bounding box center [560, 301] width 456 height 82
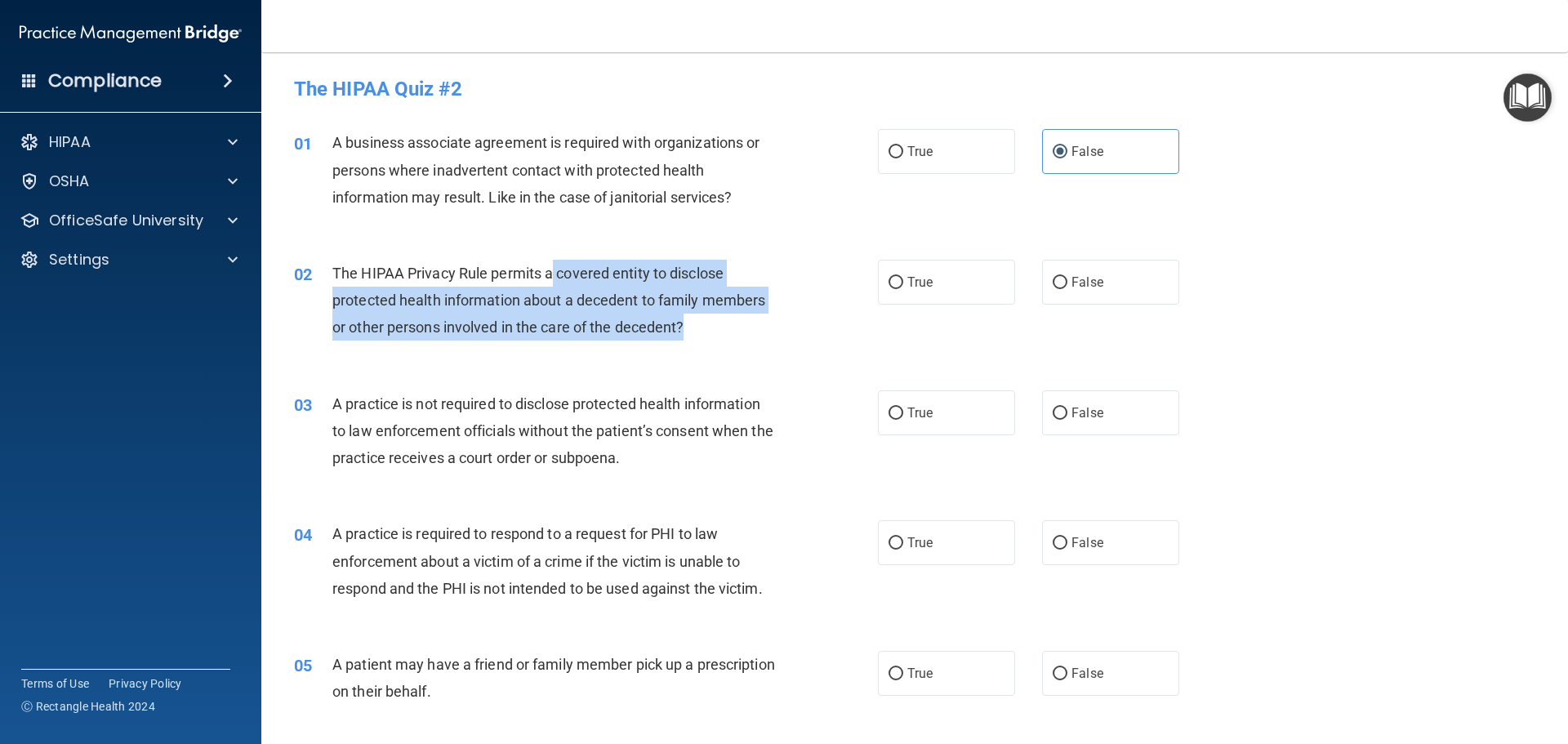
click at [723, 316] on div "The HIPAA Privacy Rule permits a covered entity to disclose protected health in…" at bounding box center [560, 301] width 456 height 82
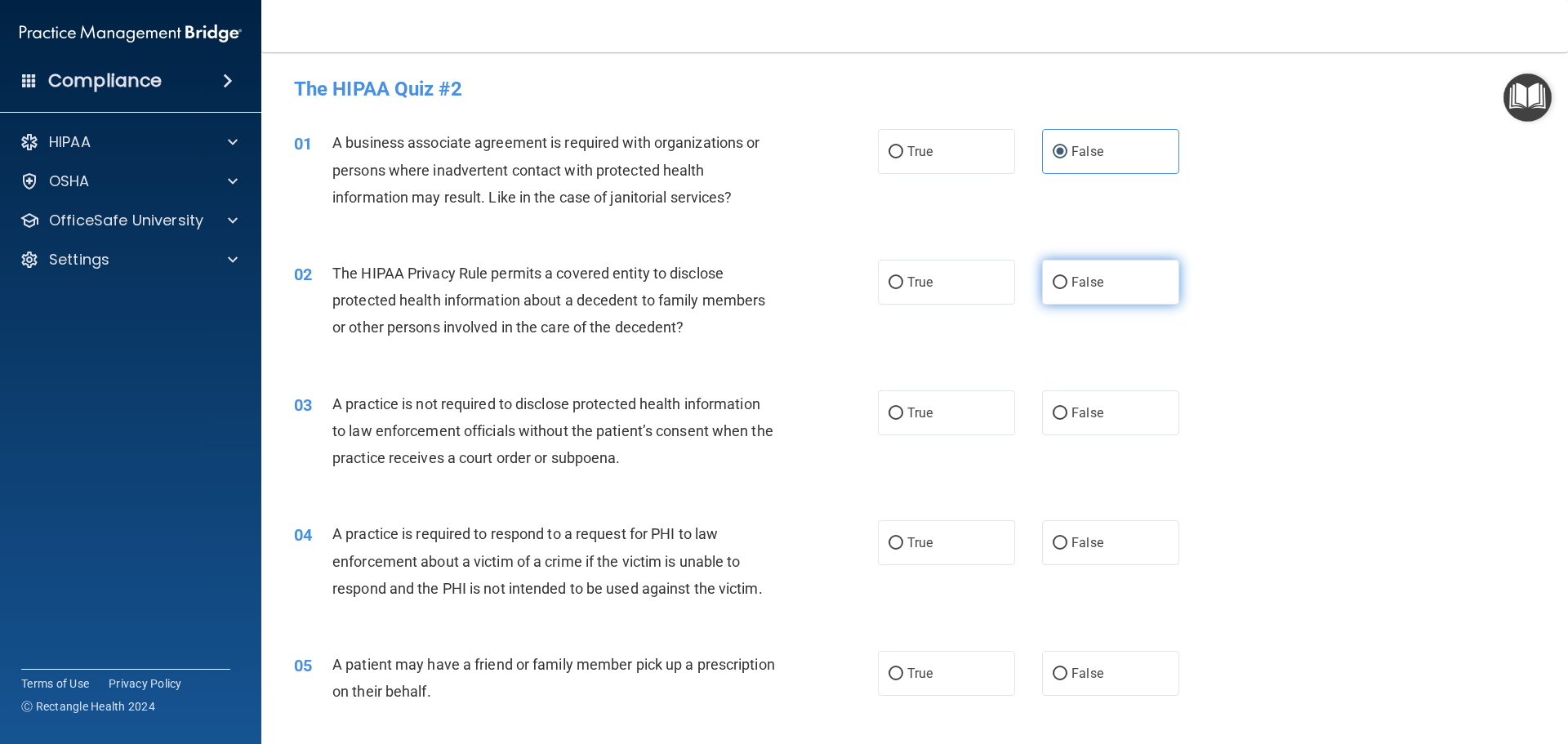
click at [1102, 288] on label "False" at bounding box center [1111, 281] width 138 height 45
click at [1068, 288] on input "False" at bounding box center [1061, 282] width 15 height 12
radio input "true"
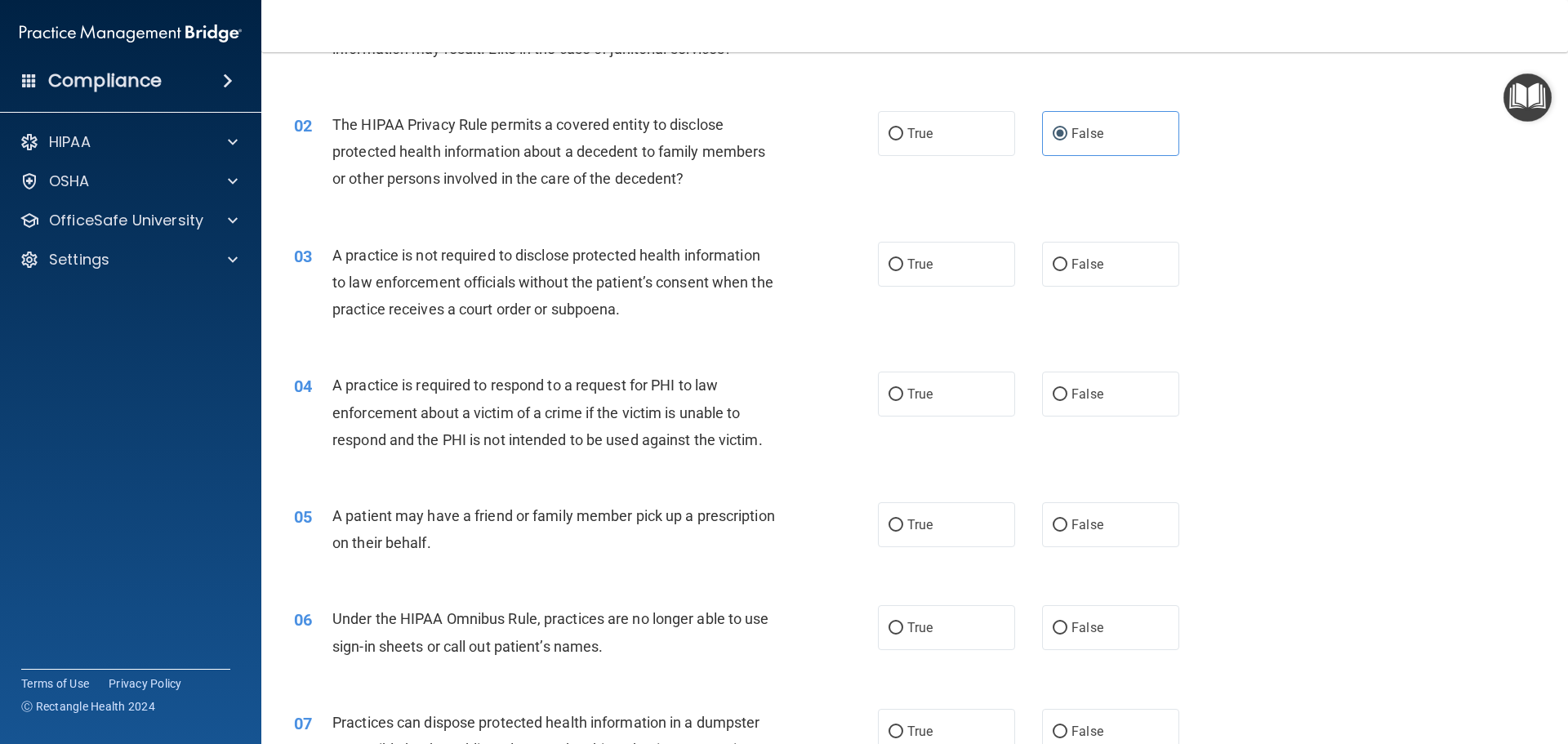
scroll to position [163, 0]
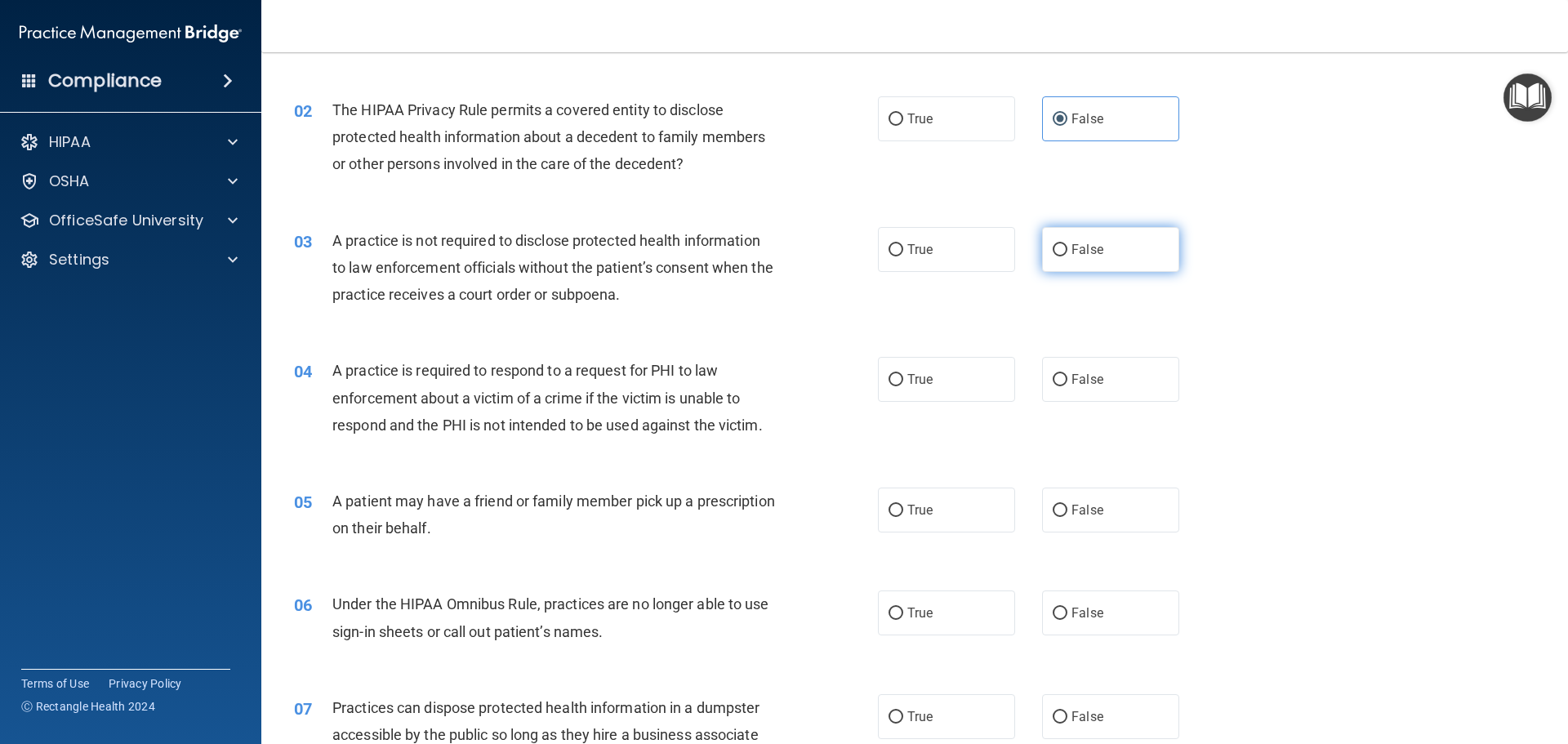
click at [1094, 250] on span "False" at bounding box center [1087, 249] width 32 height 15
click at [1068, 250] on input "False" at bounding box center [1061, 250] width 15 height 12
radio input "true"
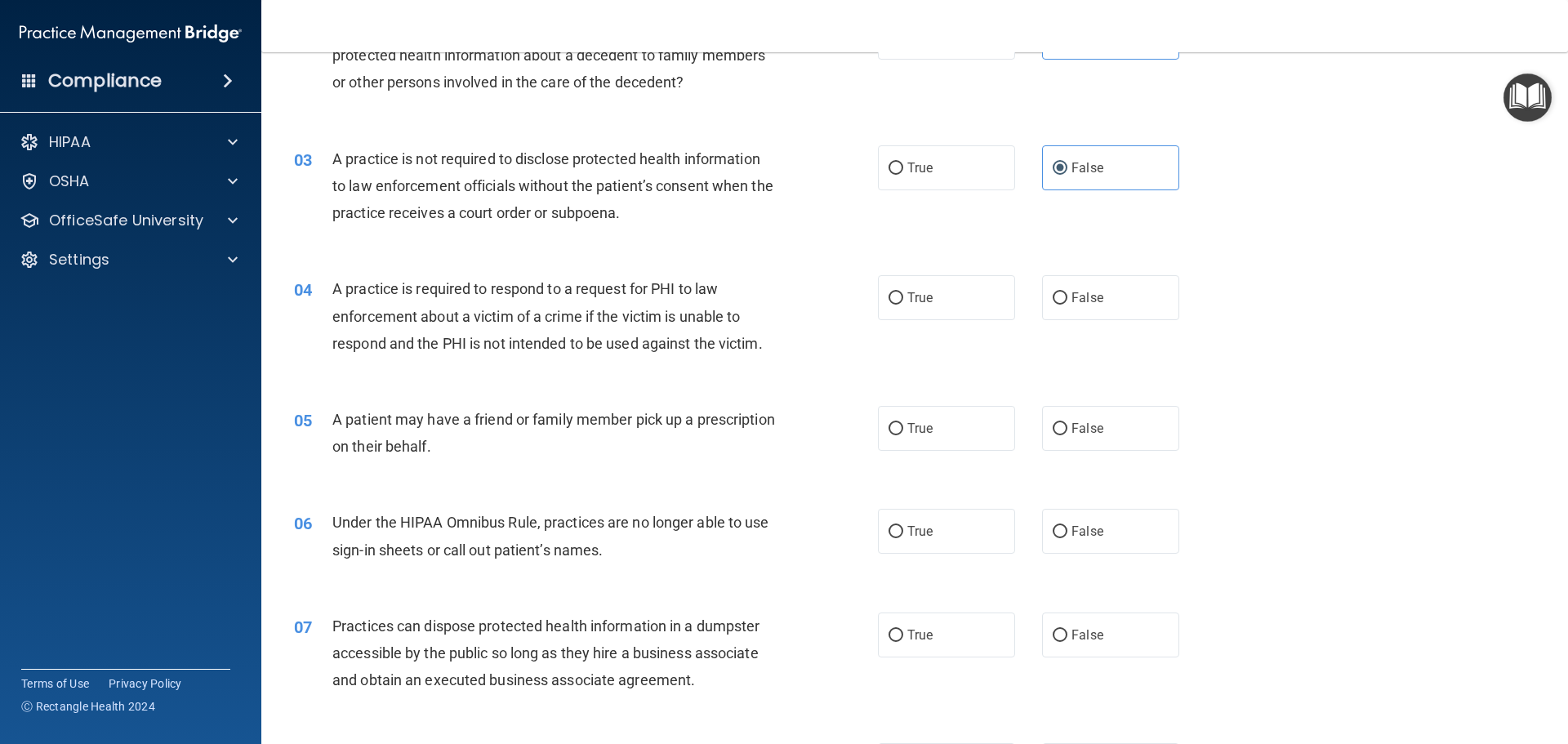
scroll to position [327, 0]
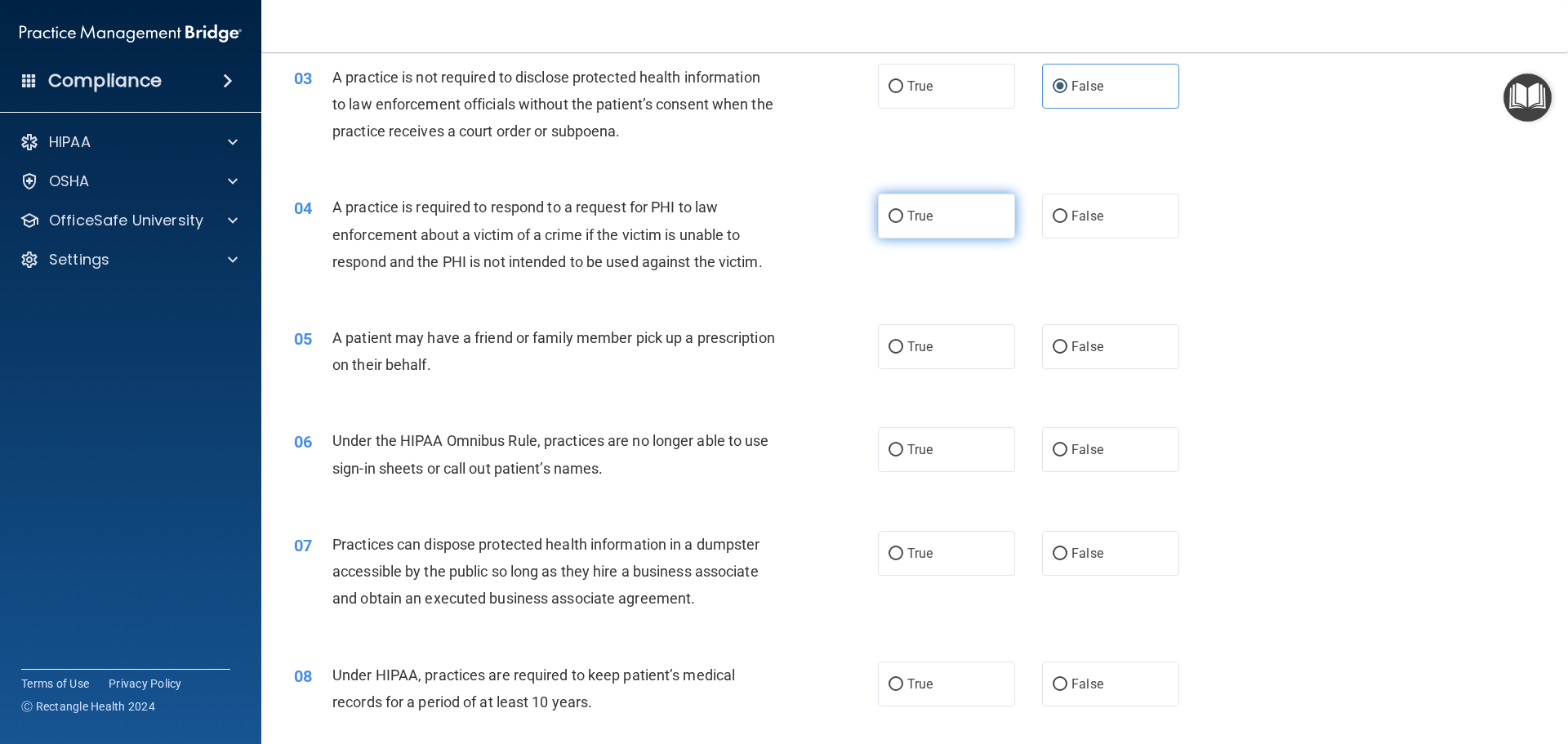
click at [944, 223] on label "True" at bounding box center [947, 215] width 138 height 45
click at [904, 223] on input "True" at bounding box center [896, 216] width 15 height 12
radio input "true"
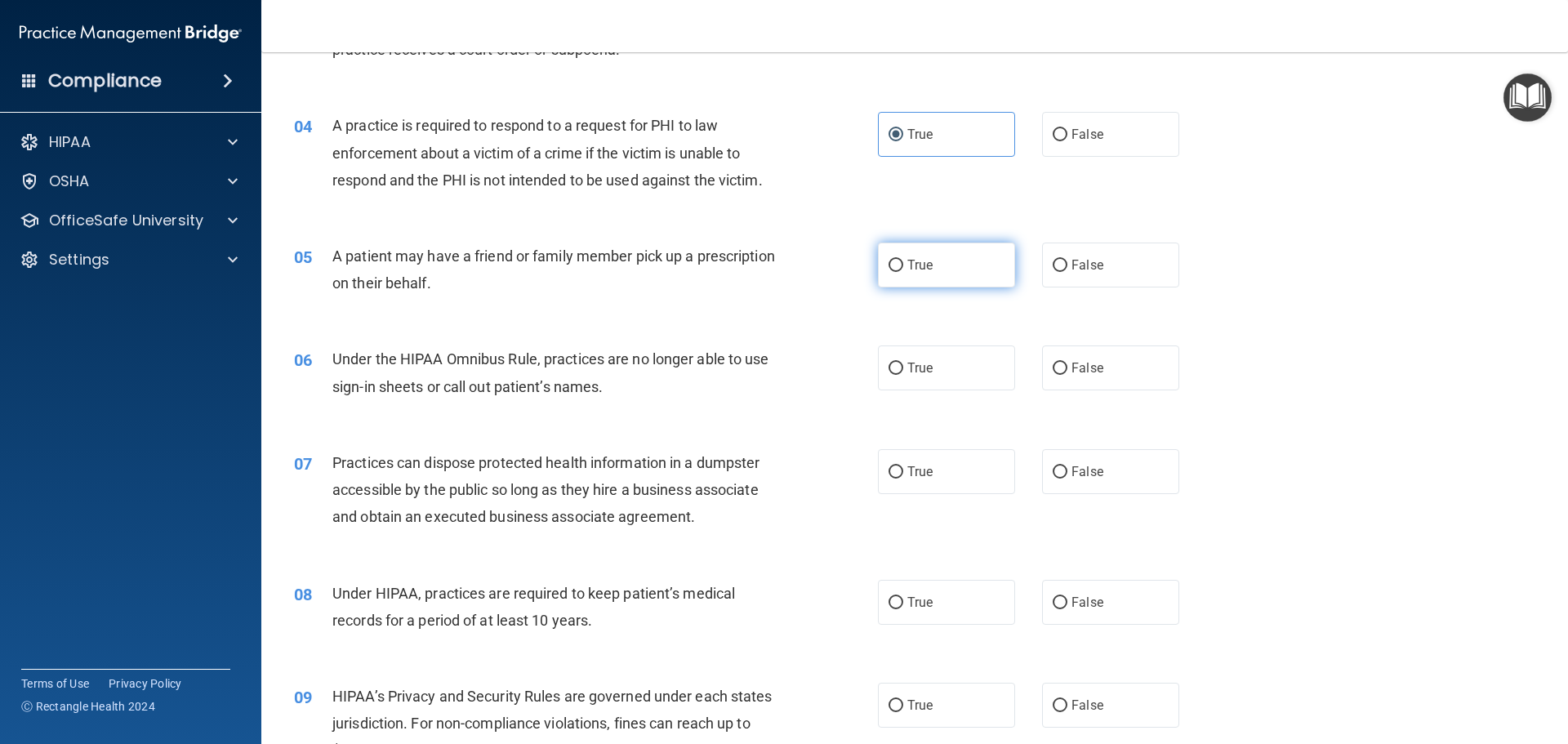
click at [994, 275] on label "True" at bounding box center [947, 264] width 138 height 45
click at [904, 272] on input "True" at bounding box center [896, 265] width 15 height 12
radio input "true"
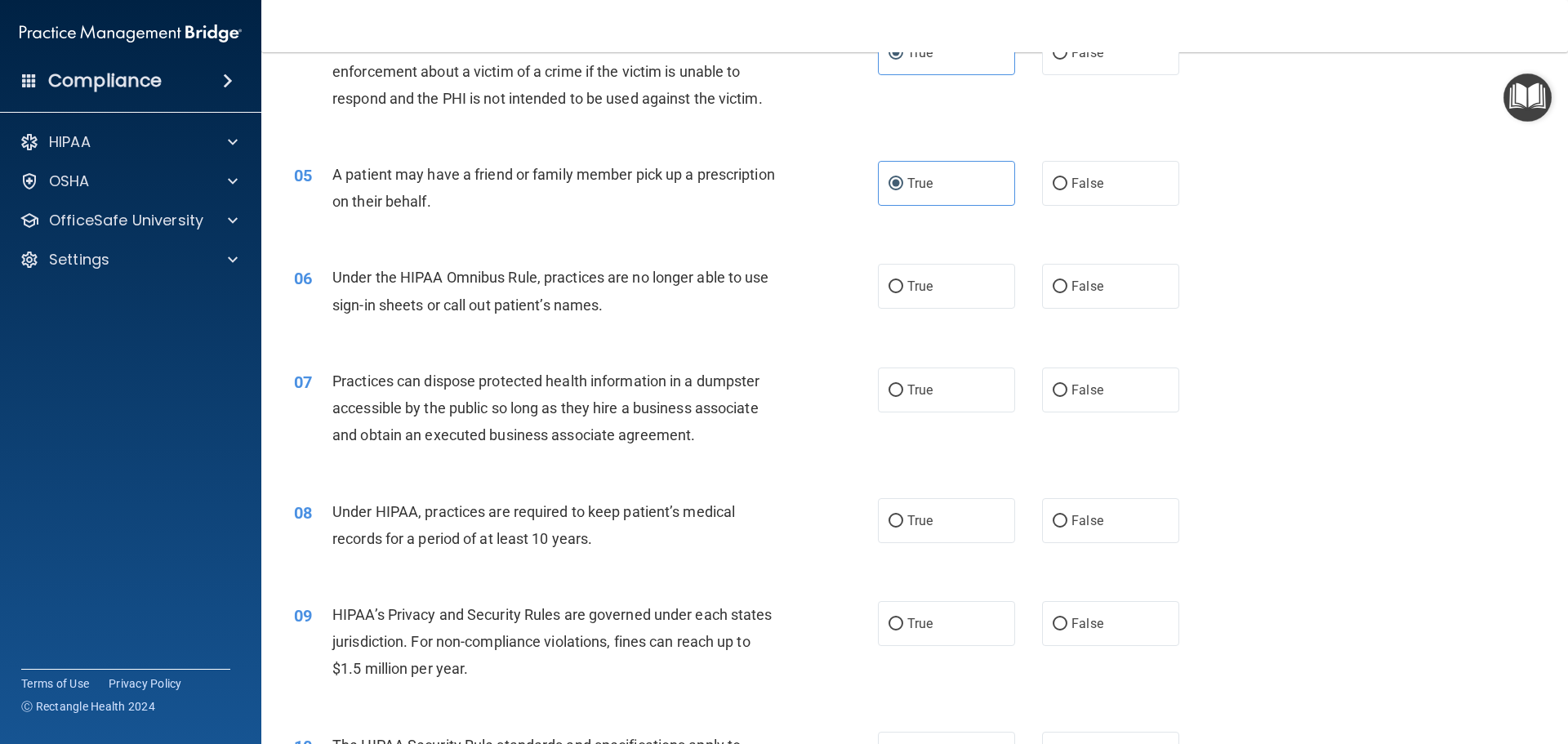
scroll to position [572, 0]
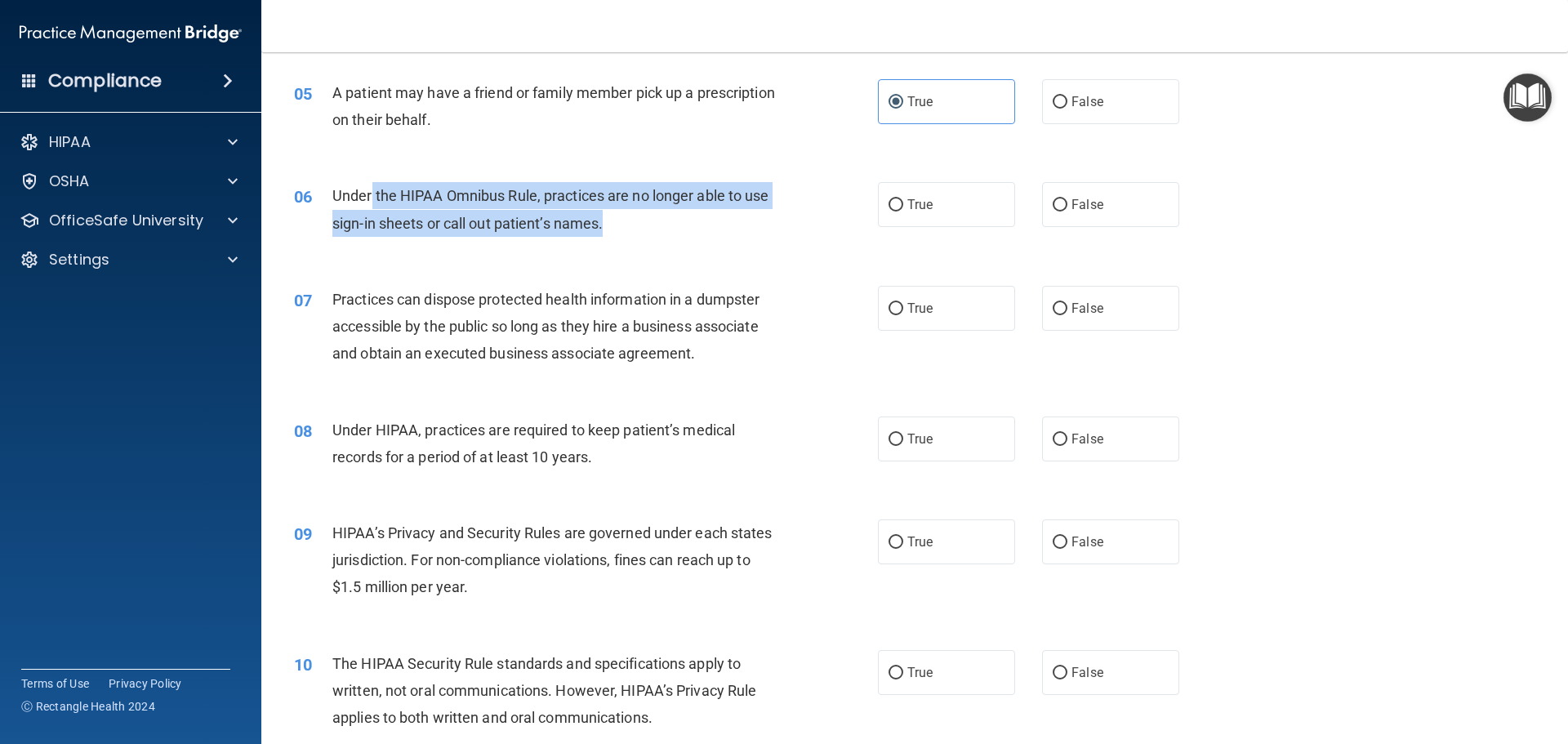
drag, startPoint x: 369, startPoint y: 197, endPoint x: 770, endPoint y: 222, distance: 401.8
click at [770, 222] on div "Under the HIPAA Omnibus Rule, practices are no longer able to use sign-in sheet…" at bounding box center [560, 209] width 456 height 54
click at [619, 227] on div "Under the HIPAA Omnibus Rule, practices are no longer able to use sign-in sheet…" at bounding box center [560, 209] width 456 height 54
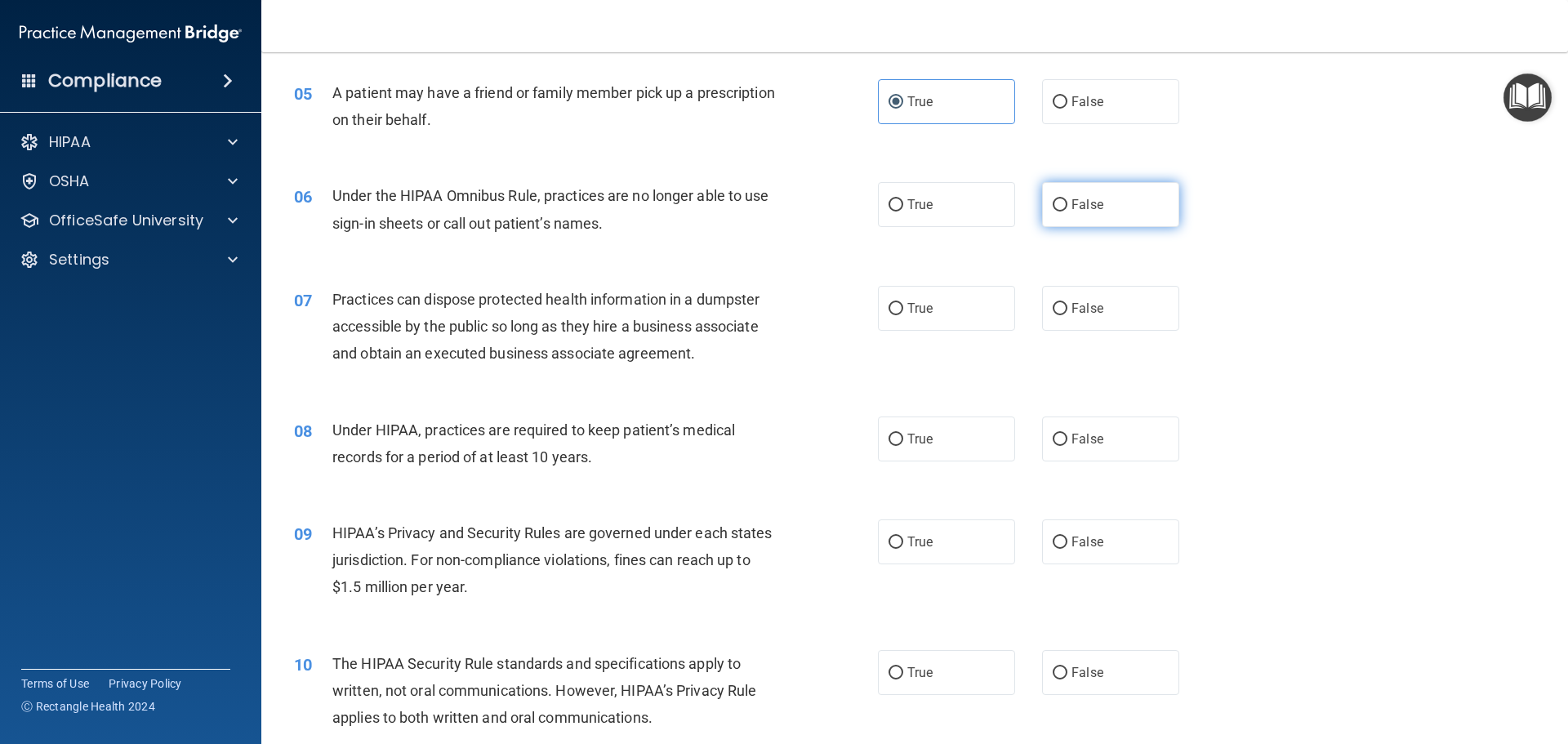
click at [1114, 193] on label "False" at bounding box center [1111, 204] width 138 height 45
click at [1068, 199] on input "False" at bounding box center [1061, 205] width 15 height 12
radio input "true"
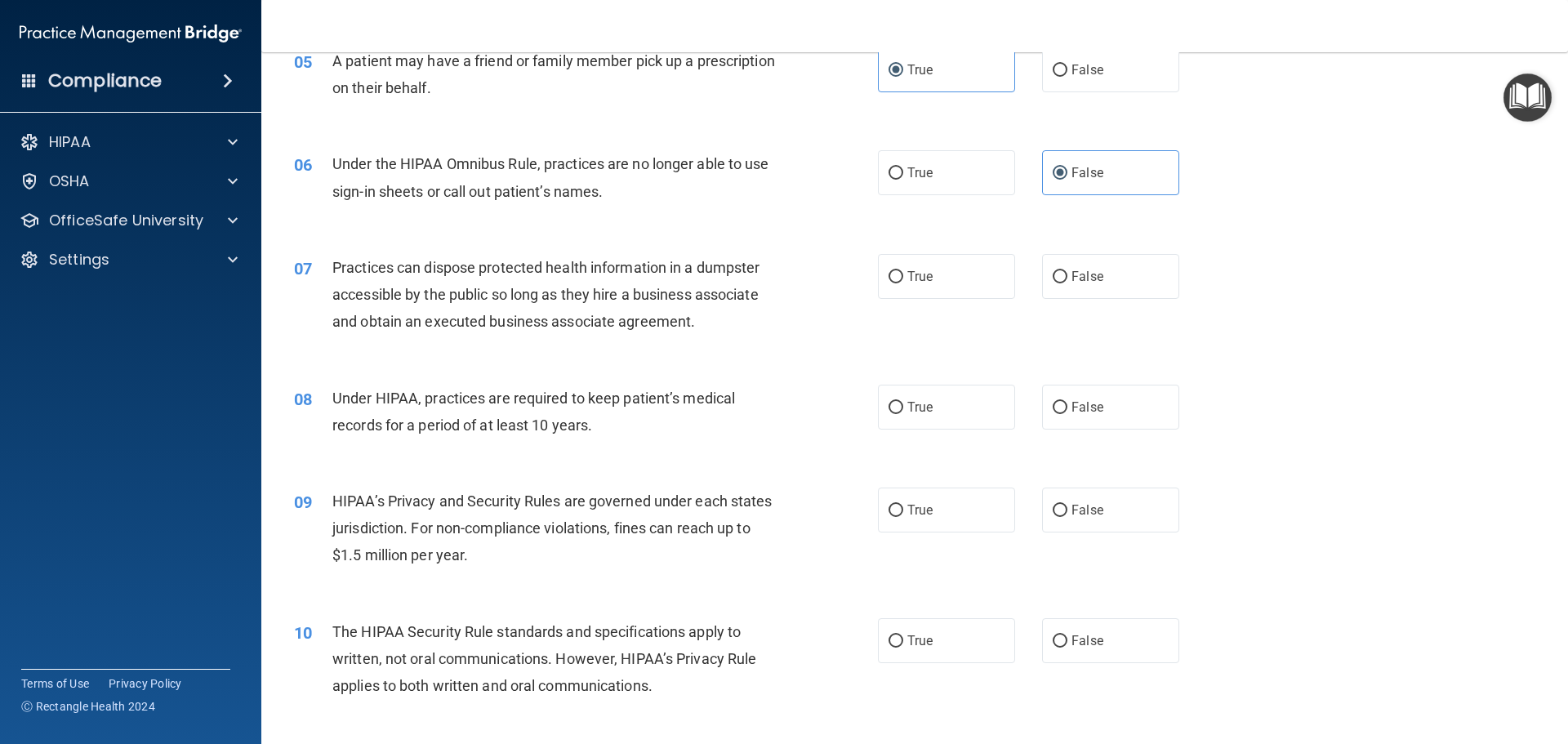
scroll to position [653, 0]
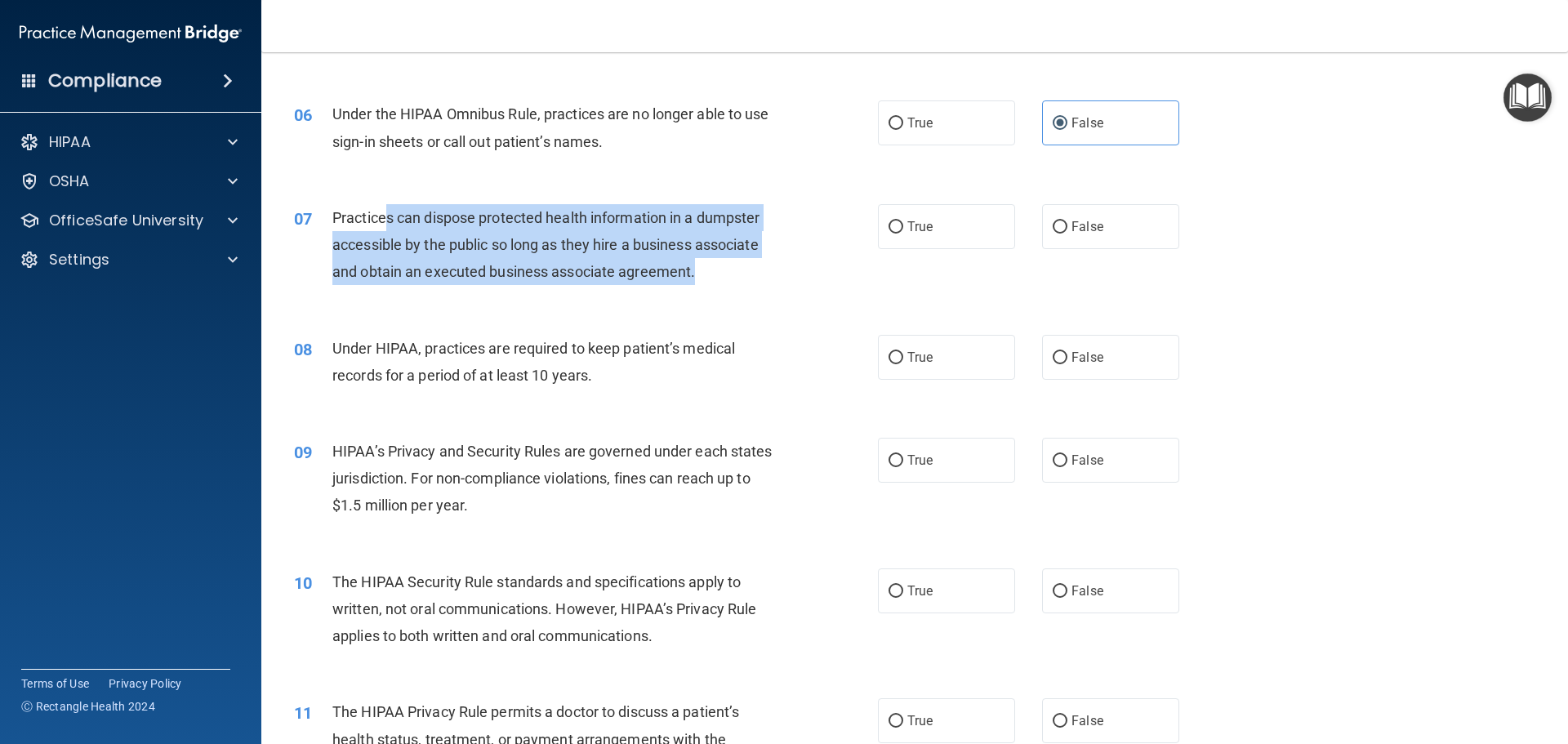
drag, startPoint x: 390, startPoint y: 217, endPoint x: 764, endPoint y: 266, distance: 377.2
click at [764, 266] on div "Practices can dispose protected health information in a dumpster accessible by …" at bounding box center [560, 245] width 456 height 82
click at [743, 272] on div "Practices can dispose protected health information in a dumpster accessible by …" at bounding box center [560, 245] width 456 height 82
drag, startPoint x: 332, startPoint y: 214, endPoint x: 770, endPoint y: 284, distance: 443.6
click at [779, 281] on div "Practices can dispose protected health information in a dumpster accessible by …" at bounding box center [560, 245] width 456 height 82
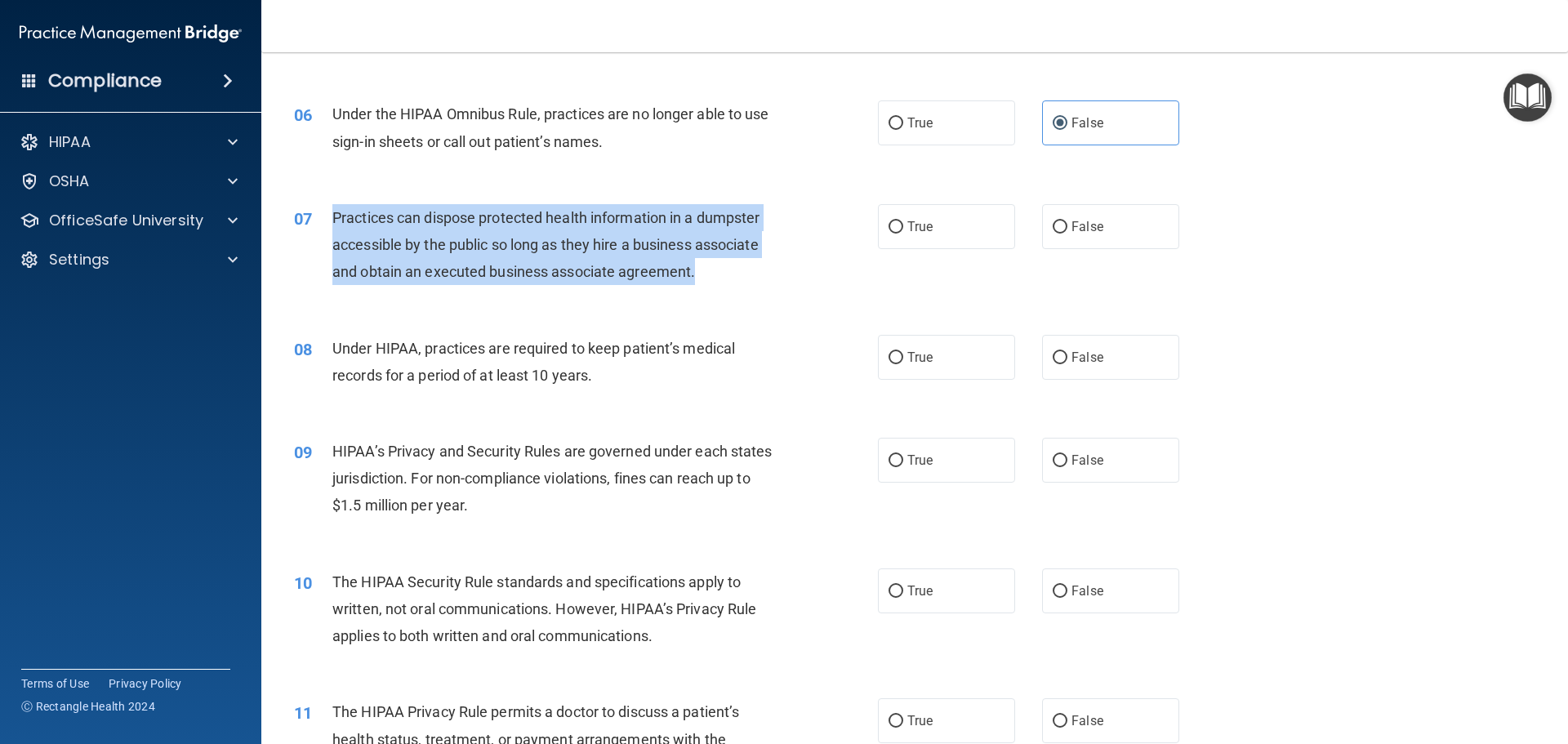
click at [716, 292] on div "07 Practices can dispose protected health information in a dumpster accessible …" at bounding box center [586, 249] width 633 height 90
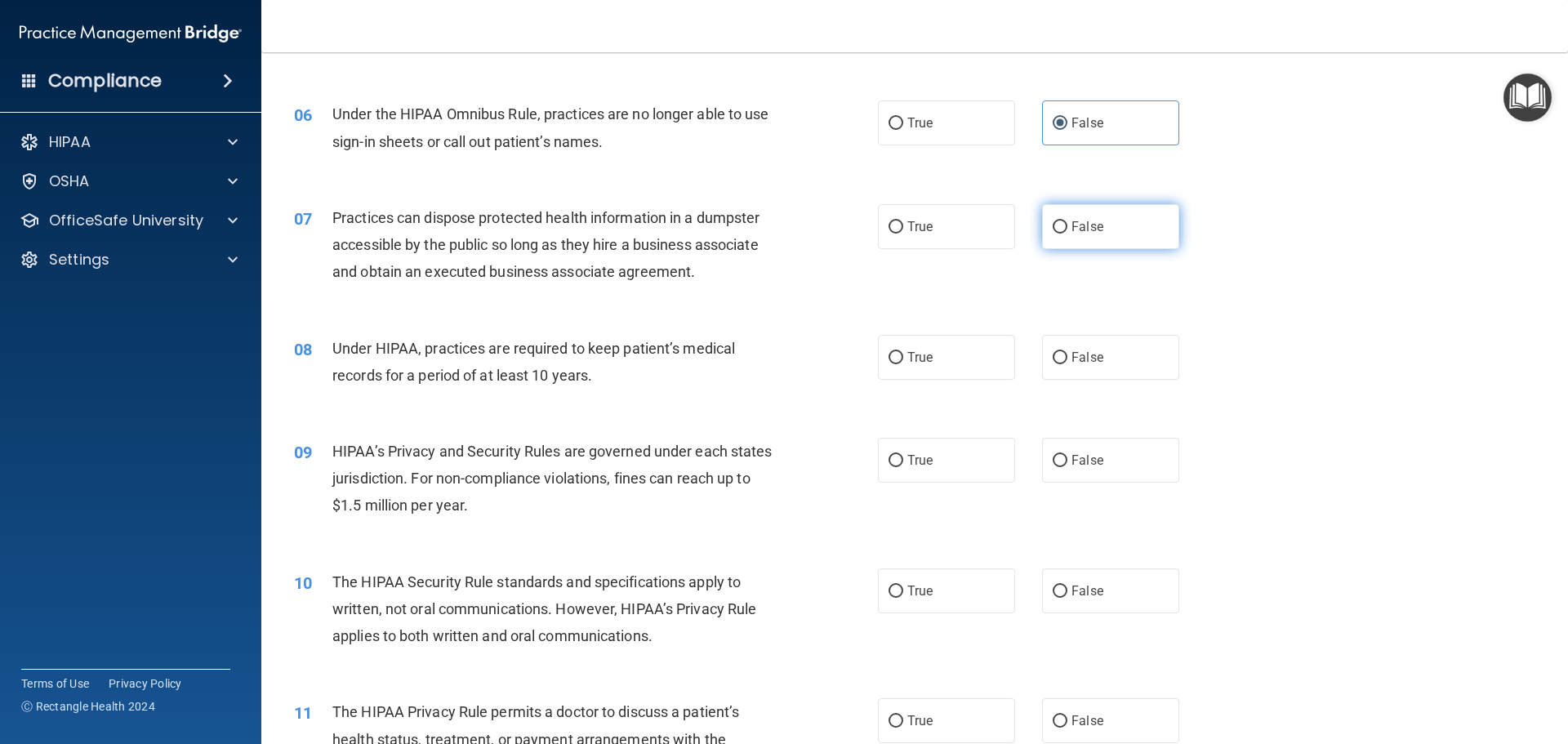
click at [1120, 225] on label "False" at bounding box center [1111, 226] width 138 height 45
click at [1068, 225] on input "False" at bounding box center [1061, 227] width 15 height 12
radio input "true"
click at [1093, 361] on span "False" at bounding box center [1087, 357] width 32 height 15
click at [1068, 361] on input "False" at bounding box center [1061, 357] width 15 height 12
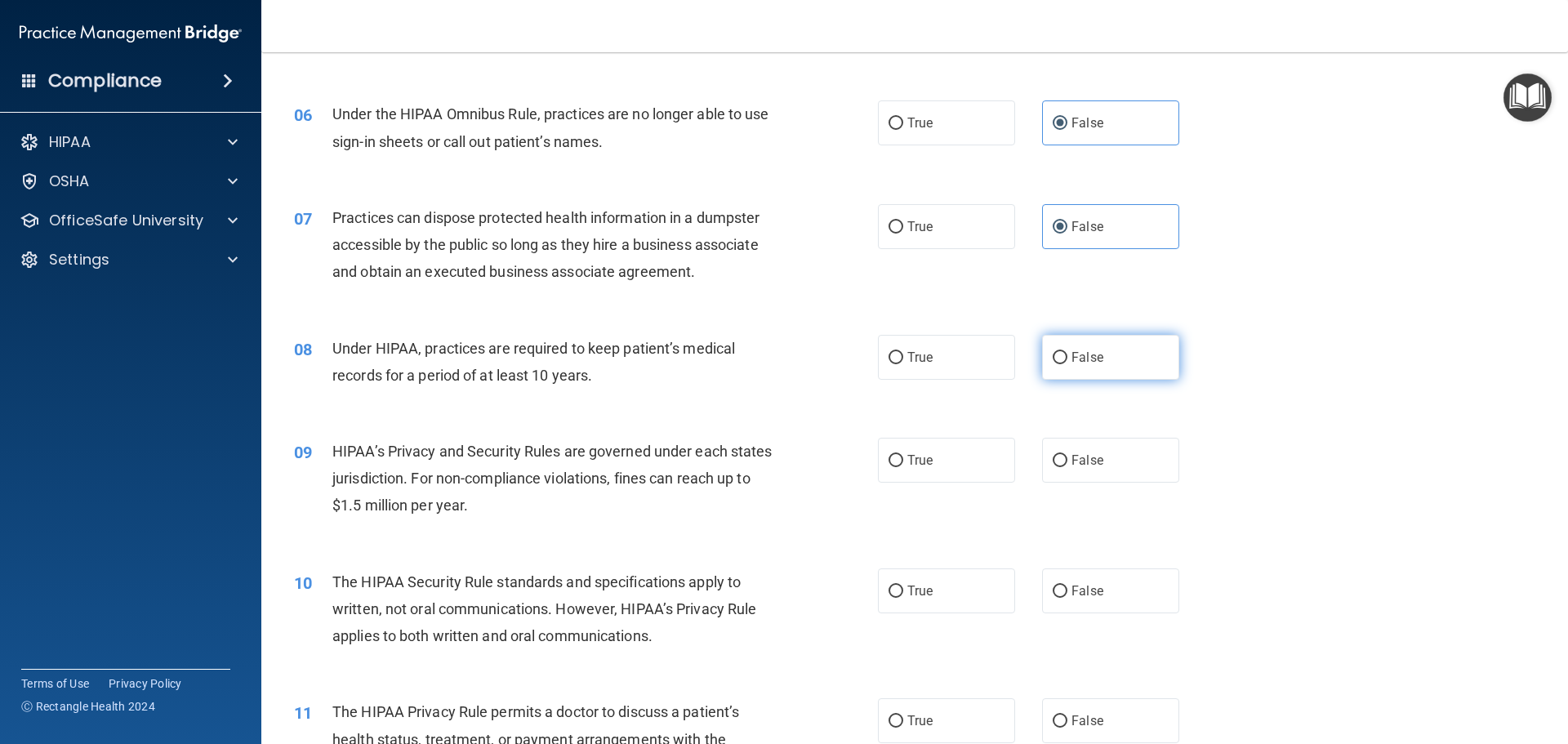
radio input "true"
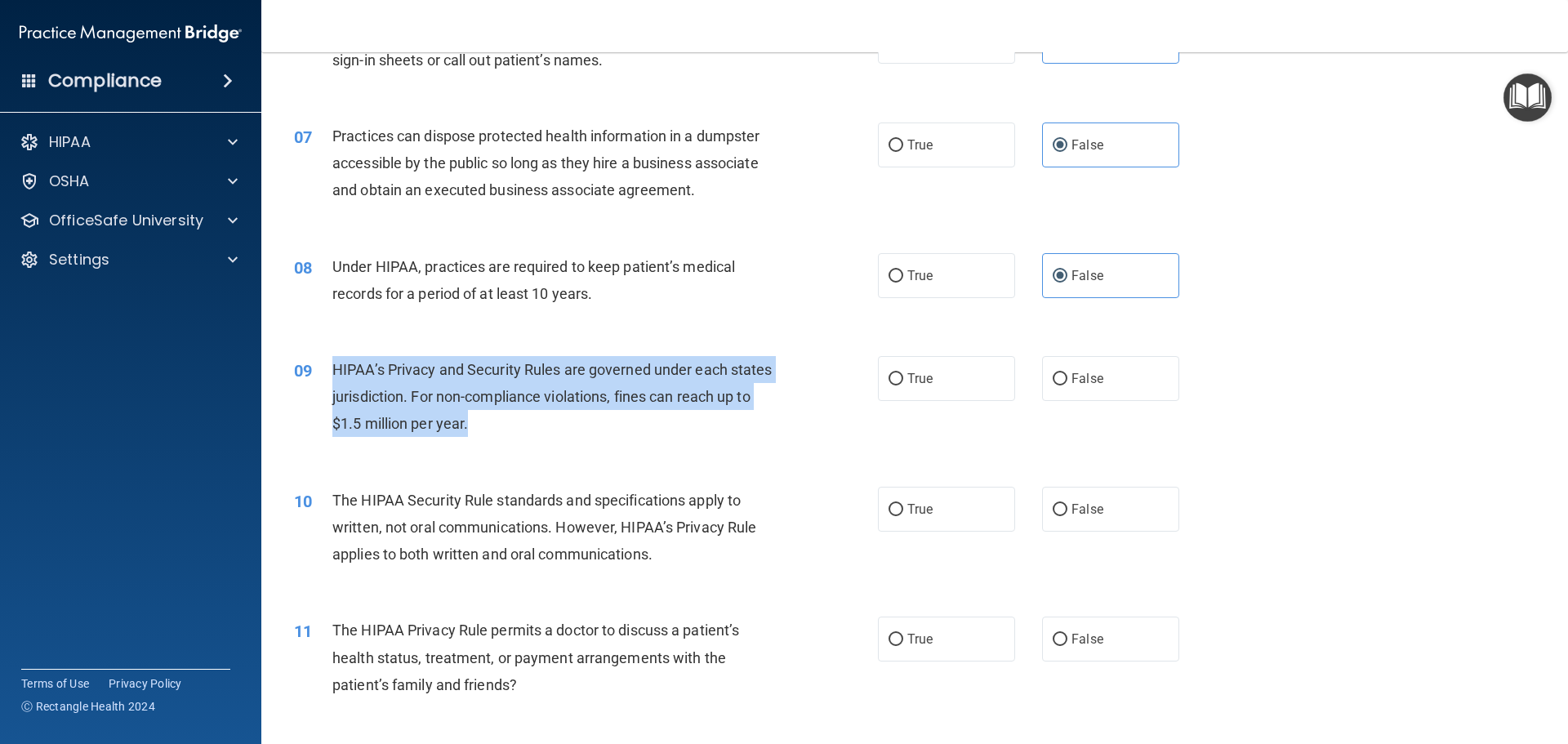
drag, startPoint x: 509, startPoint y: 429, endPoint x: 332, endPoint y: 370, distance: 186.6
click at [333, 370] on div "HIPAA’s Privacy and Security Rules are governed under each states jurisdiction.…" at bounding box center [560, 397] width 456 height 82
click at [438, 393] on span "HIPAA’s Privacy and Security Rules are governed under each states jurisdiction.…" at bounding box center [552, 396] width 440 height 71
drag, startPoint x: 333, startPoint y: 363, endPoint x: 768, endPoint y: 397, distance: 436.3
click at [768, 397] on div "HIPAA’s Privacy and Security Rules are governed under each states jurisdiction.…" at bounding box center [560, 397] width 456 height 82
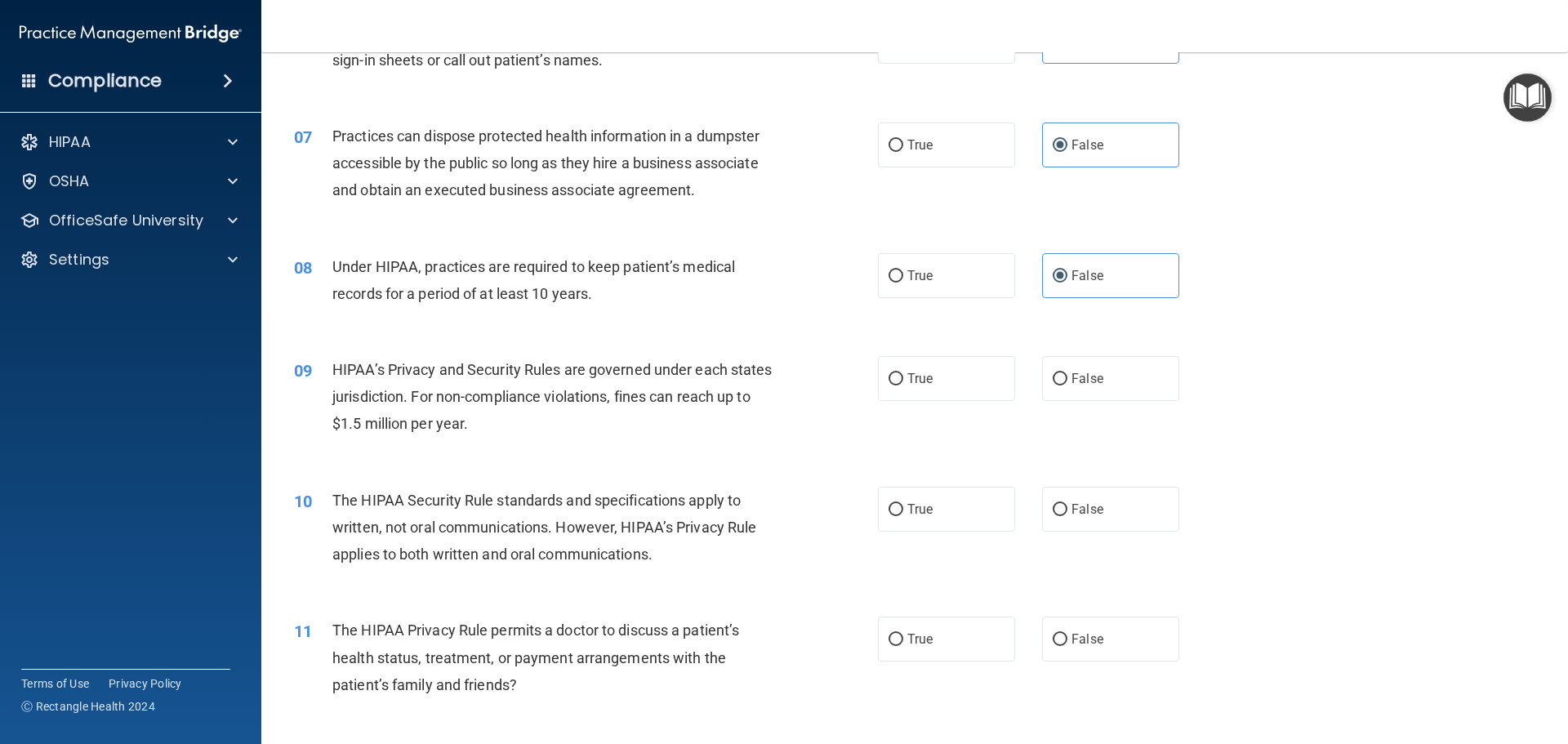
click at [743, 336] on div "09 HIPAA’s Privacy and Security Rules are governed under each states jurisdicti…" at bounding box center [915, 400] width 1266 height 130
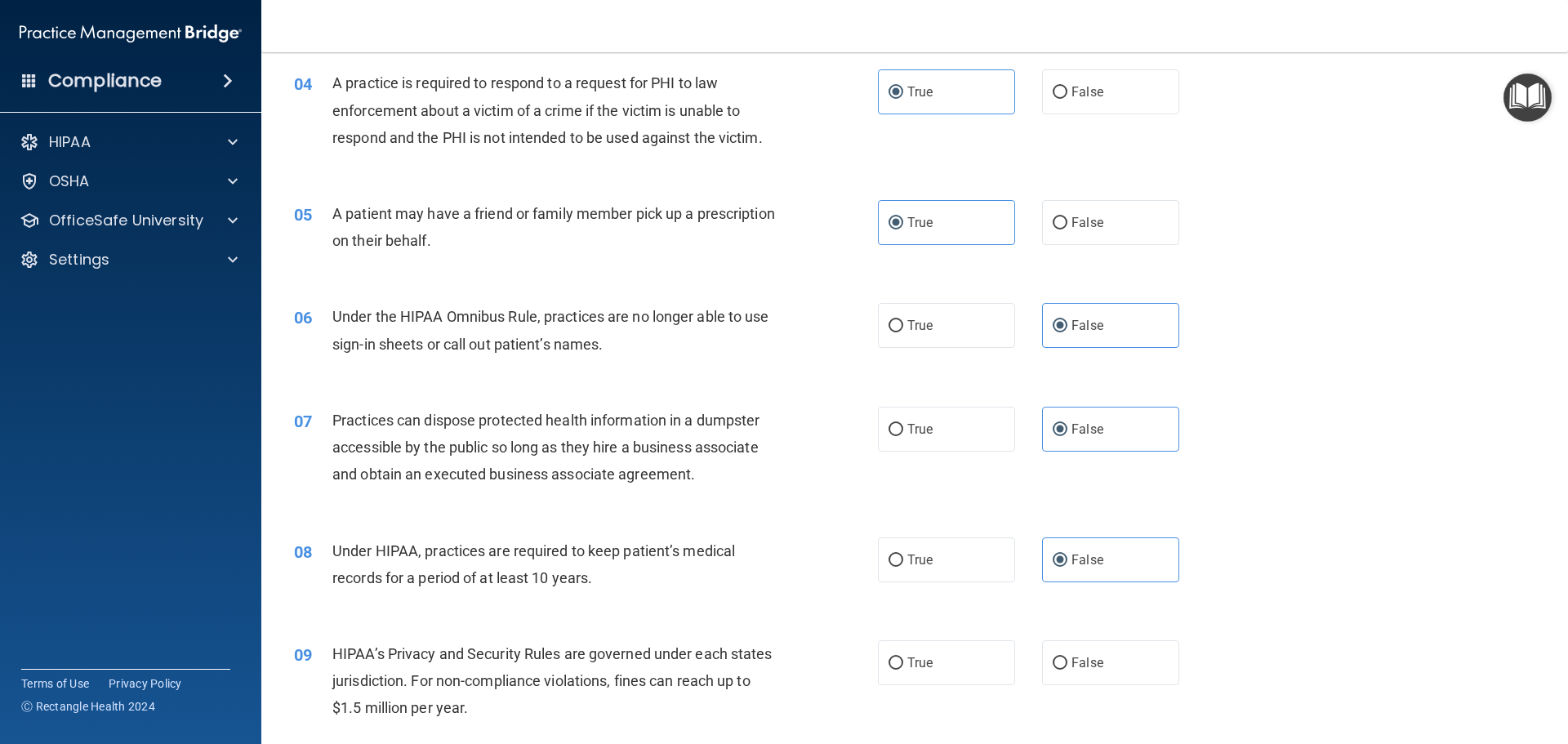
scroll to position [0, 0]
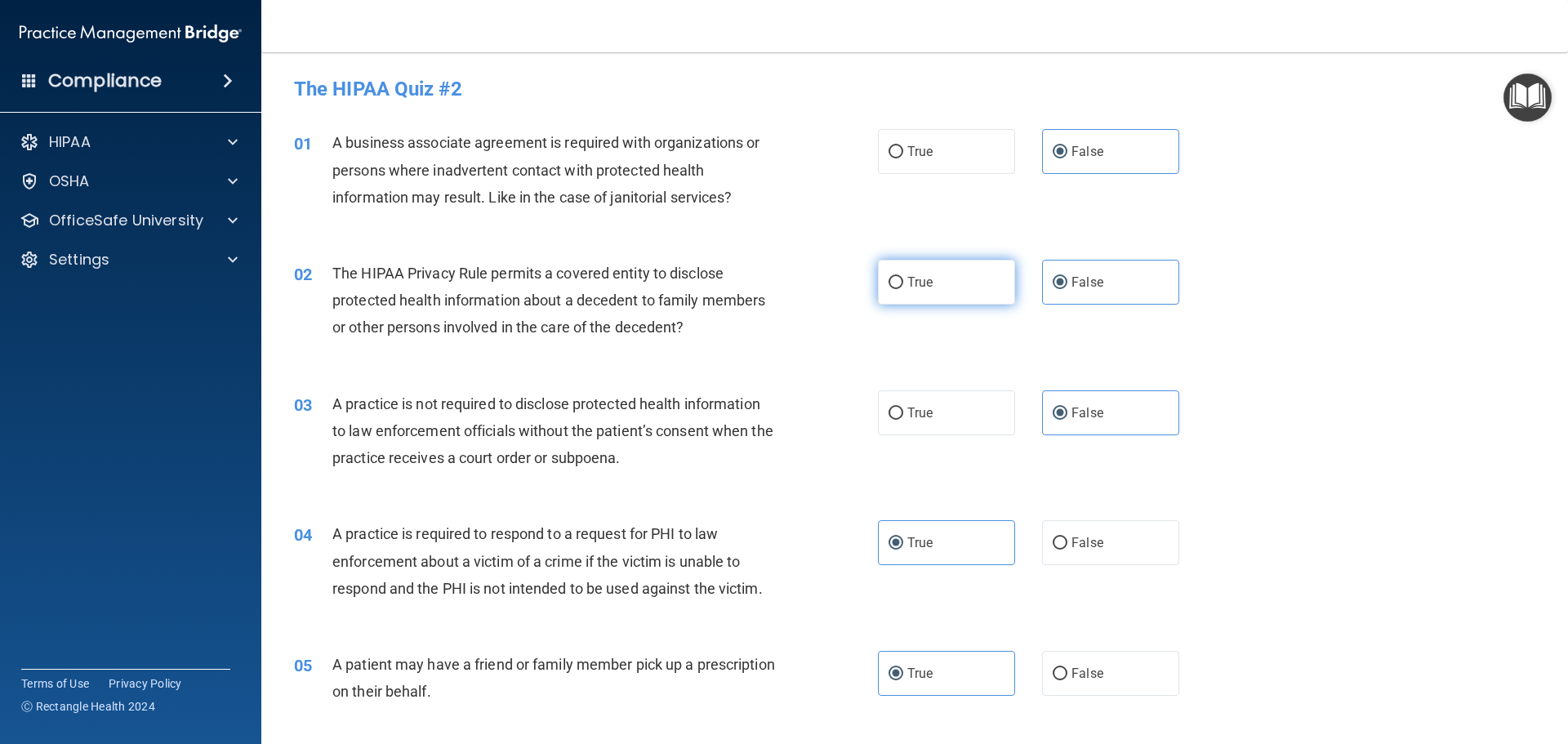
click at [967, 267] on label "True" at bounding box center [947, 281] width 138 height 45
click at [904, 277] on input "True" at bounding box center [896, 282] width 15 height 12
radio input "true"
radio input "false"
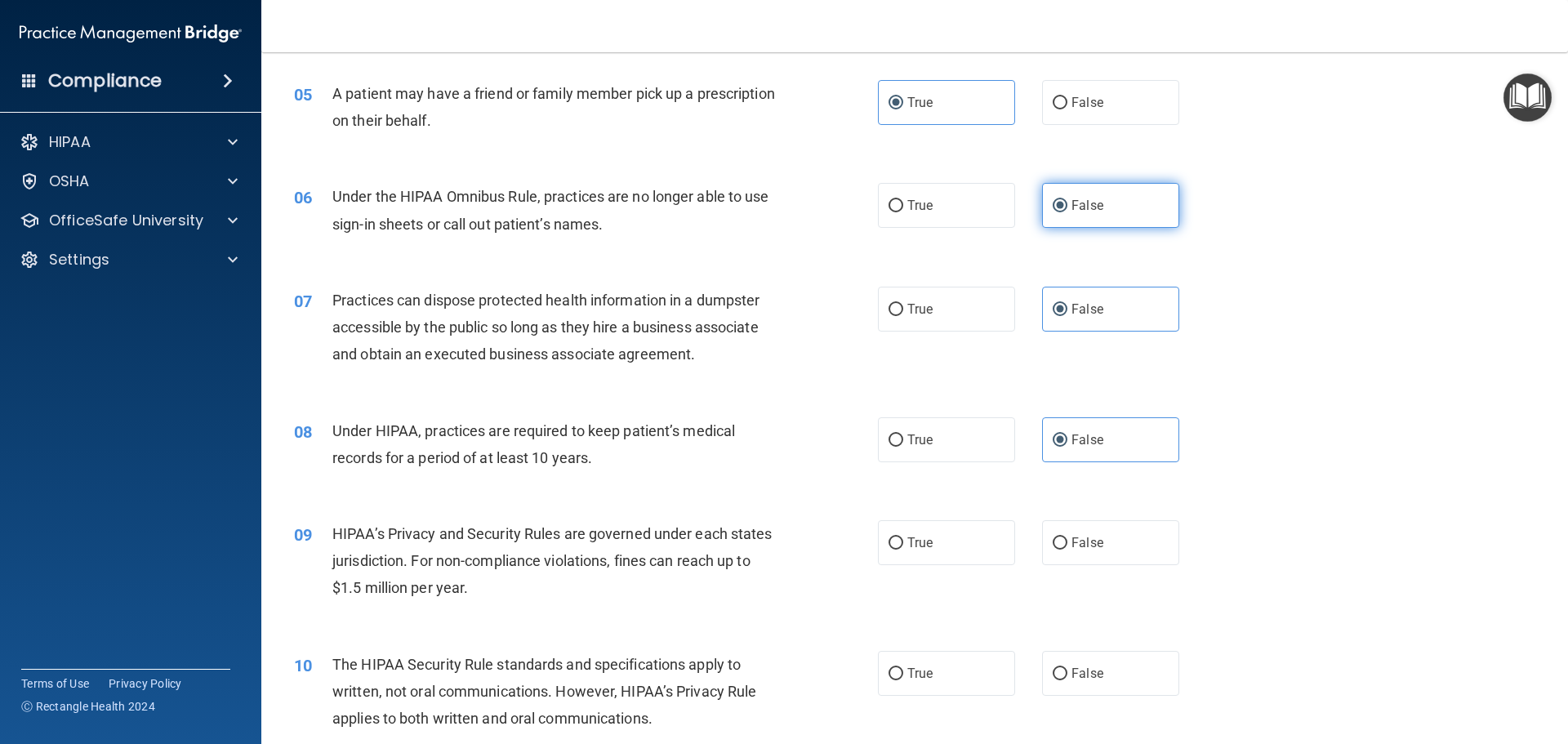
scroll to position [572, 0]
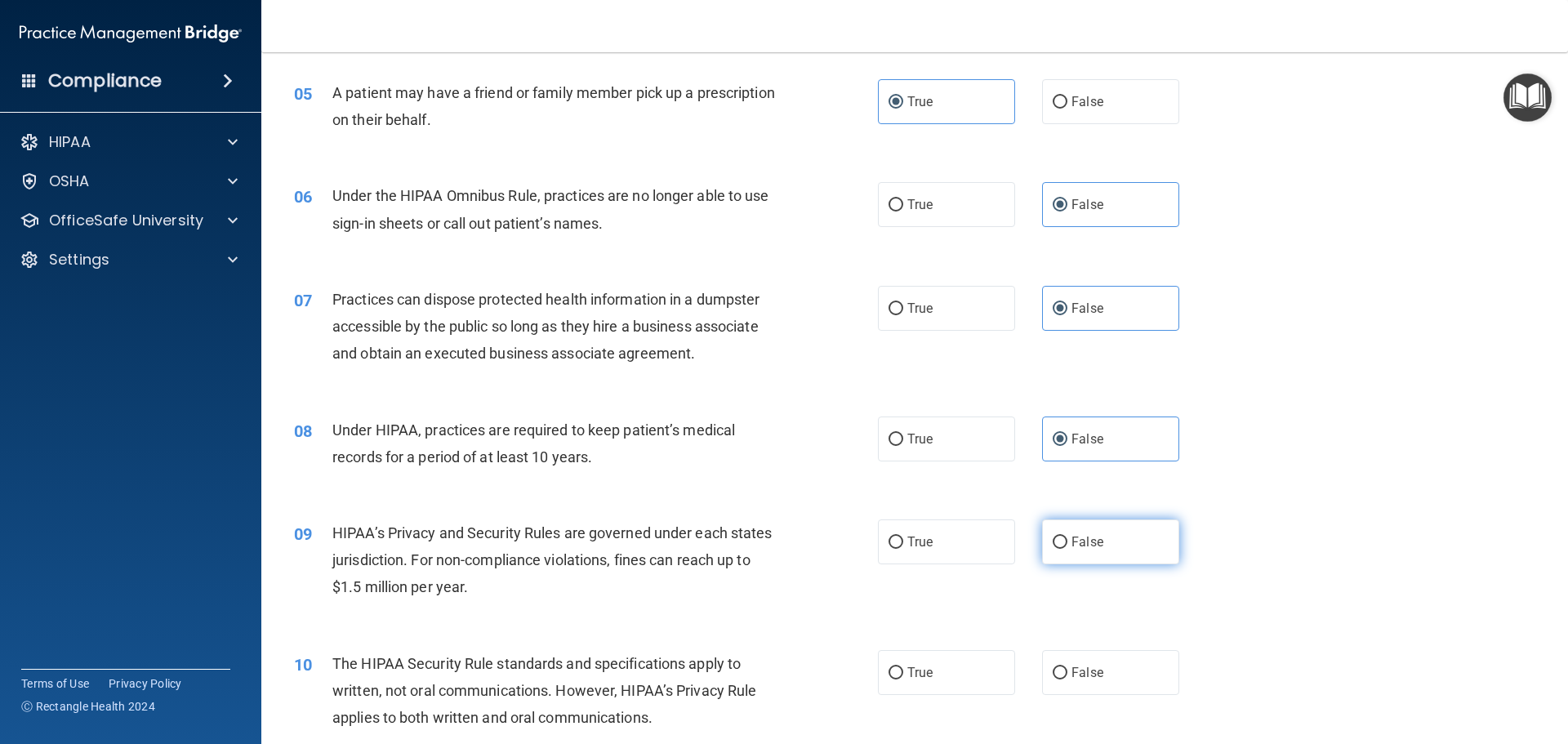
click at [1071, 534] on span "False" at bounding box center [1087, 541] width 32 height 15
click at [1064, 536] on input "False" at bounding box center [1061, 542] width 15 height 12
radio input "true"
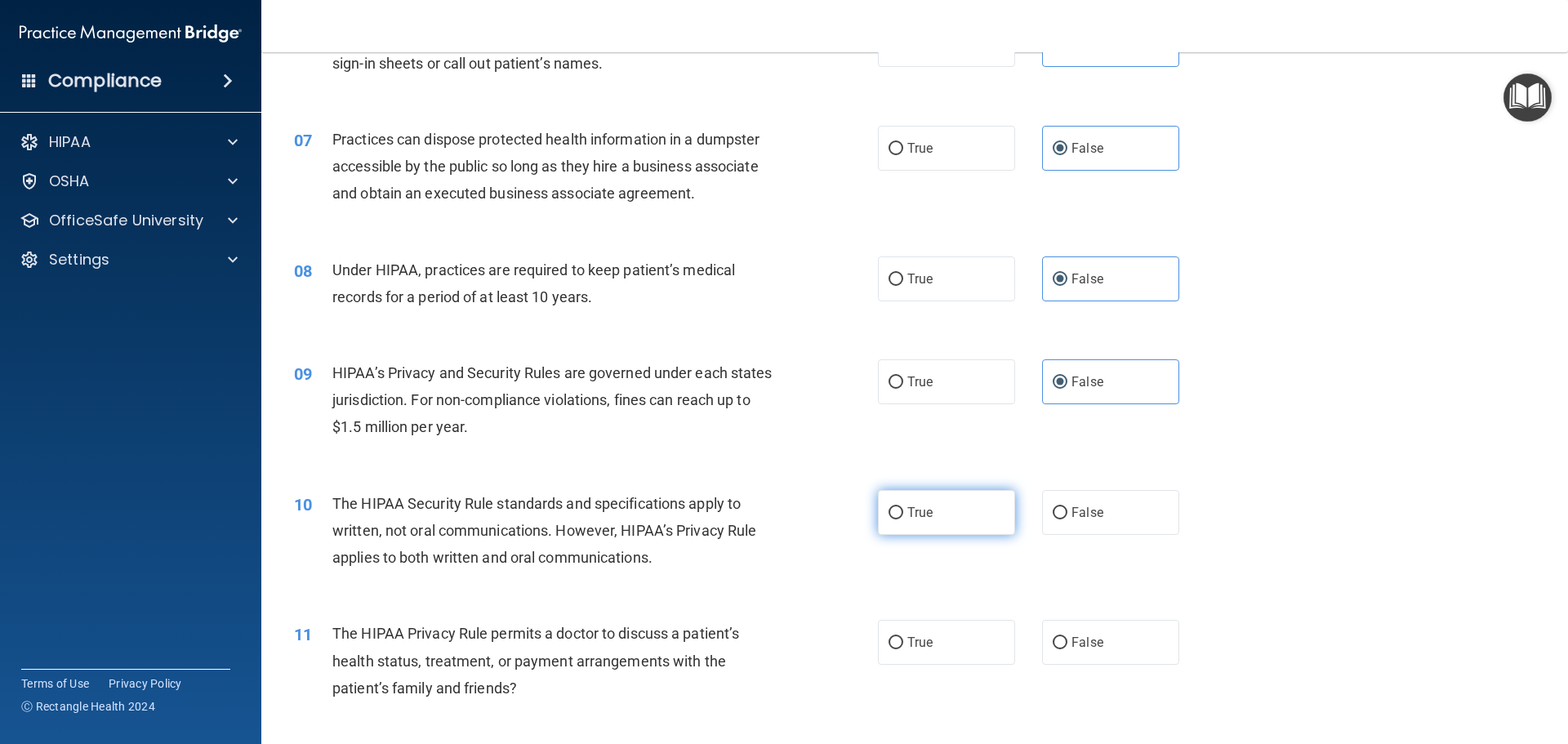
scroll to position [735, 0]
click at [914, 515] on span "True" at bounding box center [920, 508] width 26 height 15
click at [904, 515] on input "True" at bounding box center [896, 509] width 15 height 12
radio input "true"
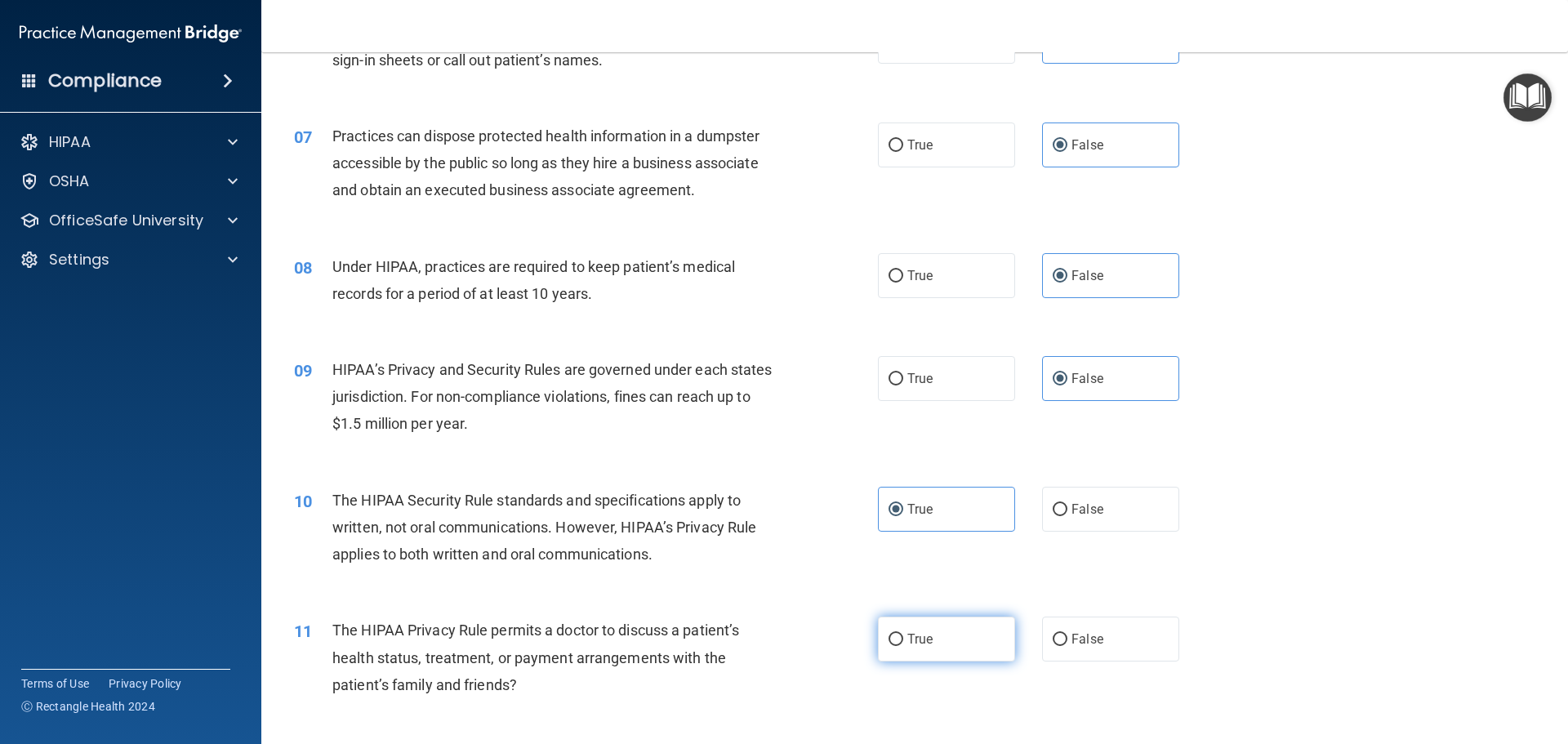
click at [926, 631] on span "True" at bounding box center [920, 638] width 26 height 15
click at [904, 634] on input "True" at bounding box center [896, 639] width 15 height 12
radio input "true"
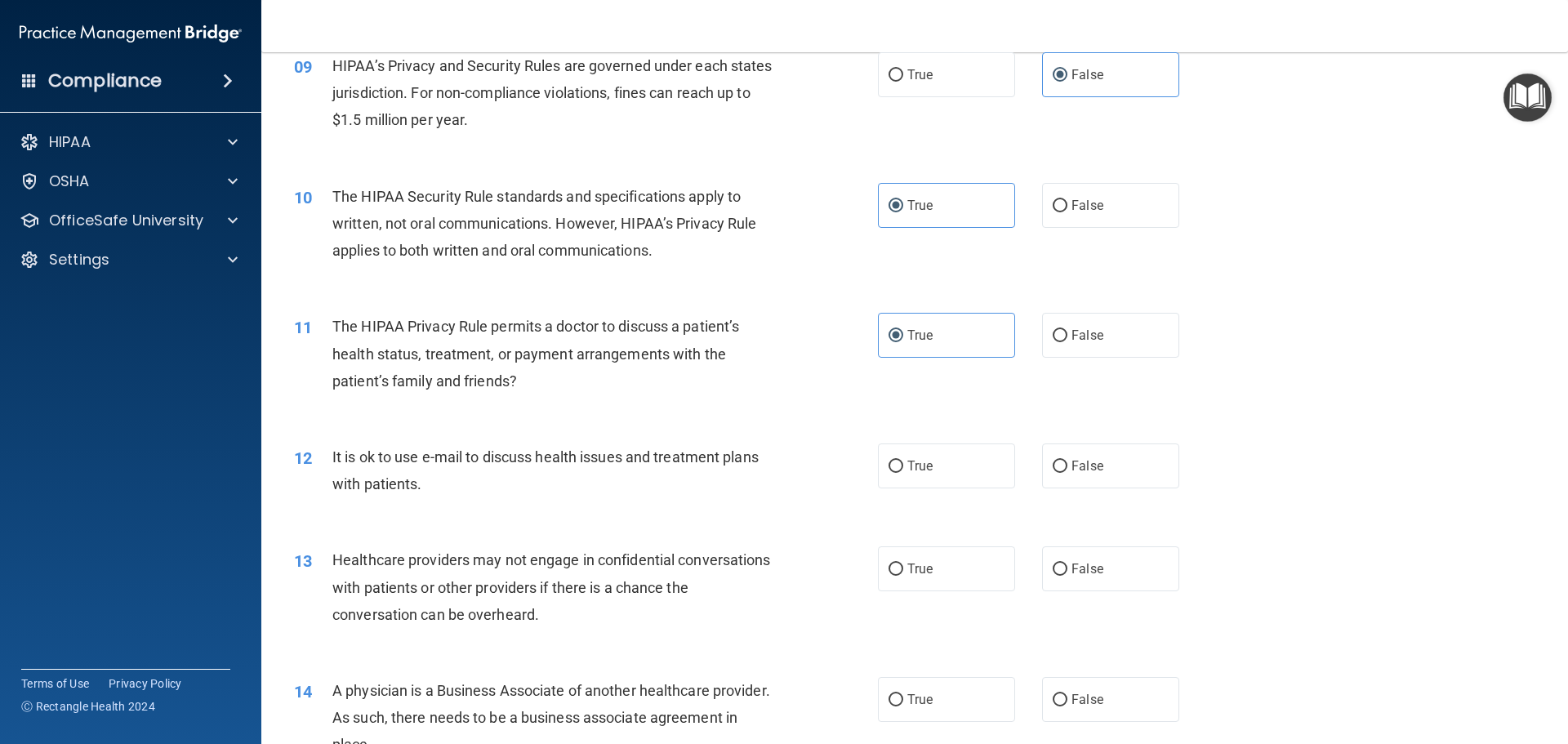
scroll to position [1062, 0]
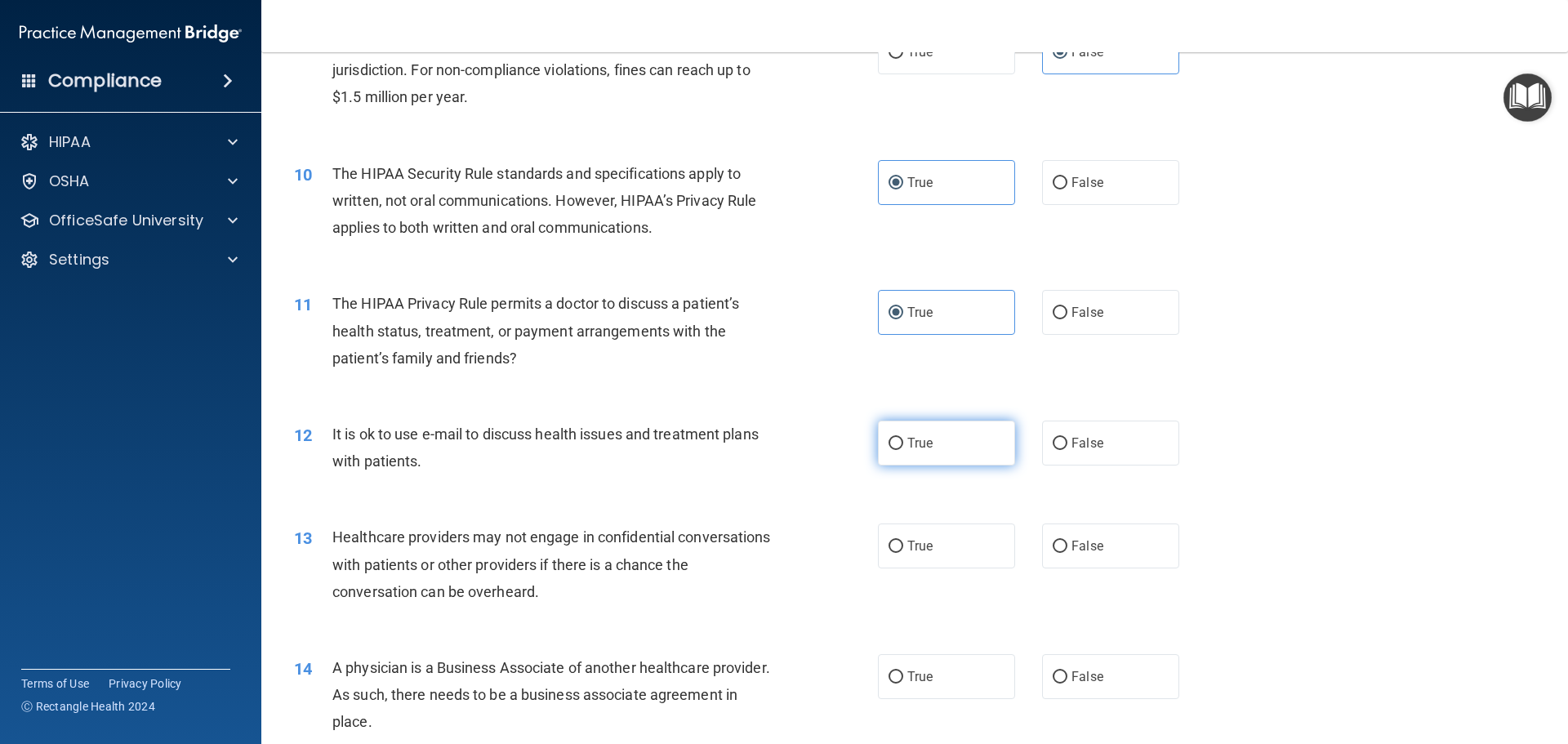
click at [916, 451] on label "True" at bounding box center [947, 443] width 138 height 45
click at [904, 450] on input "True" at bounding box center [896, 443] width 15 height 12
radio input "true"
click at [1099, 530] on label "False" at bounding box center [1111, 545] width 138 height 45
click at [1068, 541] on input "False" at bounding box center [1061, 546] width 15 height 12
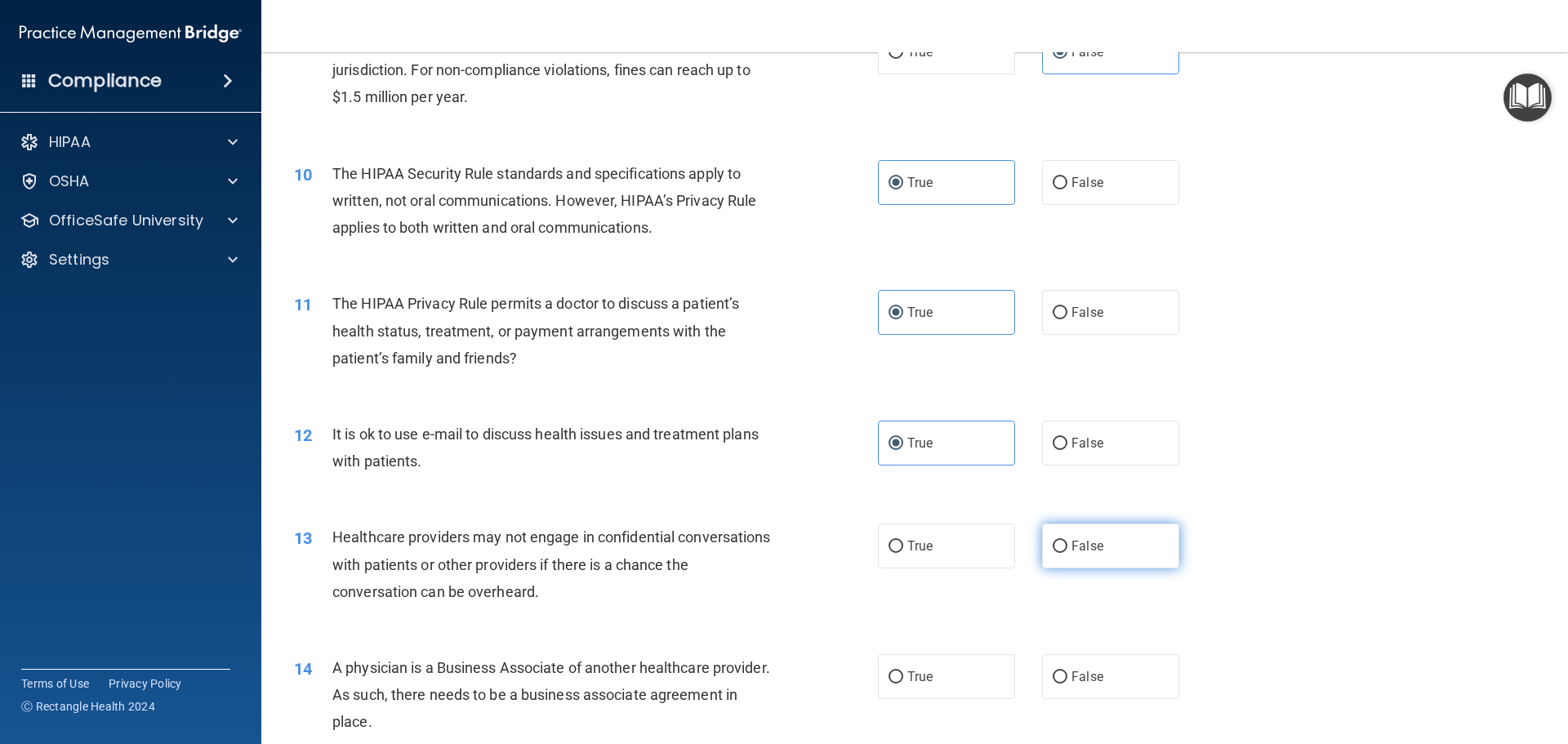
radio input "true"
click at [1075, 673] on span "False" at bounding box center [1087, 676] width 32 height 15
click at [1068, 673] on input "False" at bounding box center [1061, 677] width 15 height 12
radio input "true"
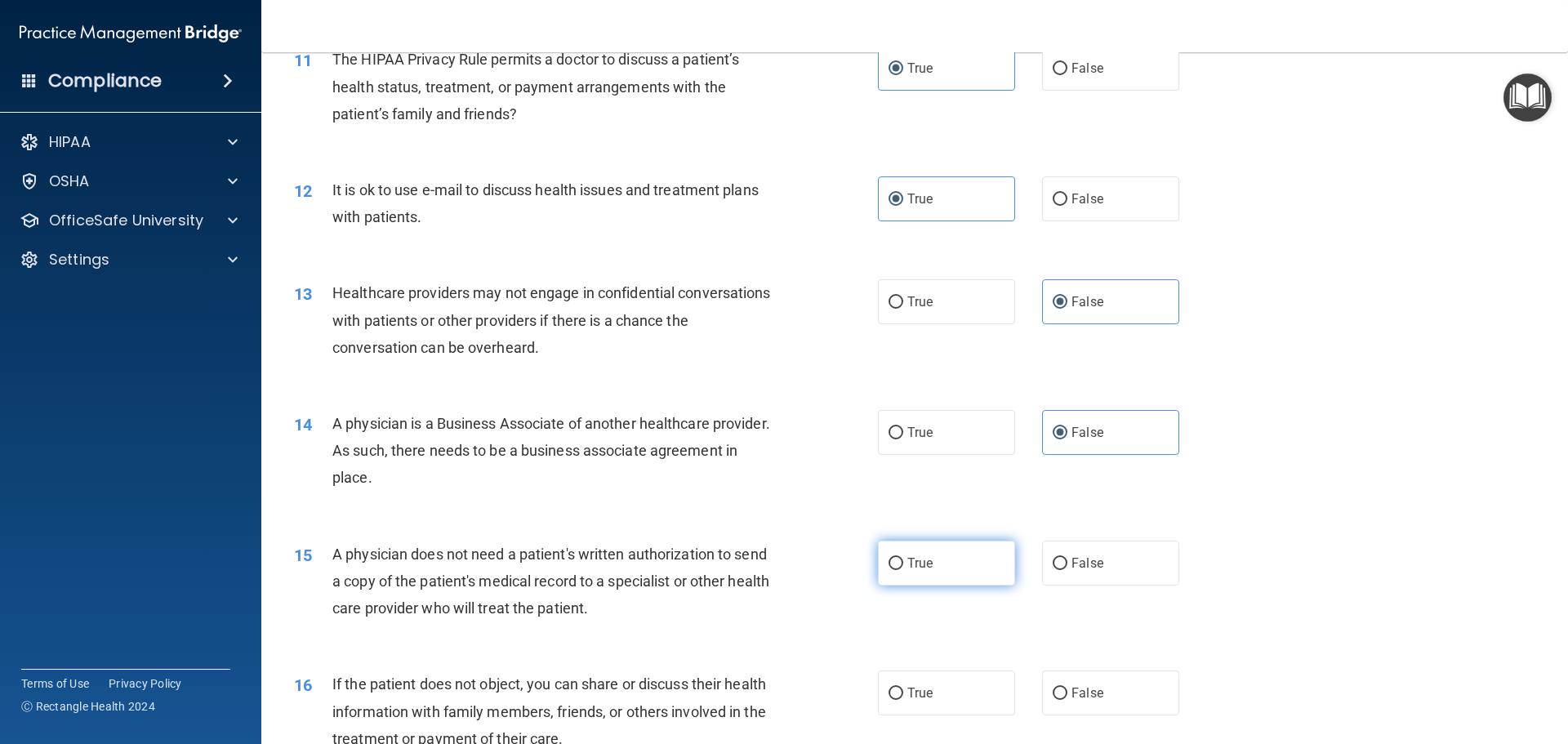
scroll to position [1306, 0]
click at [898, 558] on label "True" at bounding box center [947, 562] width 138 height 45
click at [898, 558] on input "True" at bounding box center [896, 562] width 15 height 12
radio input "true"
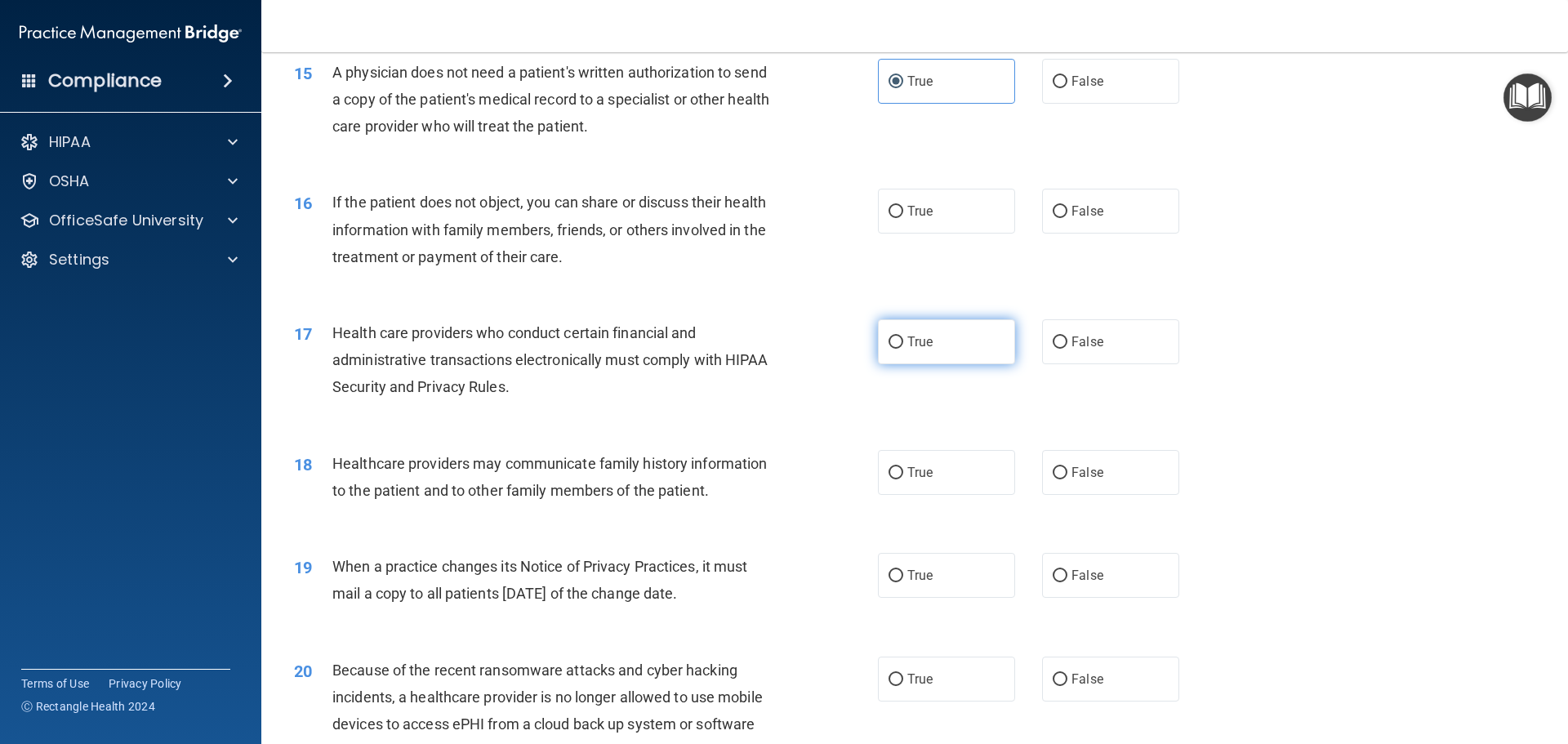
scroll to position [1796, 0]
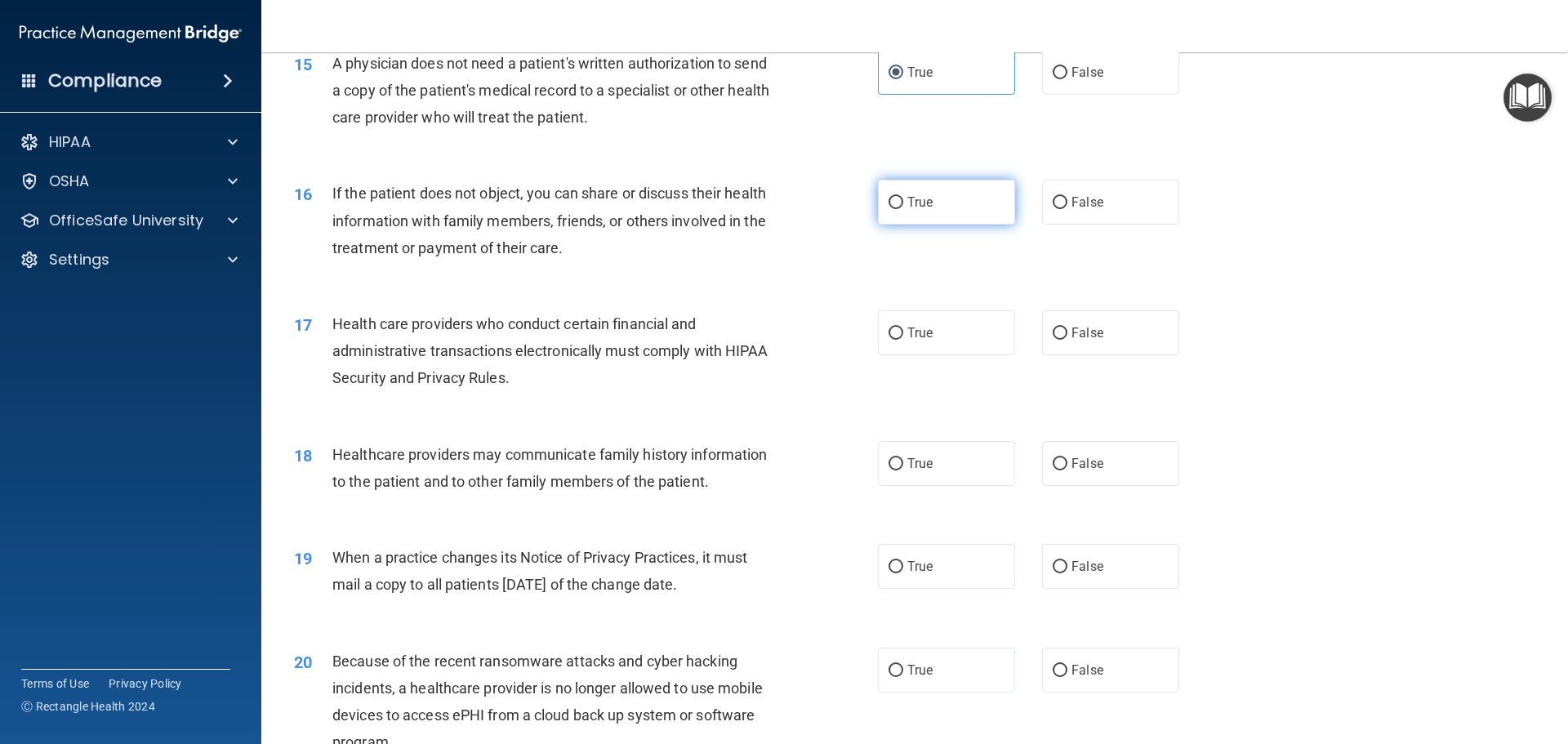
click at [927, 216] on label "True" at bounding box center [947, 201] width 138 height 45
click at [904, 209] on input "True" at bounding box center [896, 202] width 15 height 12
radio input "true"
click at [924, 352] on label "True" at bounding box center [947, 332] width 138 height 45
click at [904, 340] on input "True" at bounding box center [896, 333] width 15 height 12
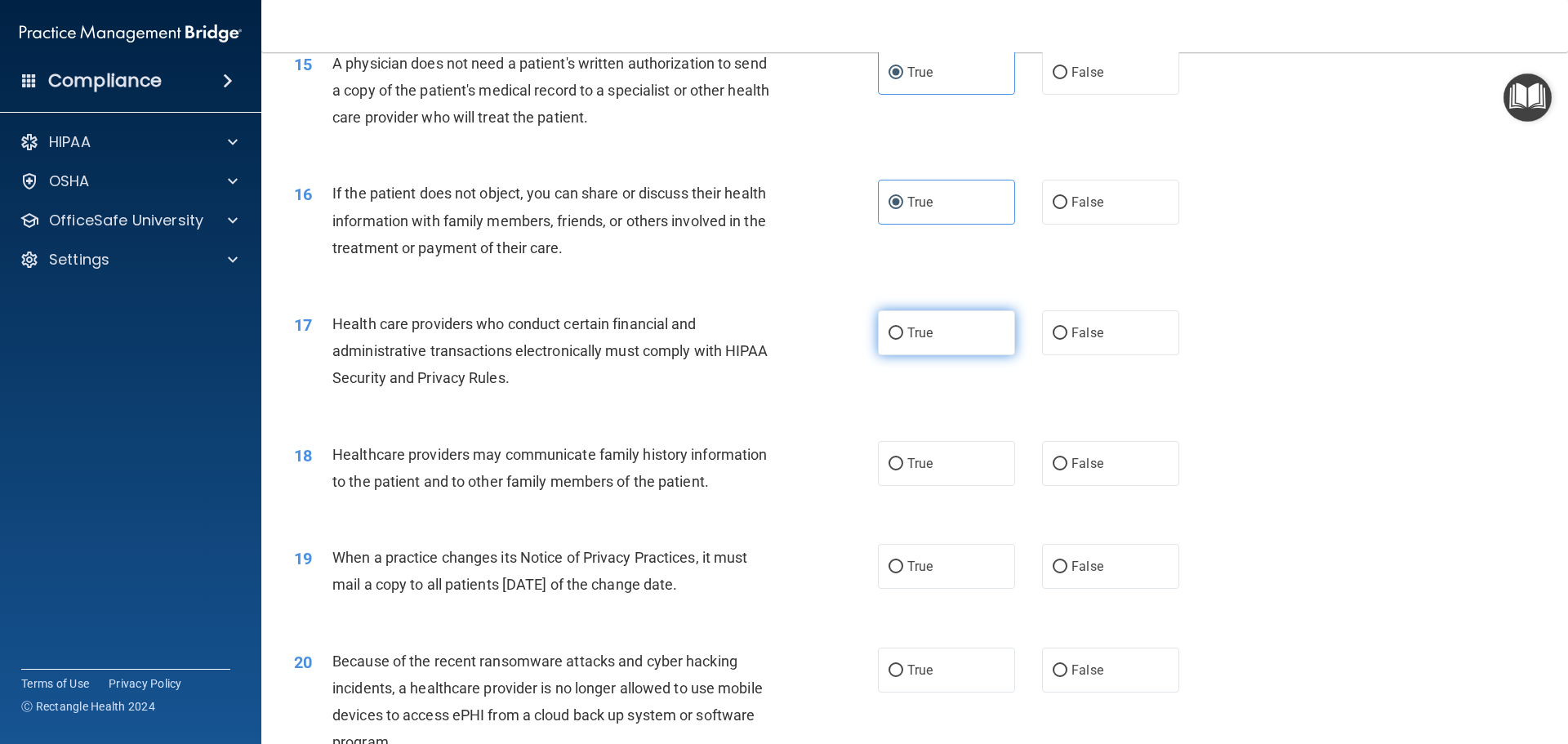
radio input "true"
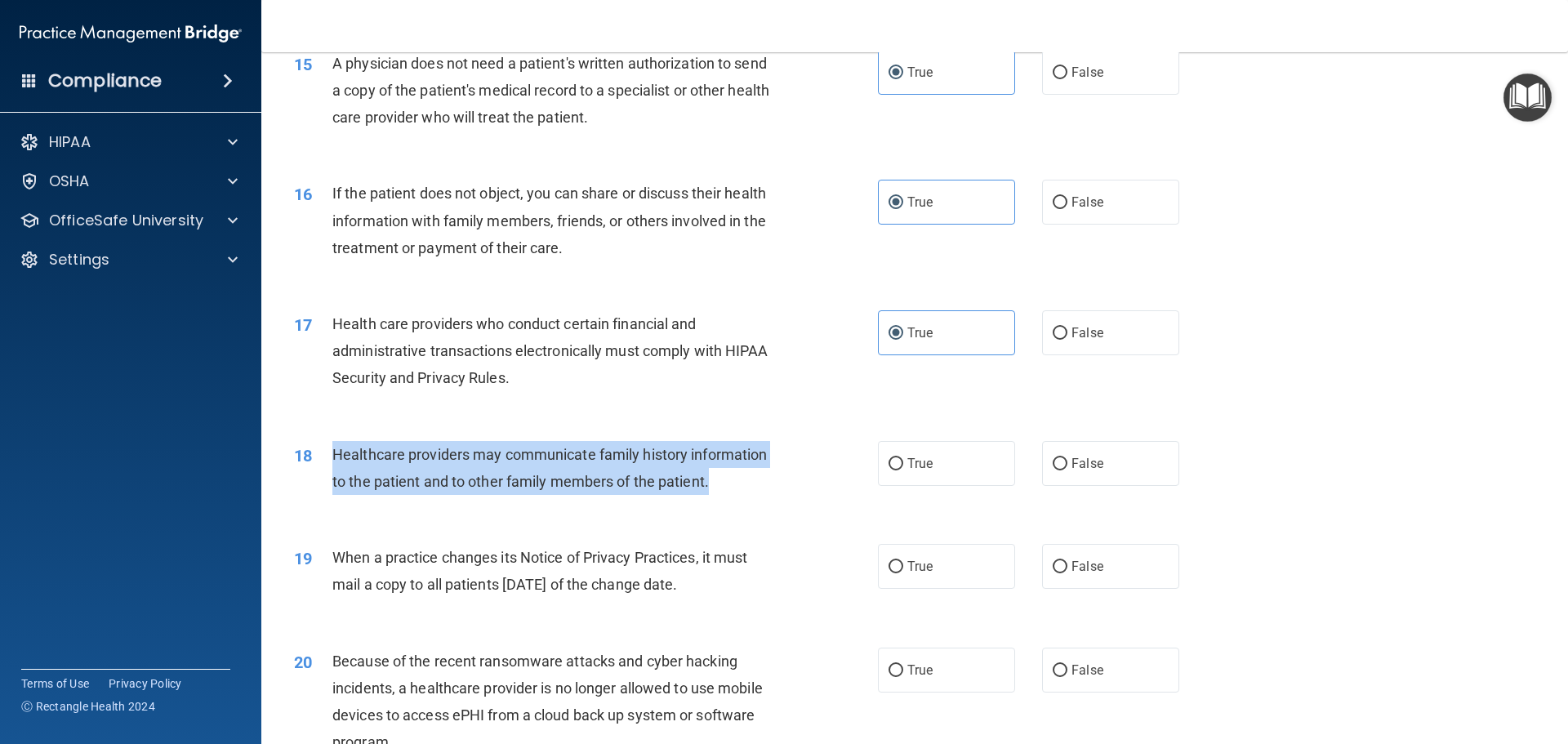
drag, startPoint x: 331, startPoint y: 449, endPoint x: 758, endPoint y: 491, distance: 429.1
click at [762, 491] on div "18 Healthcare providers may communicate family history information to the patie…" at bounding box center [586, 472] width 633 height 62
click at [723, 492] on div "Healthcare providers may communicate family history information to the patient …" at bounding box center [560, 467] width 456 height 54
click at [715, 495] on div "18 Healthcare providers may communicate family history information to the patie…" at bounding box center [586, 472] width 633 height 62
drag, startPoint x: 712, startPoint y: 486, endPoint x: 328, endPoint y: 454, distance: 385.3
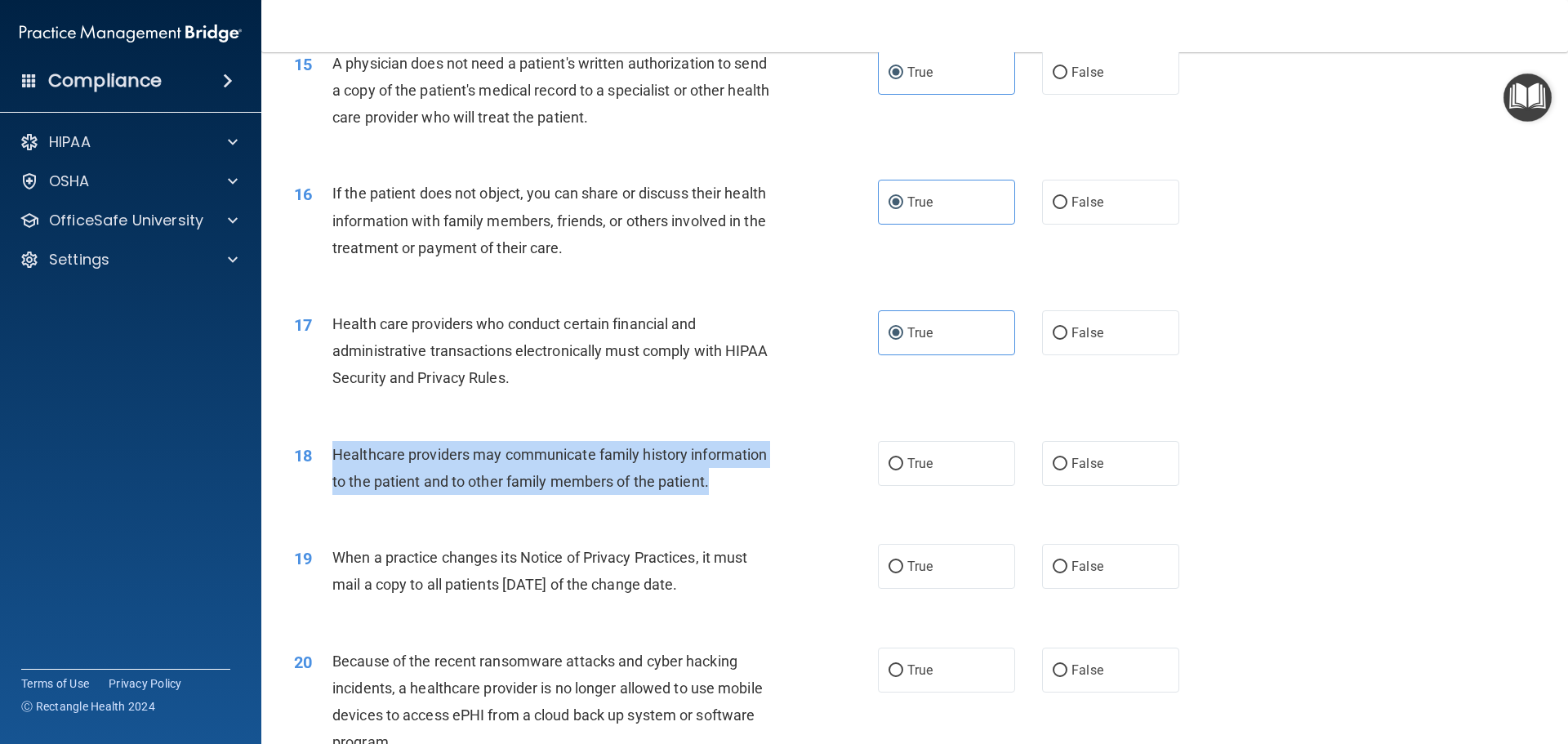
click at [328, 454] on div "18 Healthcare providers may communicate family history information to the patie…" at bounding box center [586, 472] width 633 height 62
click at [427, 461] on span "Healthcare providers may communicate family history information to the patient …" at bounding box center [549, 468] width 435 height 44
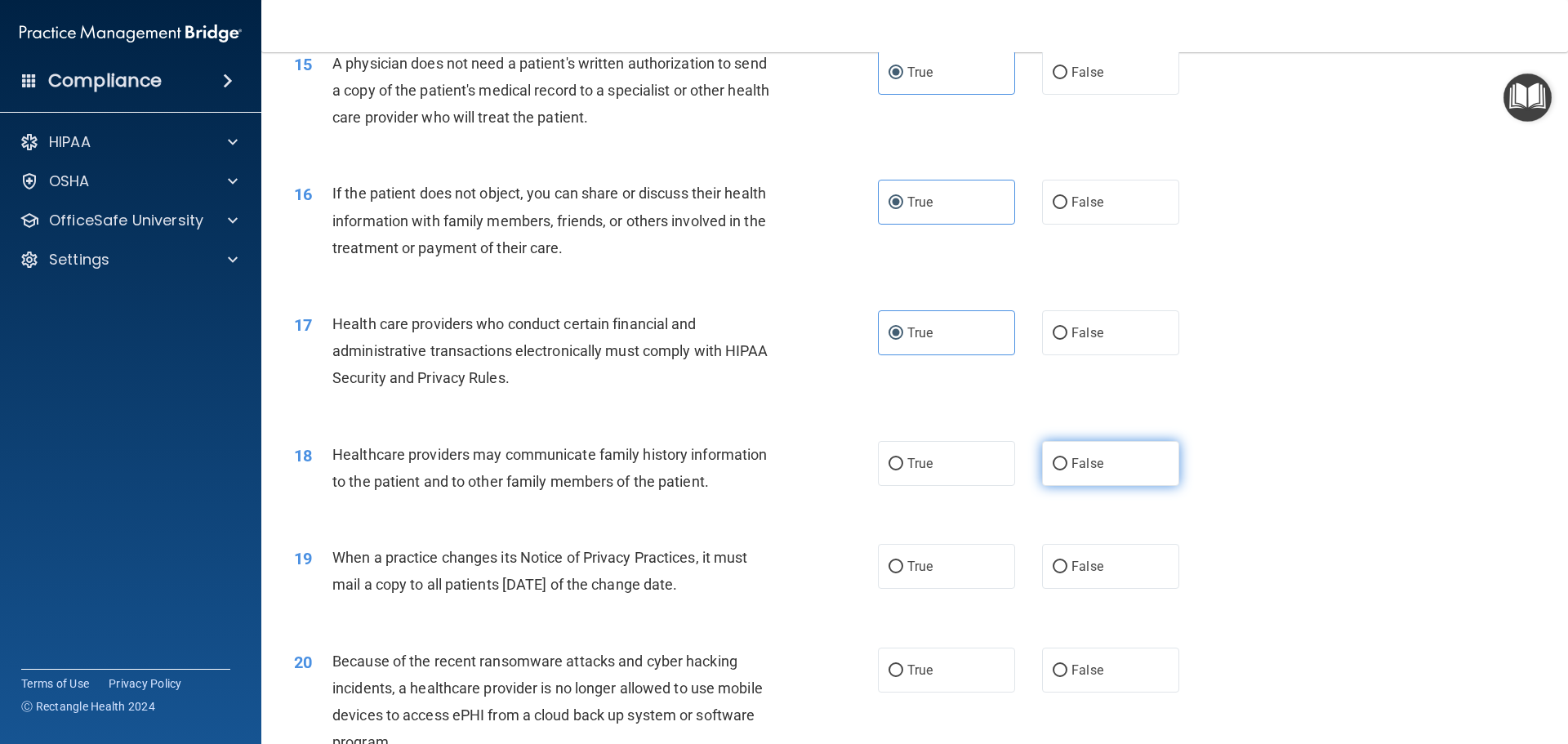
click at [1061, 466] on label "False" at bounding box center [1111, 463] width 138 height 45
click at [1061, 466] on input "False" at bounding box center [1061, 464] width 15 height 12
radio input "true"
click at [1071, 562] on span "False" at bounding box center [1087, 566] width 32 height 15
click at [1068, 562] on input "False" at bounding box center [1061, 566] width 15 height 12
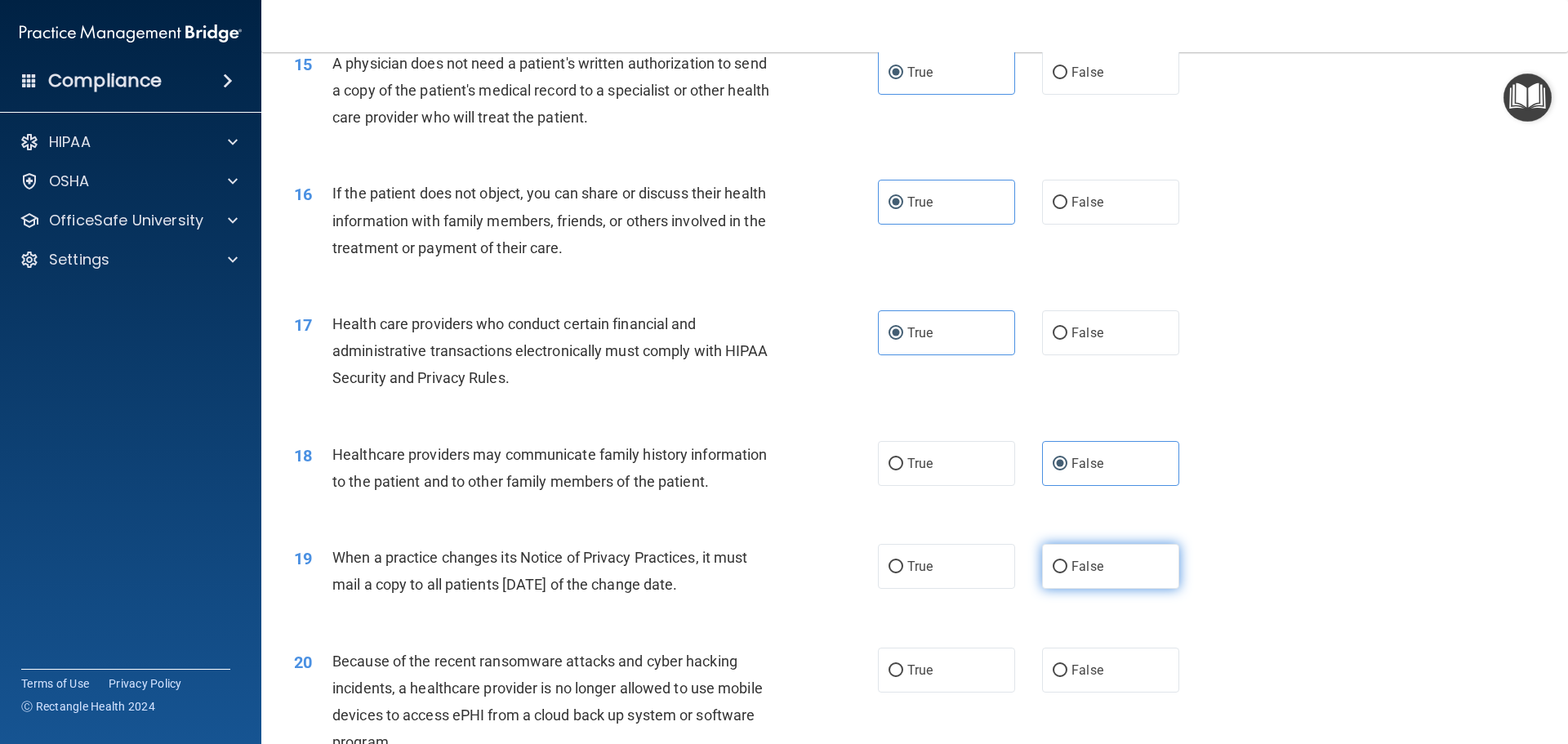
radio input "true"
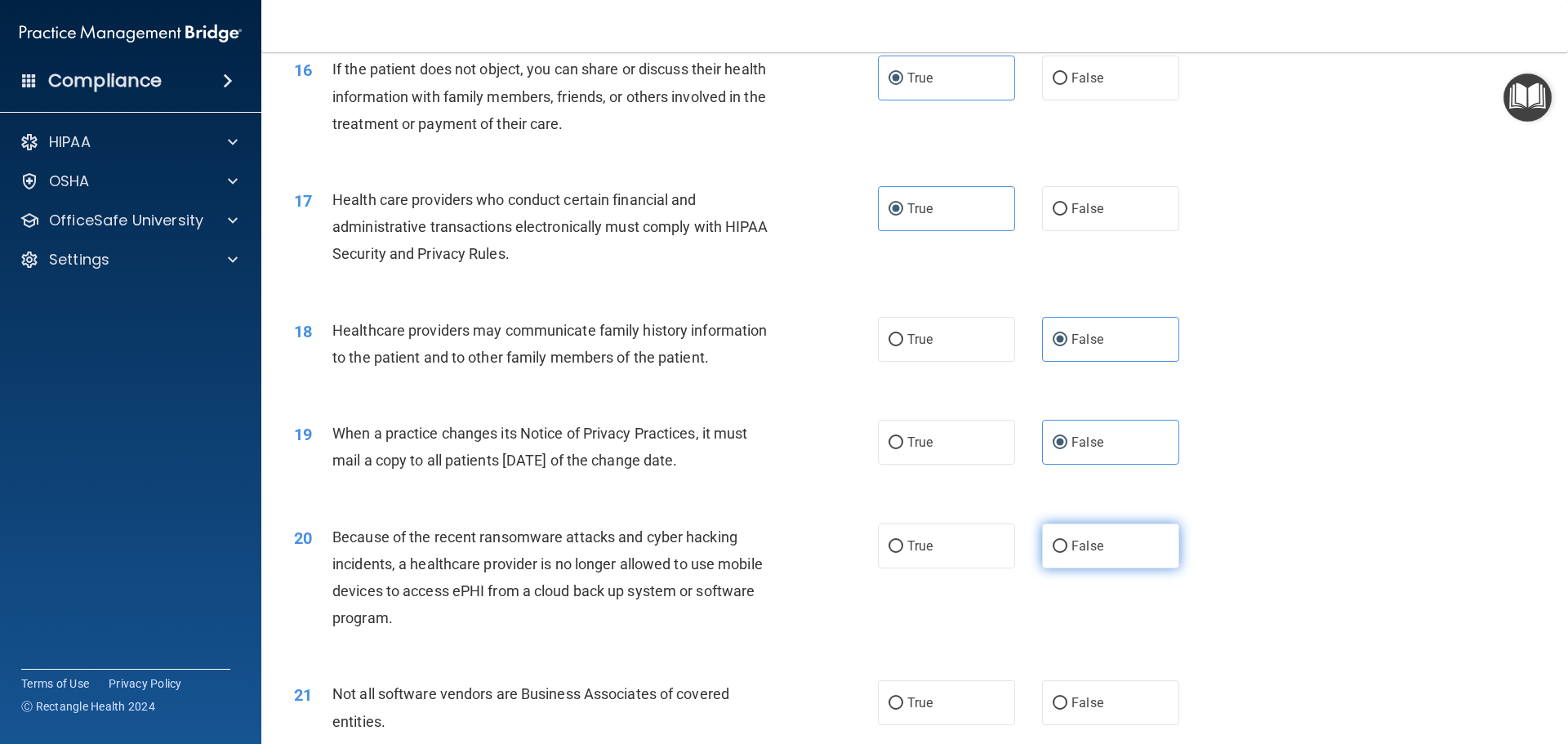
scroll to position [1960, 0]
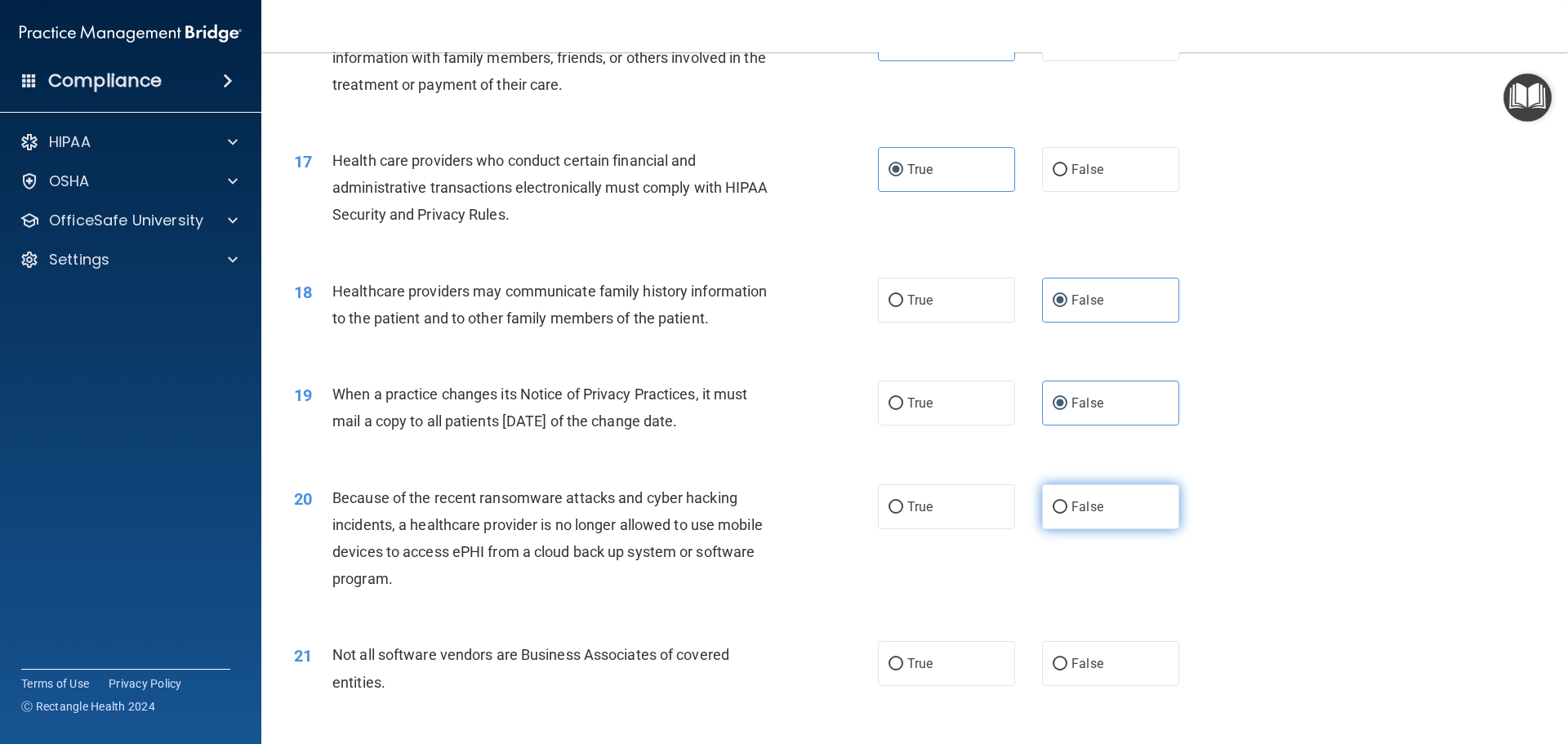
click at [1082, 491] on label "False" at bounding box center [1111, 506] width 138 height 45
click at [1068, 501] on input "False" at bounding box center [1061, 506] width 15 height 12
radio input "true"
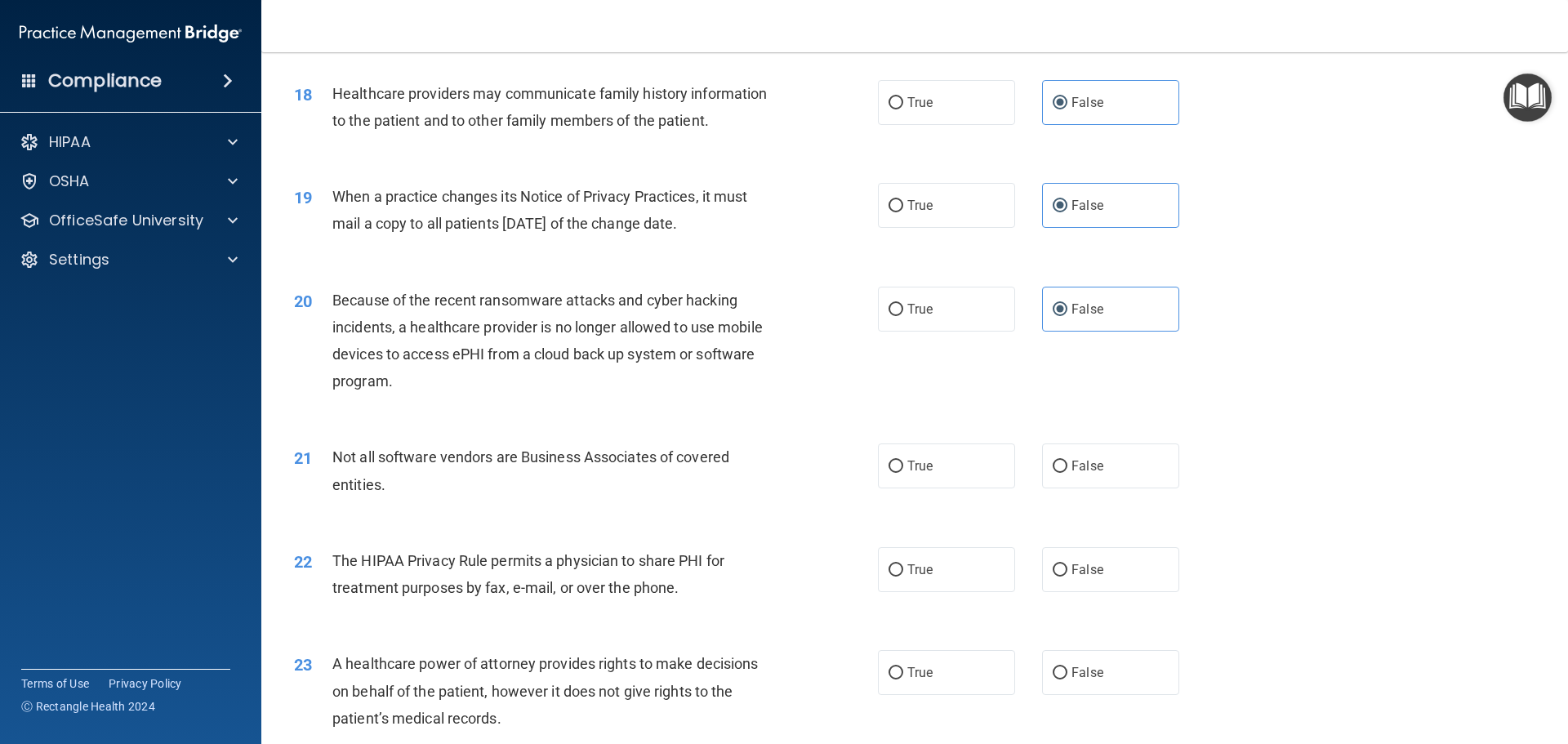
scroll to position [2205, 0]
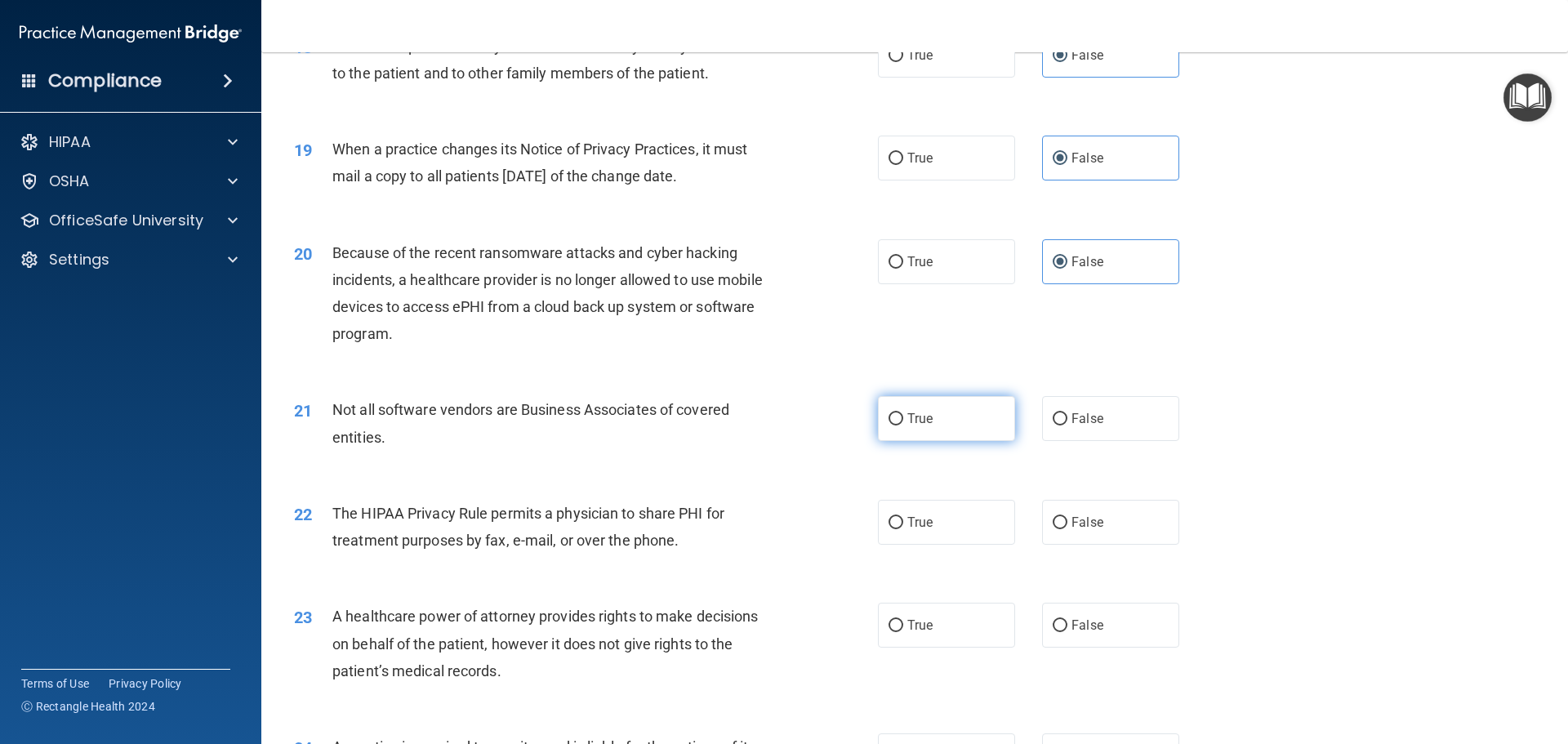
click at [950, 433] on label "True" at bounding box center [947, 418] width 138 height 45
click at [904, 425] on input "True" at bounding box center [896, 419] width 15 height 12
radio input "true"
click at [916, 525] on span "True" at bounding box center [920, 522] width 26 height 15
click at [904, 525] on input "True" at bounding box center [896, 523] width 15 height 12
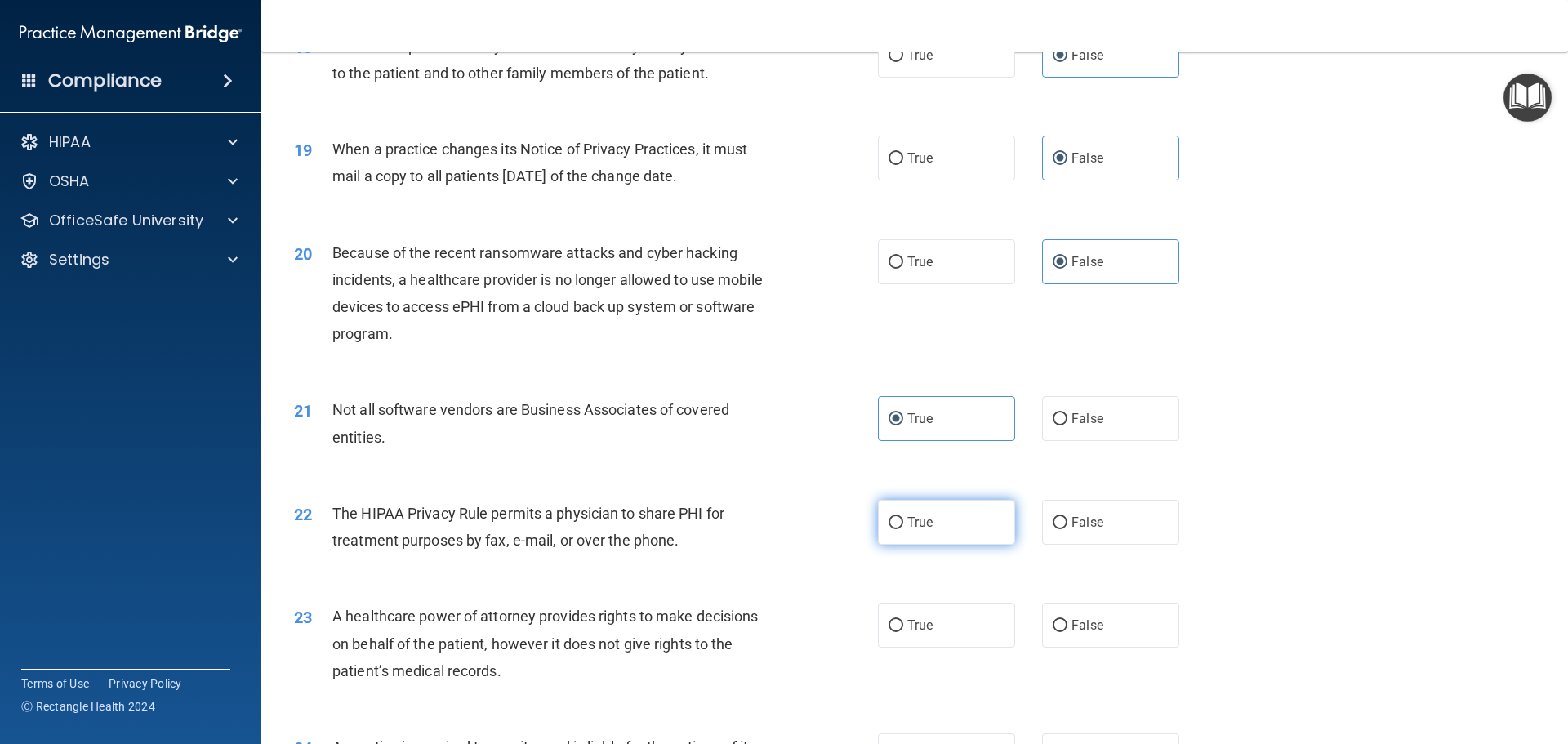
radio input "true"
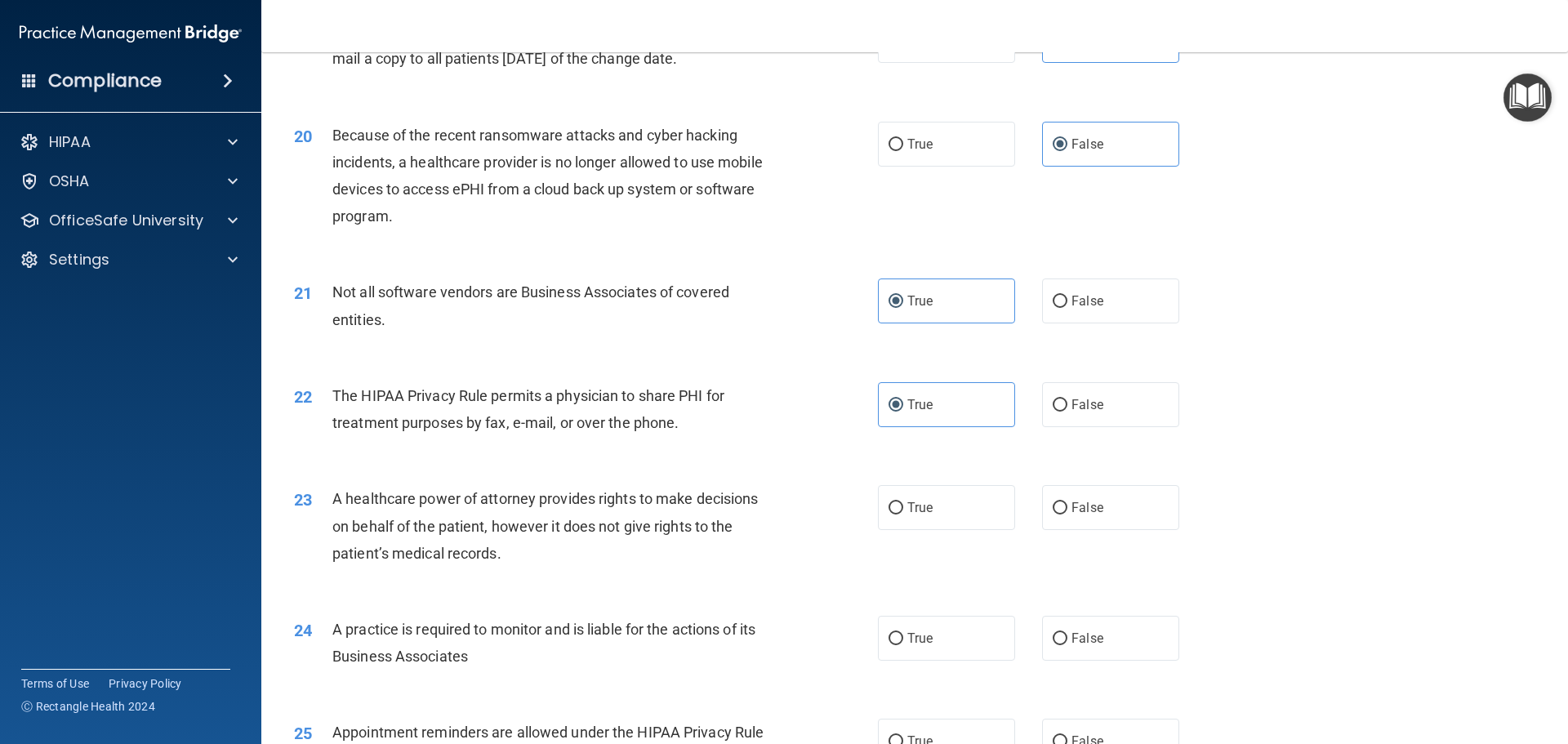
scroll to position [2450, 0]
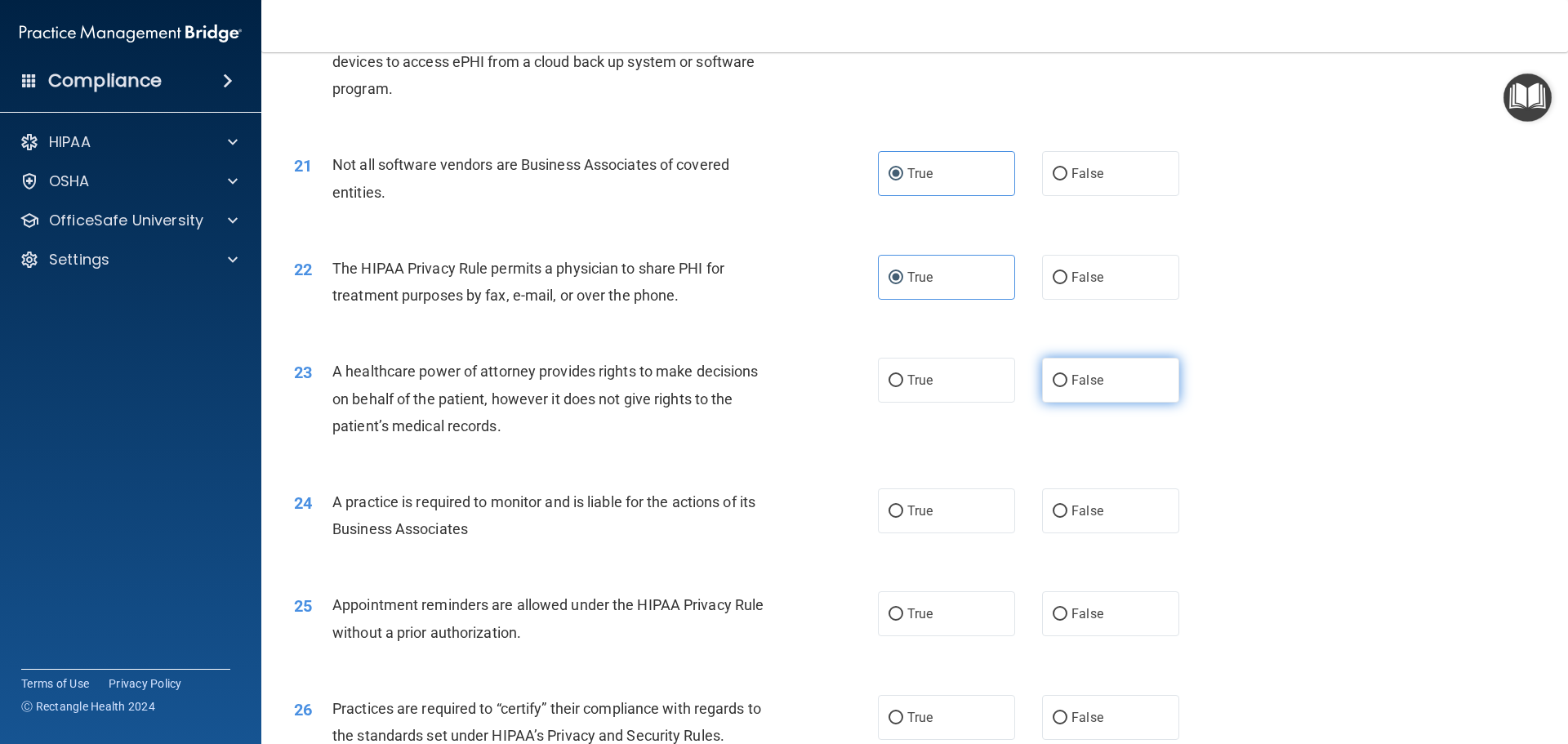
click at [1061, 382] on label "False" at bounding box center [1111, 380] width 138 height 45
click at [1061, 382] on input "False" at bounding box center [1061, 381] width 15 height 12
radio input "true"
click at [1067, 520] on label "False" at bounding box center [1111, 510] width 138 height 45
click at [1067, 517] on input "False" at bounding box center [1061, 511] width 15 height 12
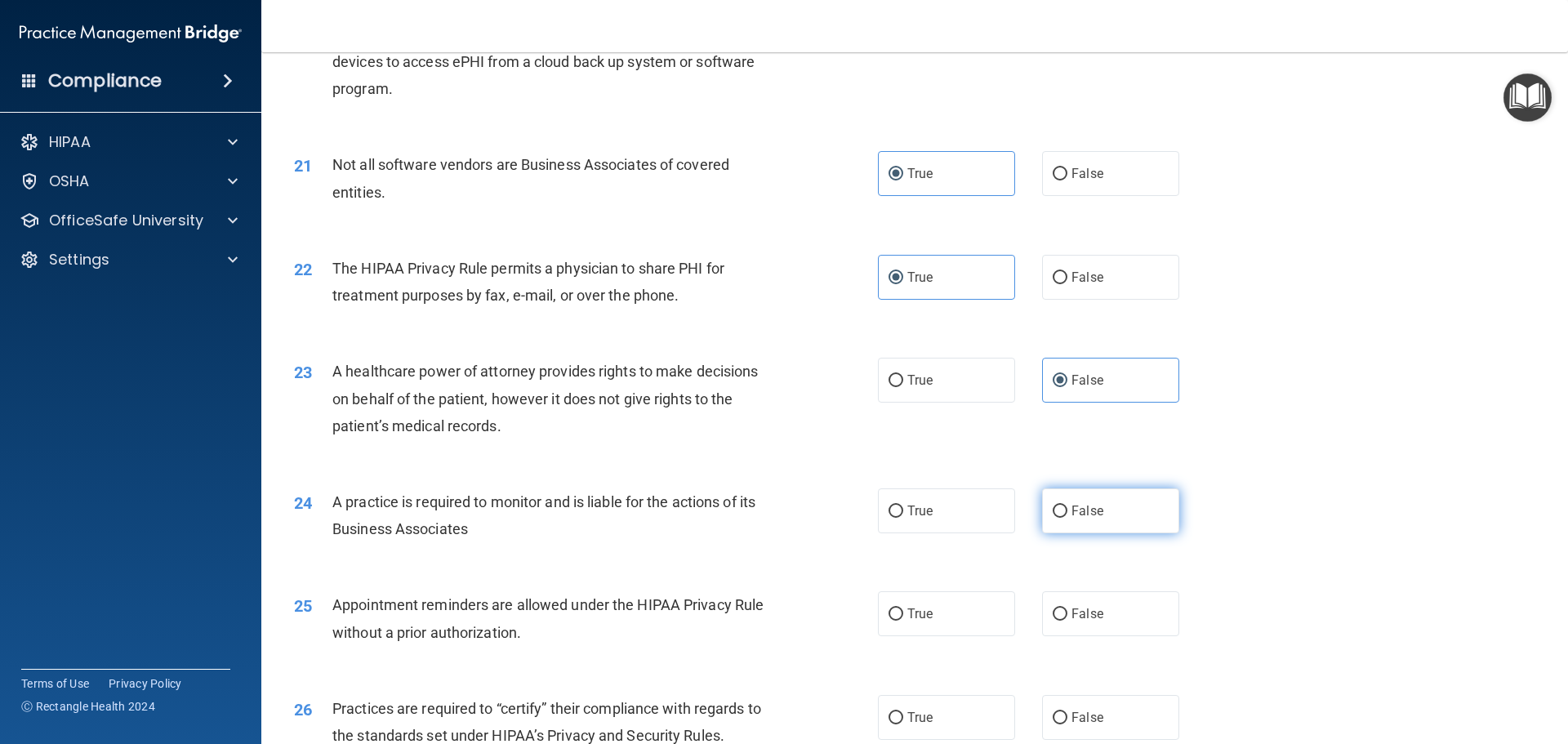
radio input "true"
click at [917, 640] on div "25 Appointment reminders are allowed under the HIPAA Privacy Rule without a pri…" at bounding box center [915, 622] width 1266 height 103
click at [920, 620] on span "True" at bounding box center [920, 613] width 26 height 15
click at [904, 620] on input "True" at bounding box center [896, 614] width 15 height 12
radio input "true"
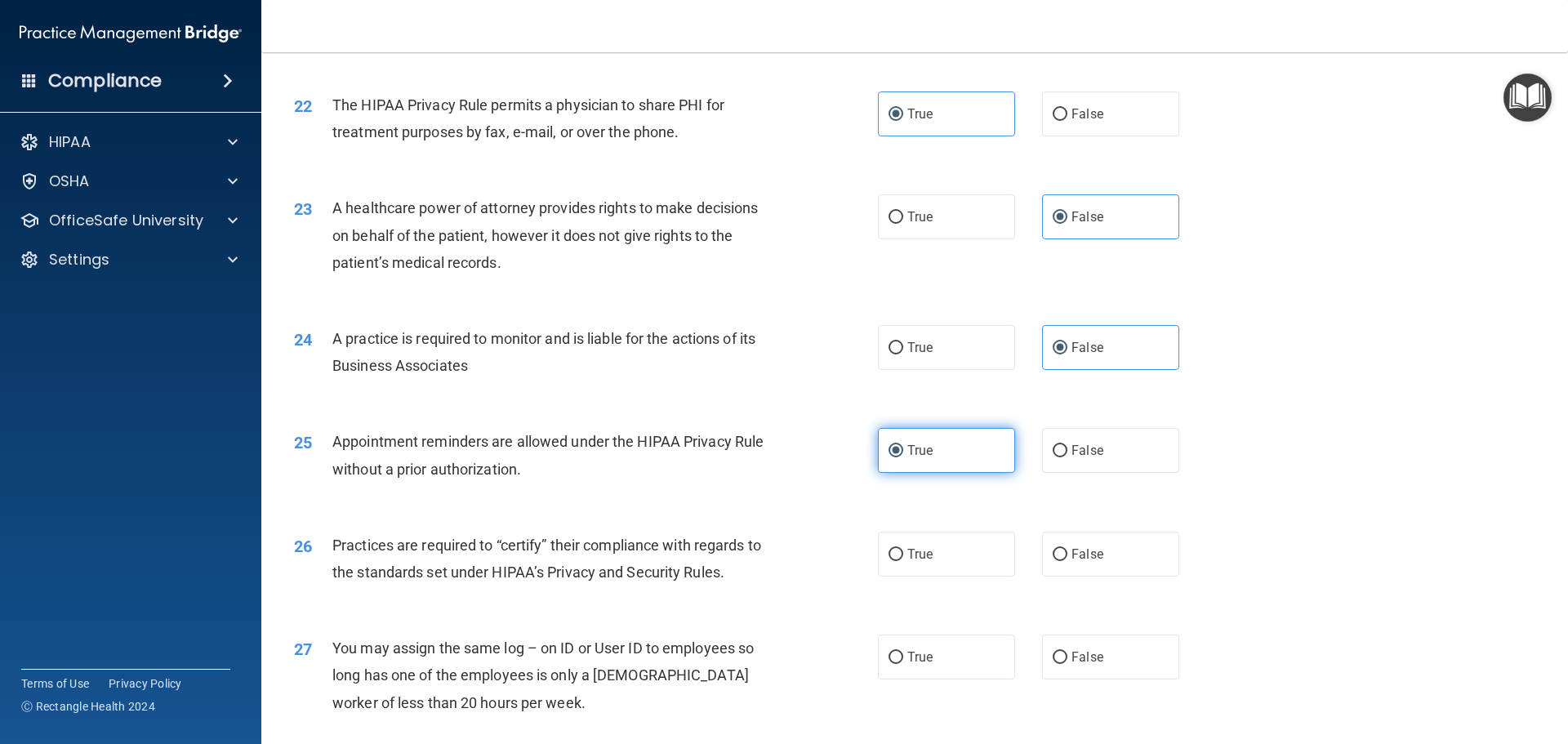
scroll to position [2695, 0]
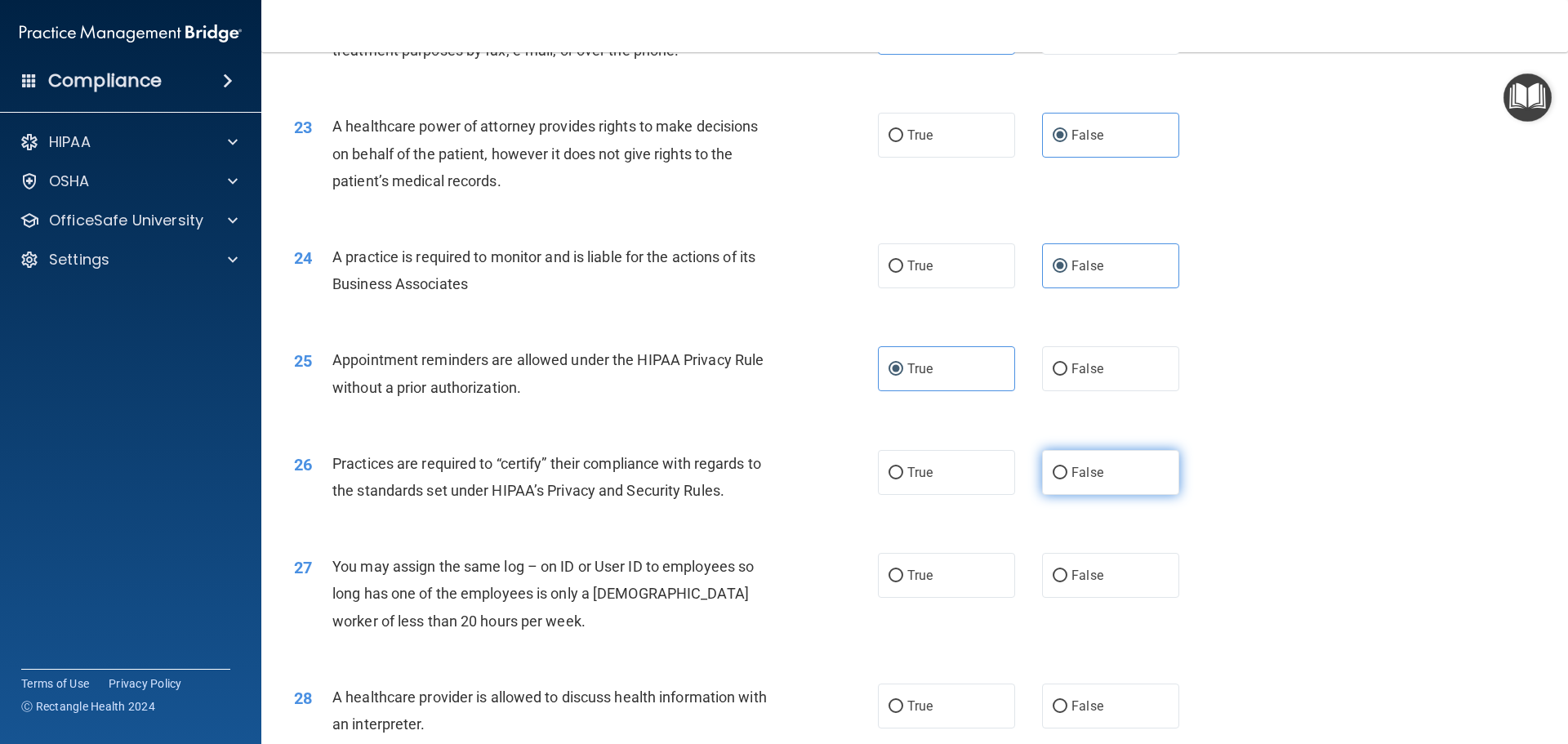
click at [1110, 472] on label "False" at bounding box center [1111, 472] width 138 height 45
click at [1068, 472] on input "False" at bounding box center [1061, 473] width 15 height 12
radio input "true"
click at [1089, 586] on label "False" at bounding box center [1111, 575] width 138 height 45
click at [1068, 582] on input "False" at bounding box center [1061, 576] width 15 height 12
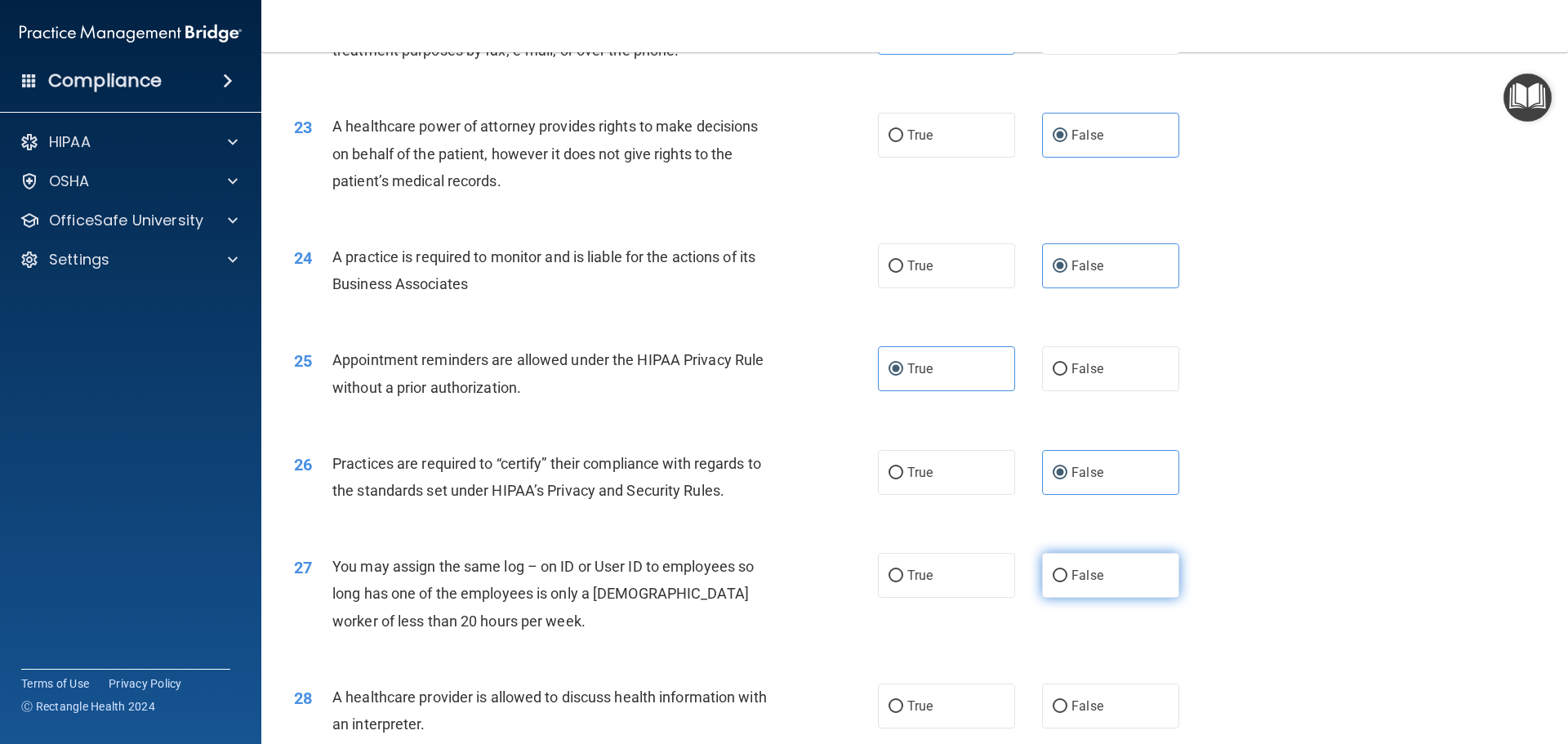
radio input "true"
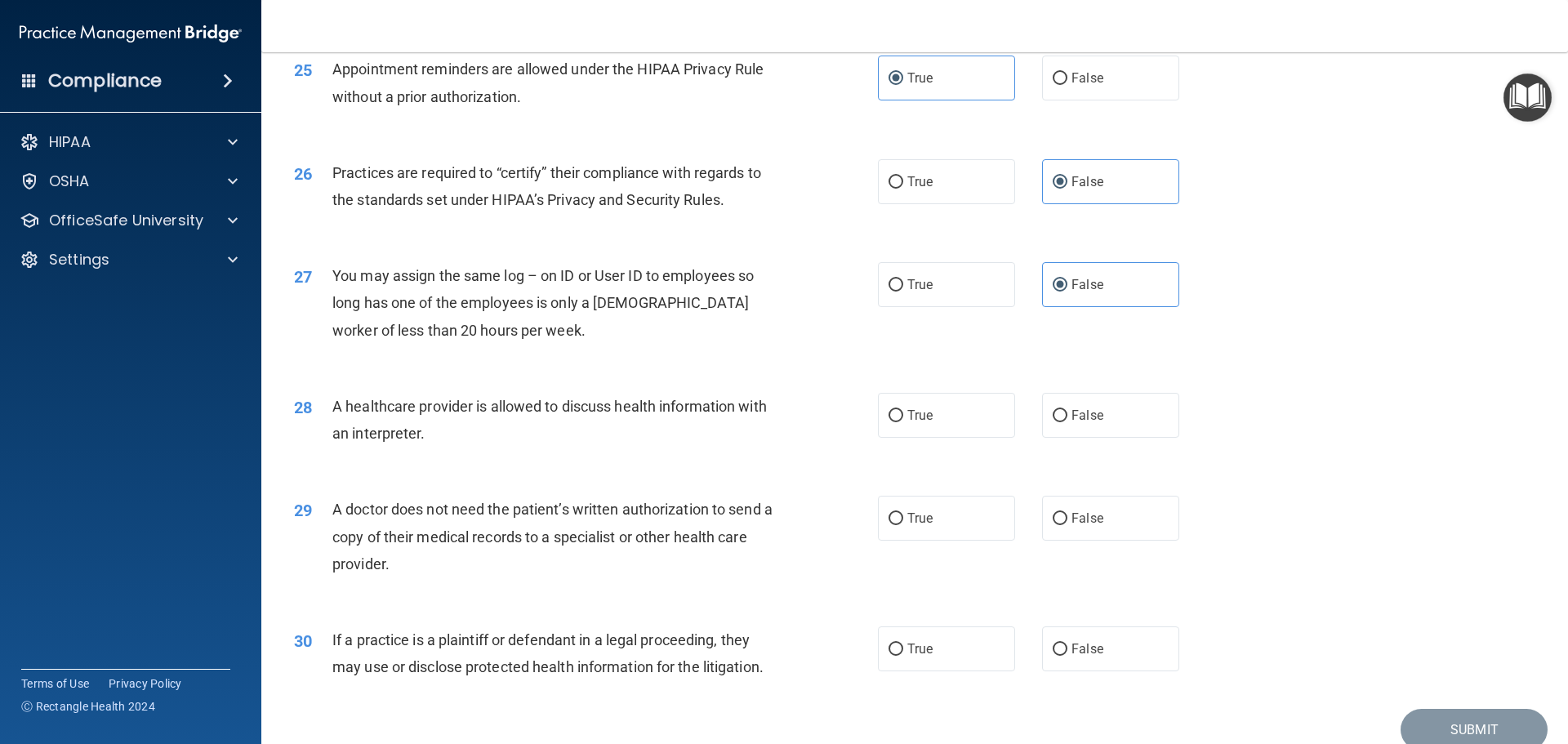
scroll to position [3021, 0]
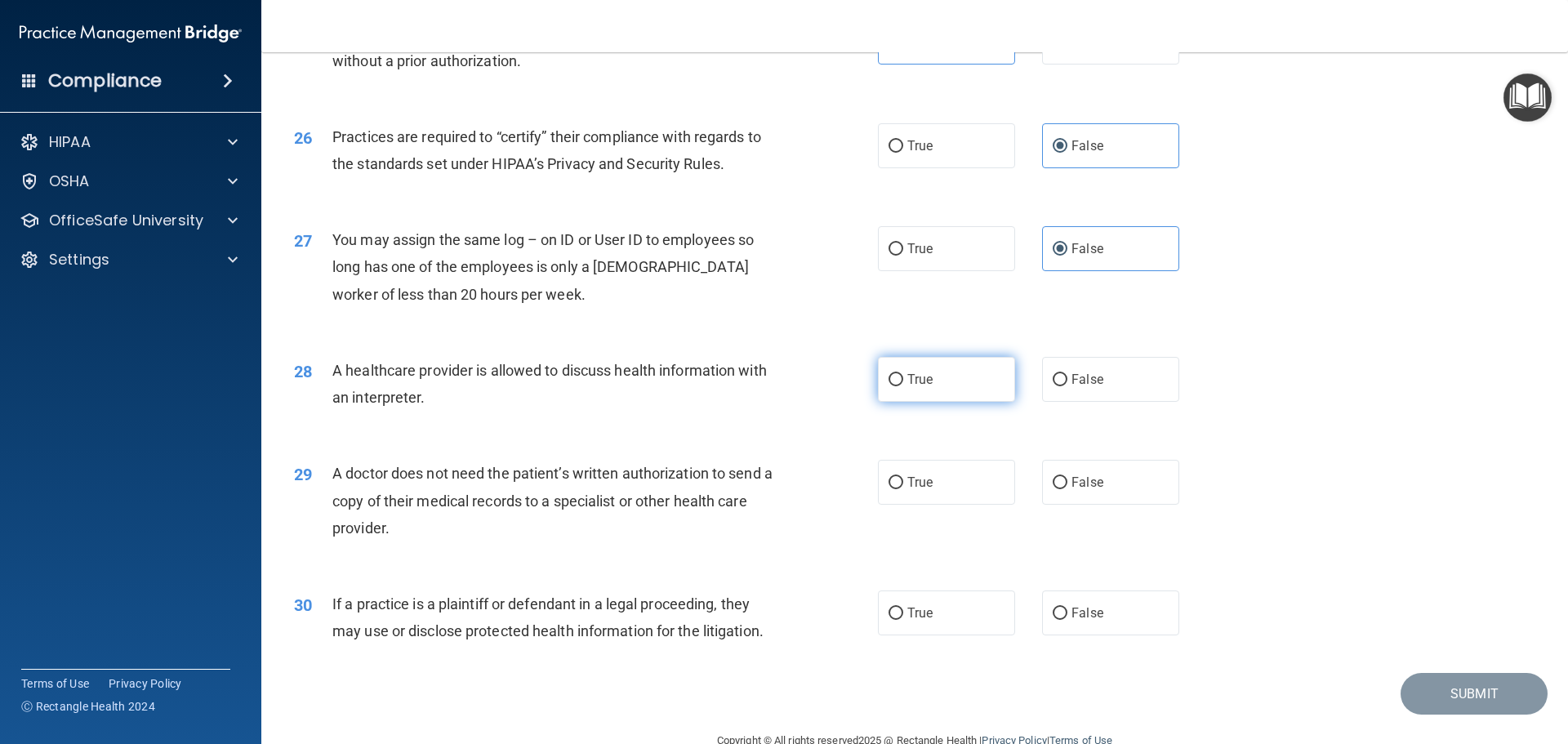
click at [922, 372] on span "True" at bounding box center [920, 379] width 26 height 15
click at [904, 374] on input "True" at bounding box center [896, 380] width 15 height 12
radio input "true"
click at [912, 484] on span "True" at bounding box center [920, 482] width 26 height 15
click at [904, 484] on input "True" at bounding box center [896, 483] width 15 height 12
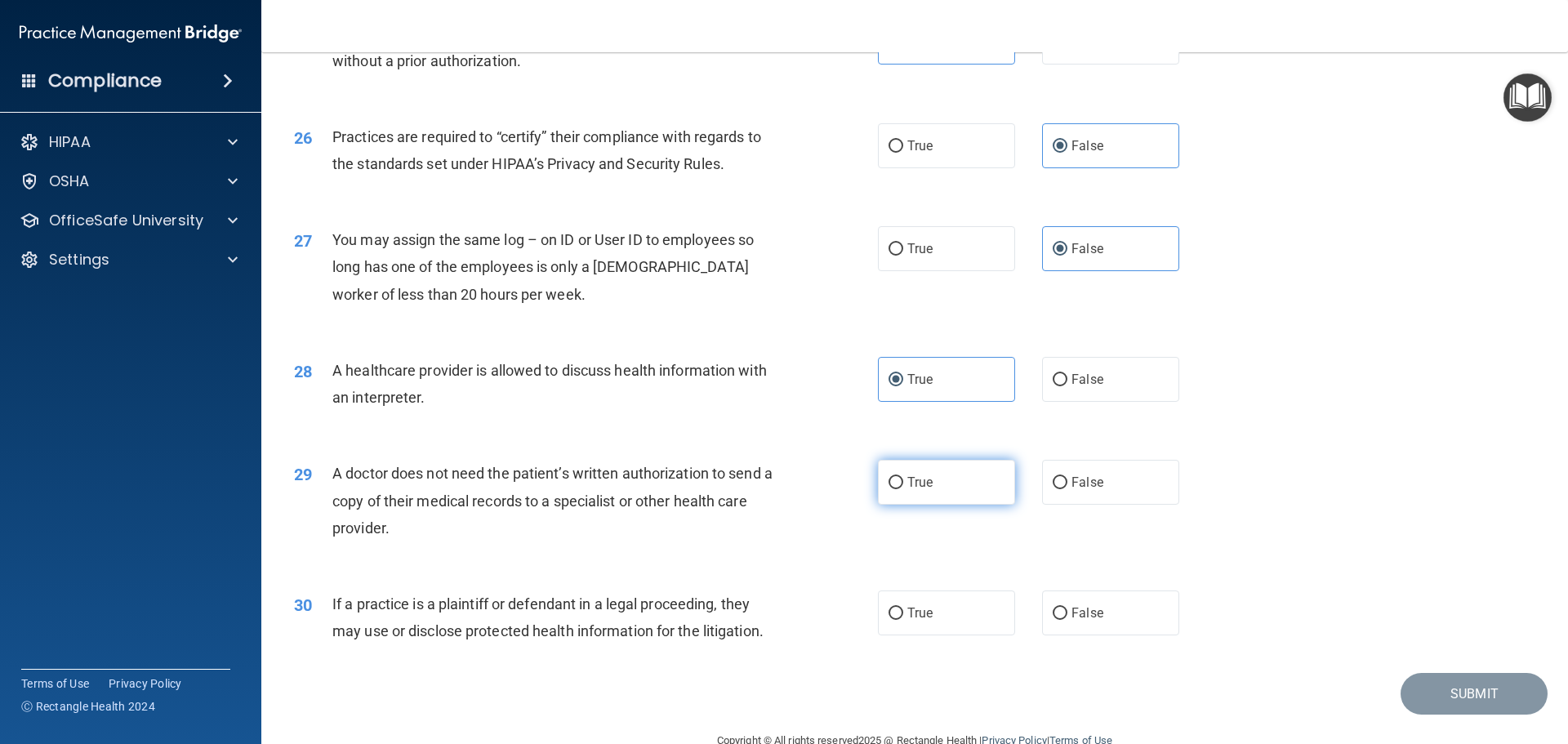
radio input "true"
click at [946, 601] on label "True" at bounding box center [947, 612] width 138 height 45
click at [904, 607] on input "True" at bounding box center [896, 613] width 15 height 12
radio input "true"
click at [1456, 703] on button "Submit" at bounding box center [1474, 694] width 147 height 42
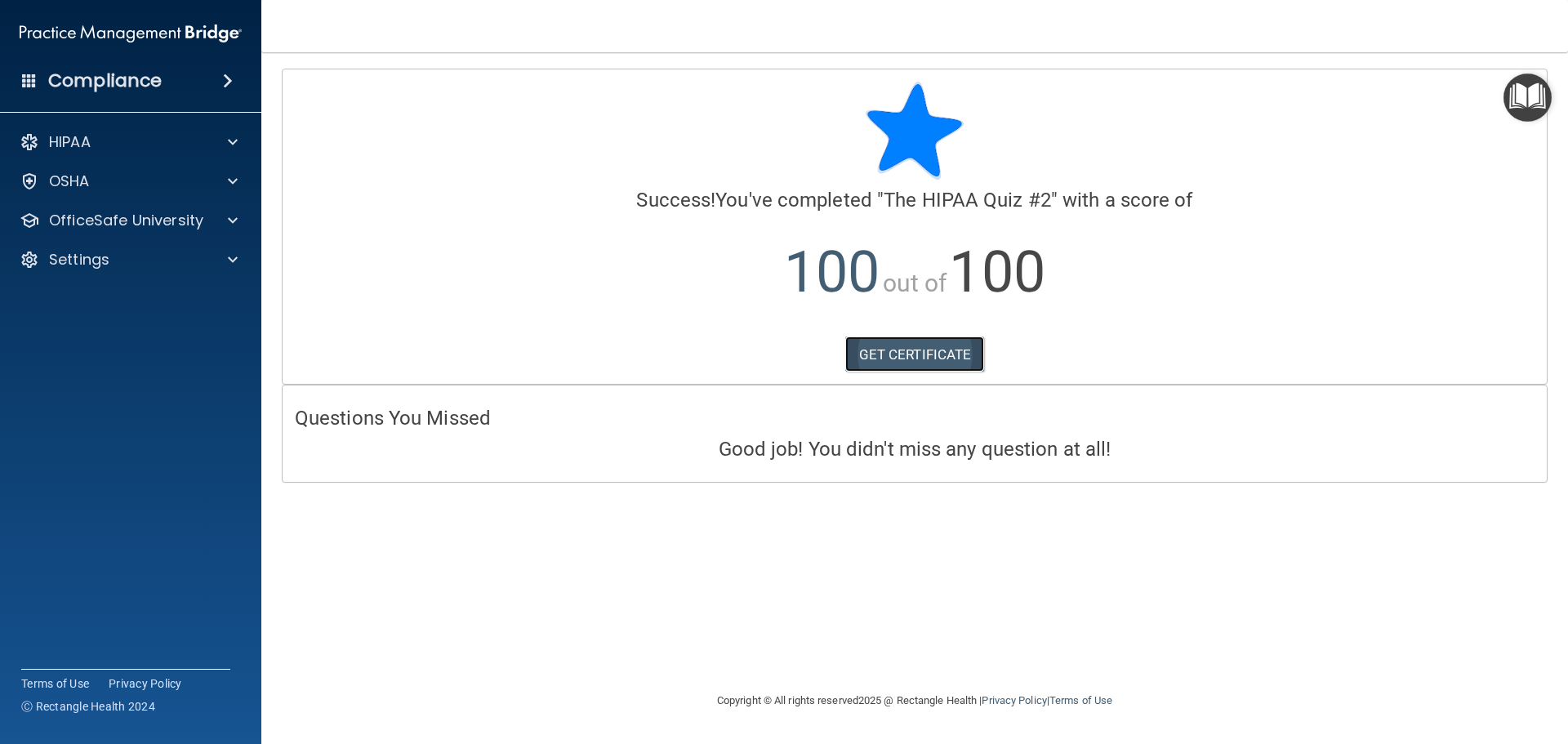
click at [943, 345] on link "GET CERTIFICATE" at bounding box center [915, 353] width 139 height 36
click at [129, 213] on p "OfficeSafe University" at bounding box center [126, 220] width 154 height 20
click at [133, 264] on p "HIPAA Training" at bounding box center [78, 260] width 135 height 16
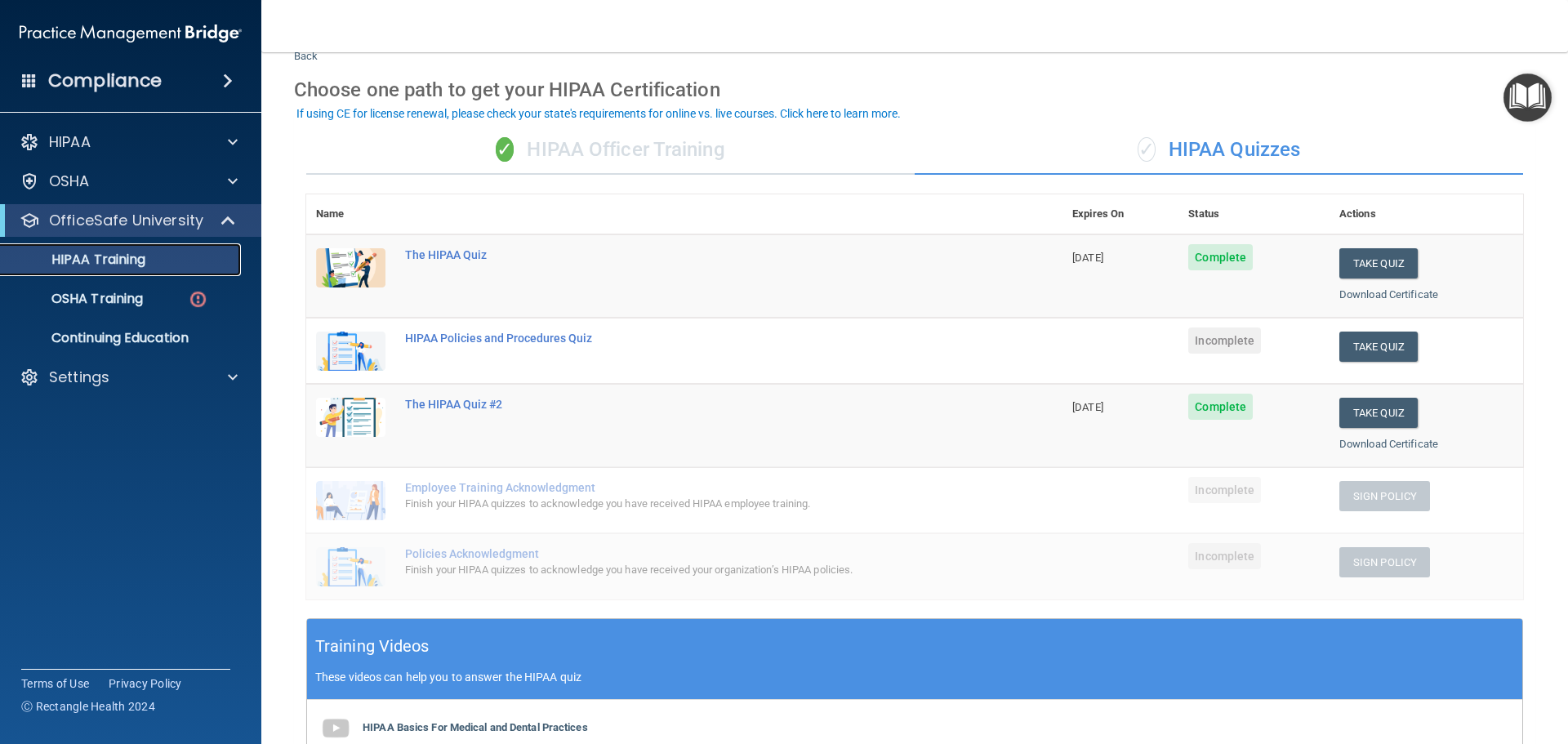
scroll to position [82, 0]
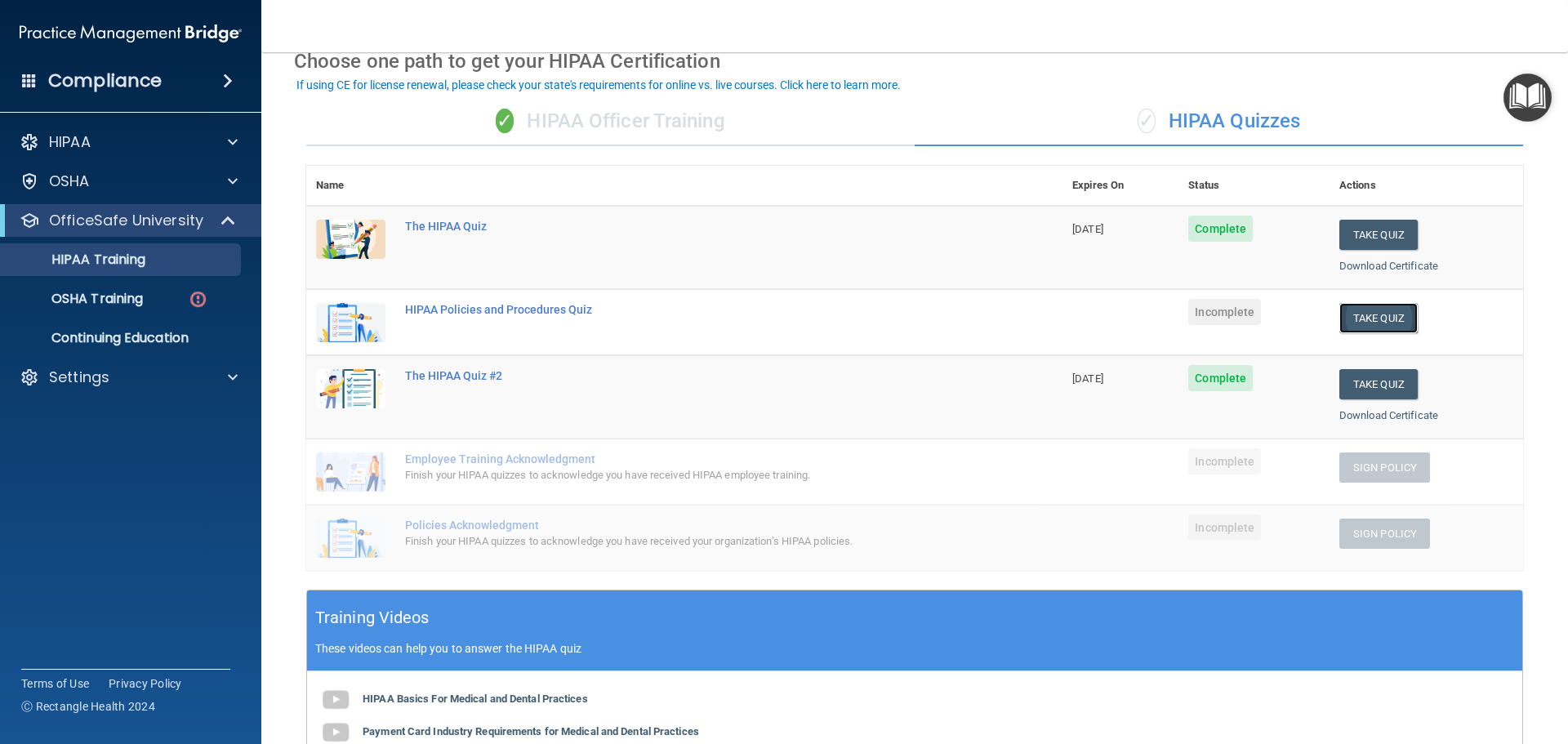
click at [1354, 320] on button "Take Quiz" at bounding box center [1378, 318] width 78 height 30
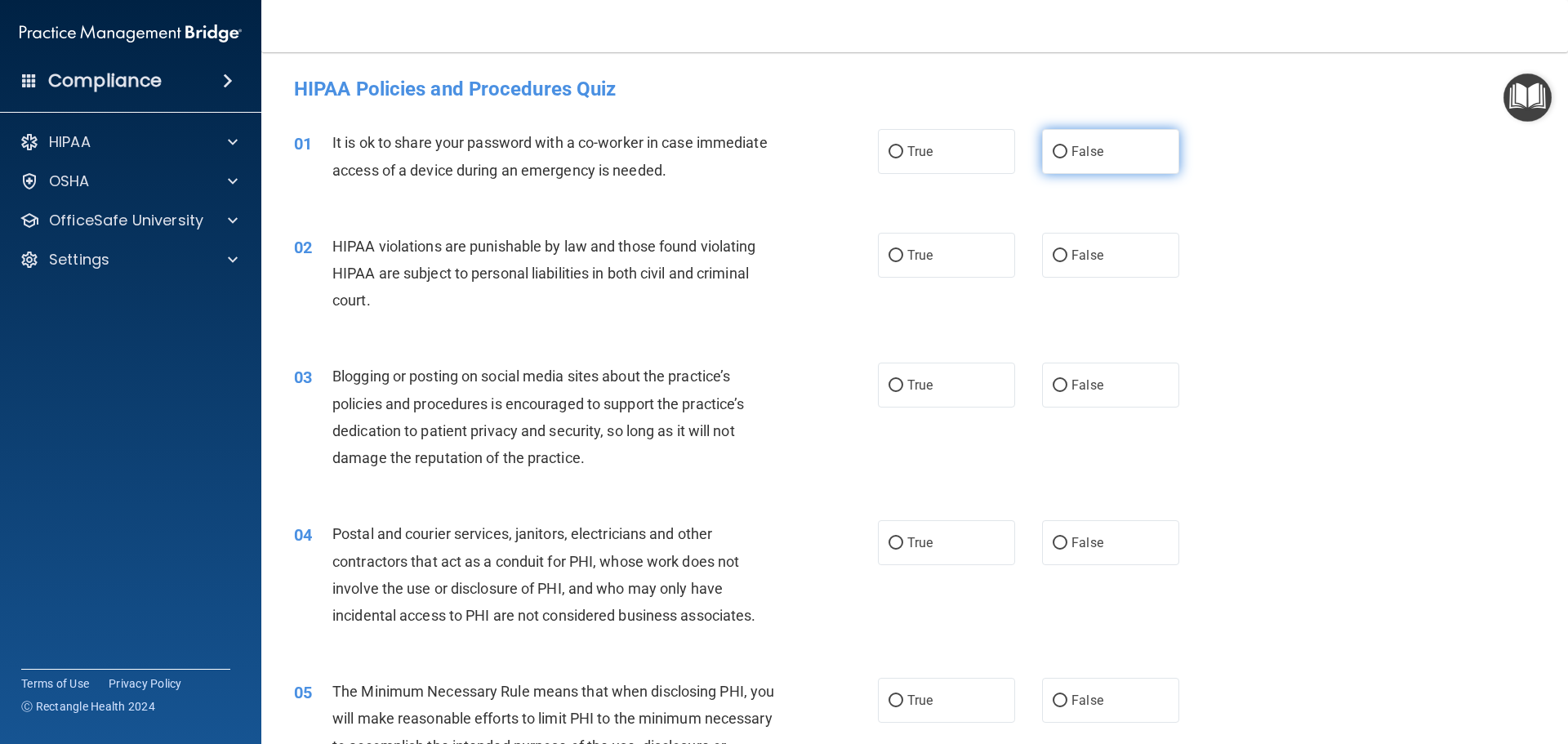
click at [1074, 164] on label "False" at bounding box center [1111, 151] width 138 height 45
click at [1068, 158] on input "False" at bounding box center [1061, 151] width 15 height 12
radio input "true"
click at [935, 258] on label "True" at bounding box center [947, 255] width 138 height 45
click at [904, 258] on input "True" at bounding box center [896, 255] width 15 height 12
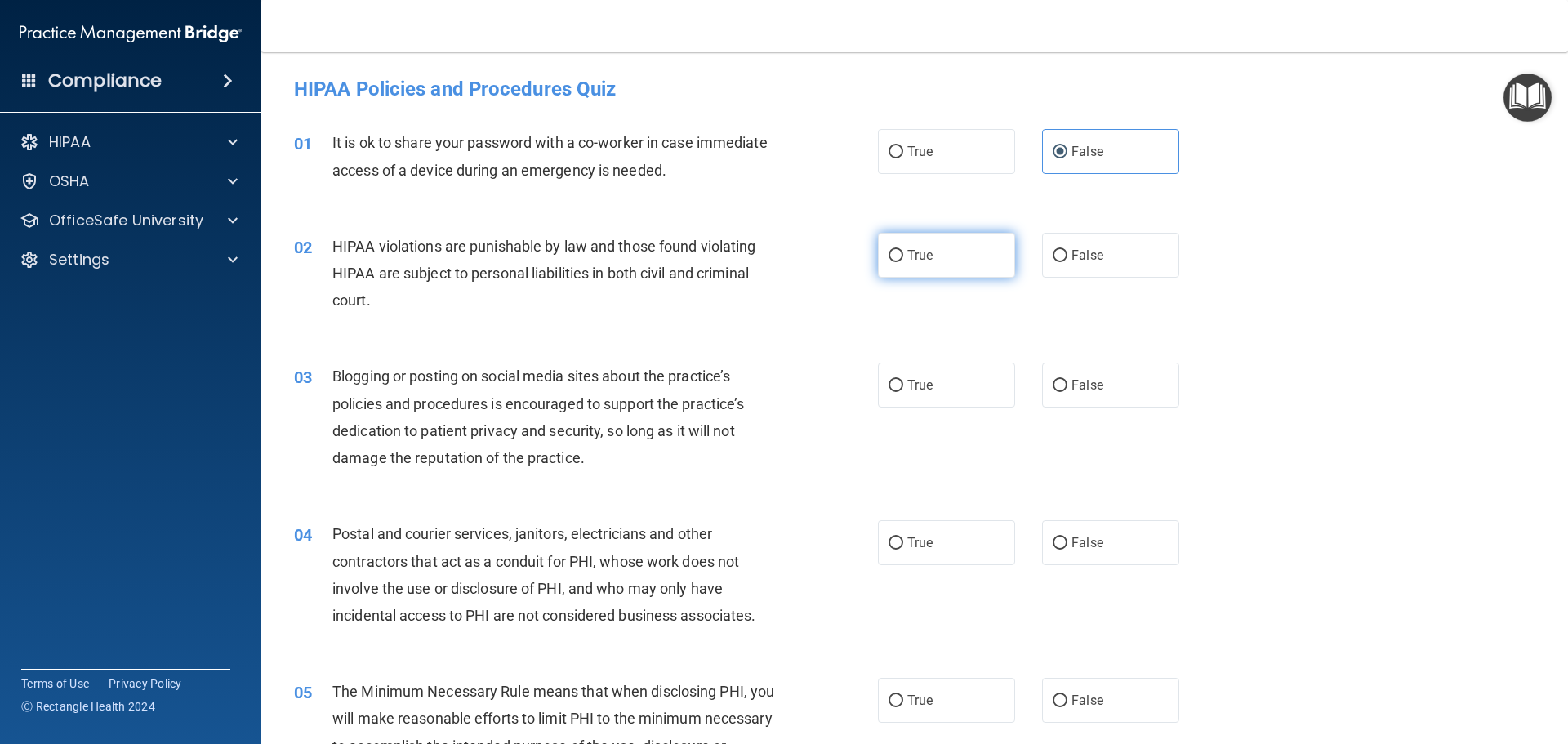
radio input "true"
click at [1079, 390] on span "False" at bounding box center [1087, 384] width 32 height 15
click at [1068, 390] on input "False" at bounding box center [1061, 385] width 15 height 12
radio input "true"
click at [959, 543] on label "True" at bounding box center [947, 542] width 138 height 45
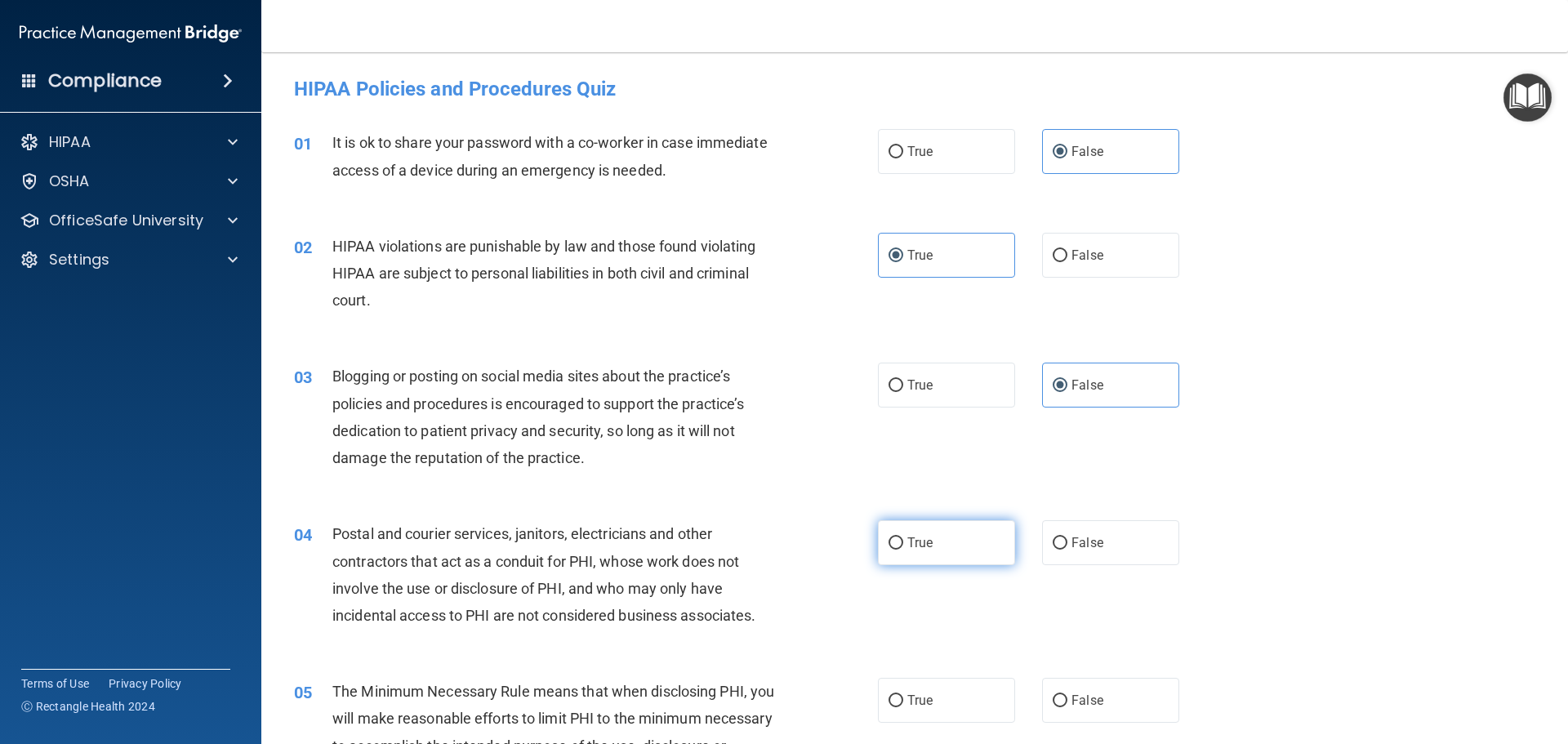
click at [904, 543] on input "True" at bounding box center [896, 543] width 15 height 12
radio input "true"
click at [927, 711] on label "True" at bounding box center [947, 699] width 138 height 45
click at [904, 707] on input "True" at bounding box center [896, 700] width 15 height 12
radio input "true"
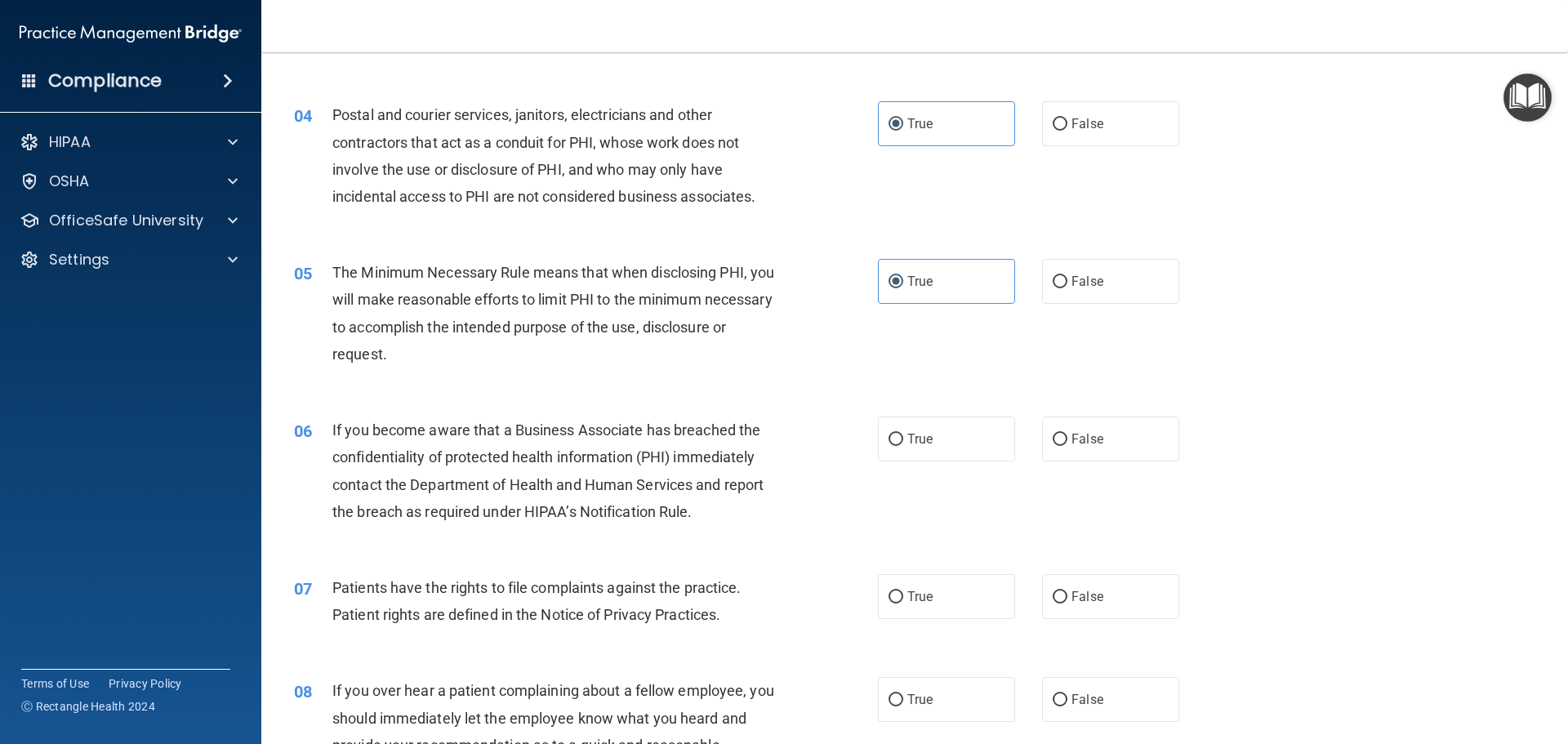
scroll to position [490, 0]
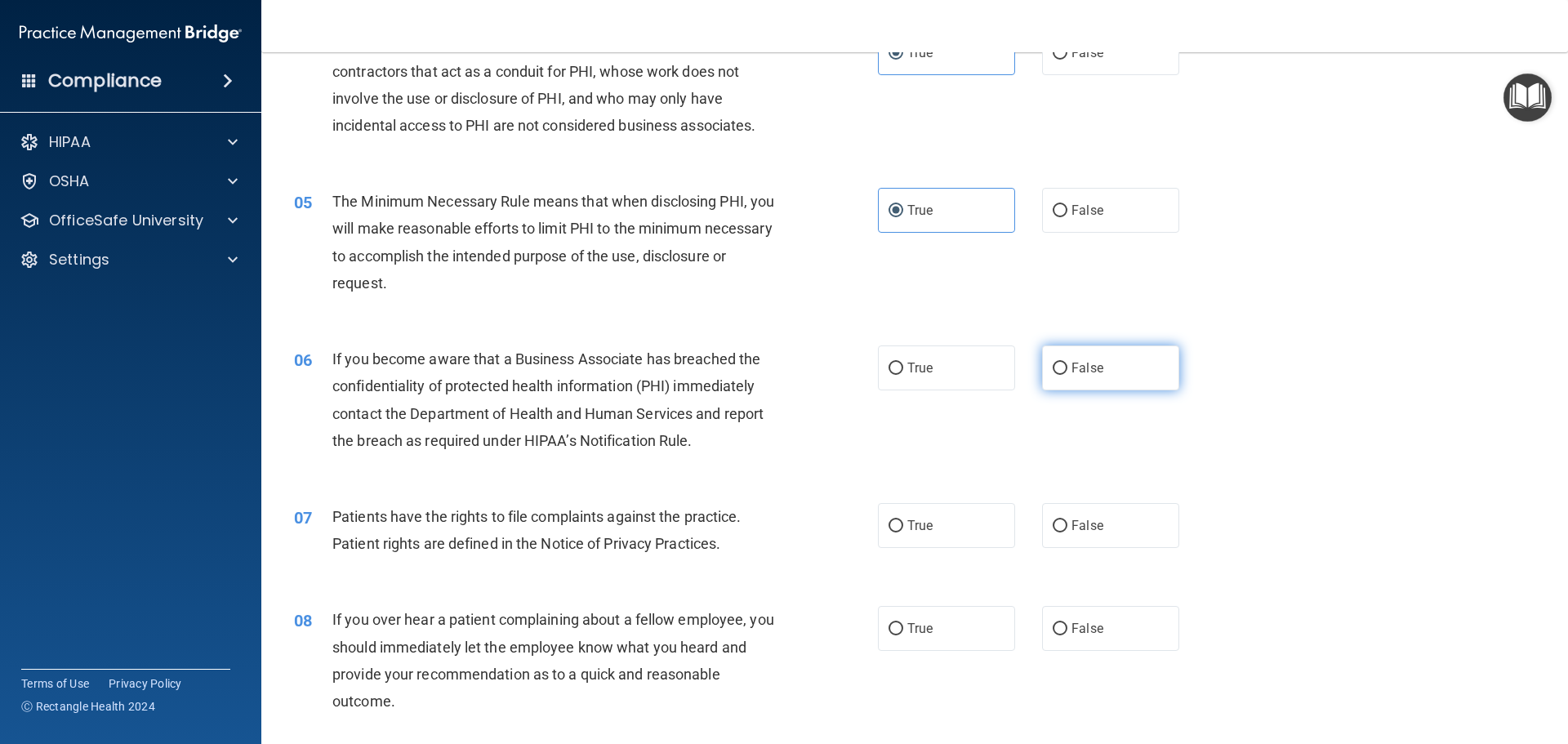
click at [1062, 375] on label "False" at bounding box center [1111, 367] width 138 height 45
click at [1062, 375] on input "False" at bounding box center [1061, 368] width 15 height 12
radio input "true"
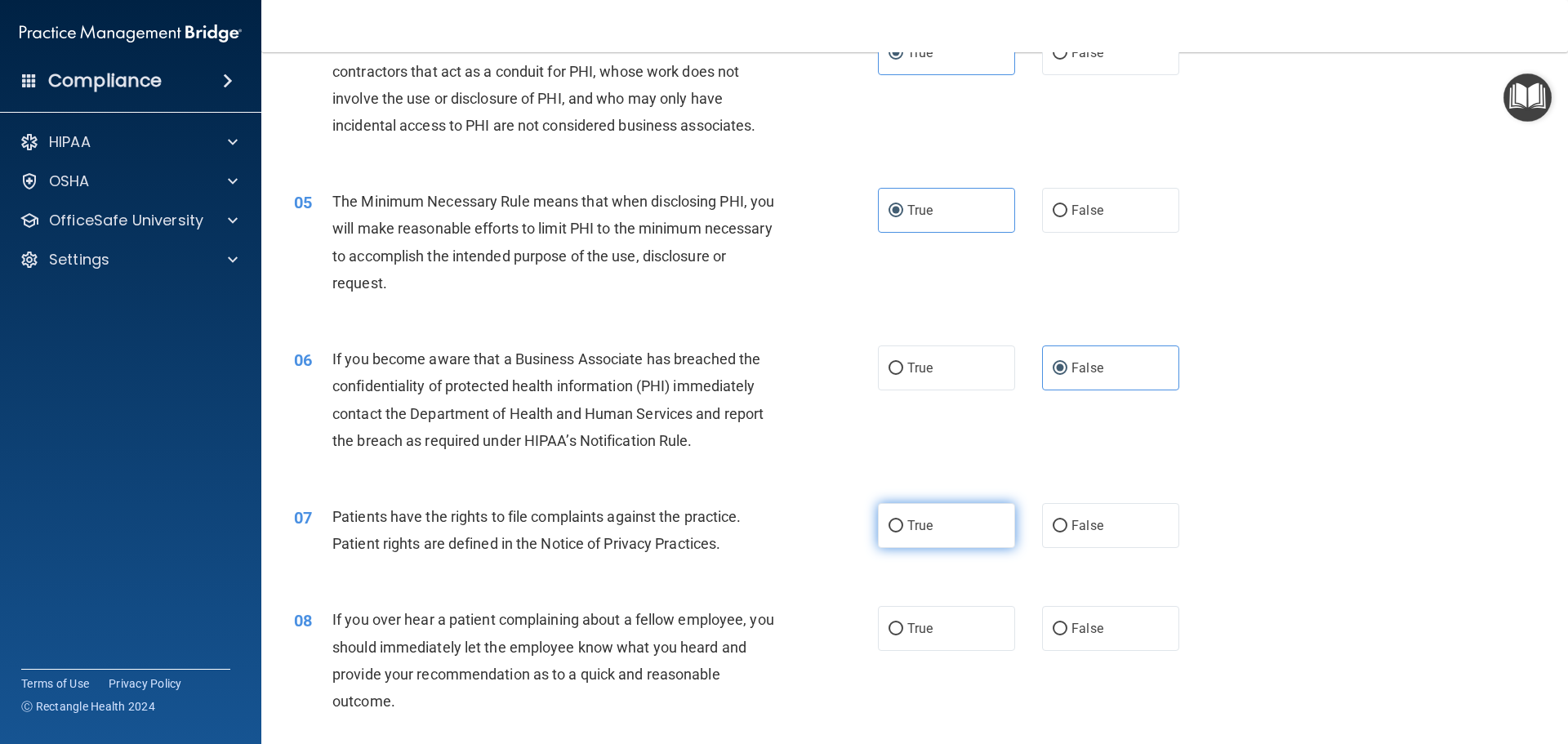
click at [958, 515] on label "True" at bounding box center [947, 525] width 138 height 45
click at [904, 520] on input "True" at bounding box center [896, 525] width 15 height 12
radio input "true"
click at [1082, 623] on span "False" at bounding box center [1087, 627] width 32 height 15
click at [1068, 623] on input "False" at bounding box center [1061, 628] width 15 height 12
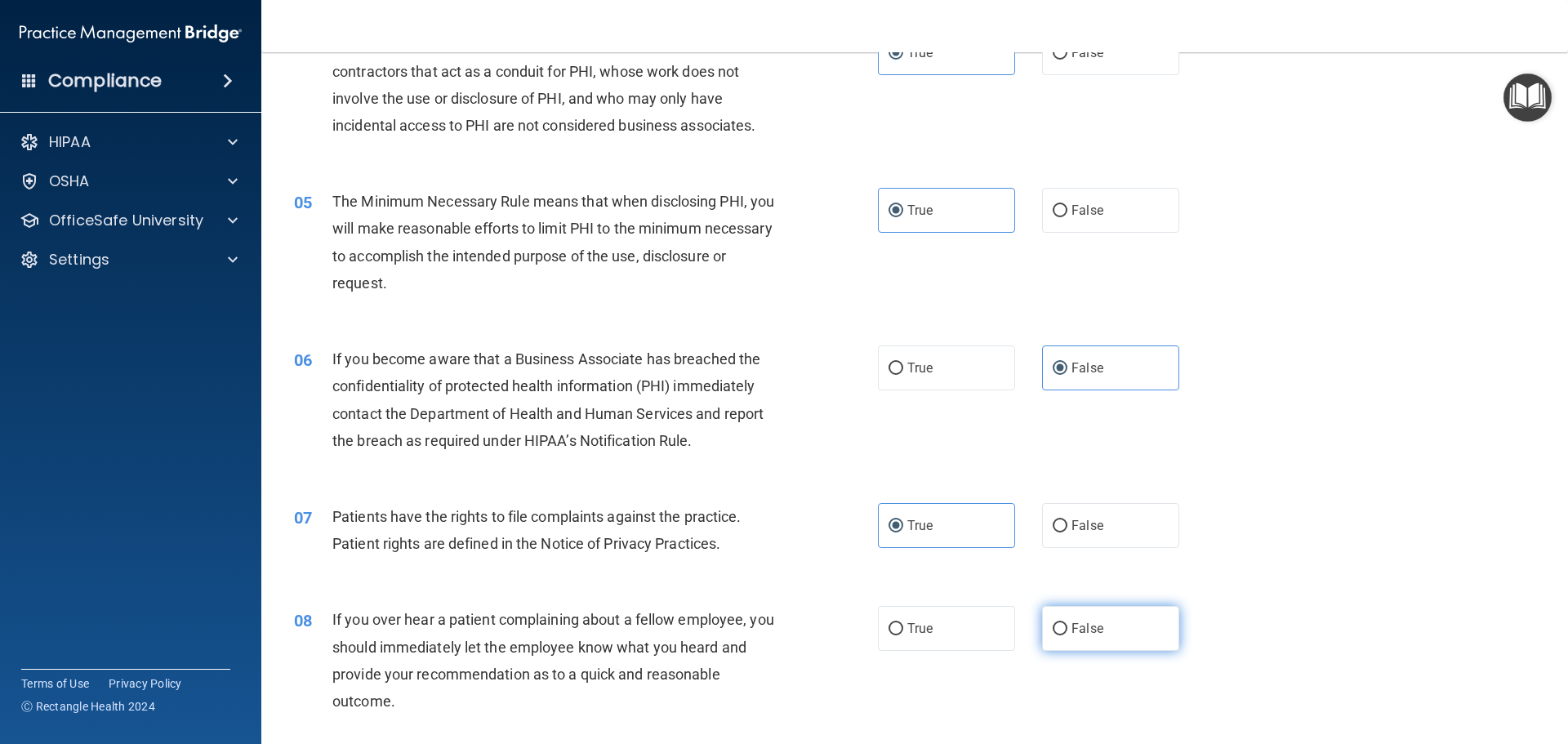
radio input "true"
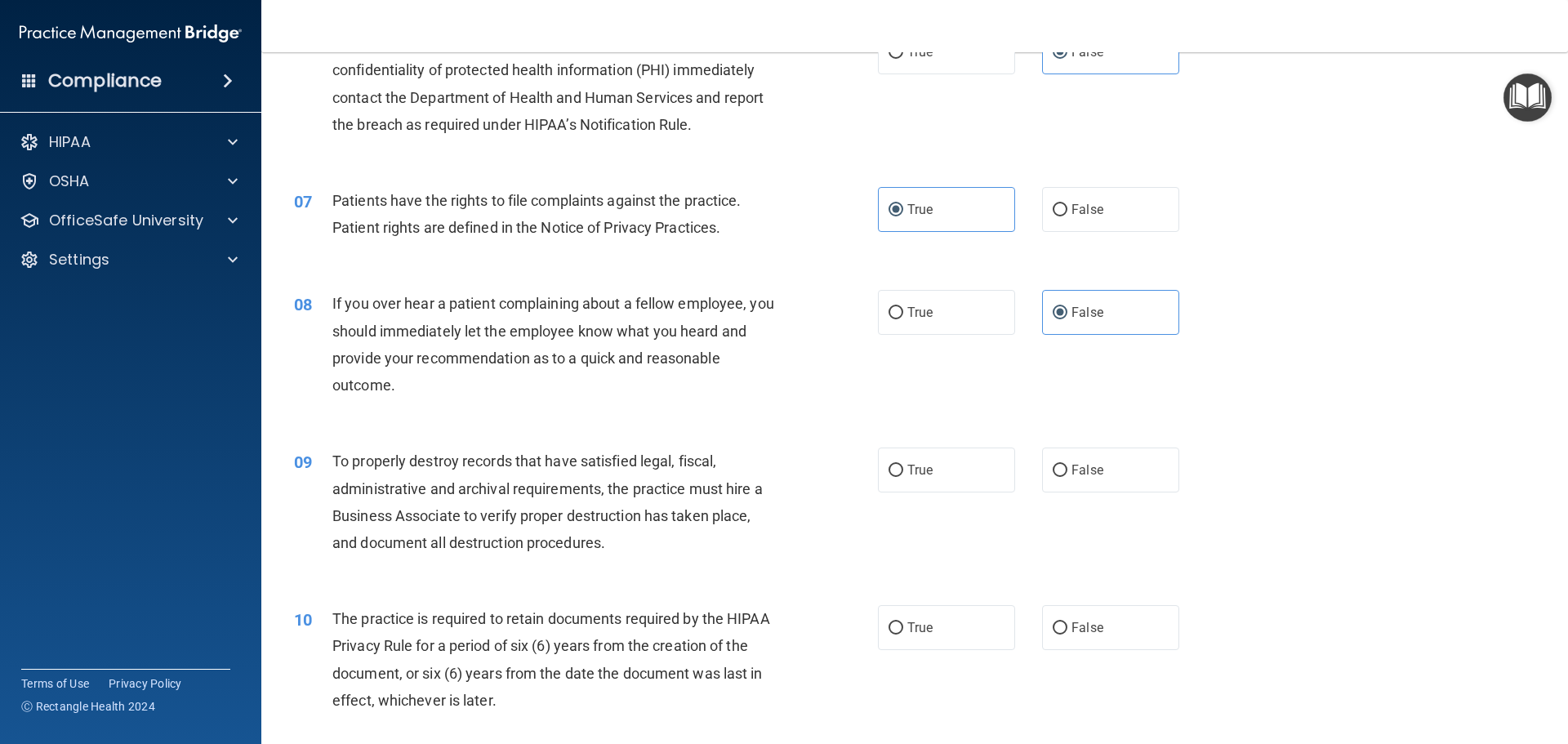
scroll to position [817, 0]
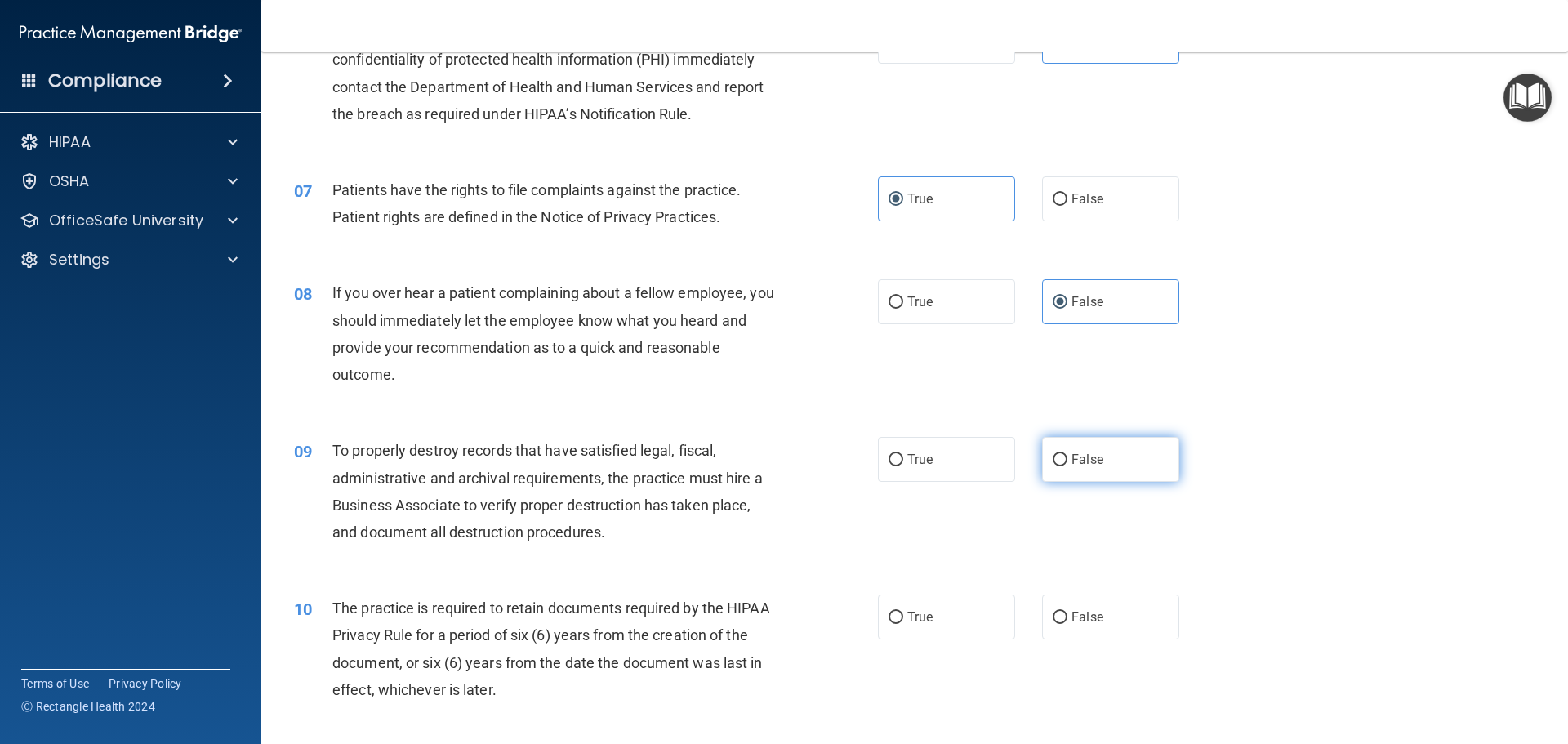
click at [1071, 455] on span "False" at bounding box center [1087, 459] width 32 height 15
click at [1068, 455] on input "False" at bounding box center [1061, 459] width 15 height 12
radio input "true"
click at [927, 601] on label "True" at bounding box center [947, 617] width 138 height 45
click at [904, 612] on input "True" at bounding box center [896, 617] width 15 height 12
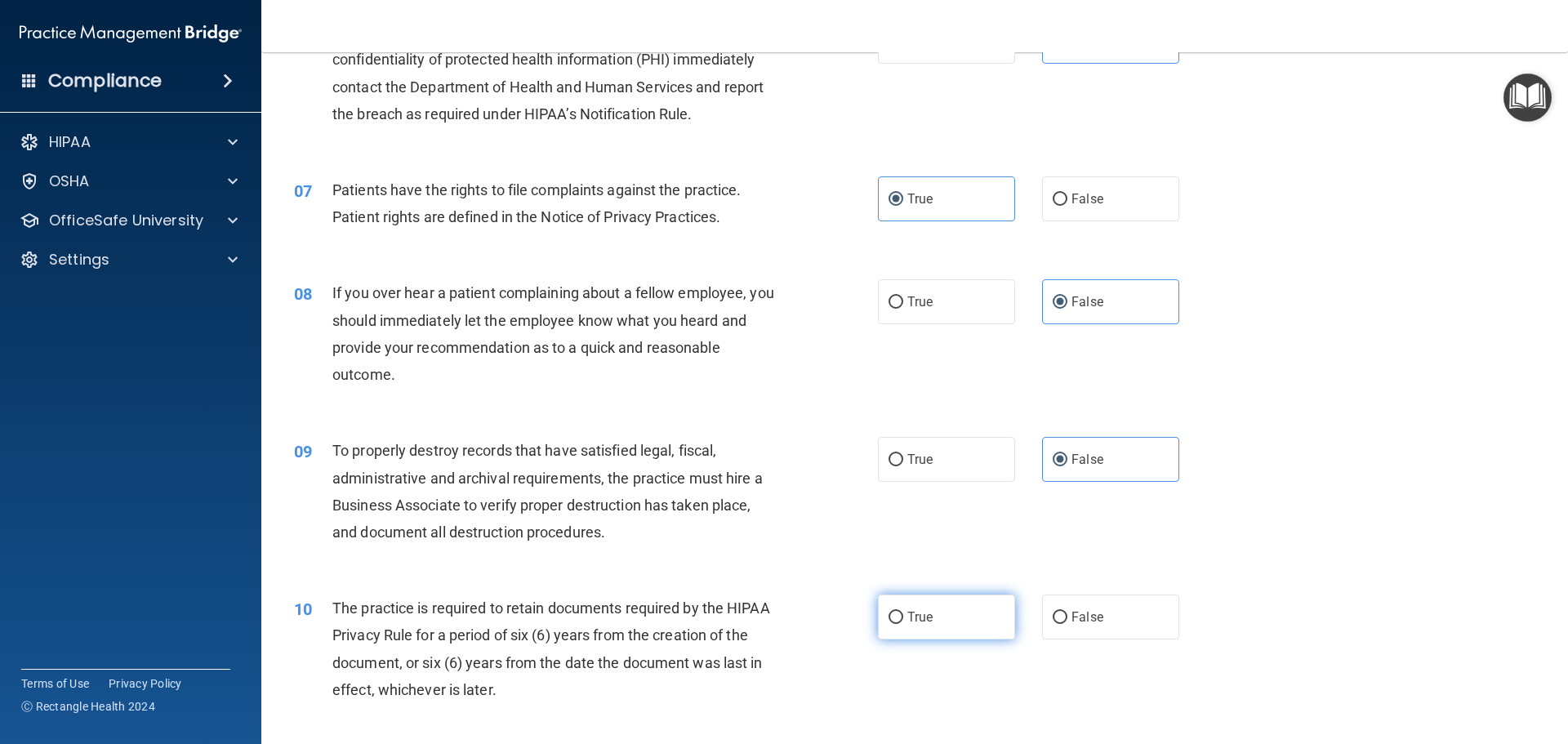
radio input "true"
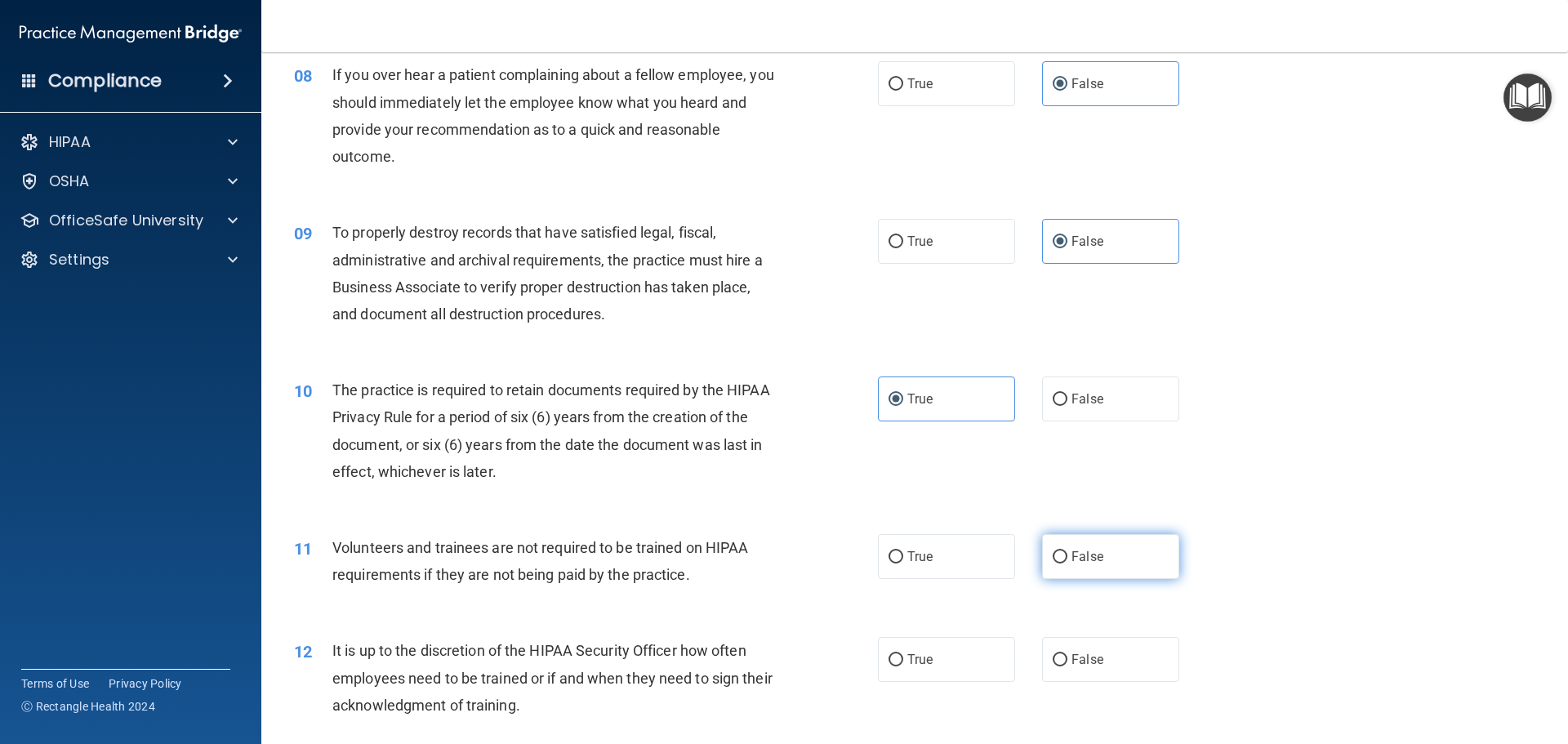
scroll to position [1143, 0]
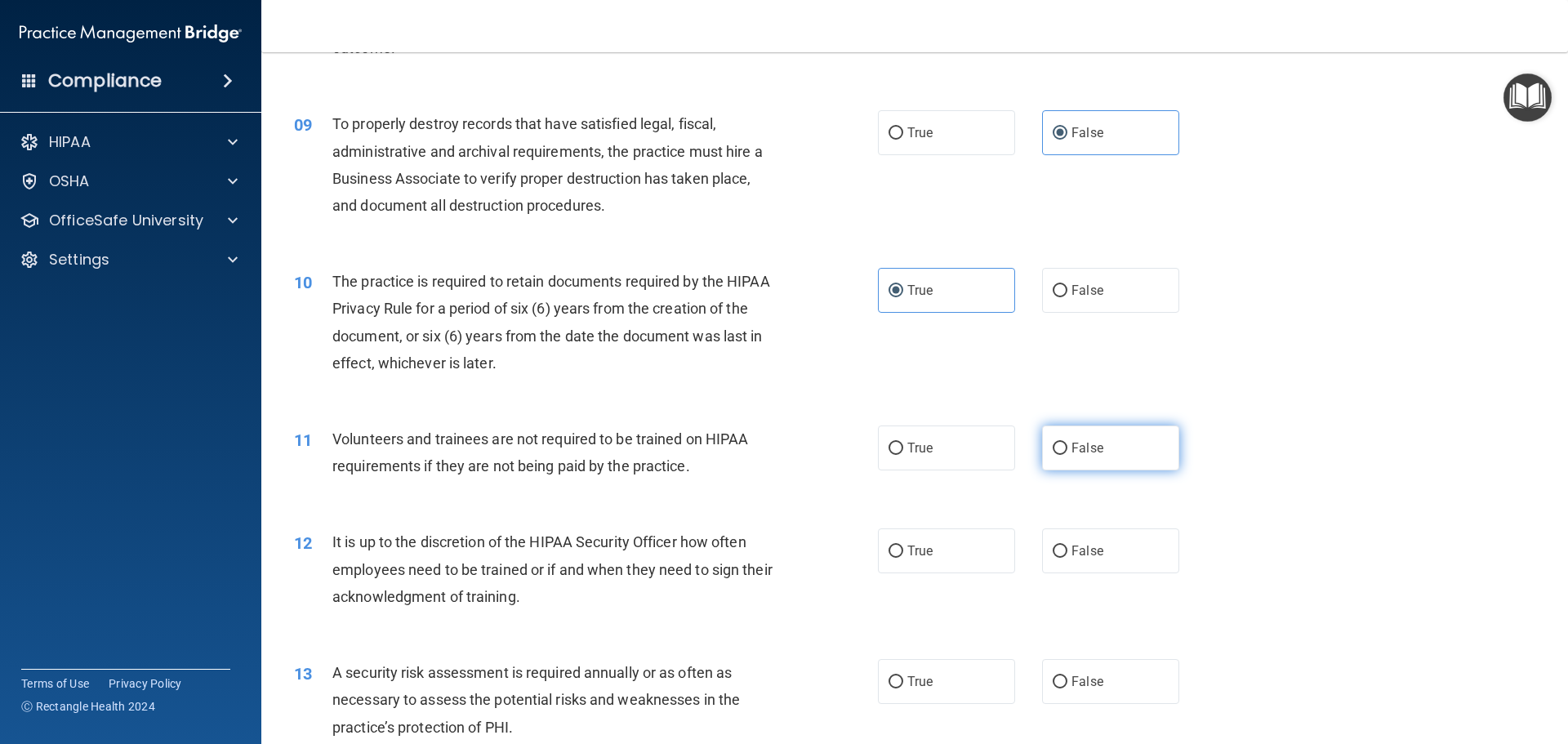
click at [1089, 467] on label "False" at bounding box center [1111, 447] width 138 height 45
click at [1068, 454] on input "False" at bounding box center [1061, 448] width 15 height 12
radio input "true"
click at [1102, 557] on label "False" at bounding box center [1111, 550] width 138 height 45
click at [1068, 557] on input "False" at bounding box center [1061, 551] width 15 height 12
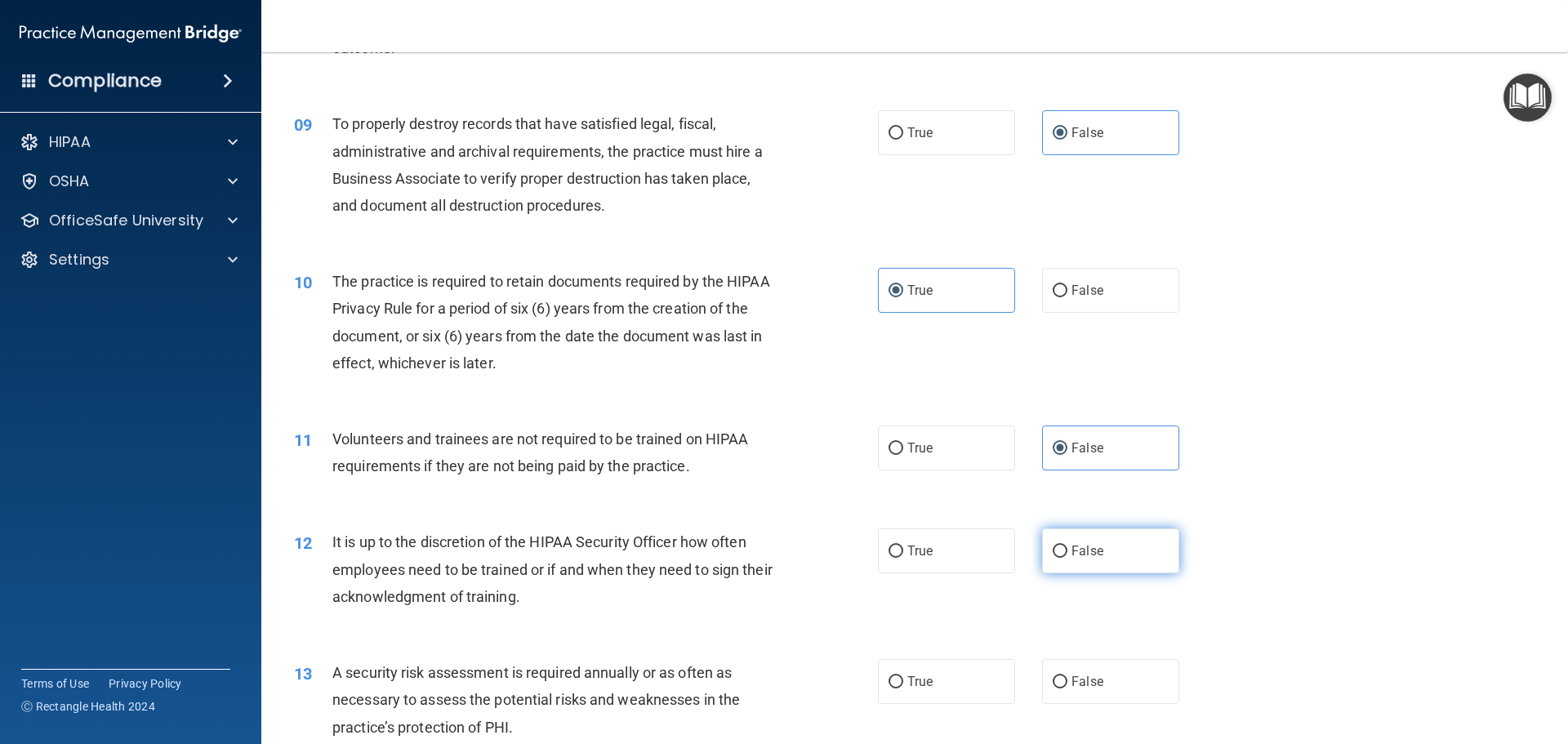
radio input "true"
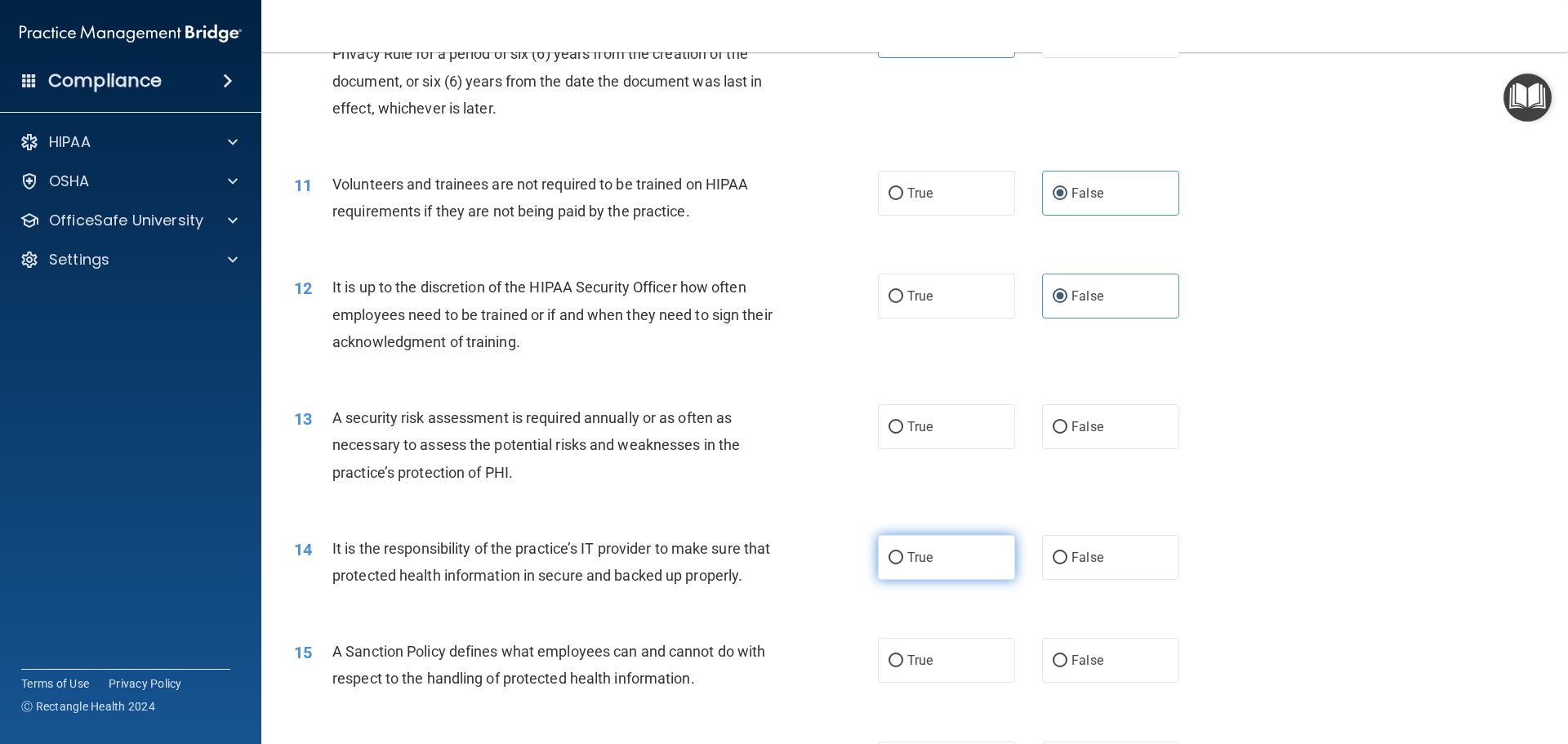
scroll to position [1470, 0]
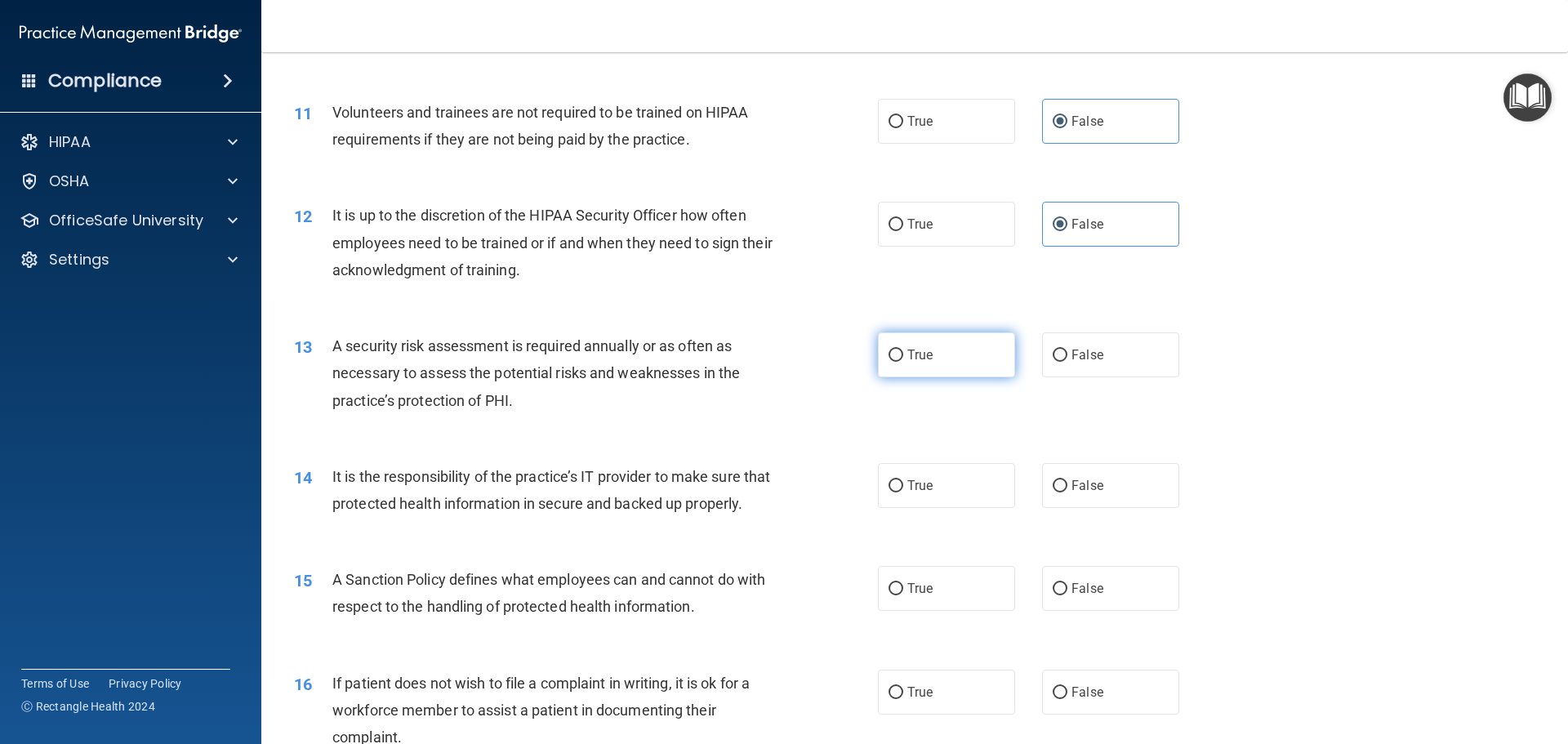
click at [902, 366] on label "True" at bounding box center [947, 354] width 138 height 45
click at [902, 362] on input "True" at bounding box center [896, 355] width 15 height 12
radio input "true"
click at [1085, 491] on span "False" at bounding box center [1087, 484] width 32 height 15
click at [1068, 491] on input "False" at bounding box center [1061, 485] width 15 height 12
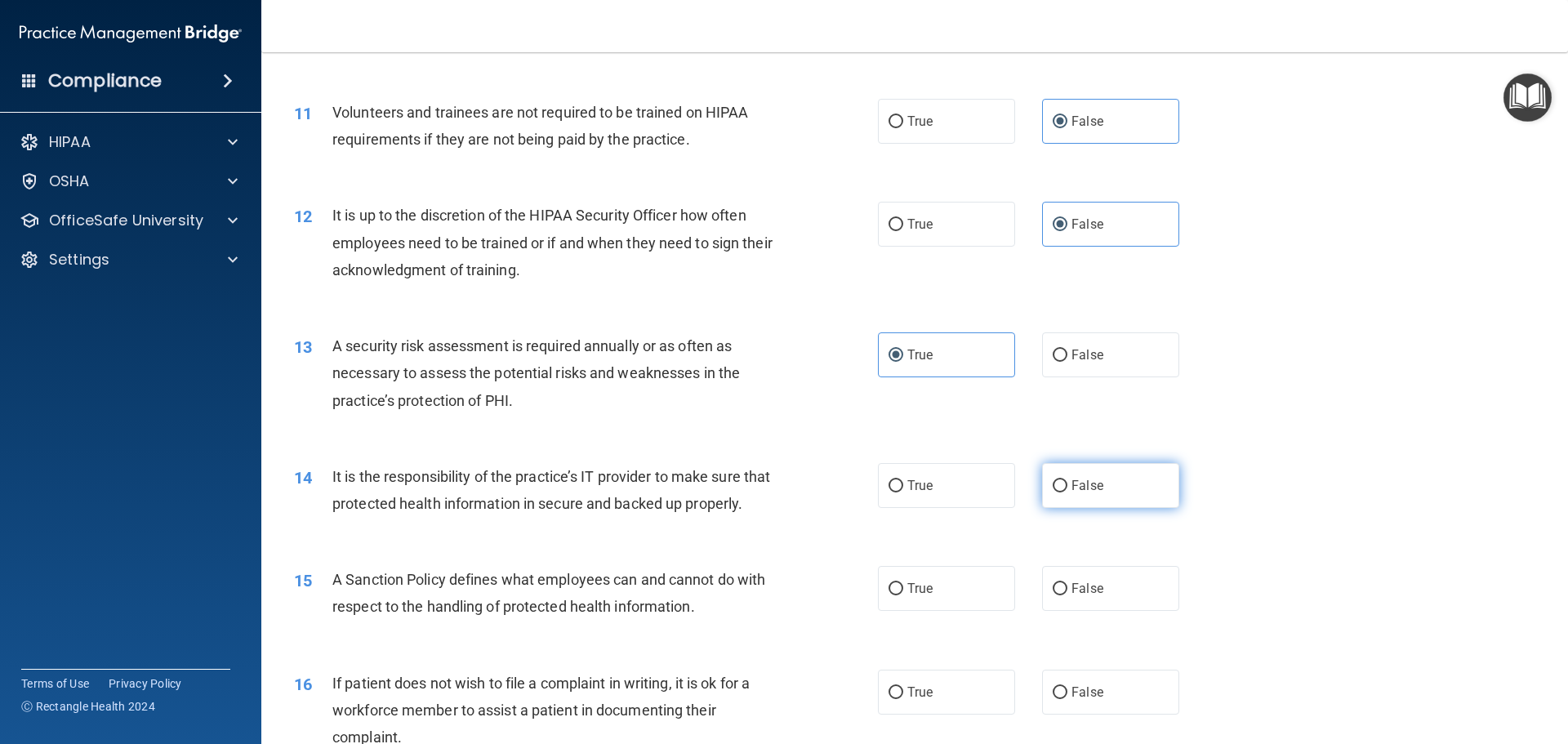
radio input "true"
click at [1094, 596] on span "False" at bounding box center [1087, 587] width 32 height 15
click at [1068, 596] on input "False" at bounding box center [1061, 588] width 15 height 12
radio input "true"
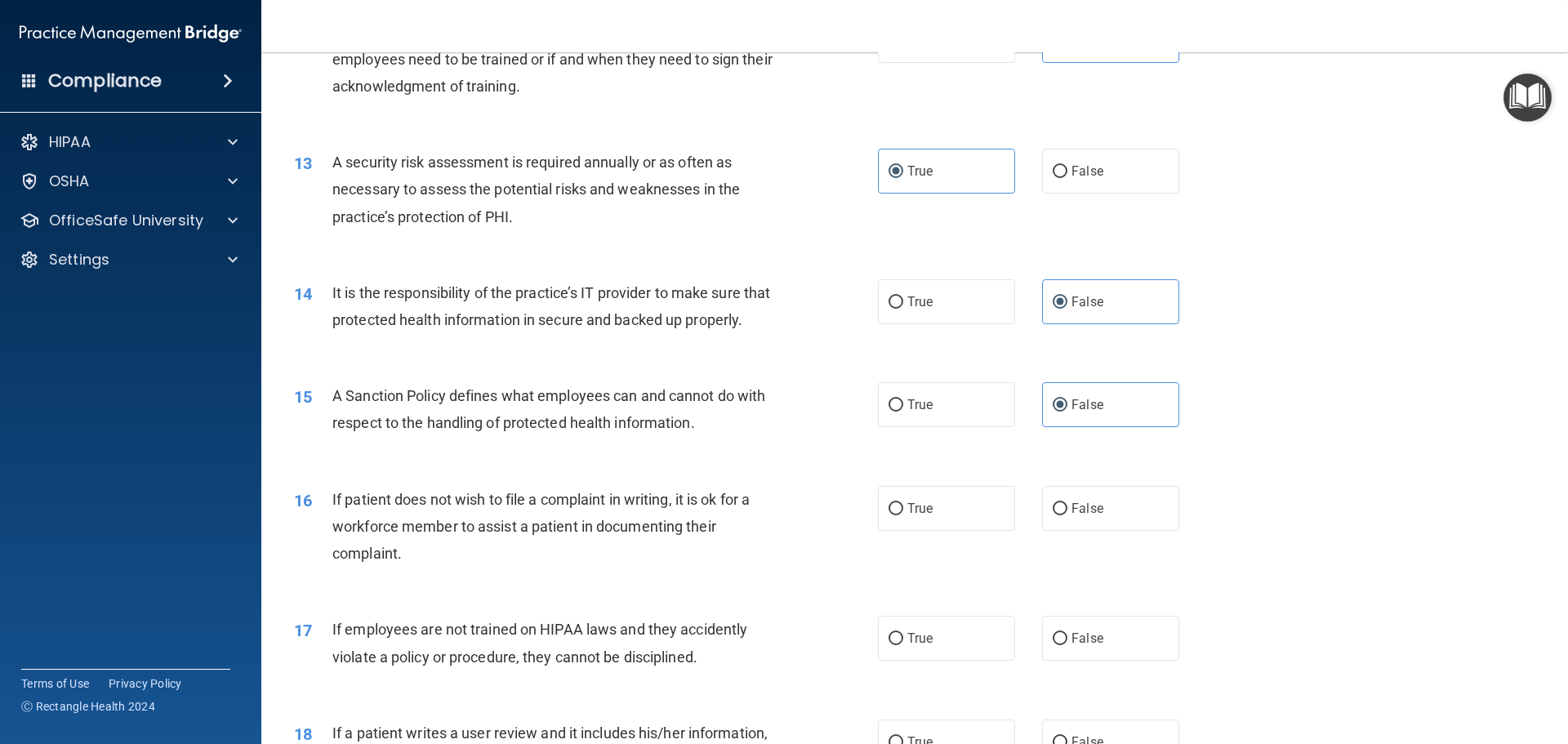
scroll to position [1715, 0]
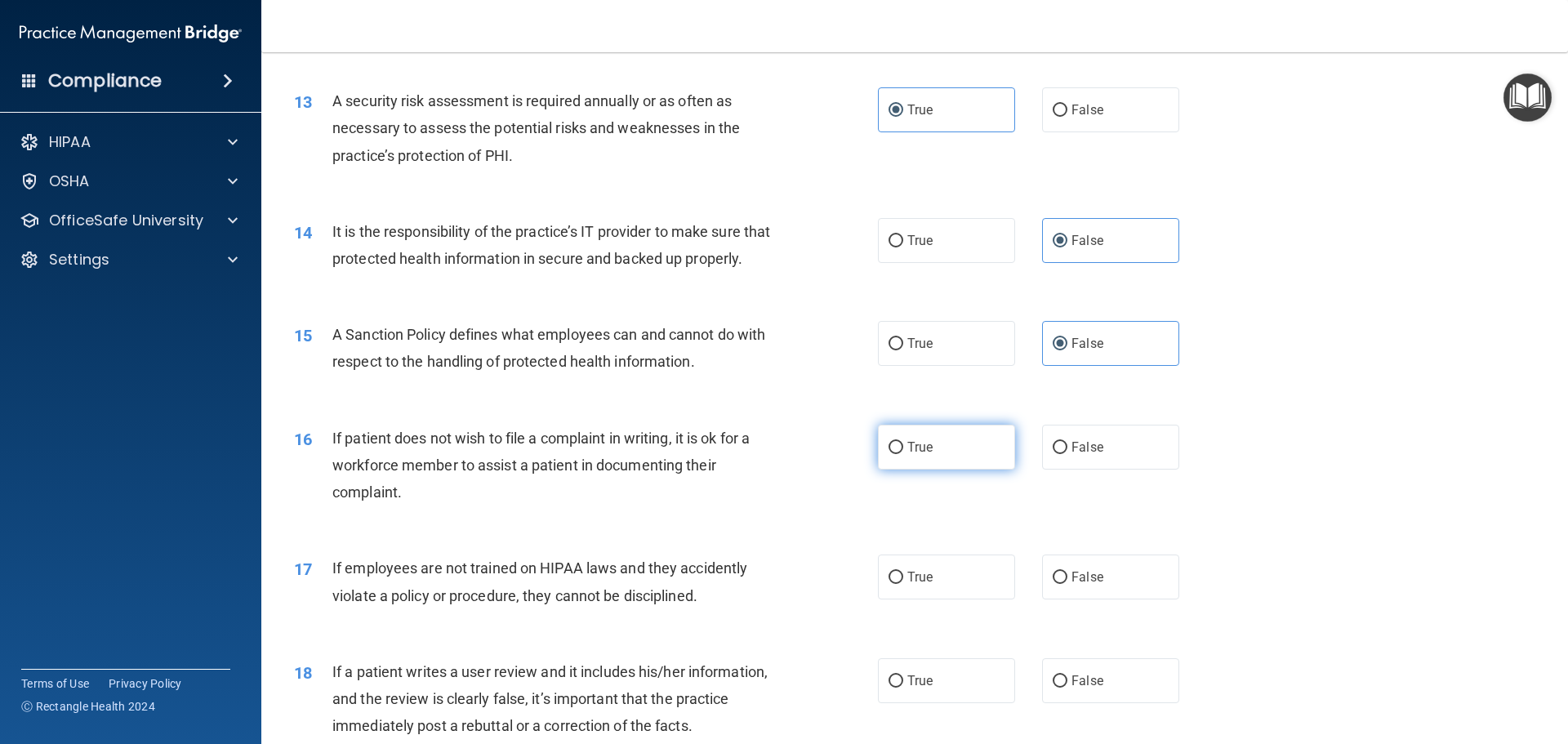
click at [929, 470] on label "True" at bounding box center [947, 446] width 138 height 45
click at [904, 454] on input "True" at bounding box center [896, 447] width 15 height 12
radio input "true"
click at [1111, 599] on label "False" at bounding box center [1111, 576] width 138 height 45
click at [1068, 584] on input "False" at bounding box center [1061, 577] width 15 height 12
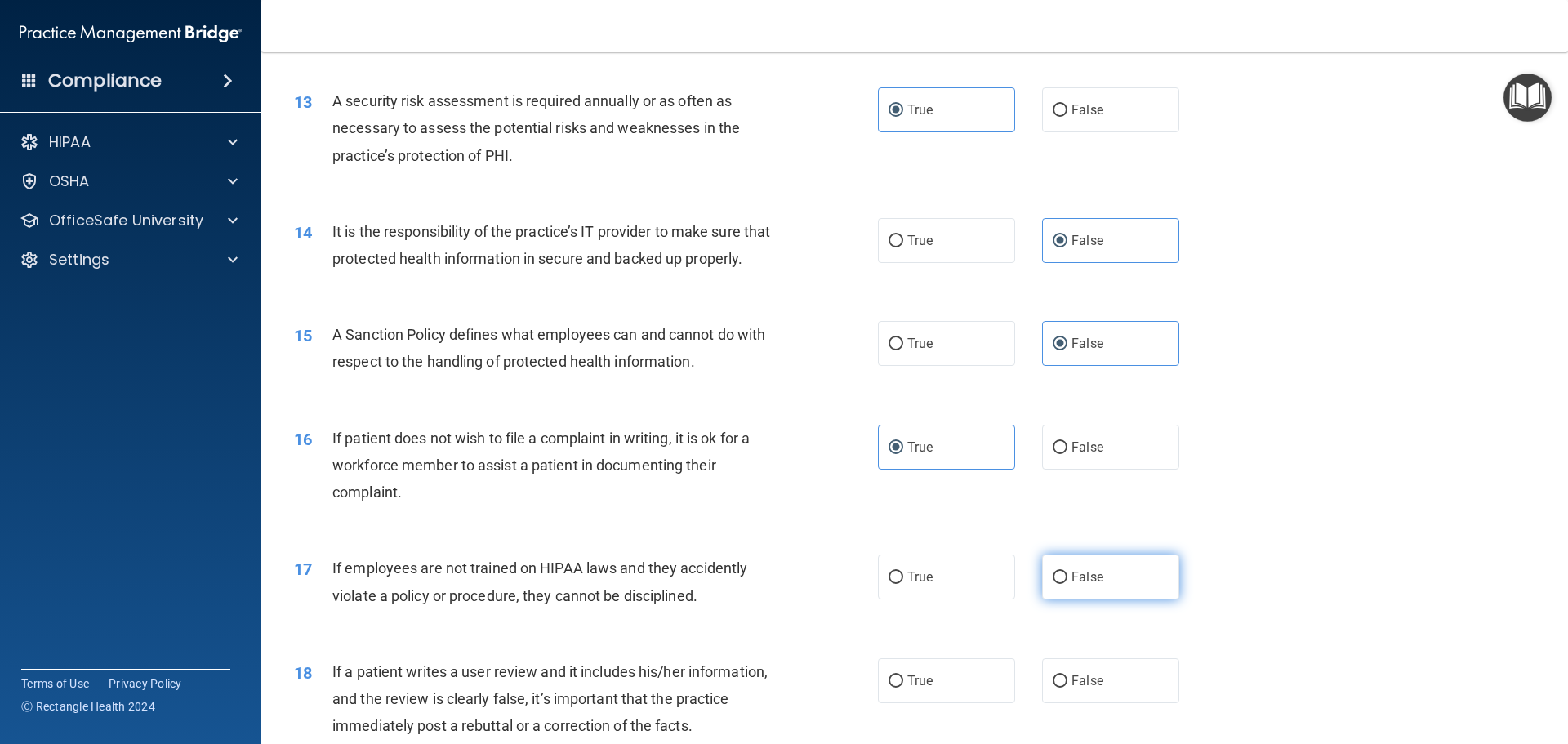
radio input "true"
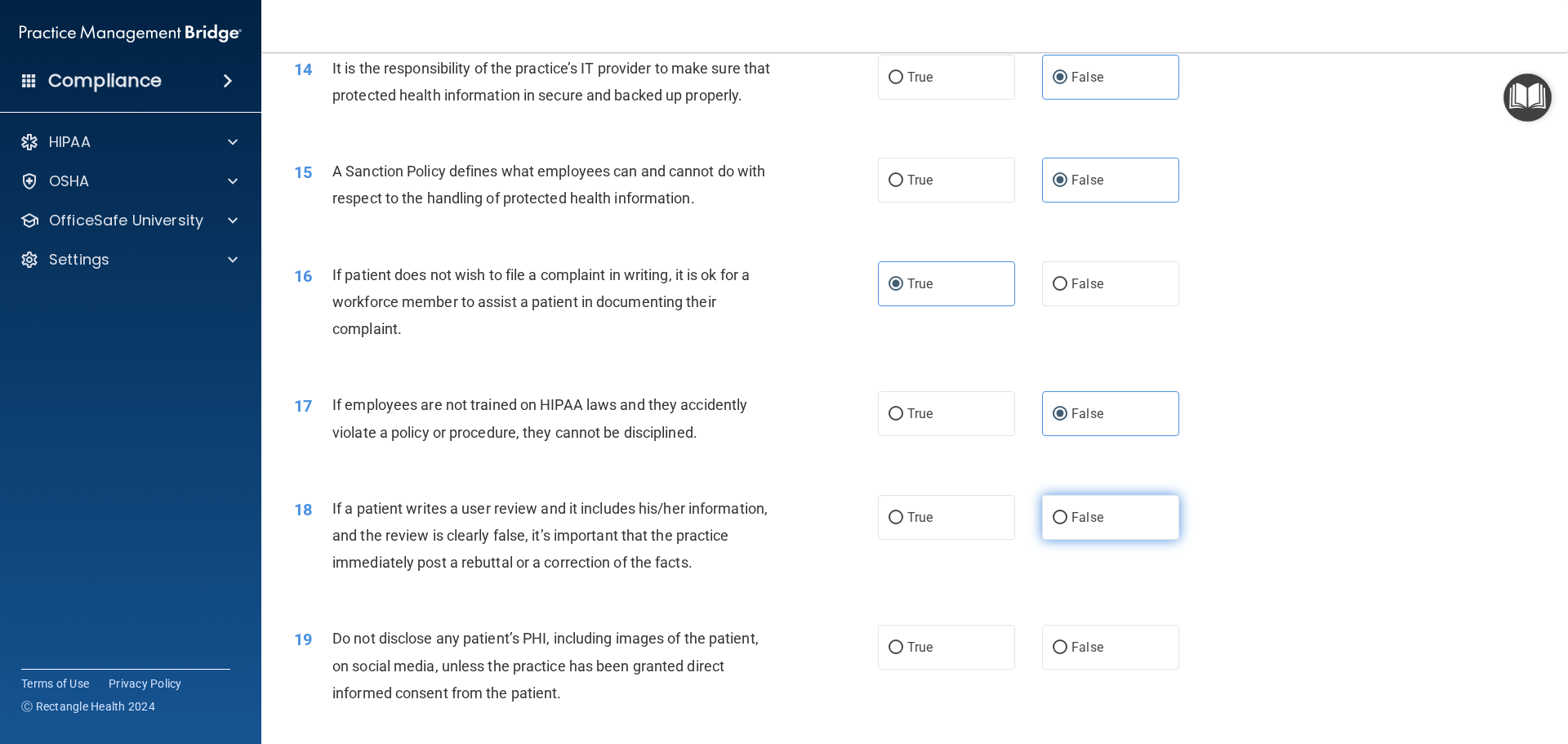
click at [1095, 540] on label "False" at bounding box center [1111, 516] width 138 height 45
click at [1068, 525] on input "False" at bounding box center [1061, 517] width 15 height 12
radio input "true"
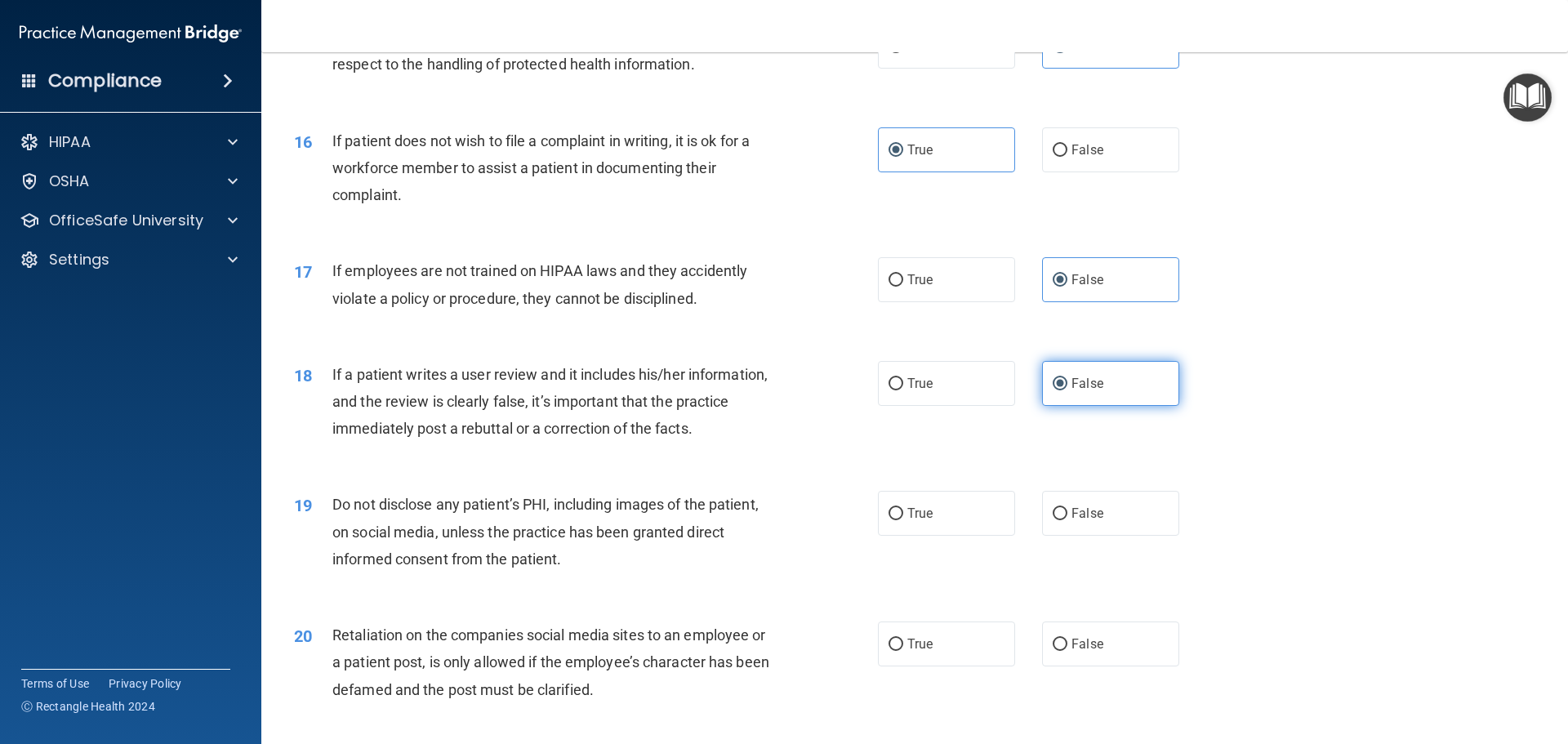
scroll to position [2041, 0]
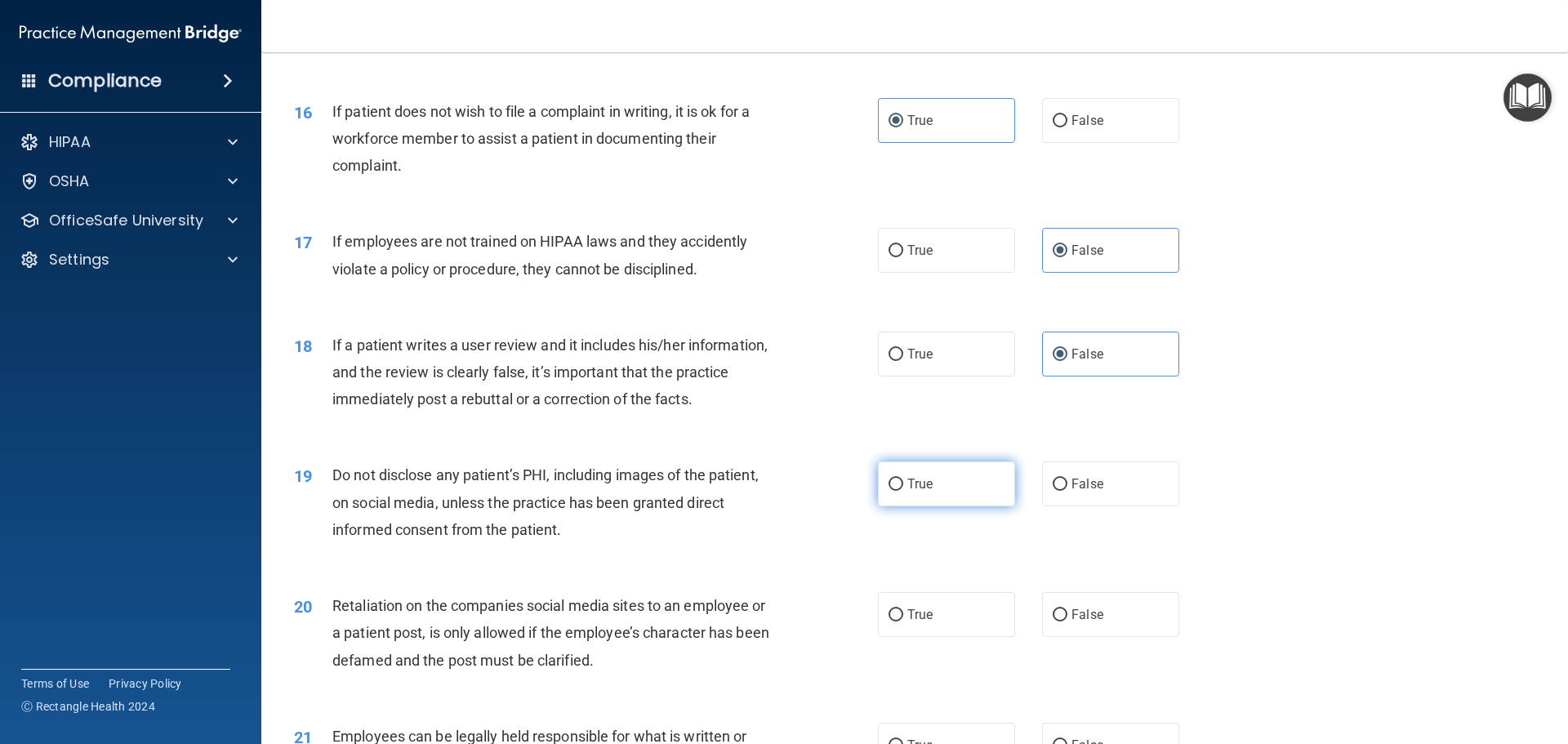
click at [968, 506] on label "True" at bounding box center [947, 484] width 138 height 45
click at [904, 491] on input "True" at bounding box center [896, 484] width 15 height 12
radio input "true"
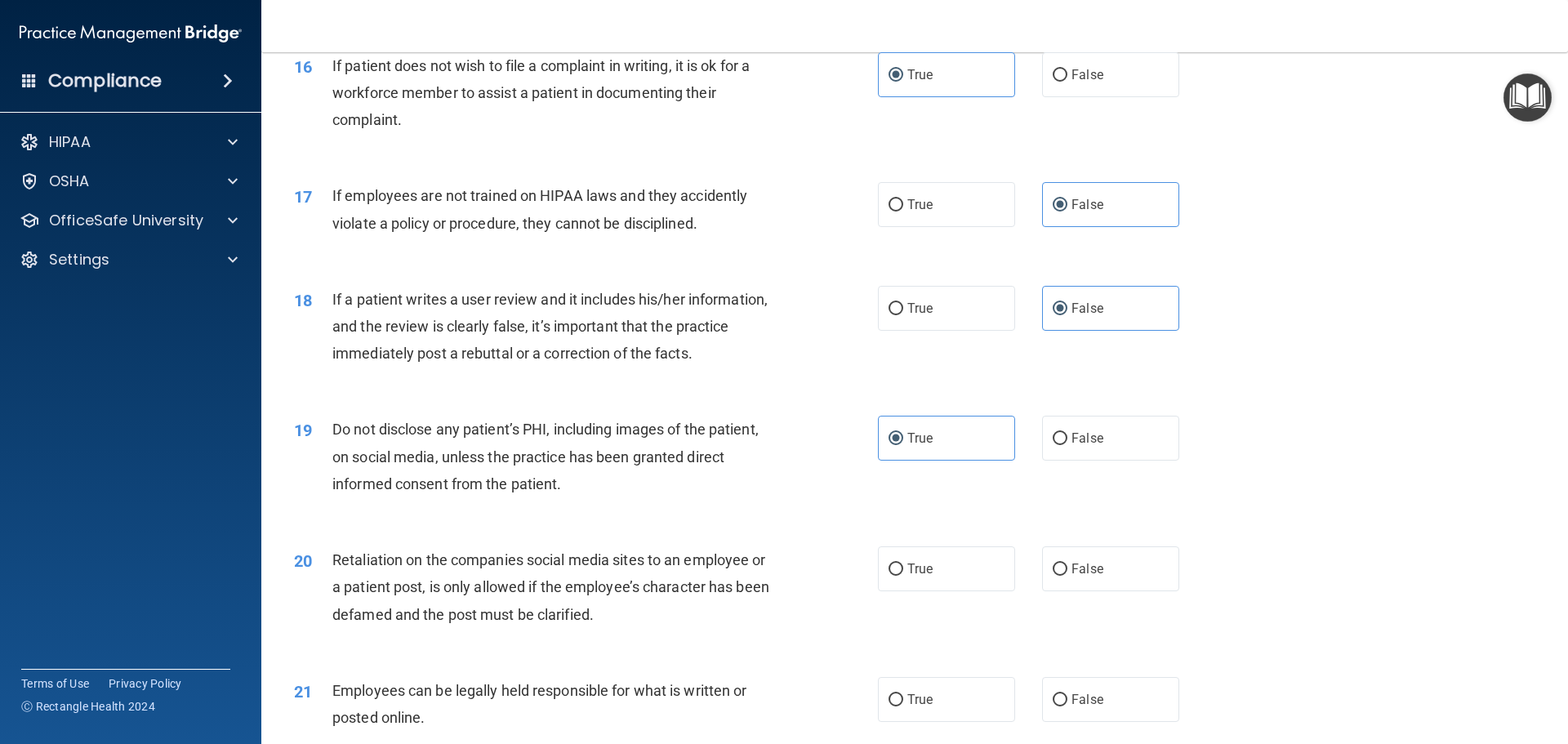
scroll to position [2123, 0]
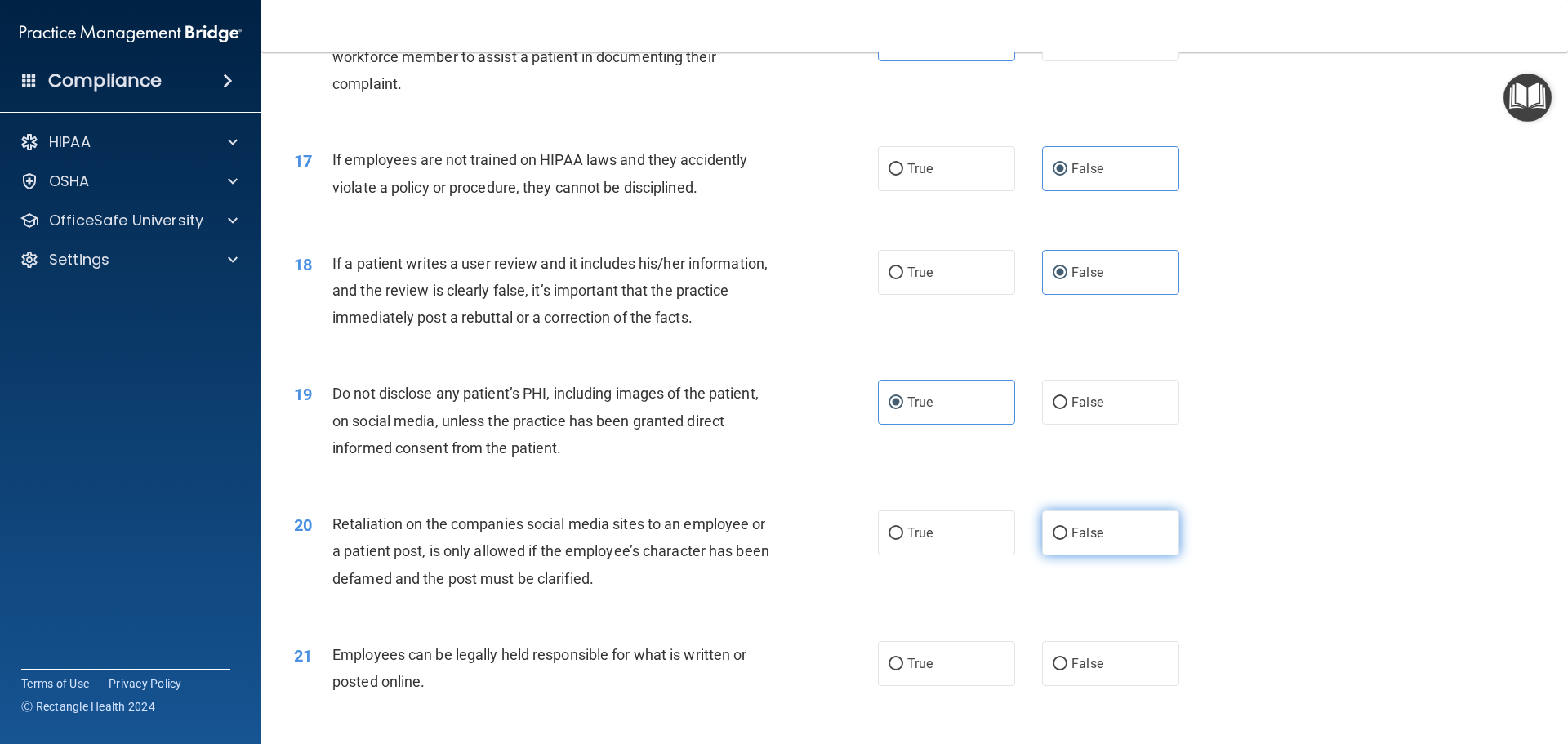
click at [1098, 555] on label "False" at bounding box center [1111, 532] width 138 height 45
click at [1068, 540] on input "False" at bounding box center [1061, 533] width 15 height 12
radio input "true"
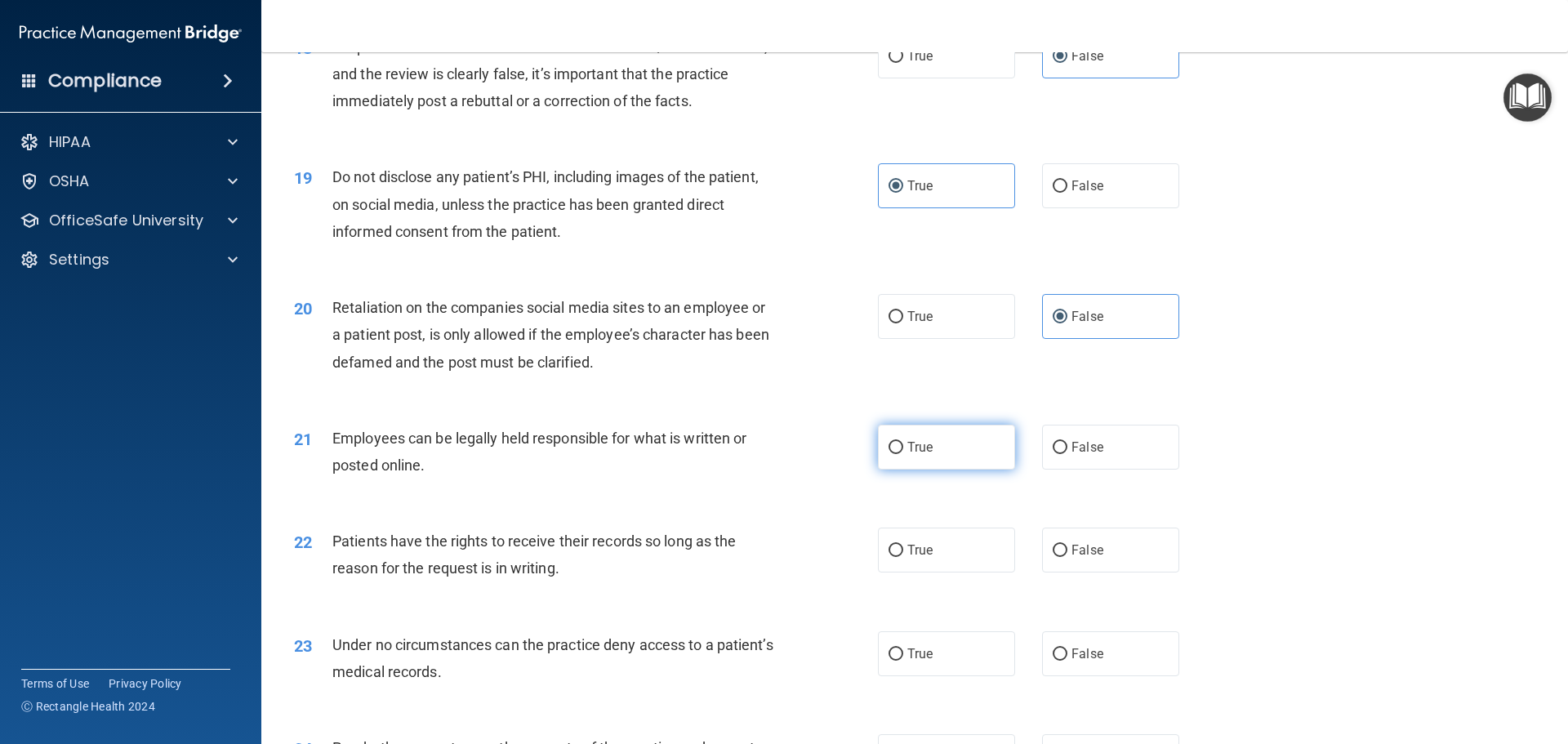
scroll to position [2368, 0]
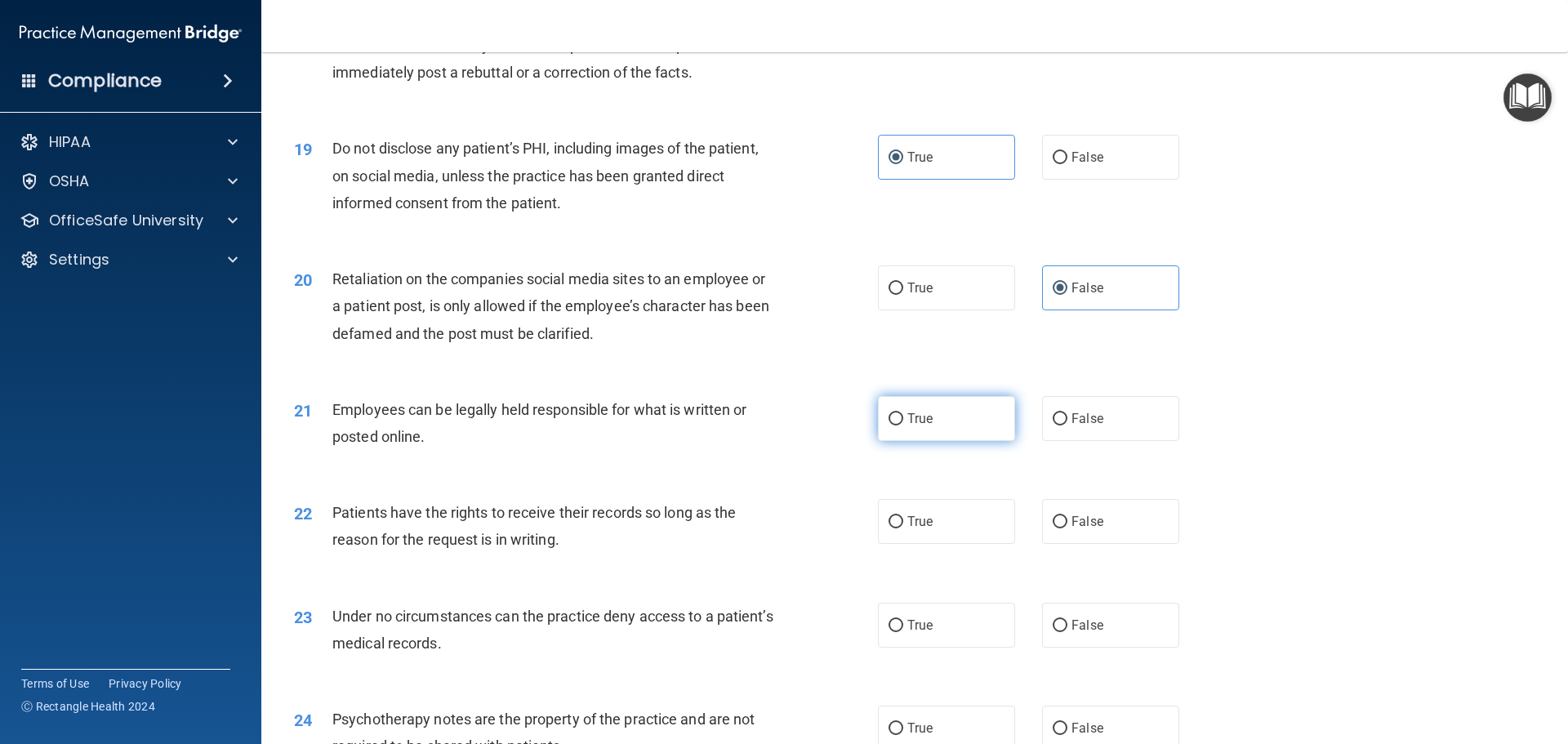
click at [896, 441] on label "True" at bounding box center [947, 418] width 138 height 45
click at [896, 425] on input "True" at bounding box center [896, 419] width 15 height 12
radio input "true"
click at [1075, 529] on span "False" at bounding box center [1087, 521] width 32 height 15
click at [1068, 528] on input "False" at bounding box center [1061, 522] width 15 height 12
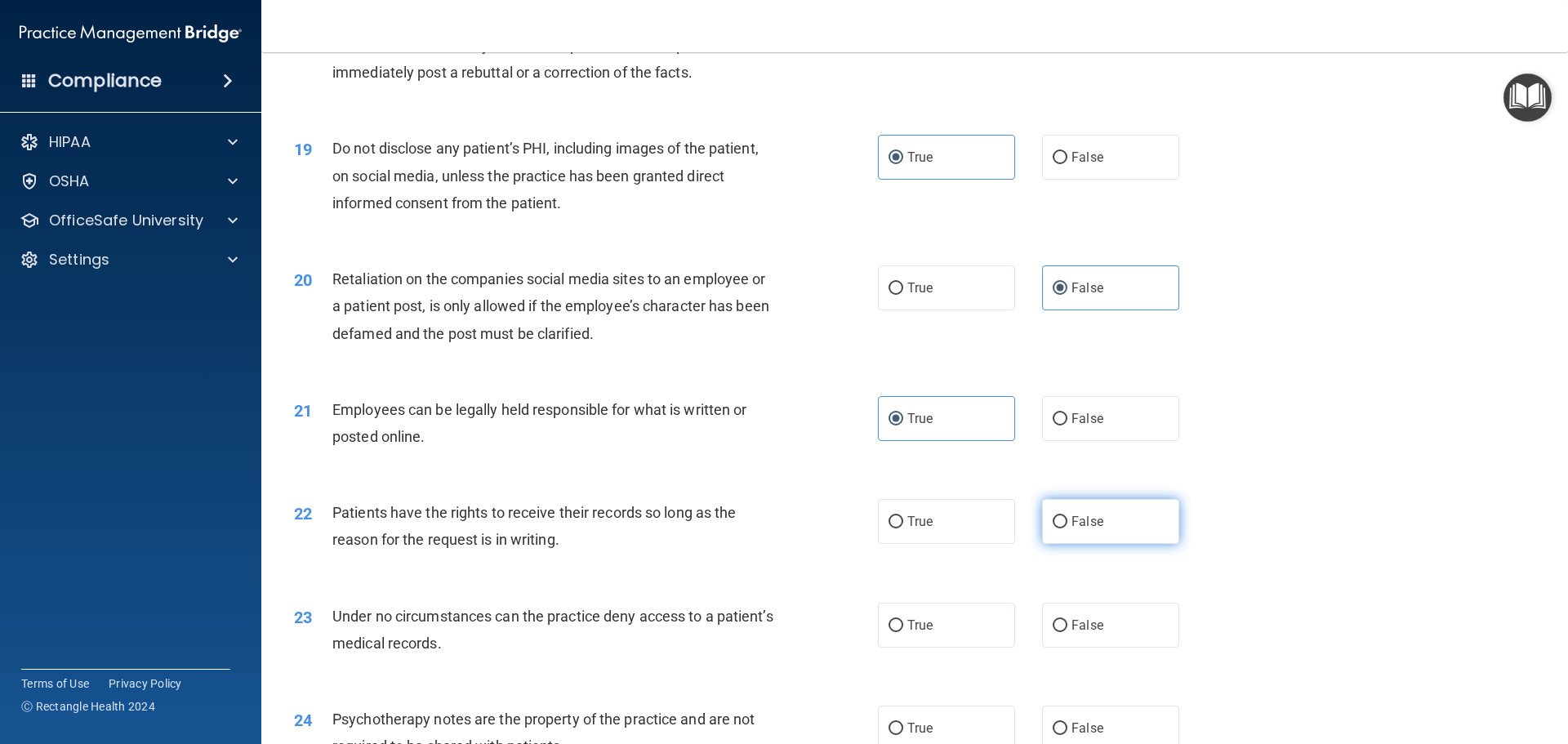
radio input "true"
click at [1075, 633] on span "False" at bounding box center [1087, 625] width 32 height 15
click at [1068, 632] on input "False" at bounding box center [1061, 625] width 15 height 12
radio input "true"
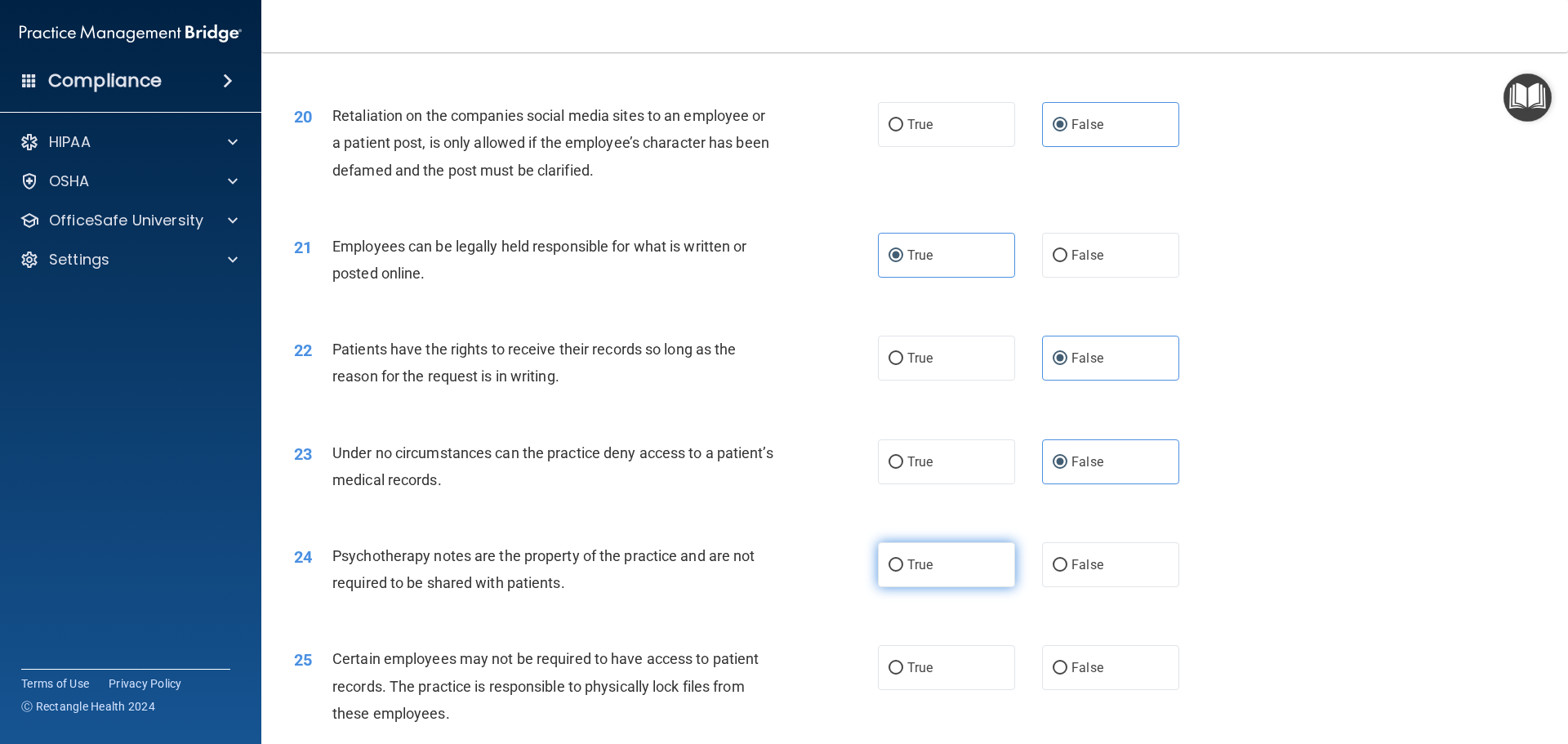
scroll to position [2613, 0]
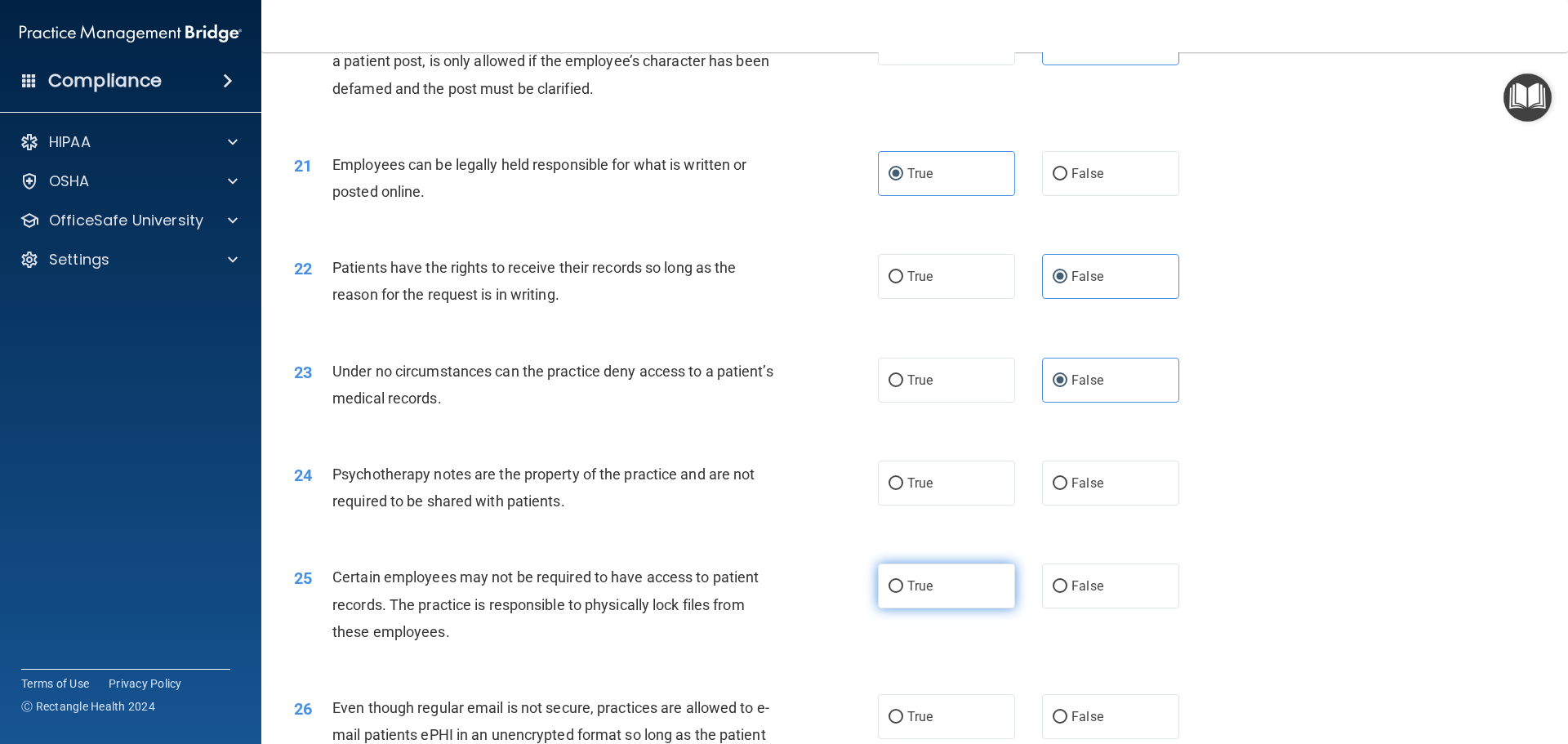
click at [940, 608] on label "True" at bounding box center [947, 586] width 138 height 45
click at [904, 593] on input "True" at bounding box center [896, 586] width 15 height 12
radio input "true"
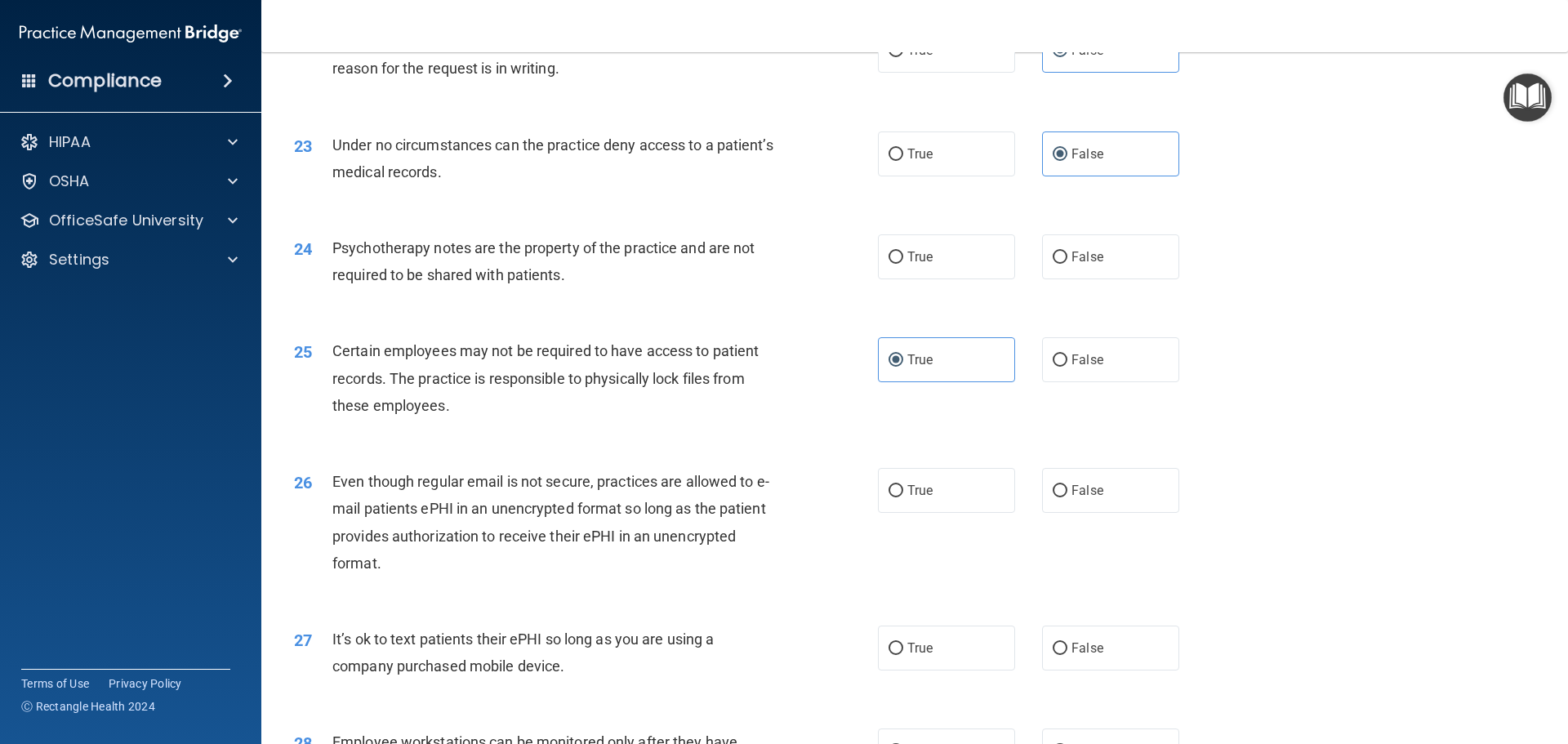
scroll to position [2858, 0]
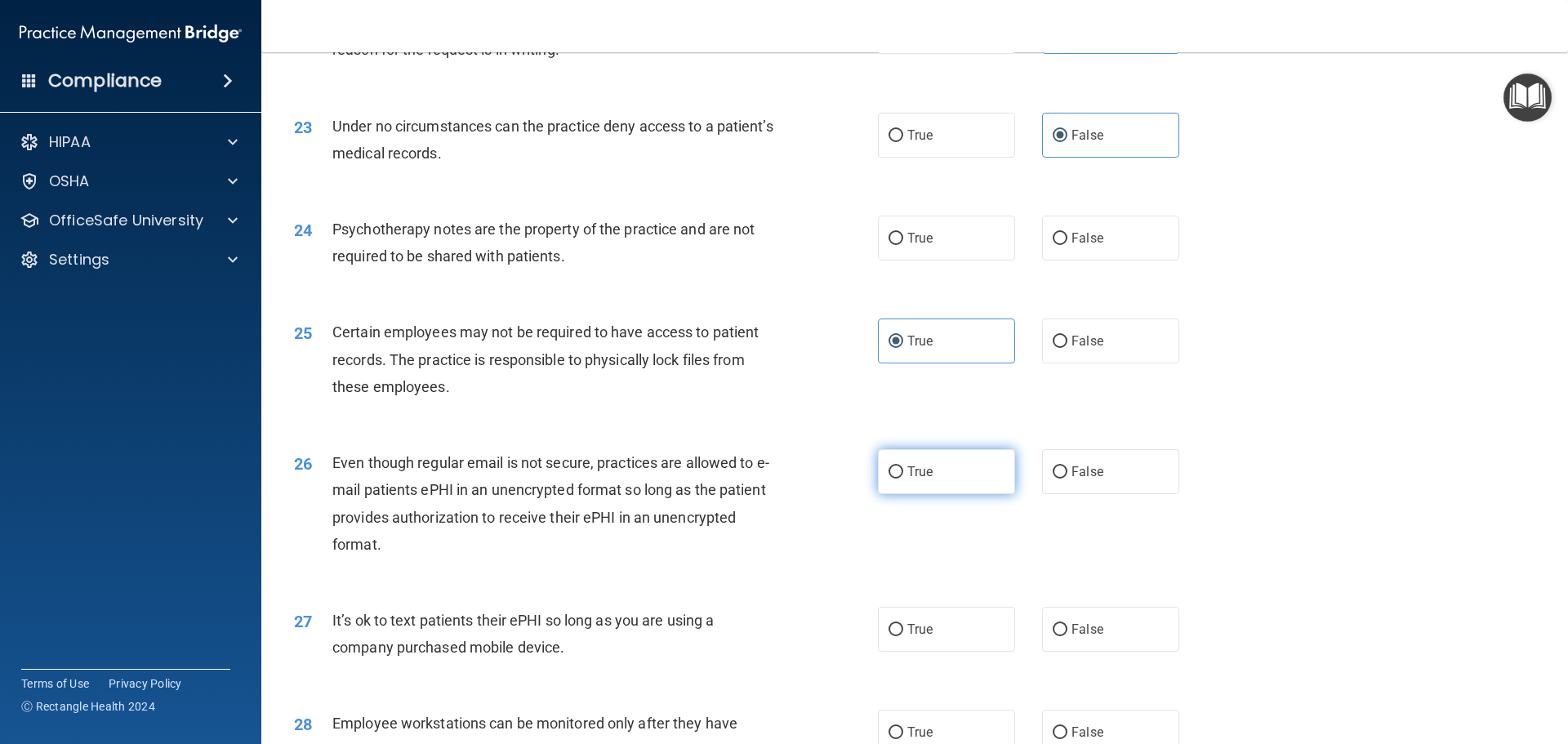
click at [932, 494] on label "True" at bounding box center [947, 471] width 138 height 45
click at [904, 478] on input "True" at bounding box center [896, 472] width 15 height 12
radio input "true"
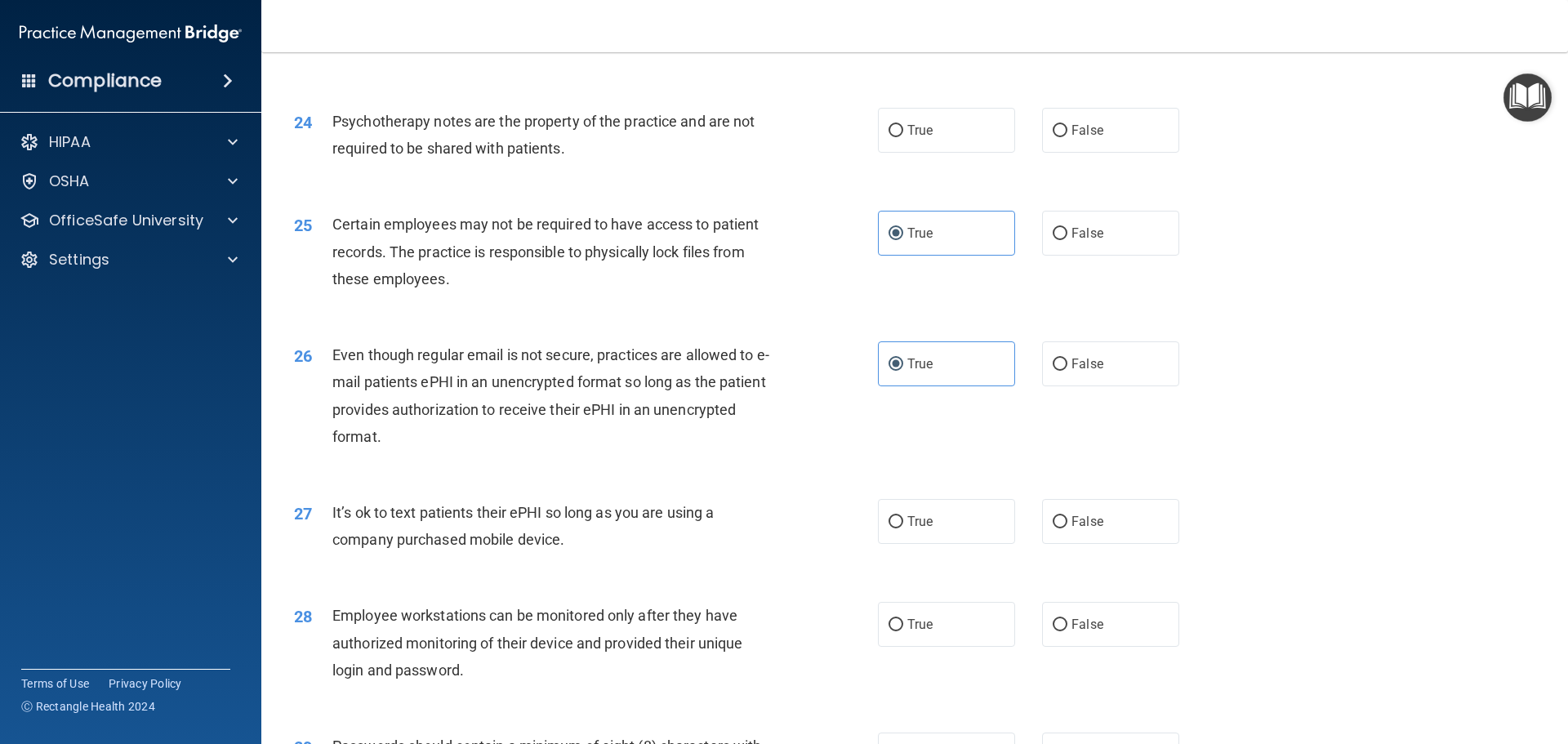
scroll to position [3021, 0]
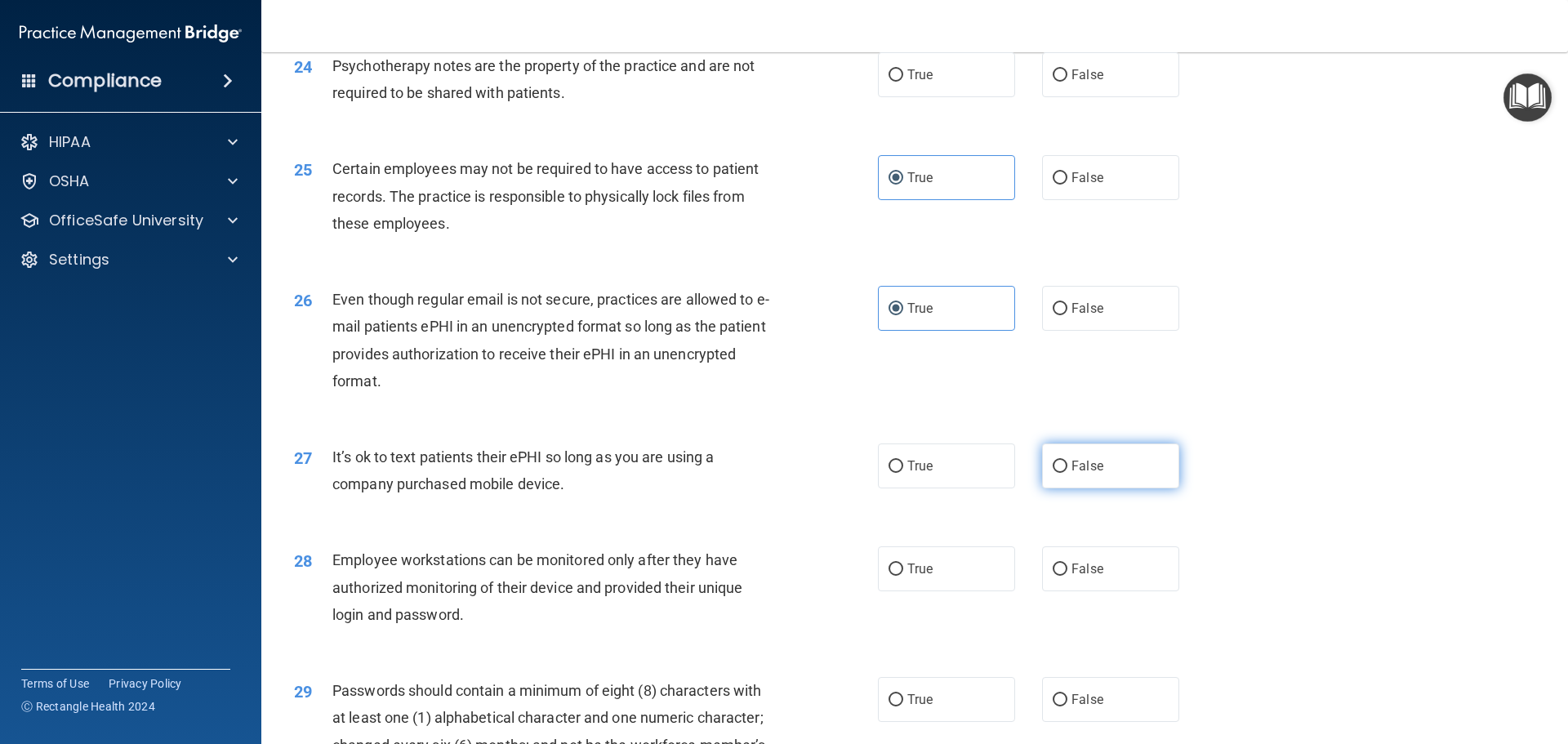
click at [1098, 488] on label "False" at bounding box center [1111, 465] width 138 height 45
click at [1068, 473] on input "False" at bounding box center [1061, 466] width 15 height 12
radio input "true"
click at [1083, 576] on span "False" at bounding box center [1087, 568] width 32 height 15
click at [1068, 576] on input "False" at bounding box center [1061, 569] width 15 height 12
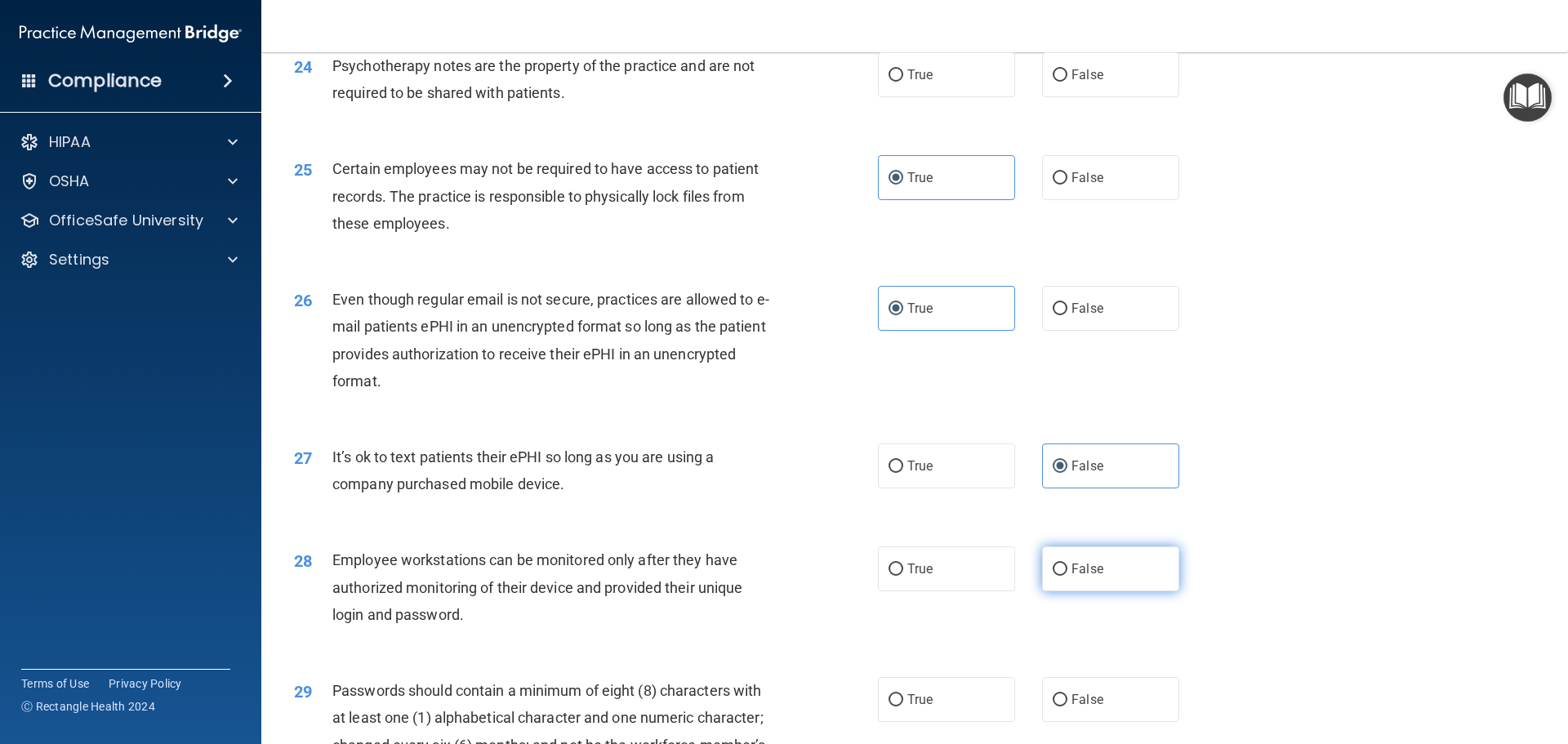
radio input "true"
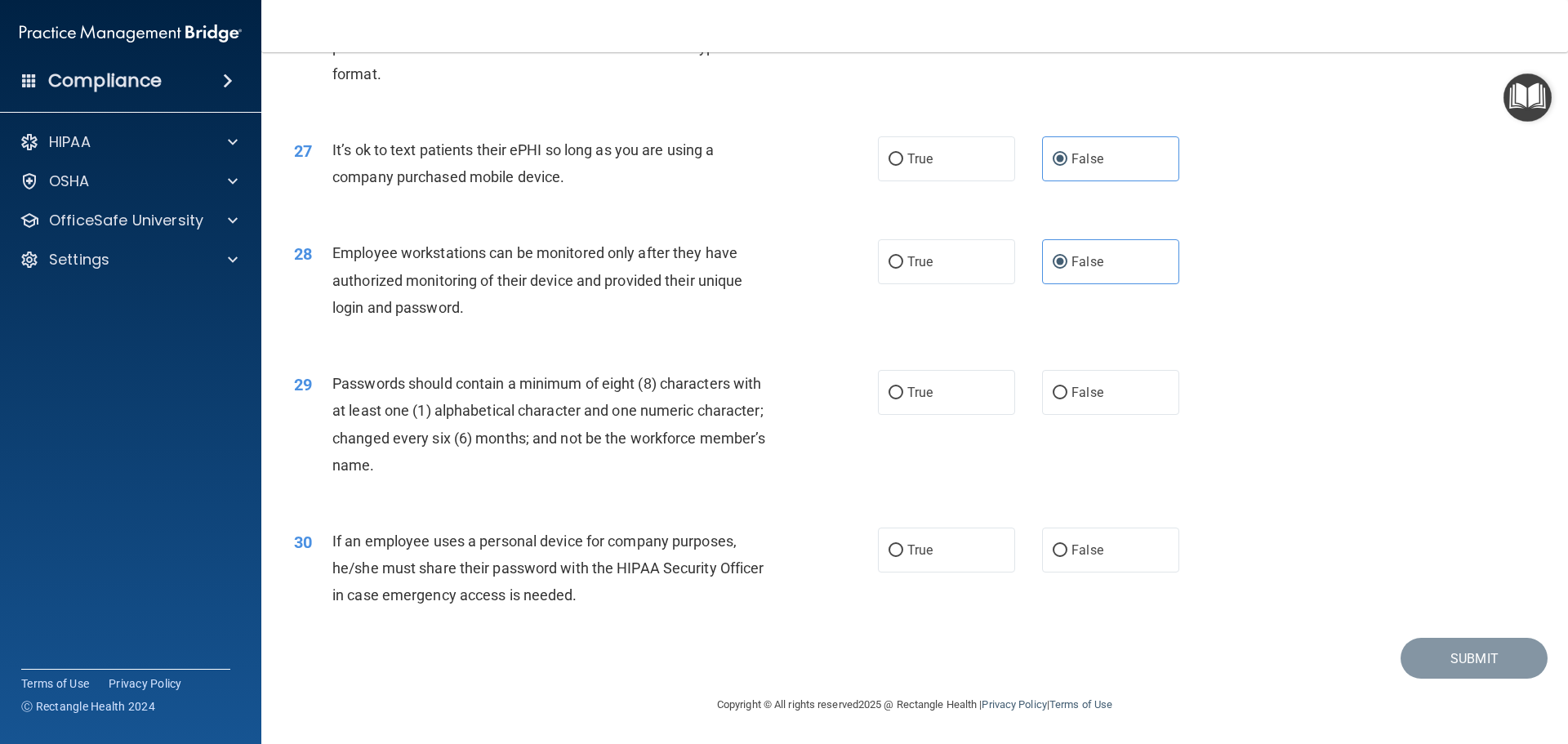
scroll to position [3348, 0]
click at [921, 396] on span "True" at bounding box center [920, 392] width 26 height 15
click at [904, 396] on input "True" at bounding box center [896, 392] width 15 height 12
radio input "true"
click at [1084, 571] on label "False" at bounding box center [1111, 549] width 138 height 45
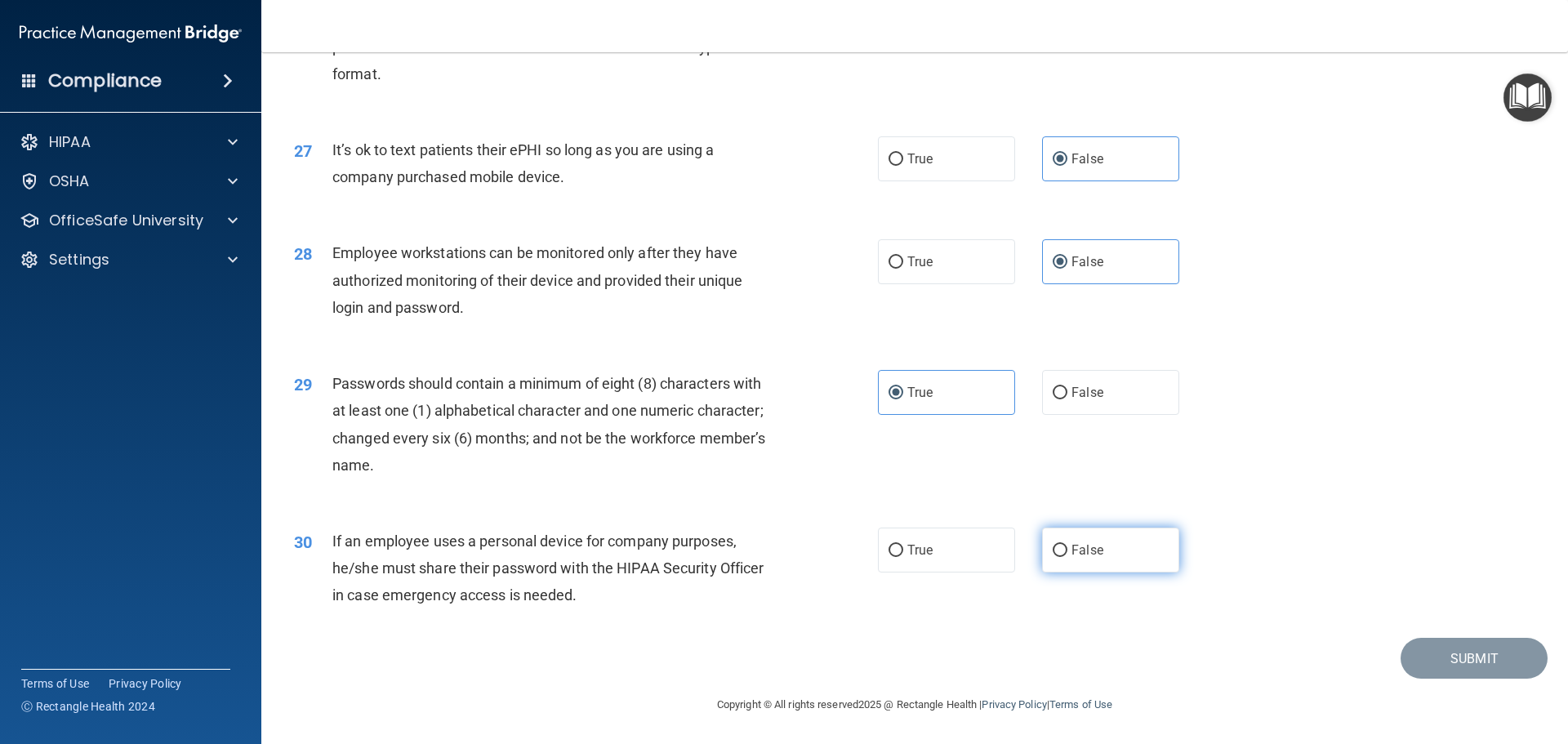
click at [1068, 556] on input "False" at bounding box center [1061, 550] width 15 height 12
radio input "true"
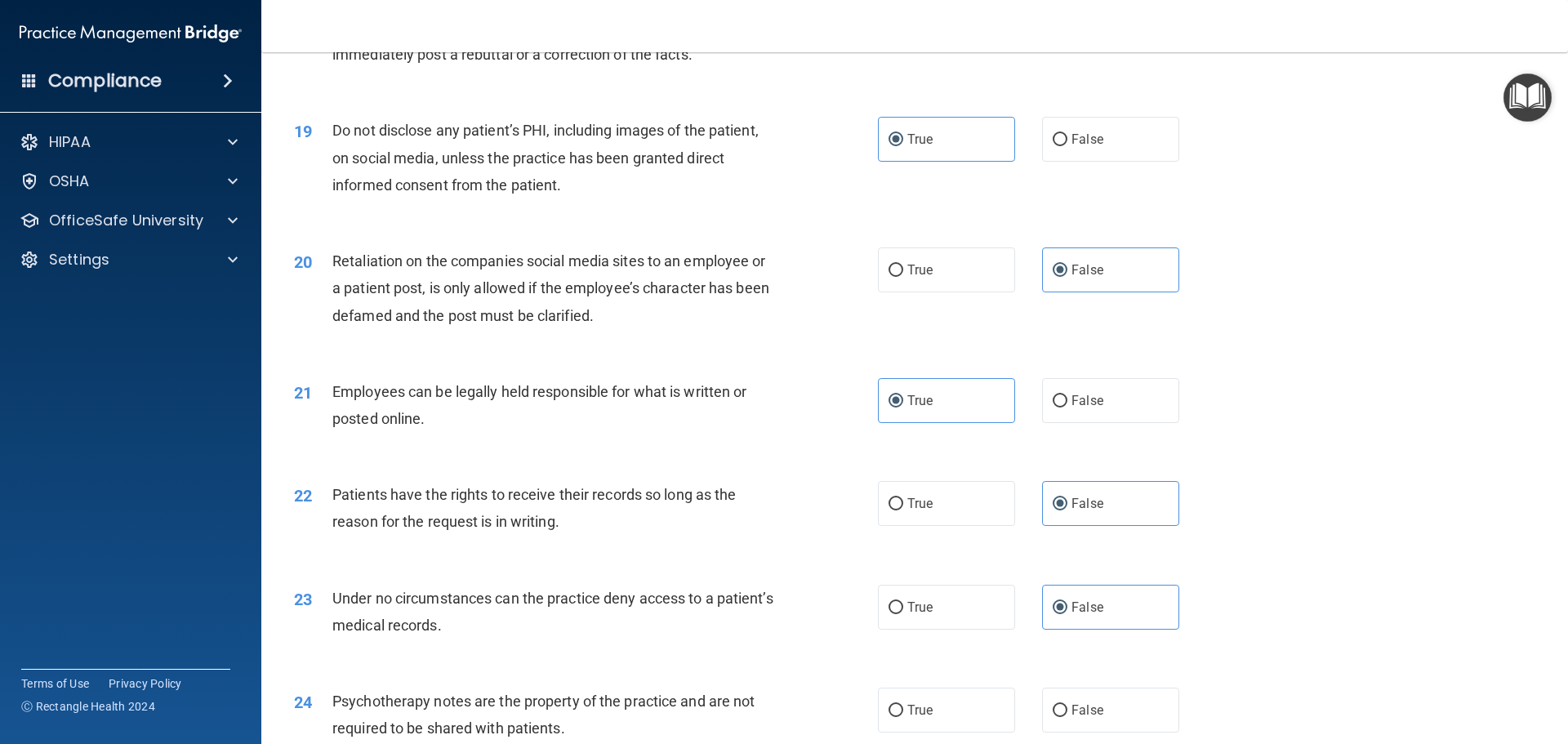
scroll to position [2613, 0]
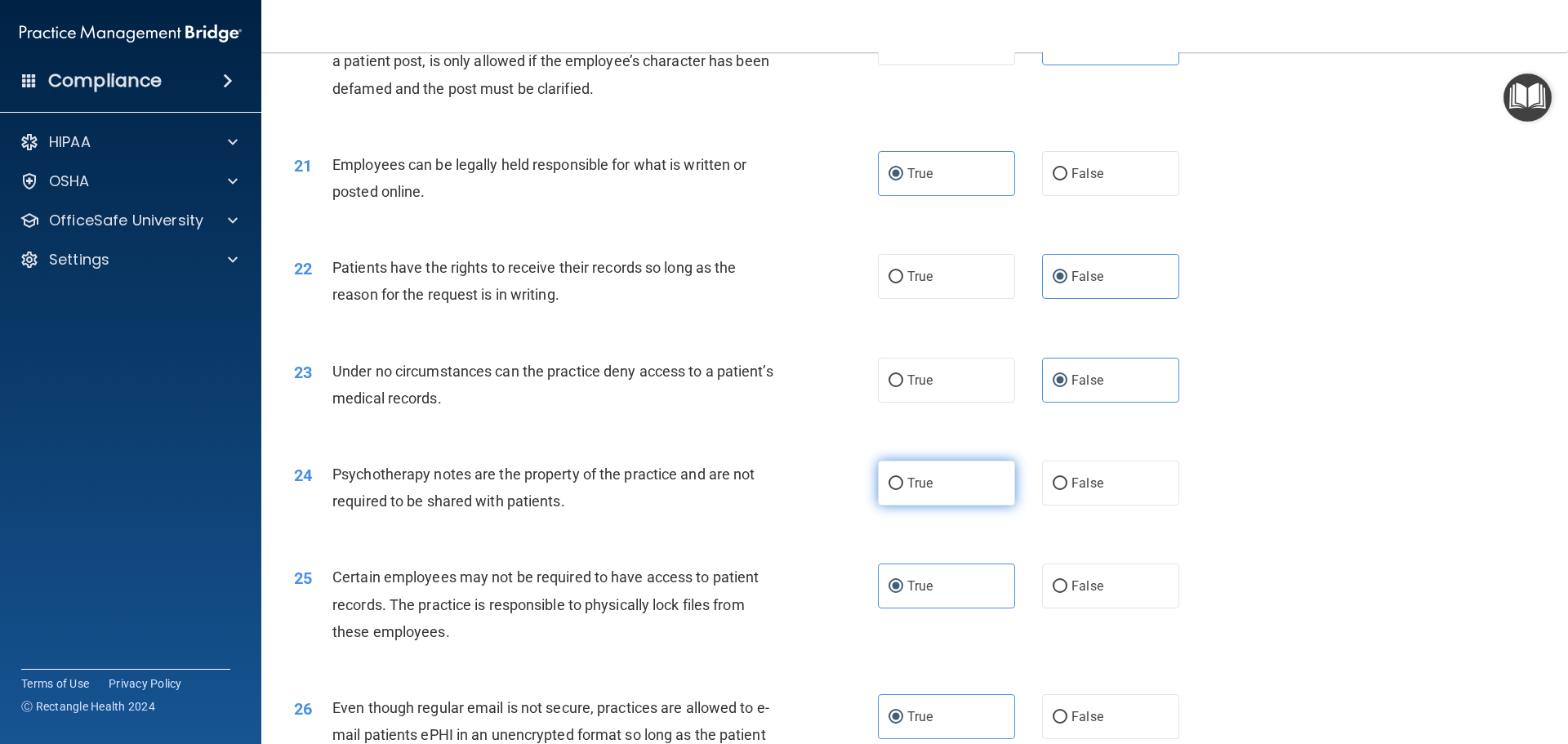
click at [939, 505] on label "True" at bounding box center [947, 483] width 138 height 45
click at [904, 490] on input "True" at bounding box center [896, 483] width 15 height 12
radio input "true"
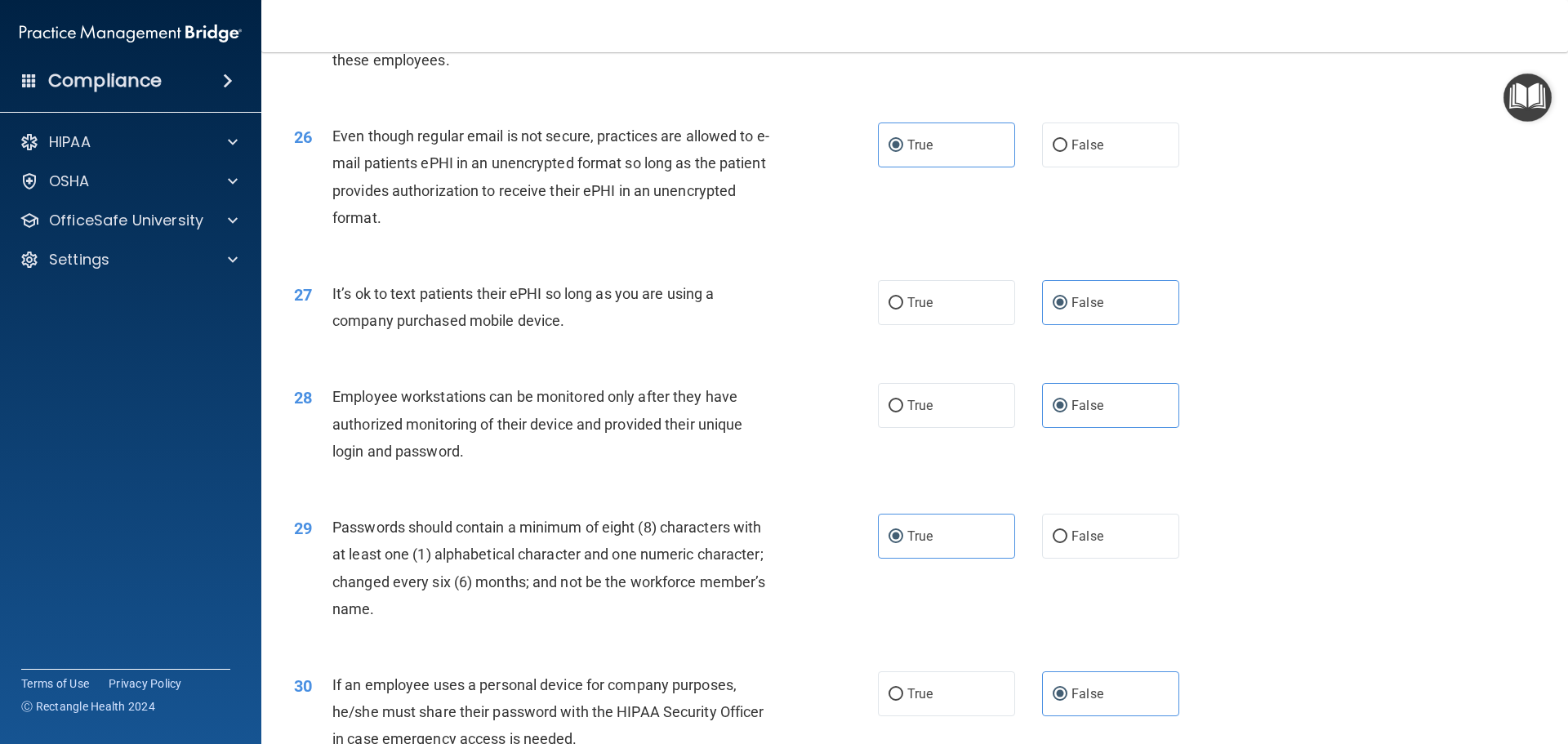
scroll to position [3355, 0]
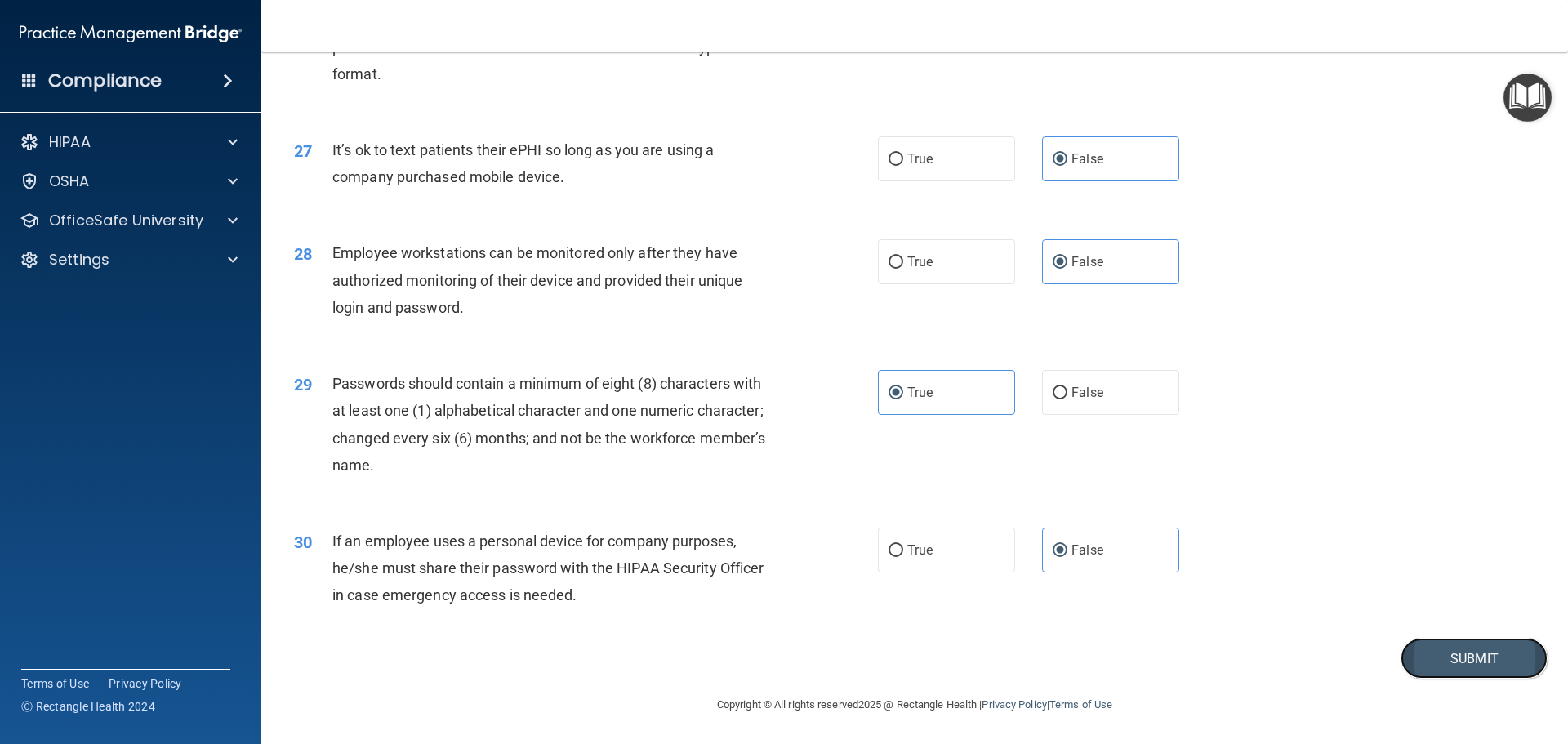
click at [1401, 651] on button "Submit" at bounding box center [1474, 658] width 147 height 42
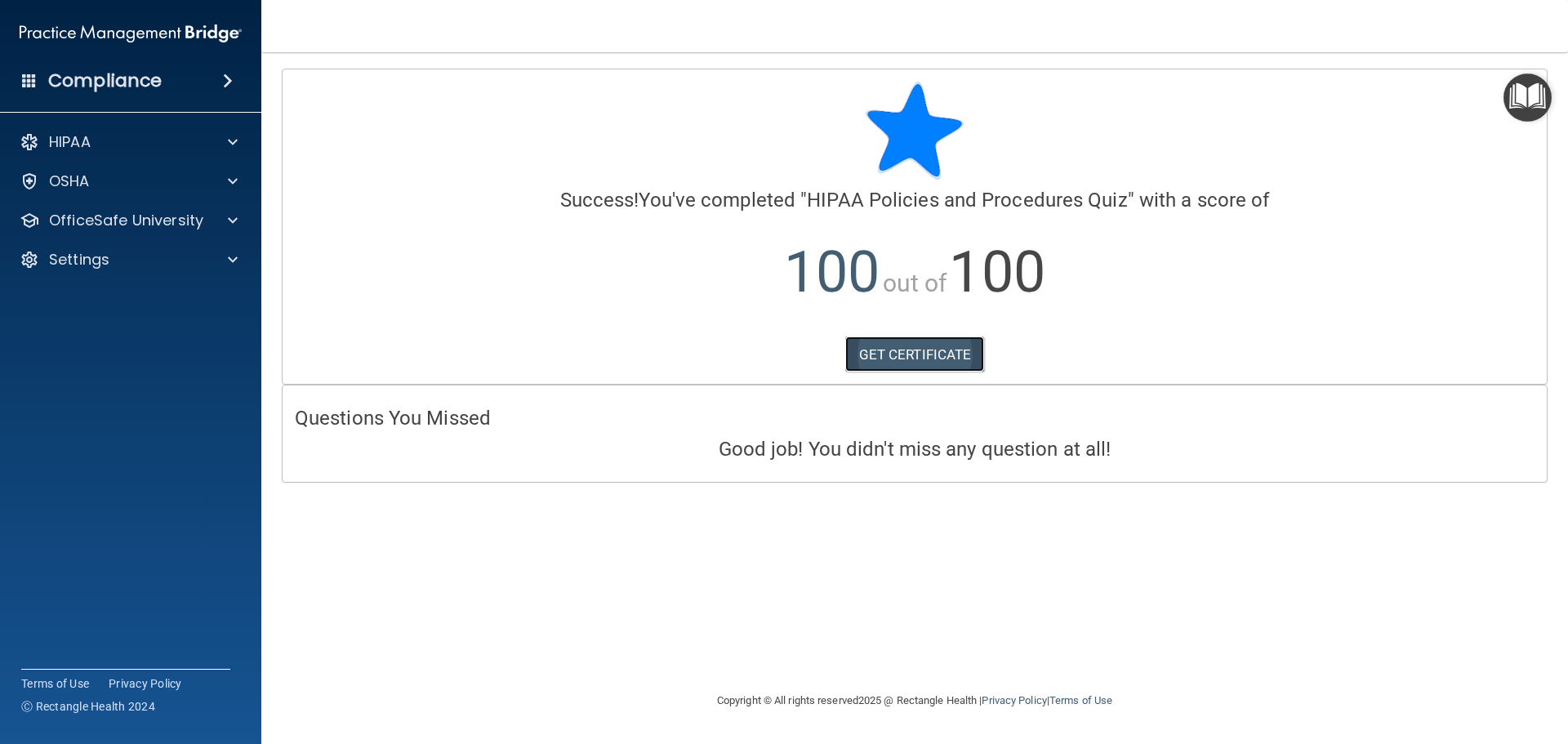
click at [876, 364] on link "GET CERTIFICATE" at bounding box center [915, 353] width 139 height 36
click at [193, 227] on p "OfficeSafe University" at bounding box center [126, 220] width 154 height 20
click at [186, 265] on div "HIPAA Training" at bounding box center [122, 260] width 223 height 16
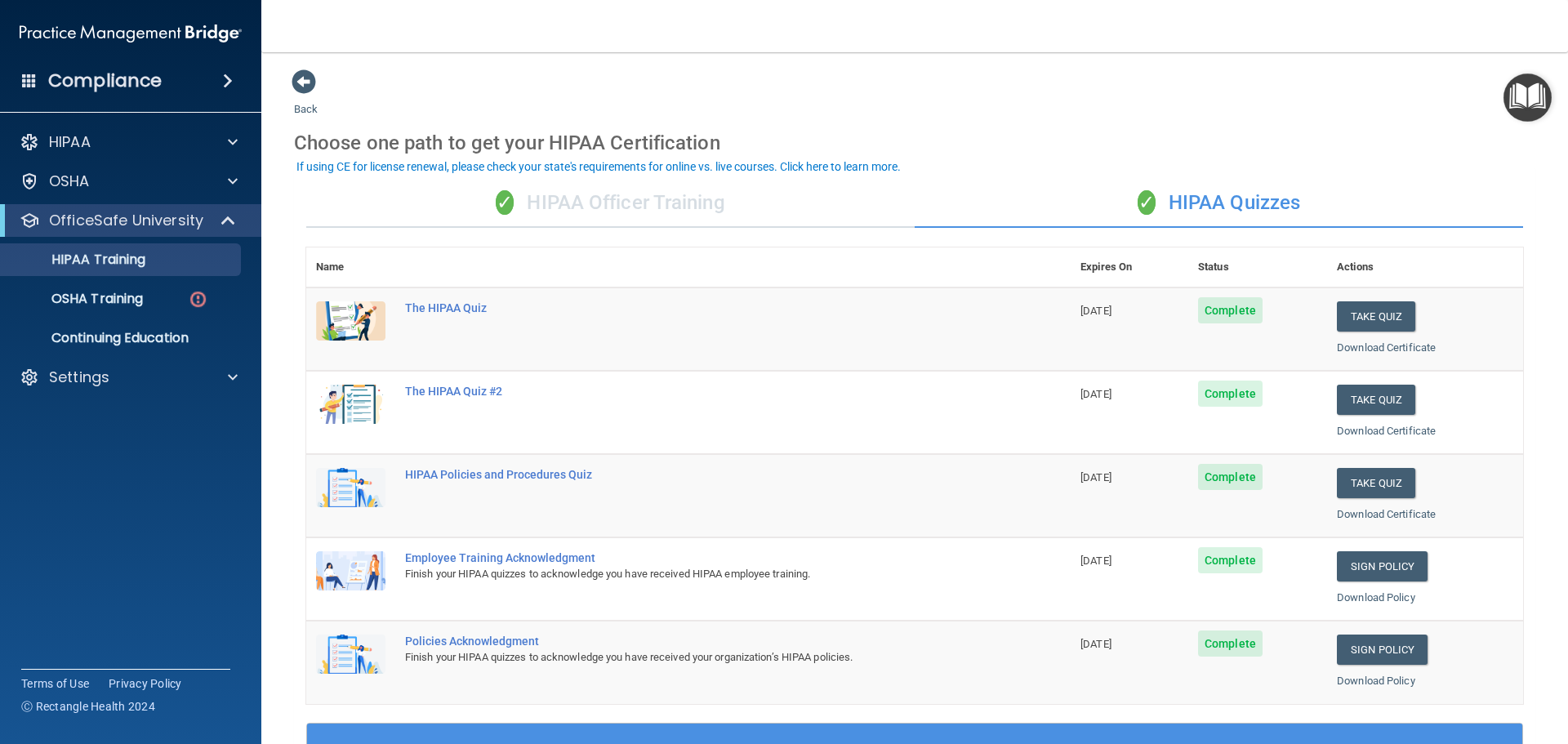
click at [649, 199] on div "✓ HIPAA Officer Training" at bounding box center [610, 203] width 609 height 49
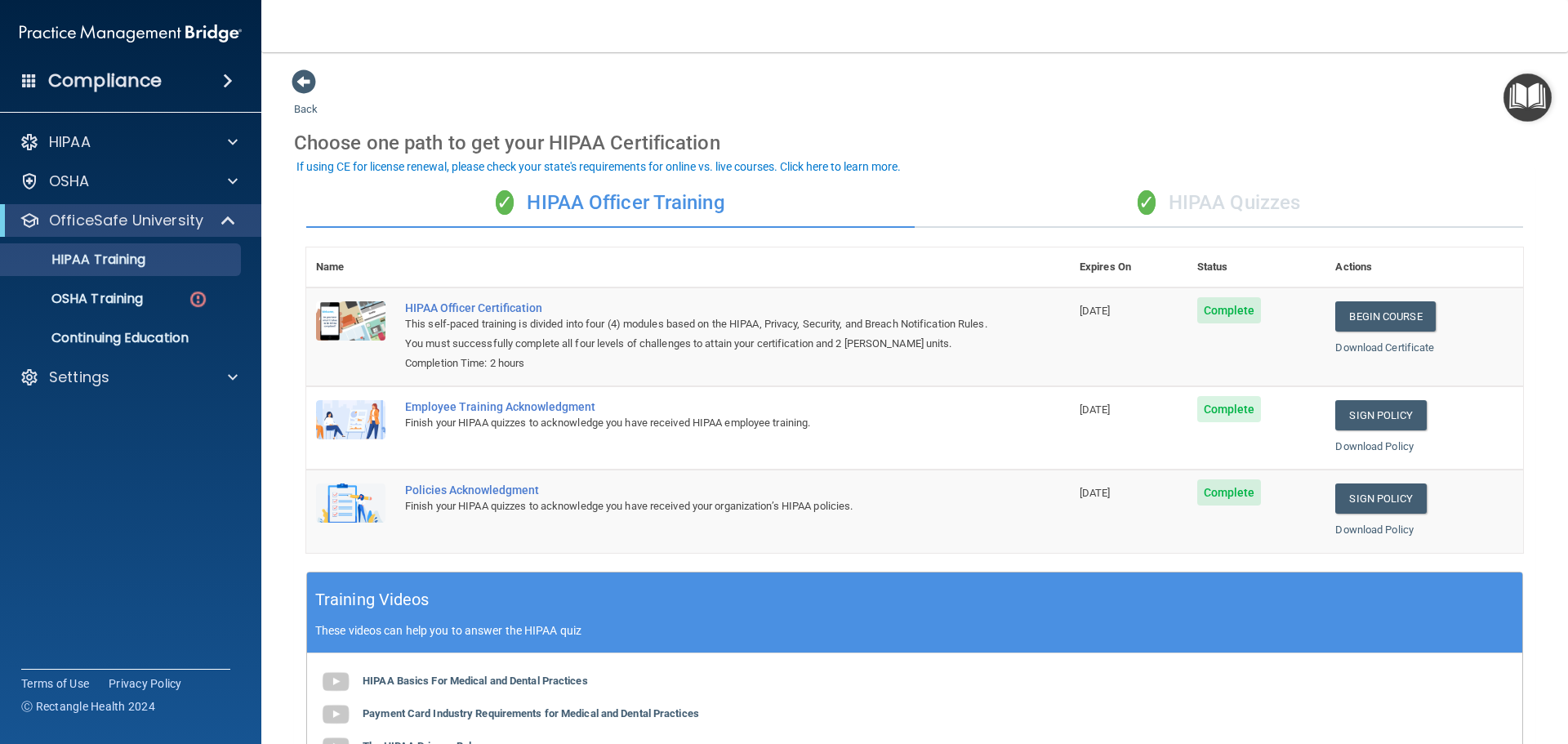
click at [1265, 226] on div "✓ HIPAA Quizzes" at bounding box center [1219, 203] width 609 height 49
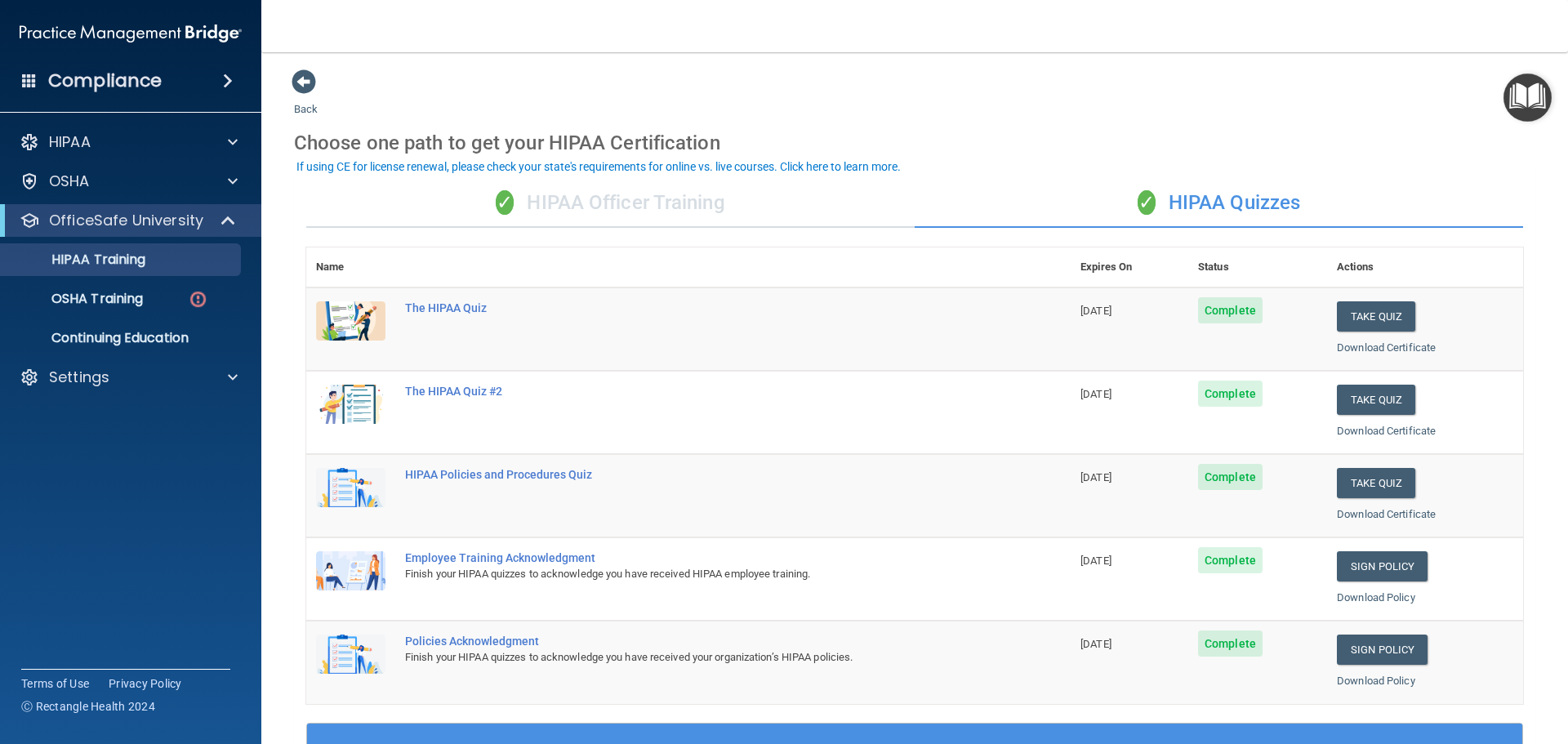
click at [736, 189] on div "✓ HIPAA Officer Training" at bounding box center [610, 203] width 609 height 49
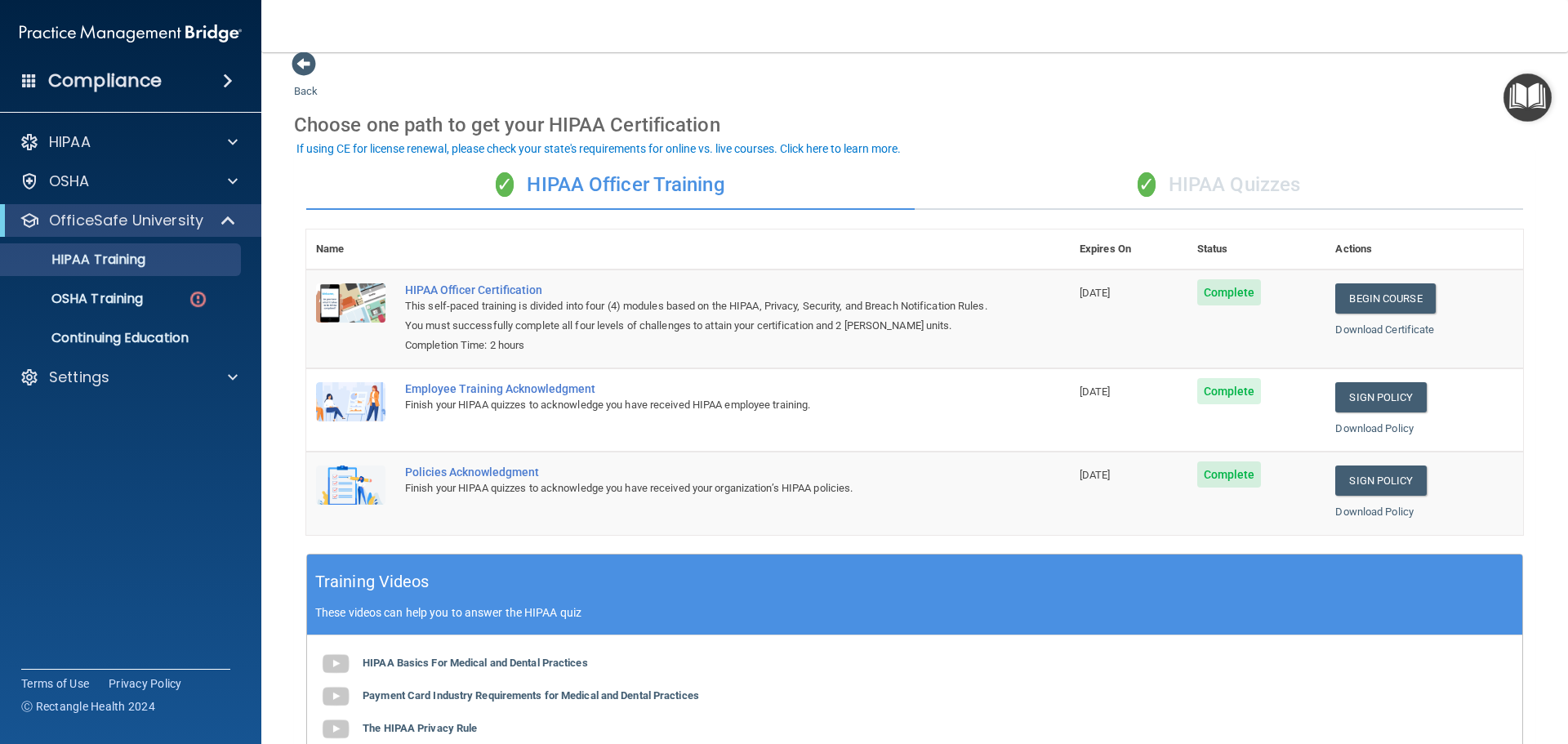
scroll to position [9, 0]
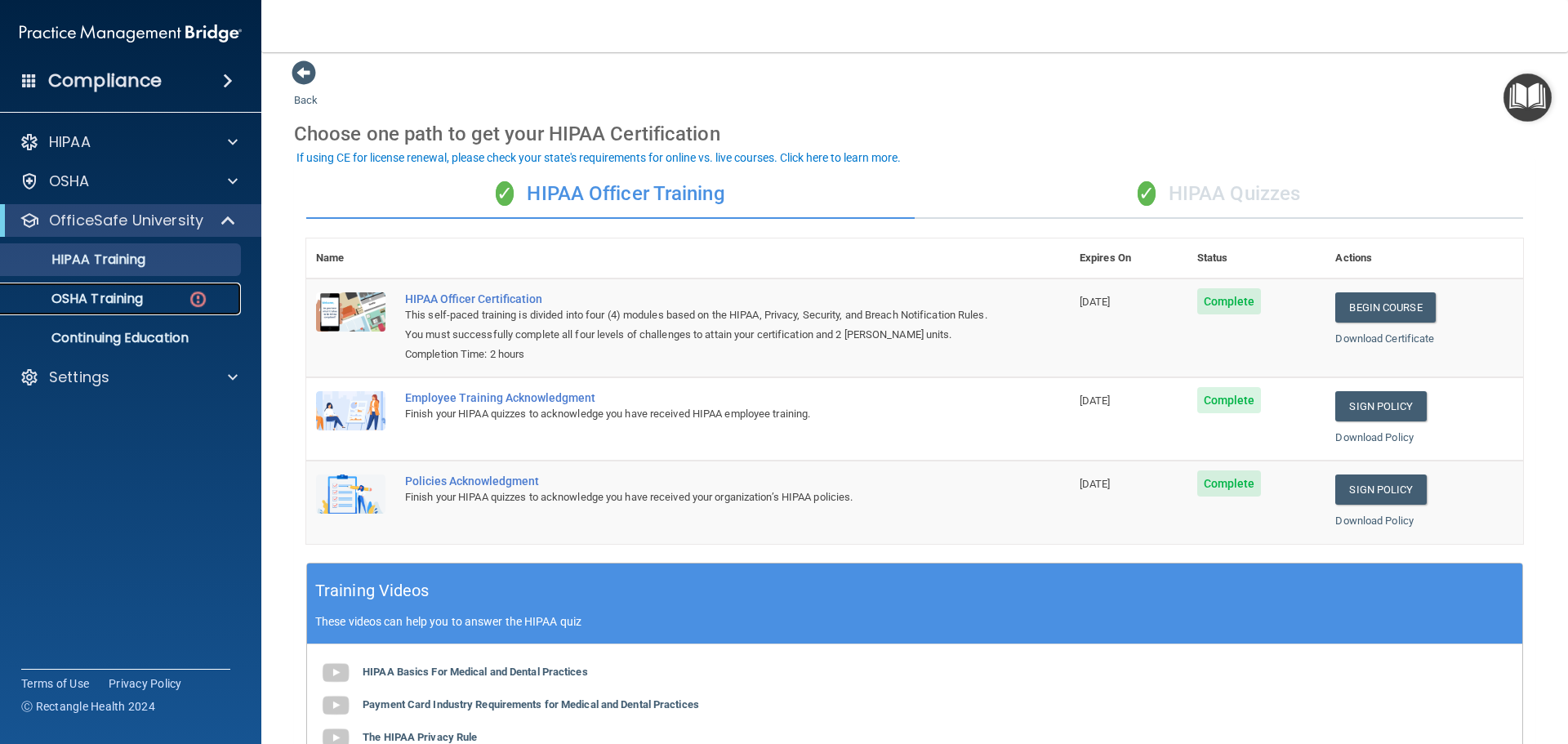
click at [116, 291] on p "OSHA Training" at bounding box center [77, 299] width 132 height 16
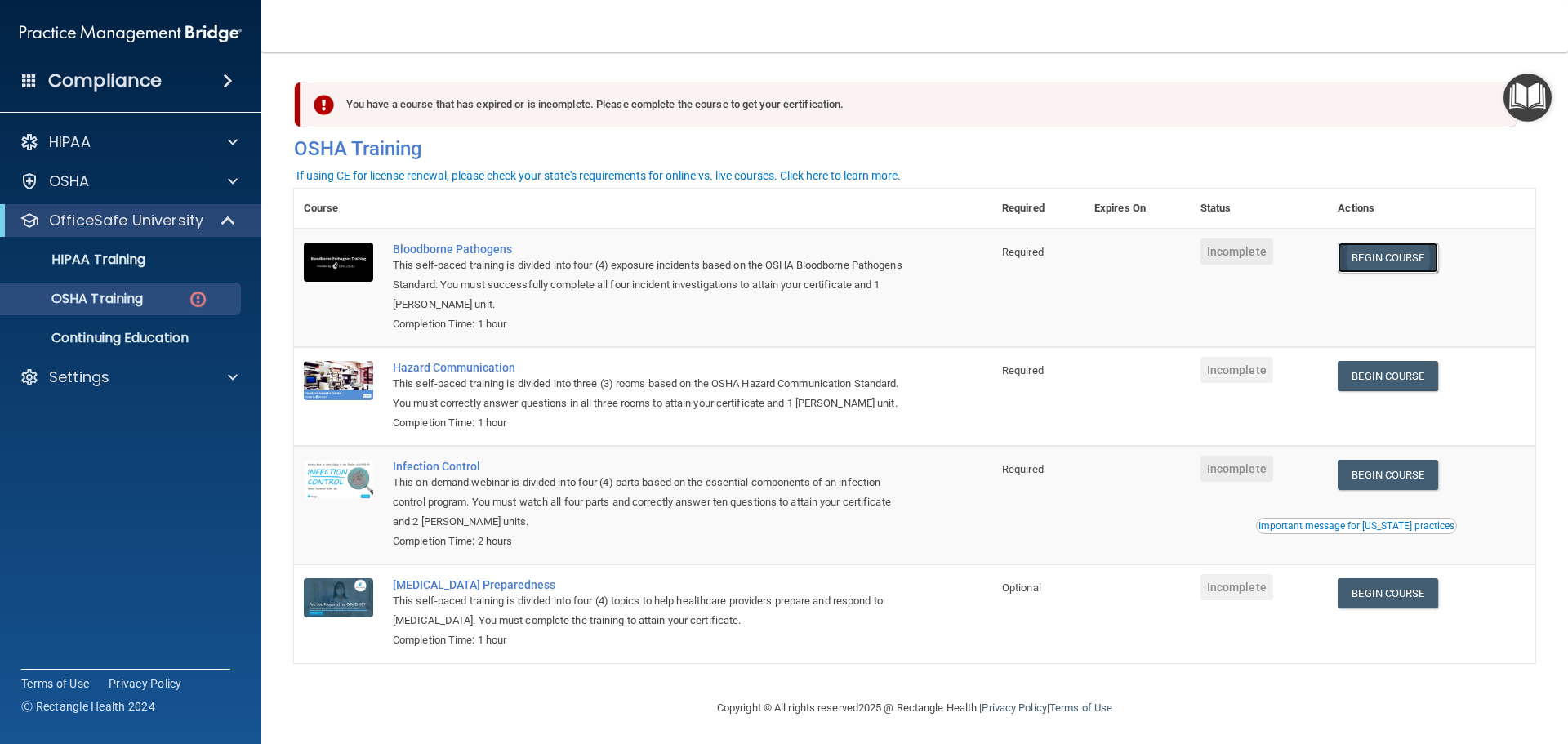
click at [1397, 266] on link "Begin Course" at bounding box center [1388, 257] width 99 height 30
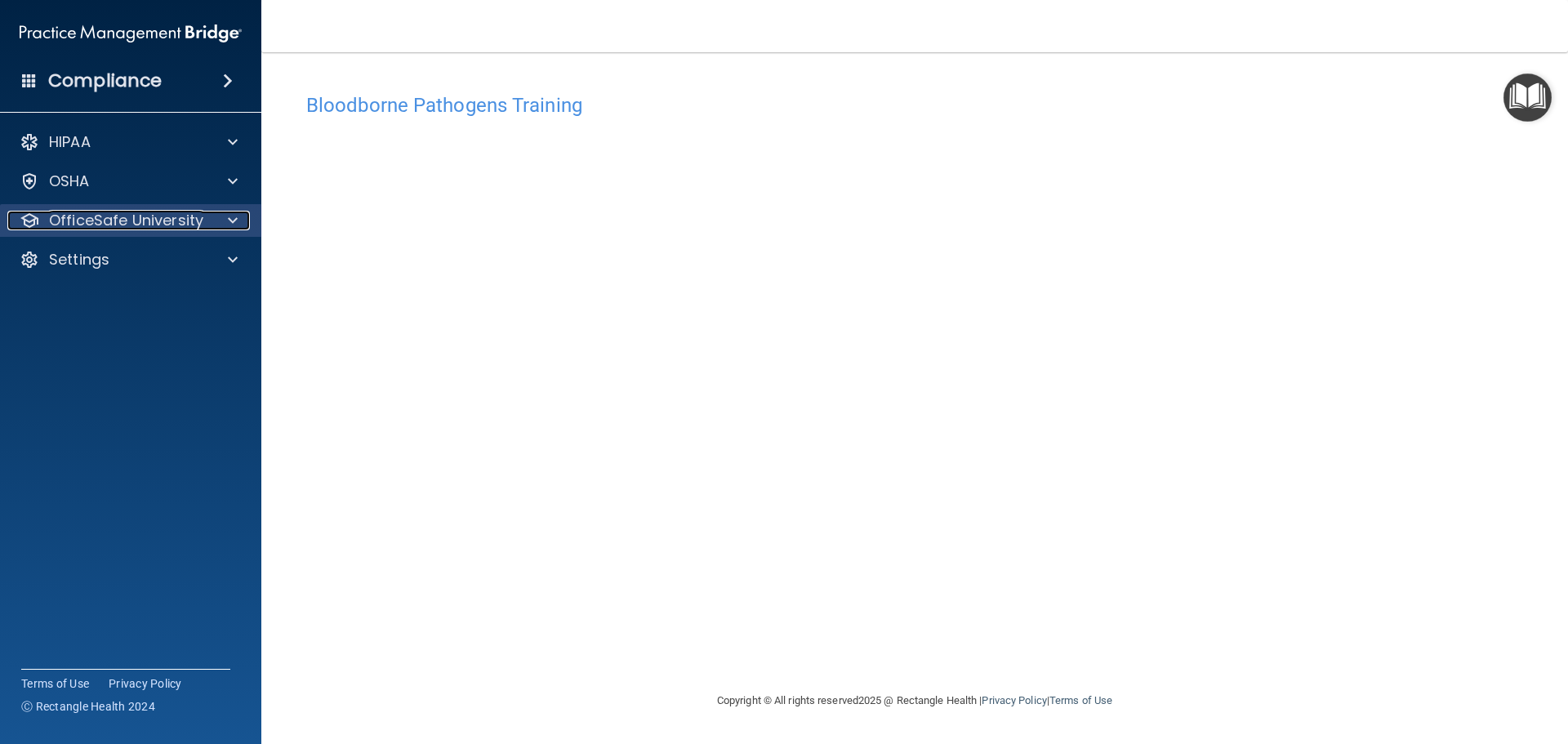
click at [238, 219] on div at bounding box center [230, 220] width 41 height 20
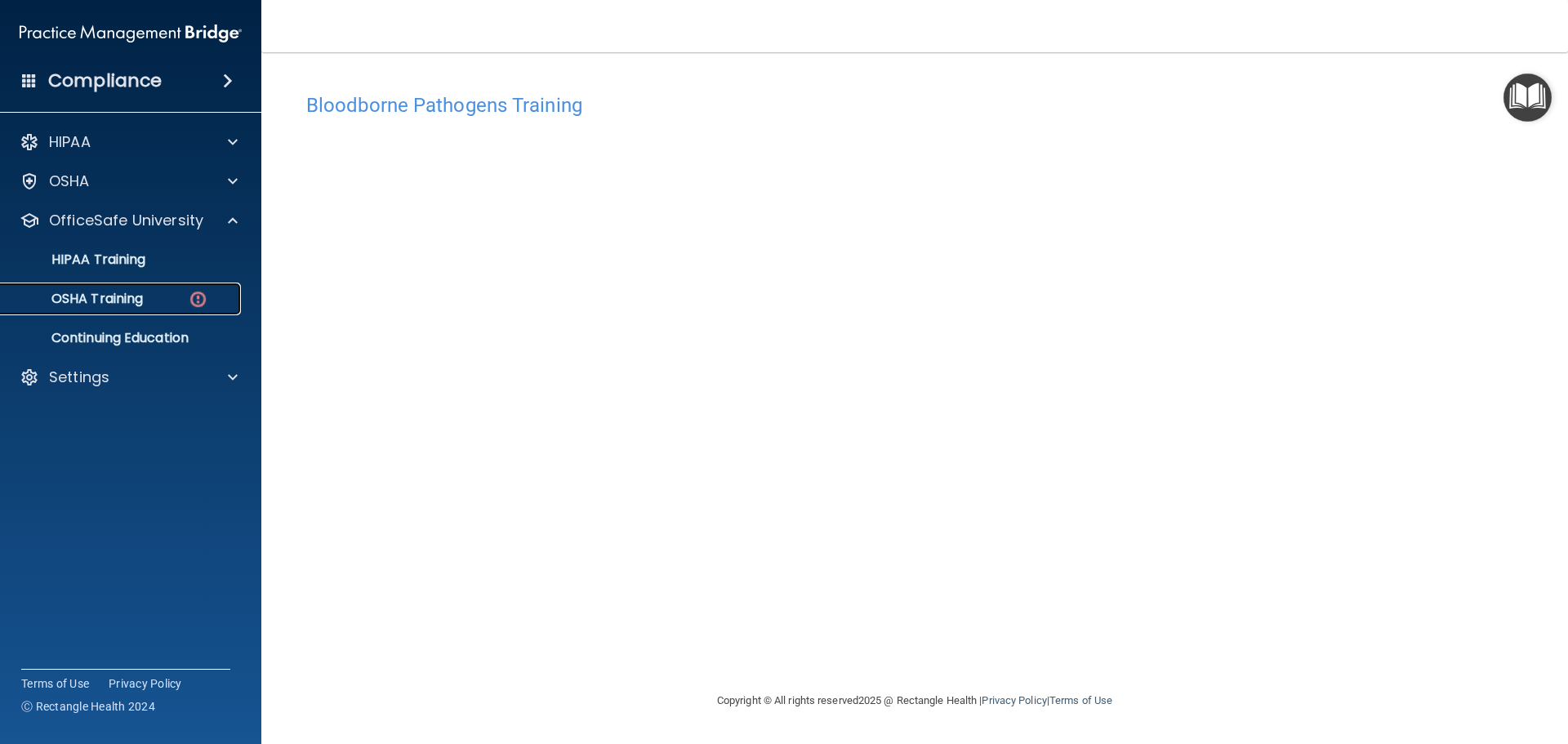
click at [162, 295] on div "OSHA Training" at bounding box center [122, 299] width 223 height 16
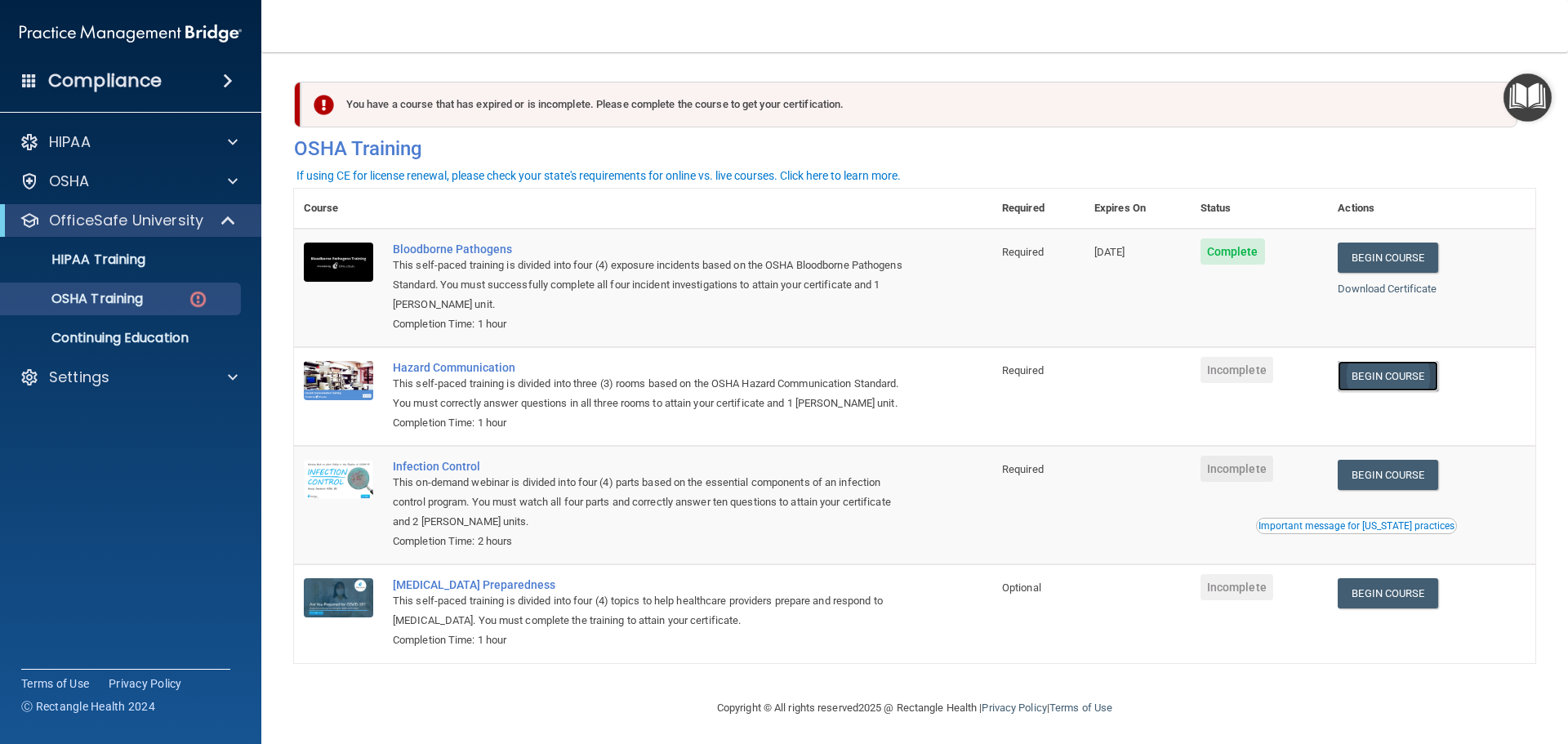
click at [1388, 381] on link "Begin Course" at bounding box center [1388, 375] width 99 height 30
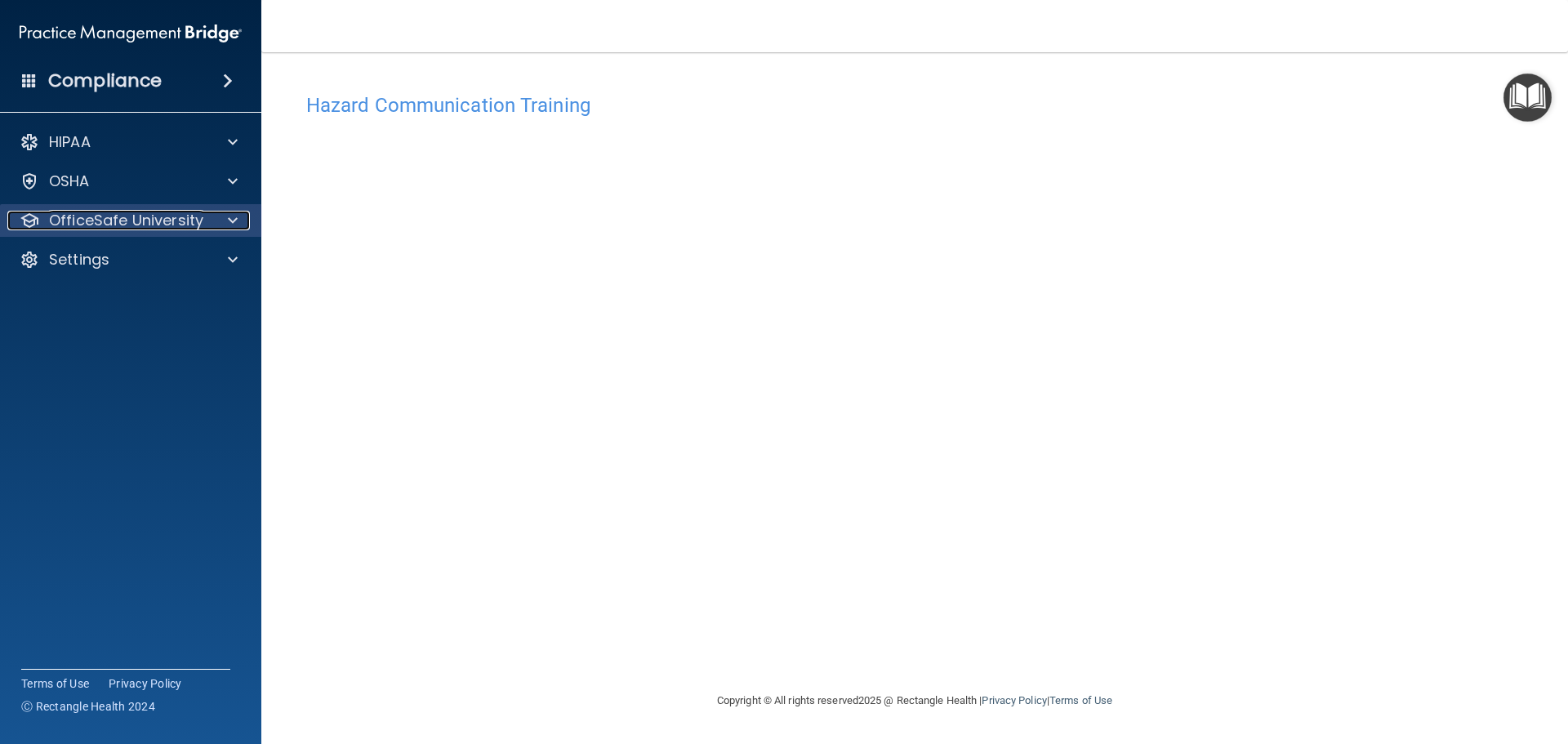
click at [99, 219] on p "OfficeSafe University" at bounding box center [126, 220] width 154 height 20
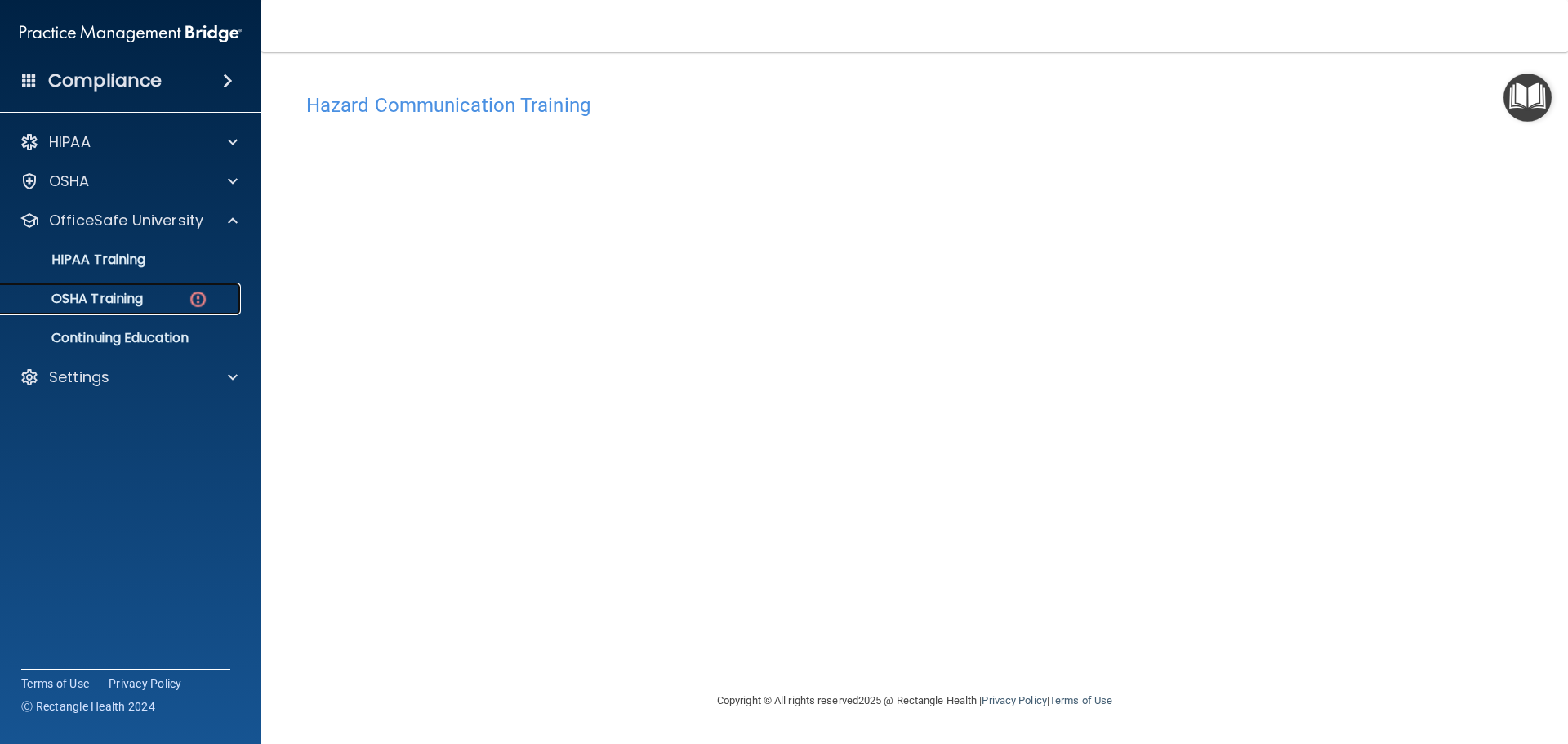
click at [119, 301] on p "OSHA Training" at bounding box center [77, 299] width 132 height 16
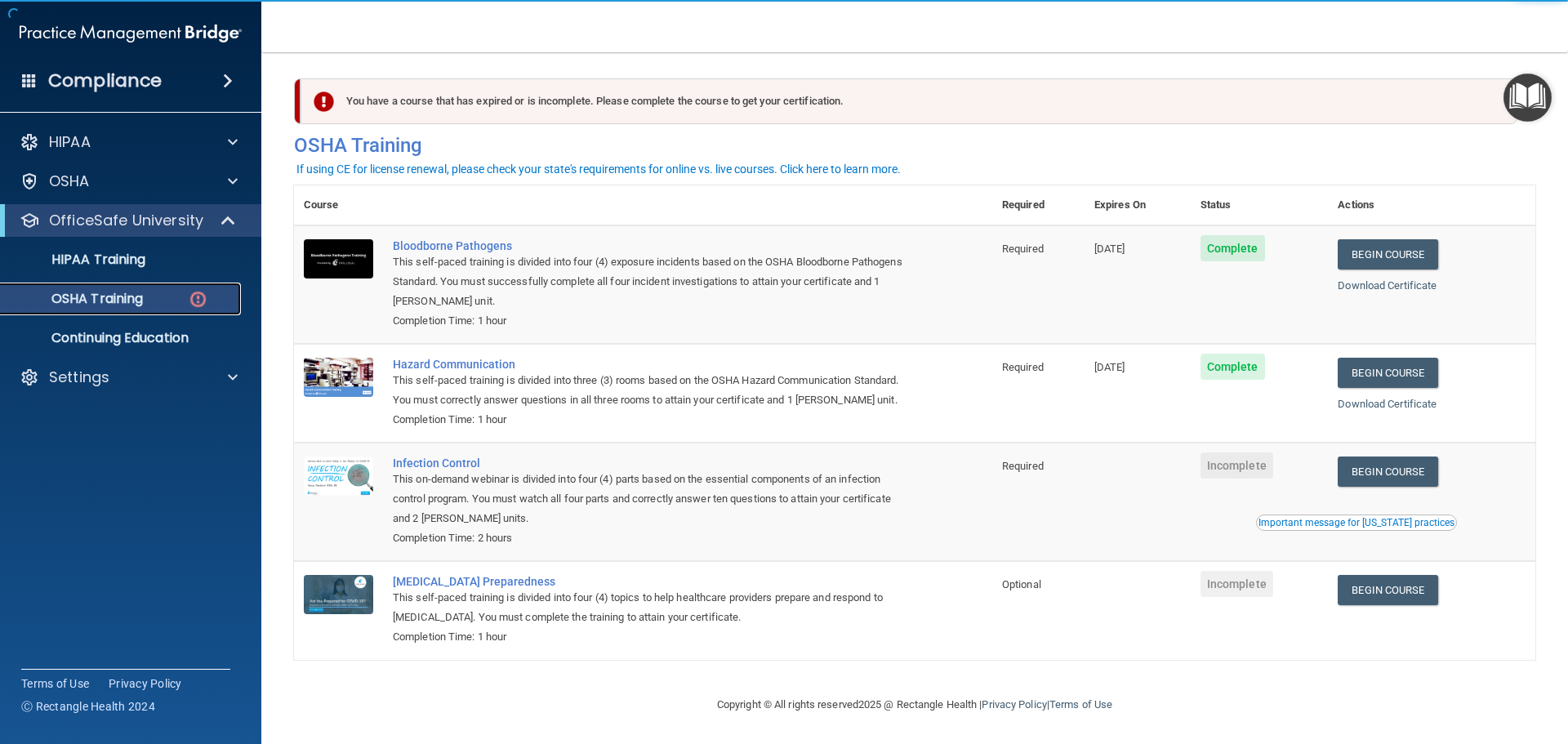
scroll to position [27, 0]
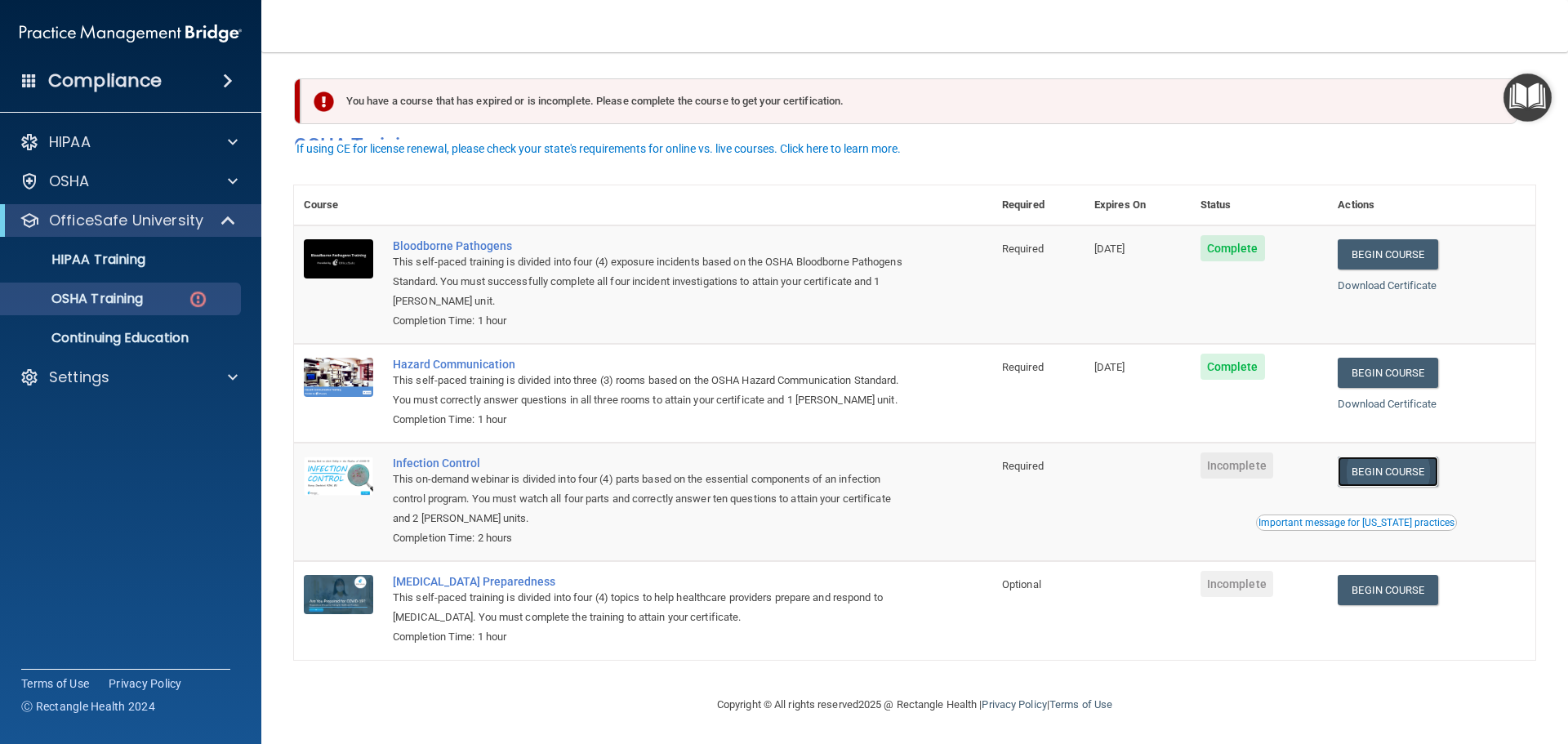
click at [1384, 470] on link "Begin Course" at bounding box center [1388, 471] width 99 height 30
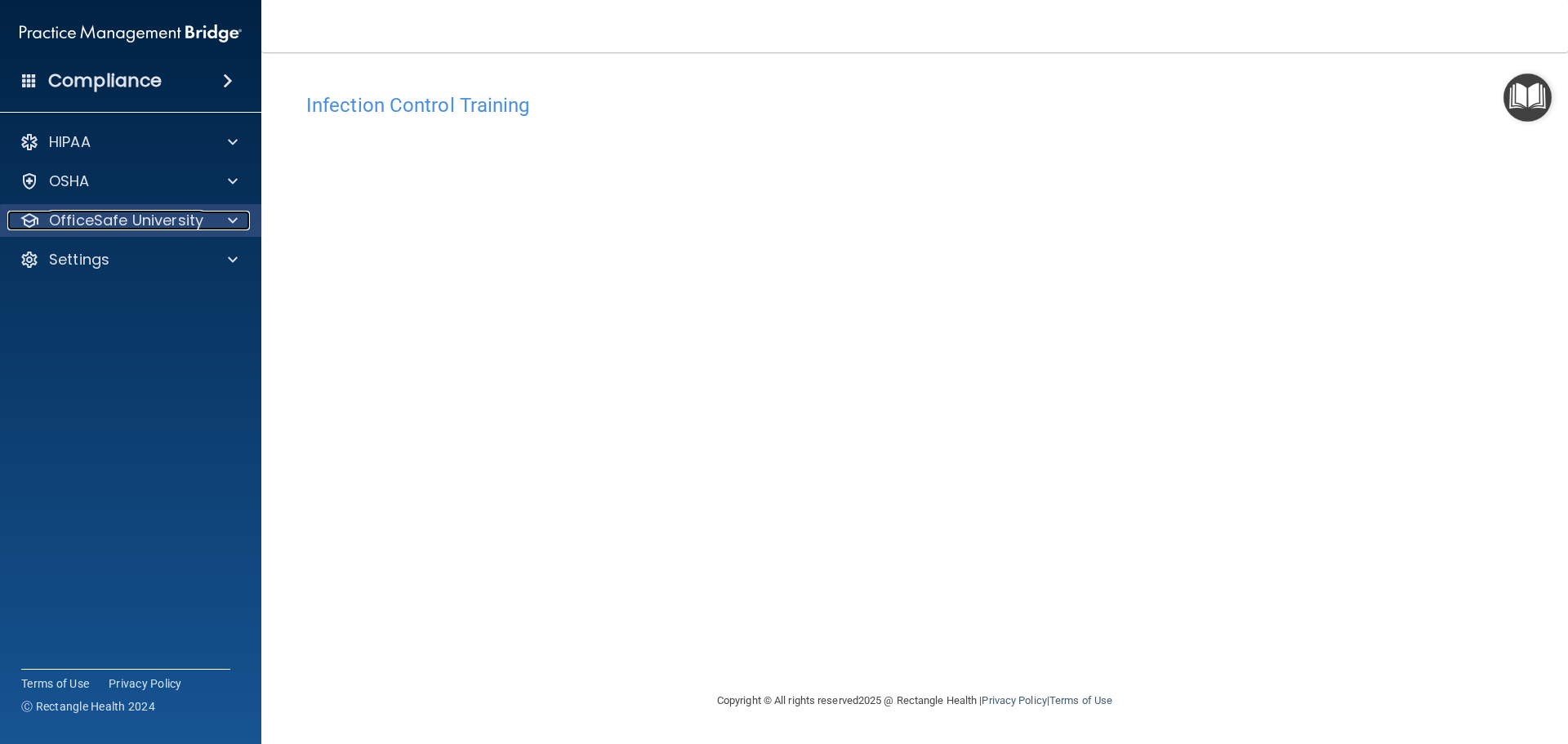
click at [149, 220] on p "OfficeSafe University" at bounding box center [126, 220] width 154 height 20
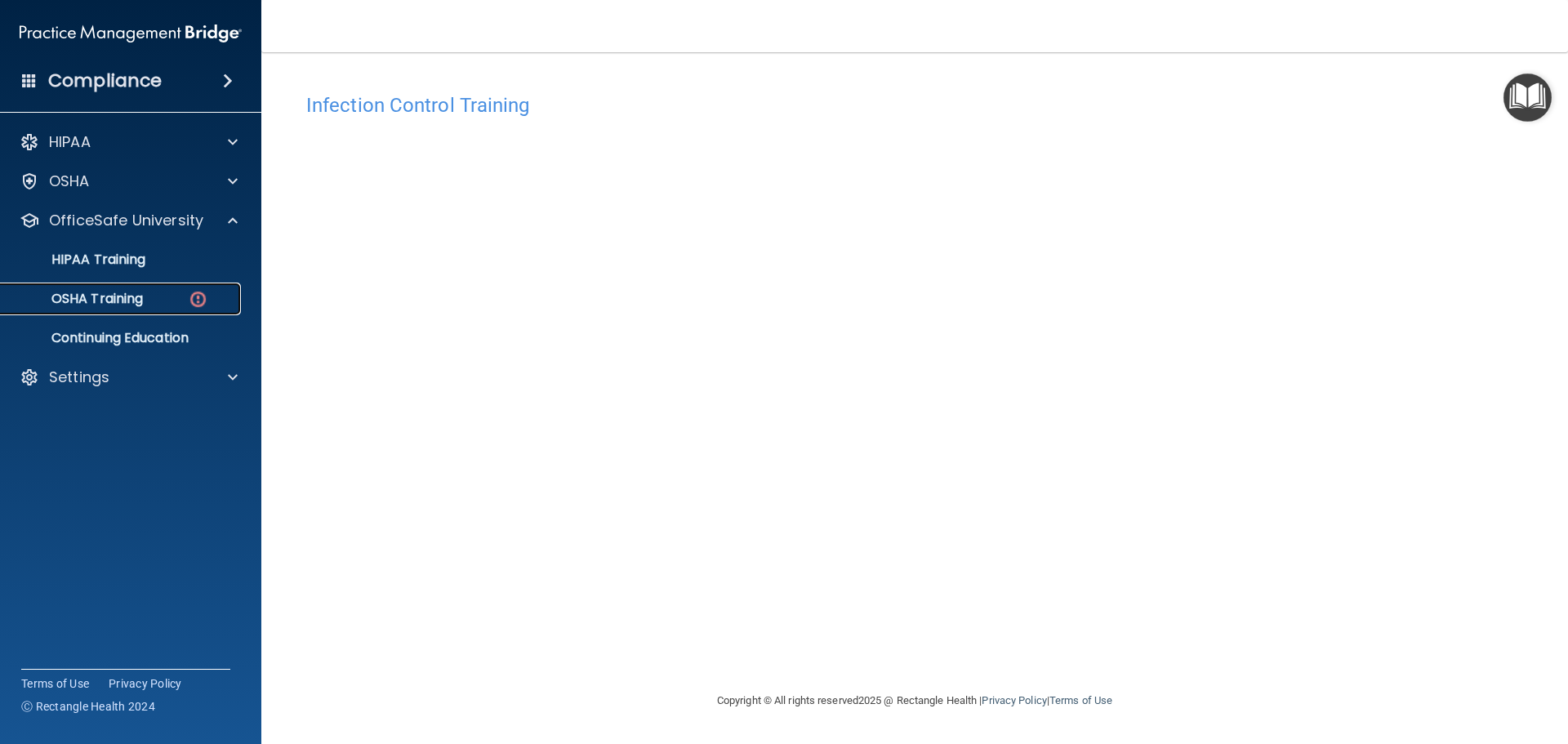
click at [152, 298] on div "OSHA Training" at bounding box center [122, 299] width 223 height 16
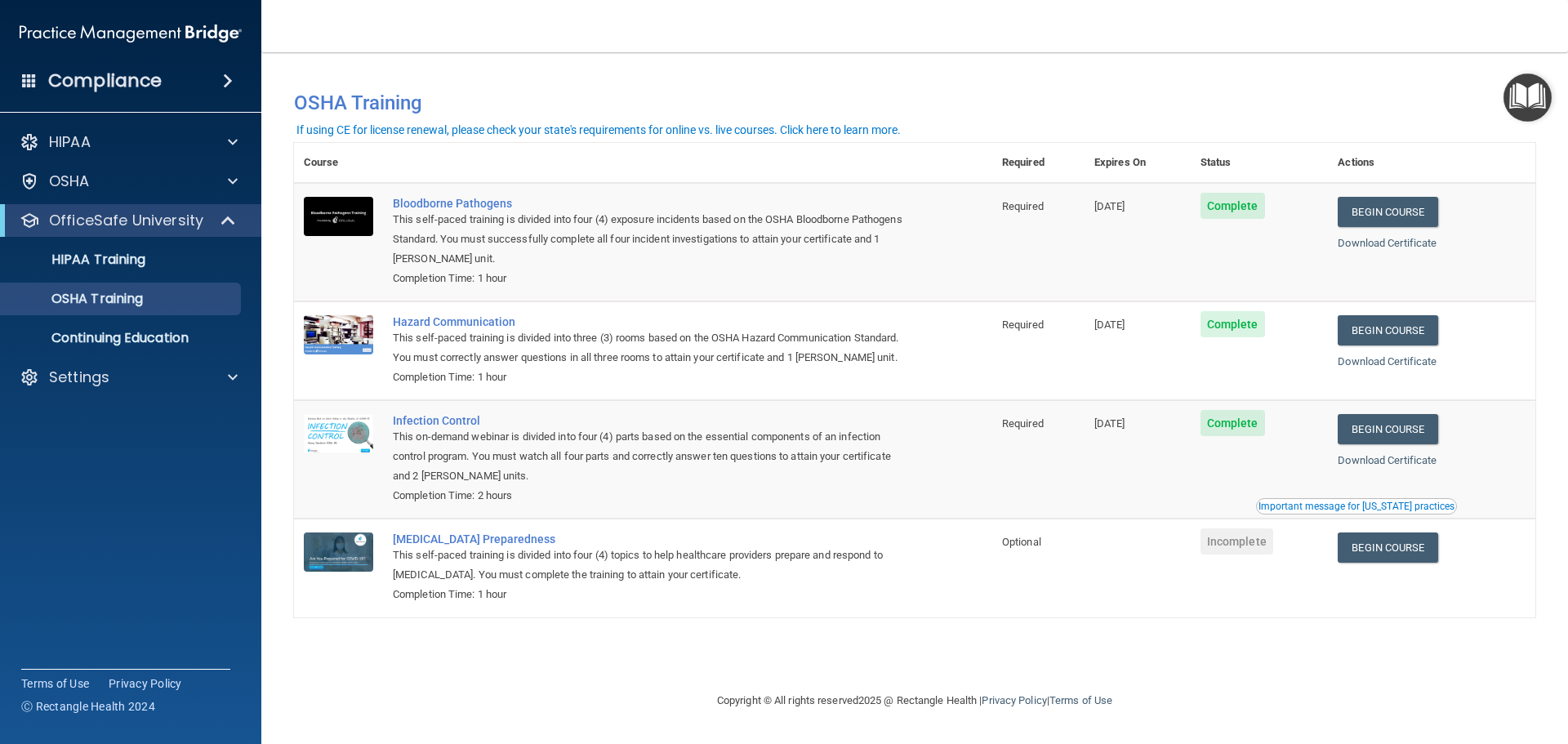
click at [1388, 510] on div "Important message for [US_STATE] practices" at bounding box center [1357, 505] width 196 height 10
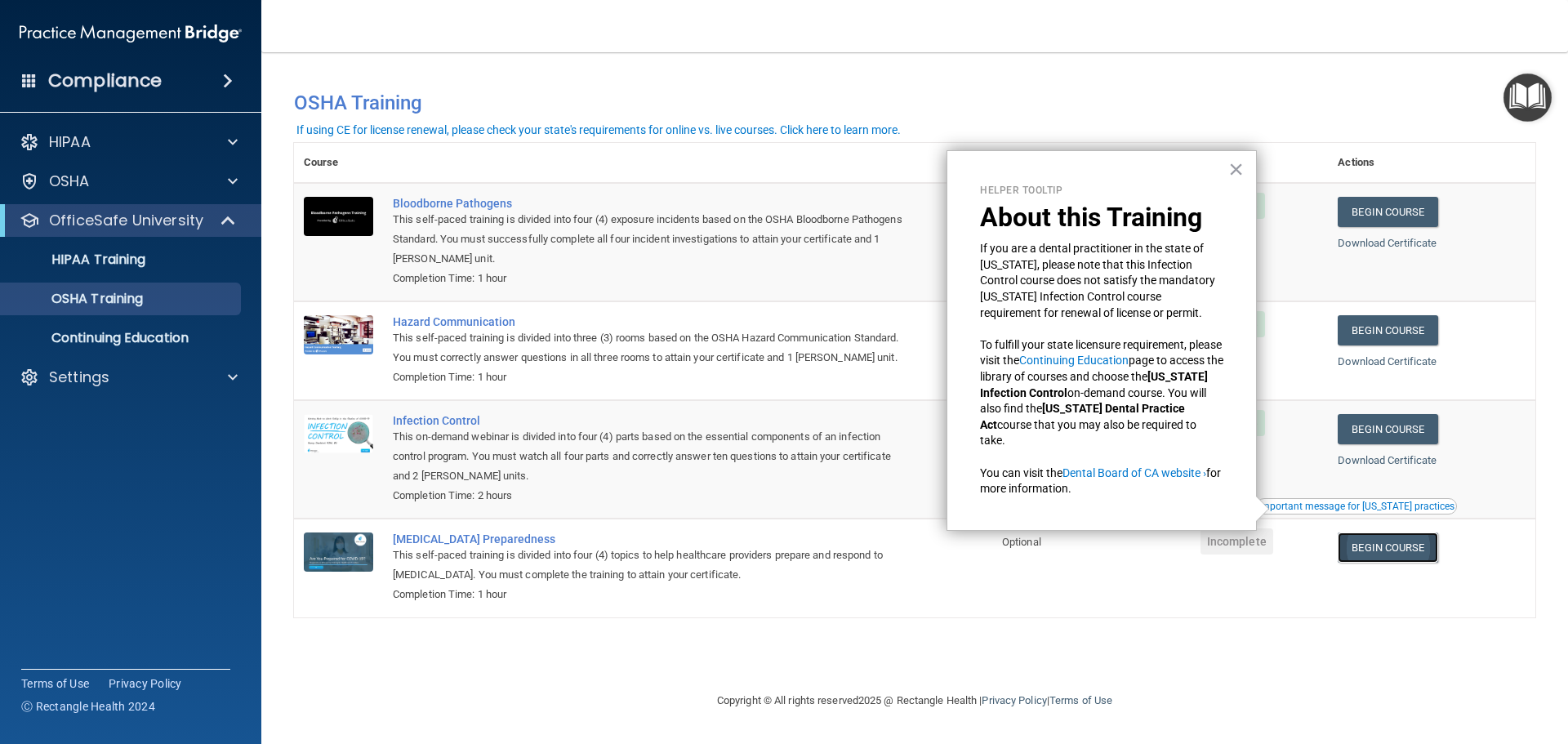
click at [1390, 553] on link "Begin Course" at bounding box center [1388, 547] width 99 height 30
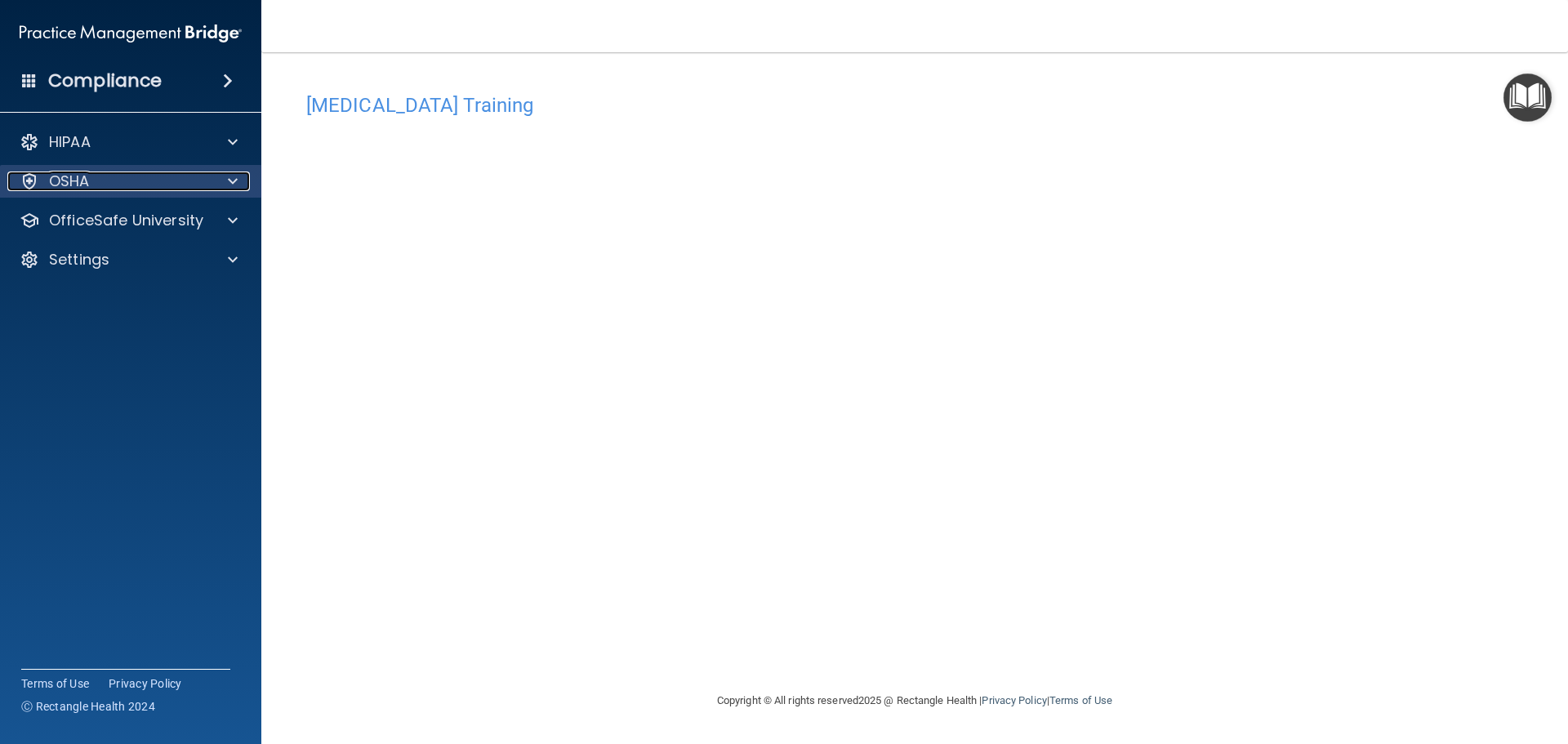
click at [187, 173] on div "OSHA" at bounding box center [108, 181] width 202 height 20
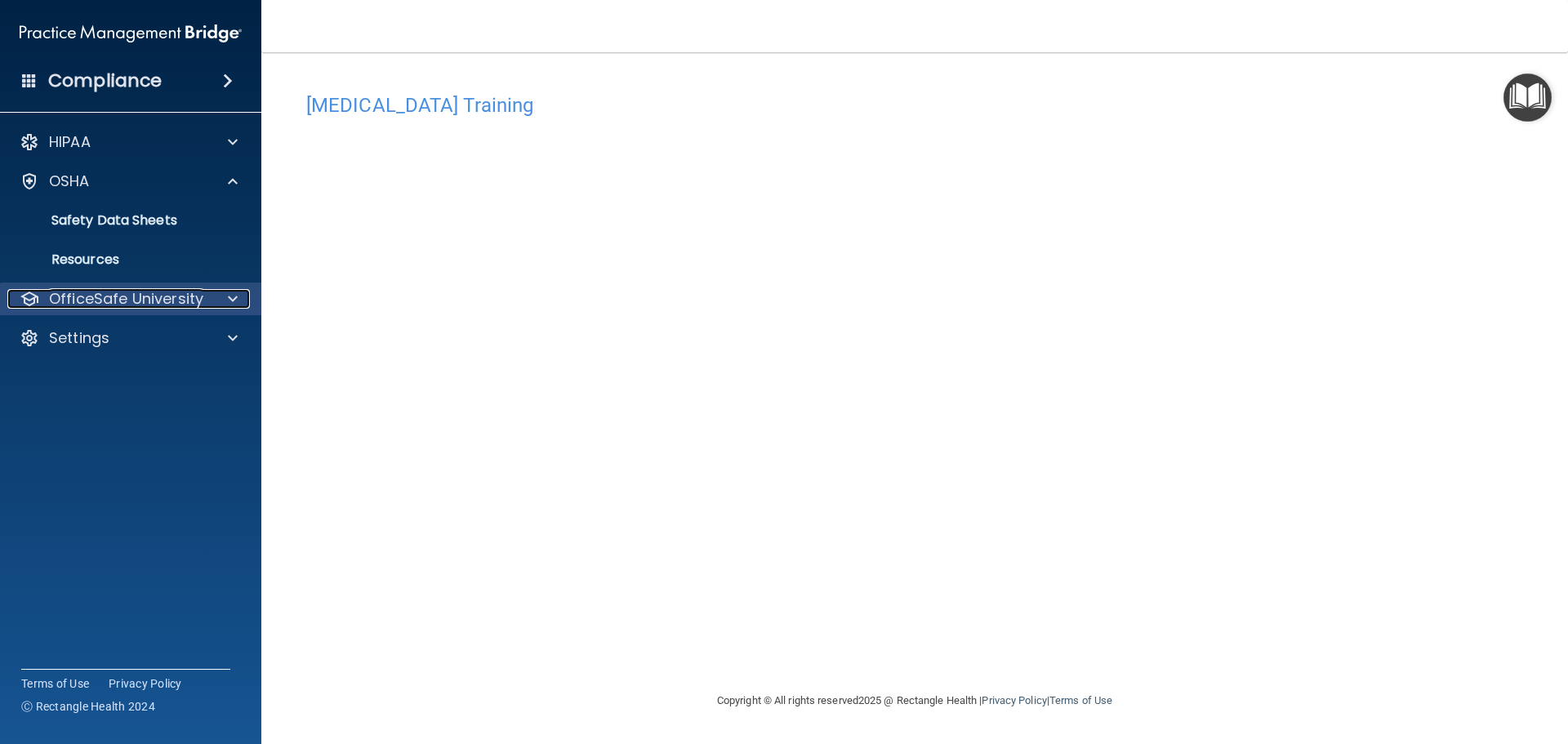
click at [162, 300] on p "OfficeSafe University" at bounding box center [126, 299] width 154 height 20
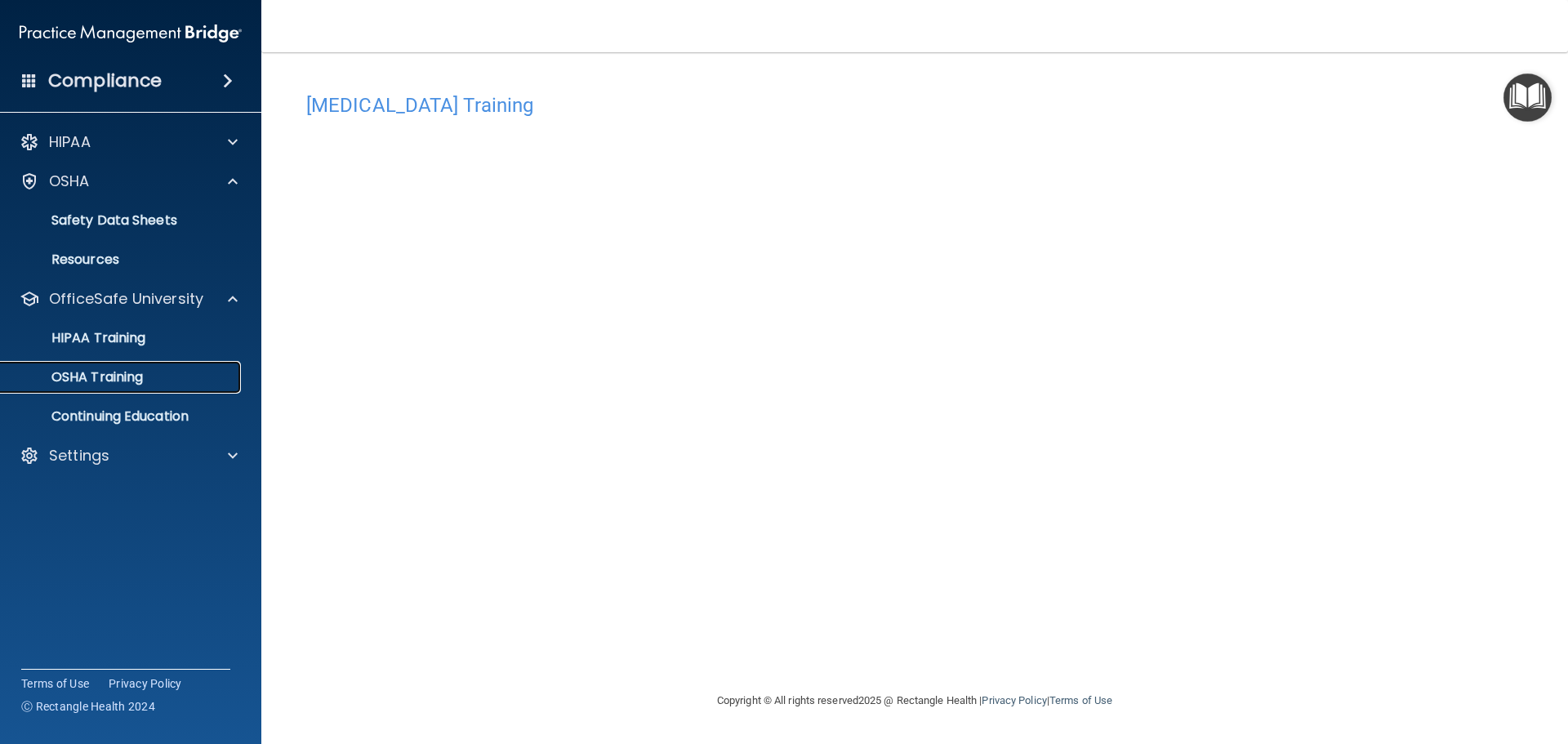
click at [130, 375] on p "OSHA Training" at bounding box center [77, 377] width 132 height 16
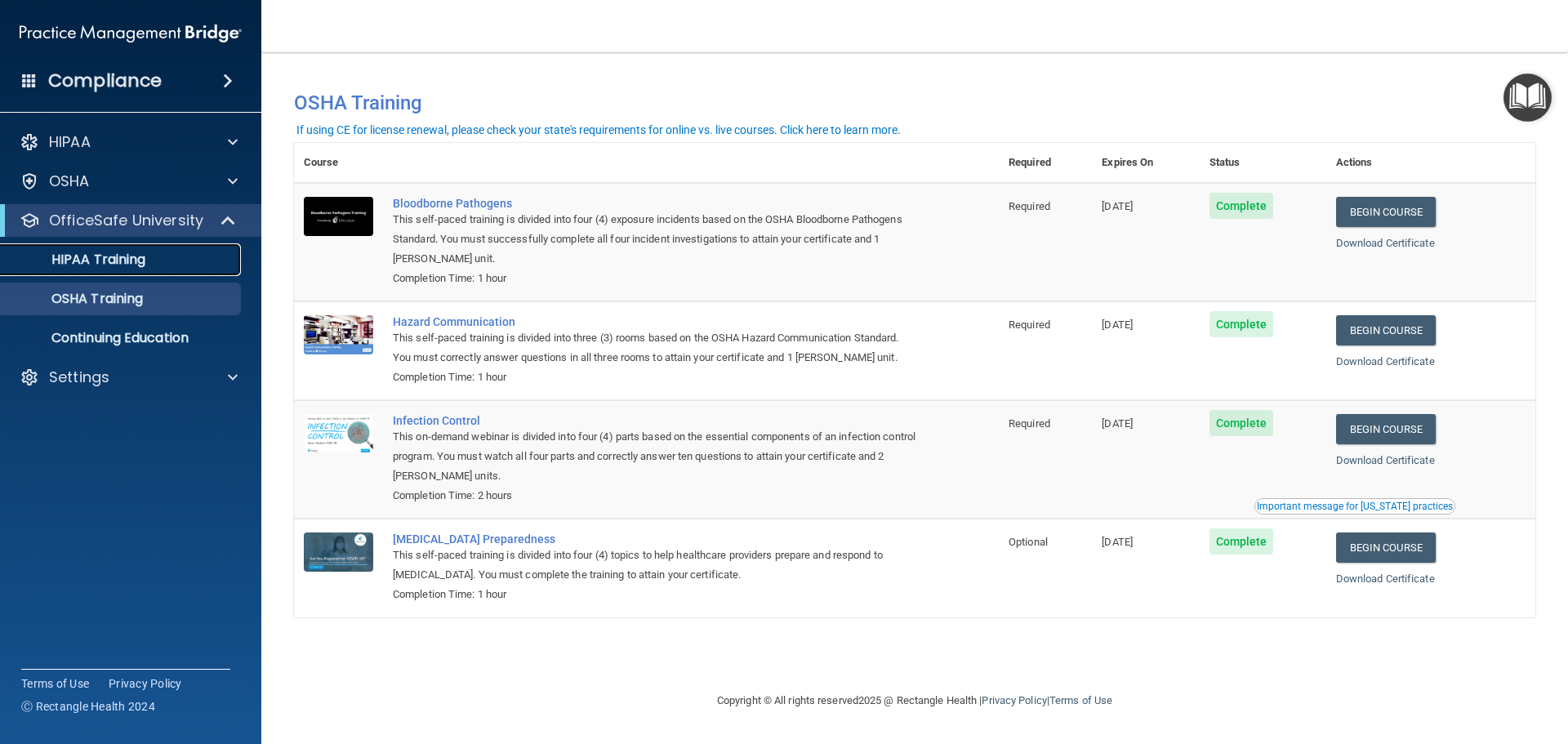
click at [139, 267] on p "HIPAA Training" at bounding box center [78, 260] width 135 height 16
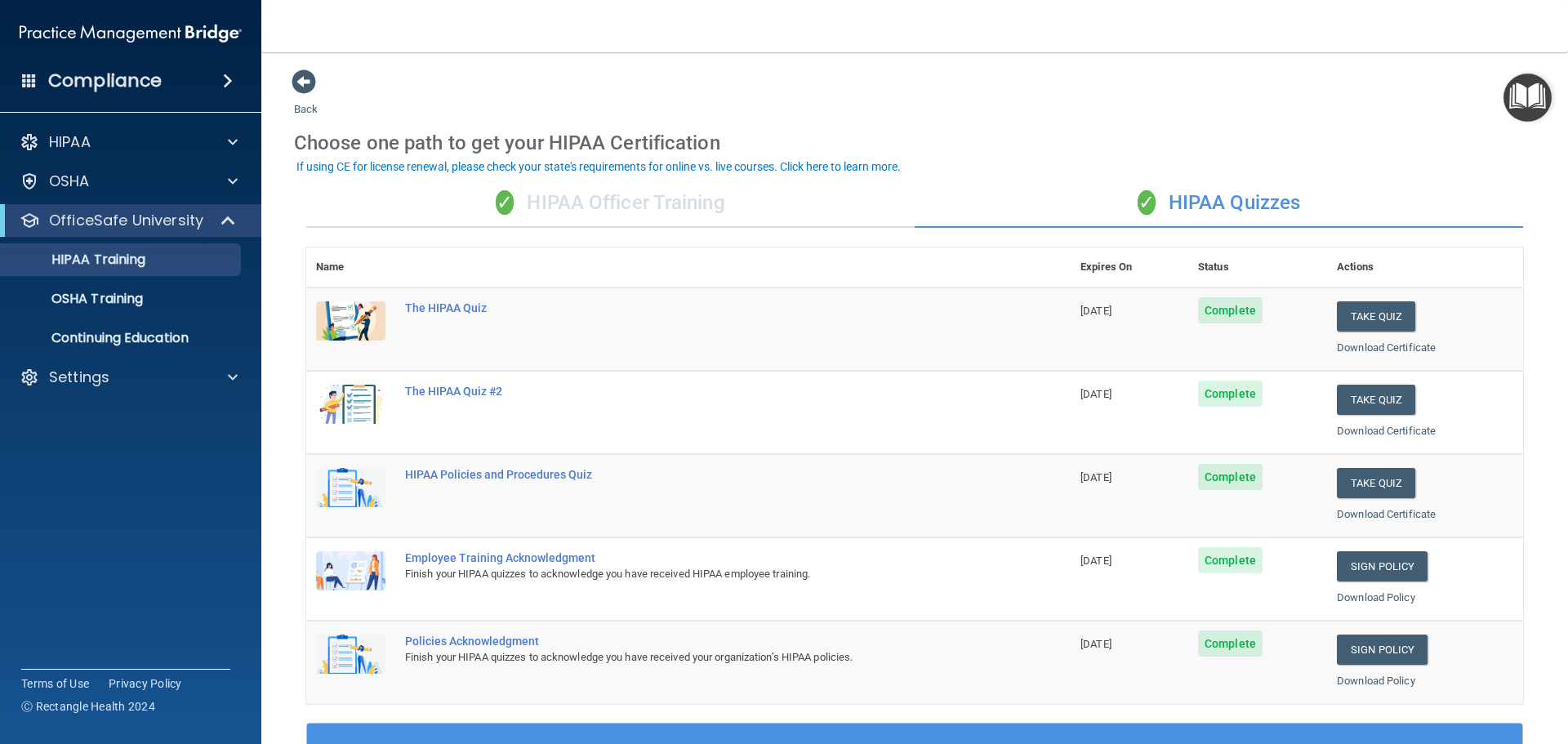
click at [1291, 239] on div "✓ HIPAA Officer Training ✓ HIPAA Quizzes Name Expires On Status Actions The HIP…" at bounding box center [915, 666] width 1242 height 998
click at [834, 193] on div "✓ HIPAA Officer Training" at bounding box center [610, 203] width 609 height 49
